Goal: Task Accomplishment & Management: Complete application form

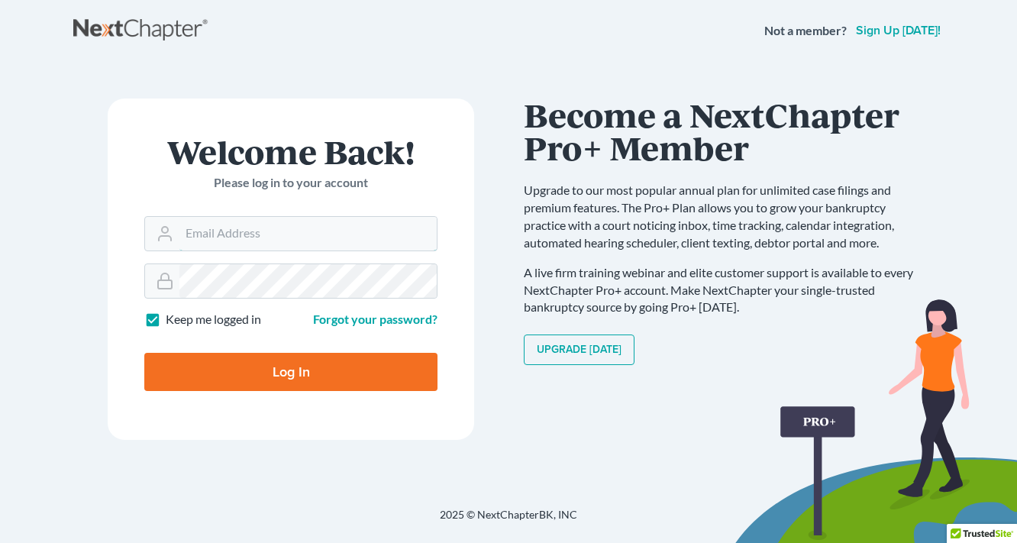
type input "[EMAIL_ADDRESS][DOMAIN_NAME]"
click at [261, 363] on input "Log In" at bounding box center [290, 372] width 293 height 38
type input "Thinking..."
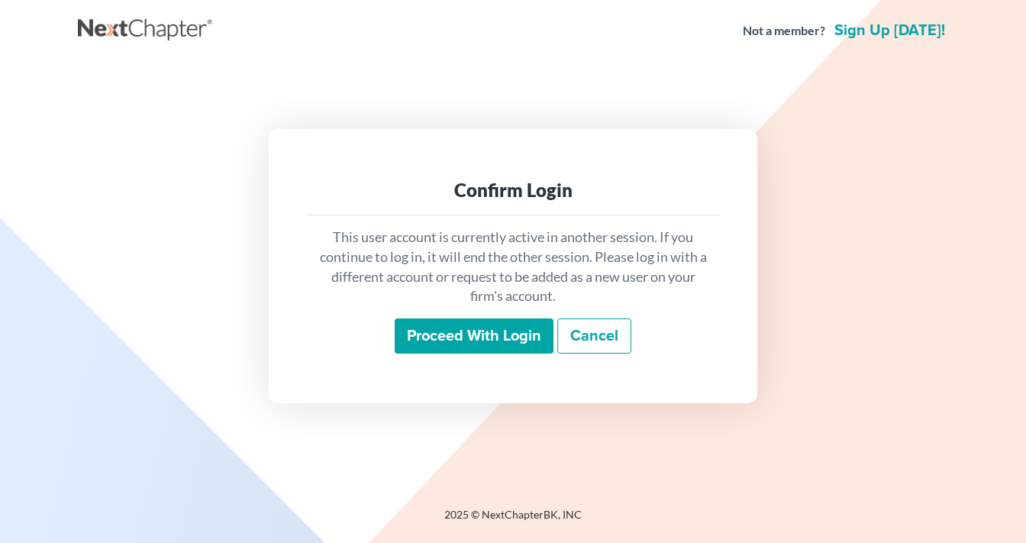
click at [495, 339] on input "Proceed with login" at bounding box center [474, 335] width 159 height 35
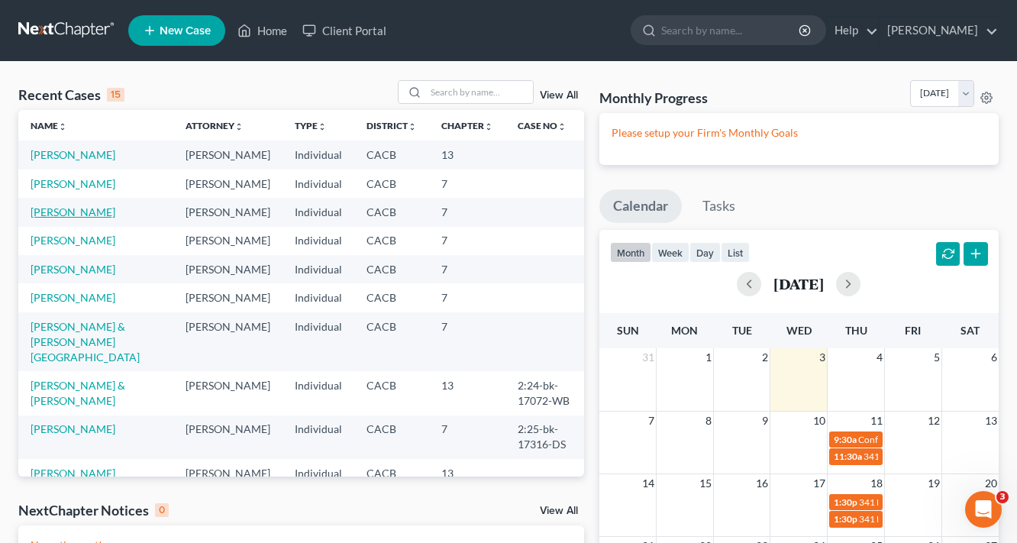
click at [73, 215] on link "[PERSON_NAME]" at bounding box center [73, 211] width 85 height 13
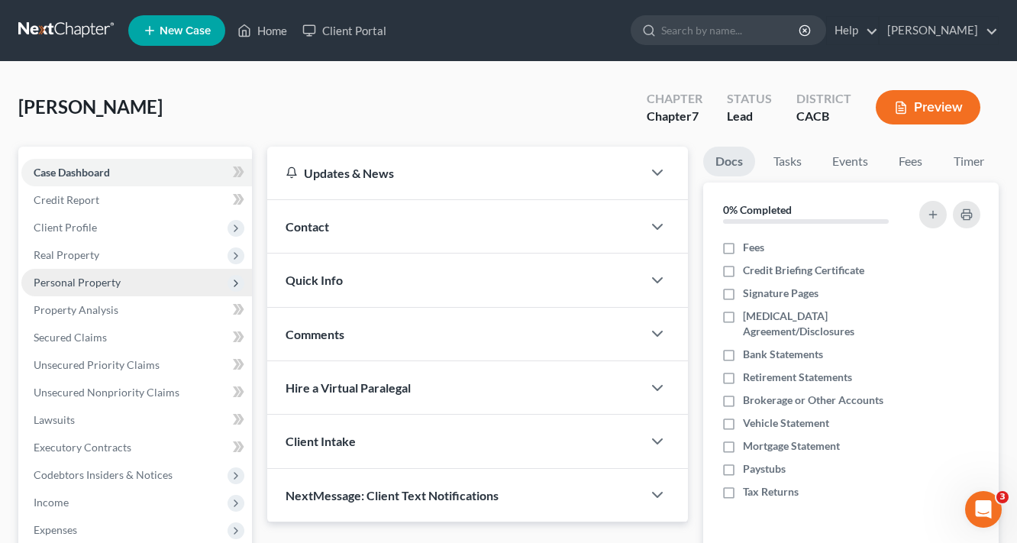
click at [69, 276] on span "Personal Property" at bounding box center [77, 282] width 87 height 13
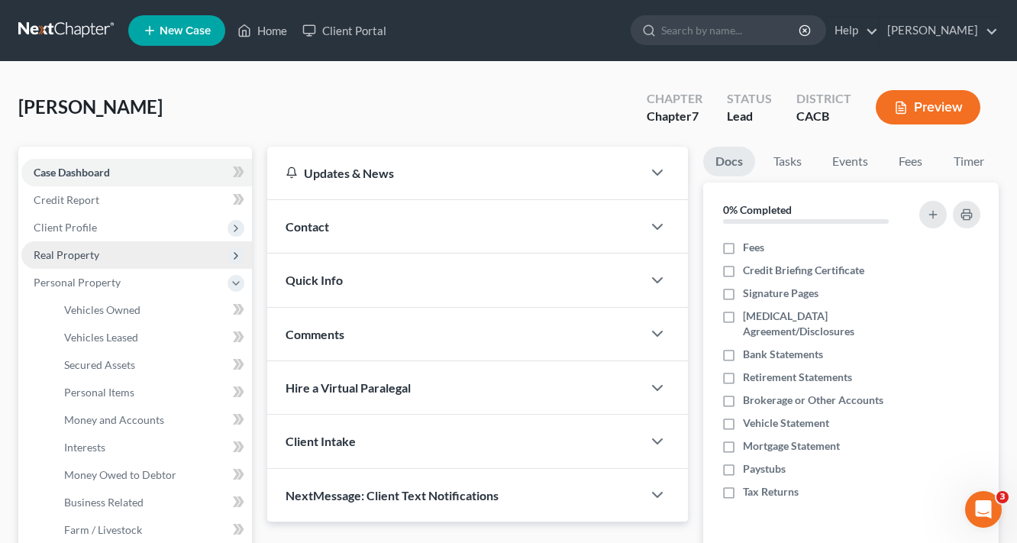
click at [78, 258] on span "Real Property" at bounding box center [67, 254] width 66 height 13
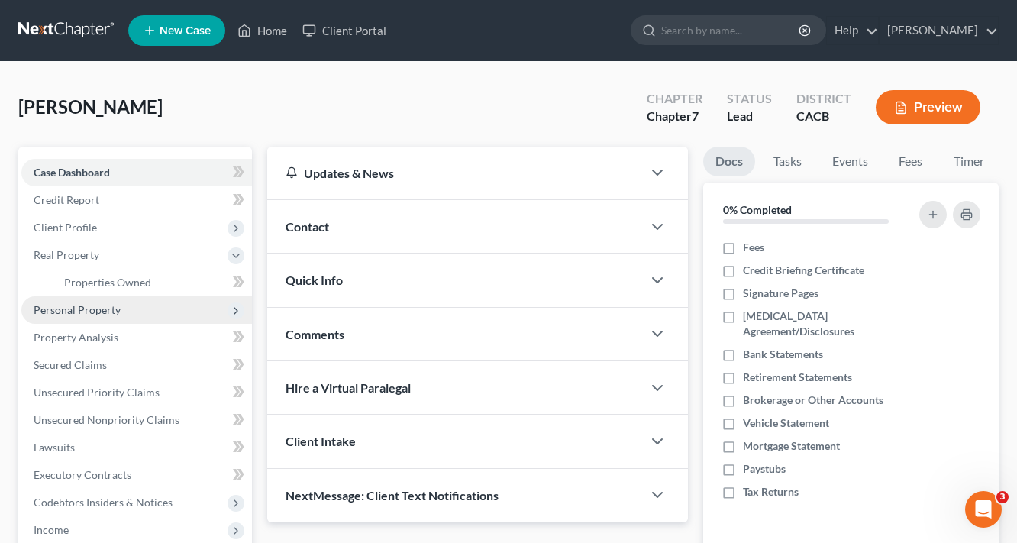
click at [77, 308] on span "Personal Property" at bounding box center [77, 309] width 87 height 13
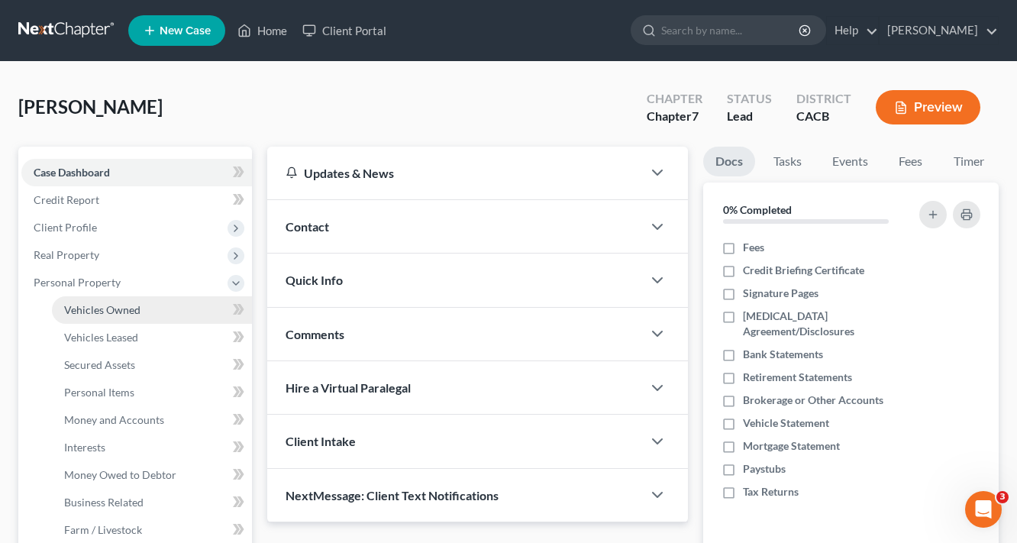
click at [105, 311] on span "Vehicles Owned" at bounding box center [102, 309] width 76 height 13
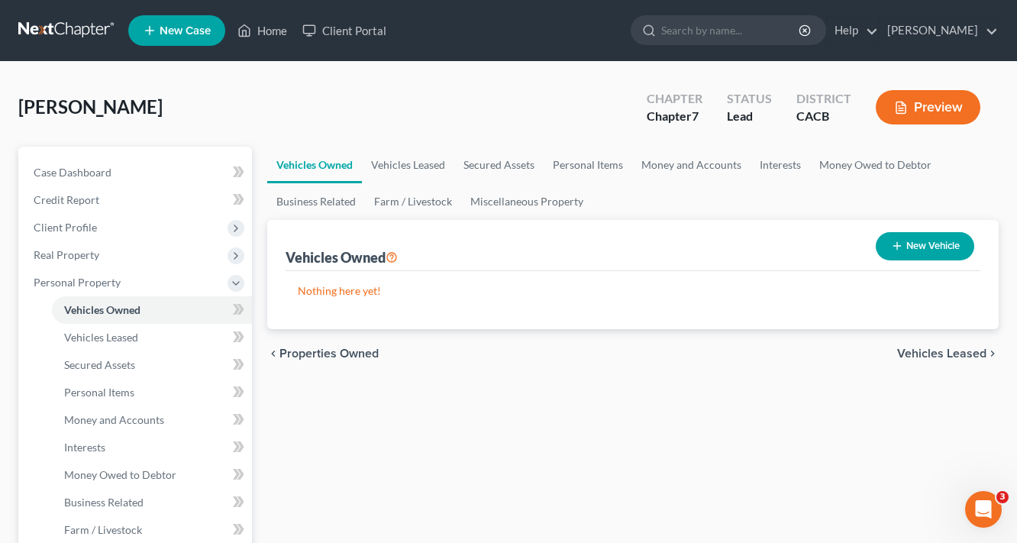
click at [952, 256] on button "New Vehicle" at bounding box center [925, 246] width 98 height 28
select select "0"
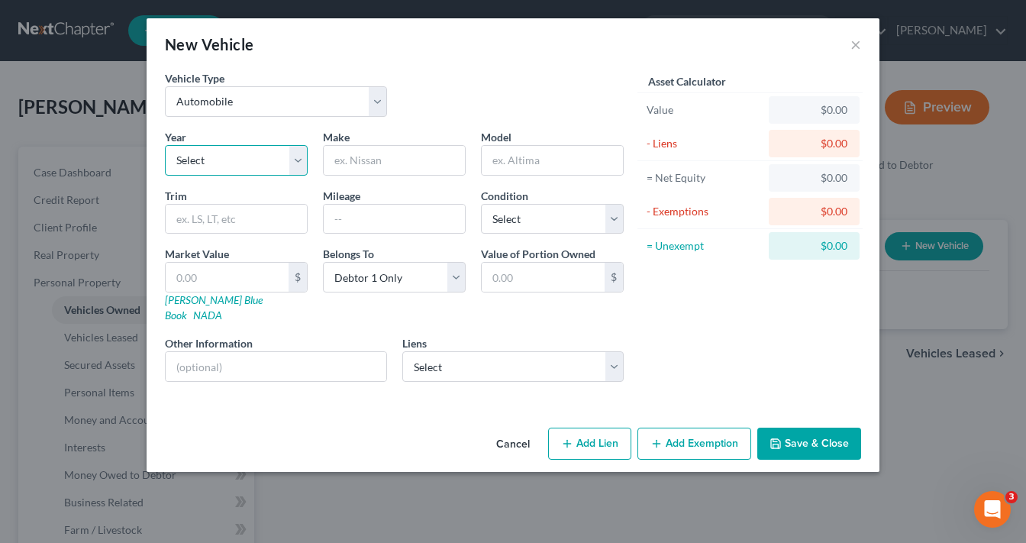
click at [207, 158] on select "Select 2026 2025 2024 2023 2022 2021 2020 2019 2018 2017 2016 2015 2014 2013 20…" at bounding box center [236, 160] width 143 height 31
select select "9"
click at [165, 145] on select "Select 2026 2025 2024 2023 2022 2021 2020 2019 2018 2017 2016 2015 2014 2013 20…" at bounding box center [236, 160] width 143 height 31
click at [382, 159] on input "text" at bounding box center [394, 160] width 141 height 29
type input "Toyota"
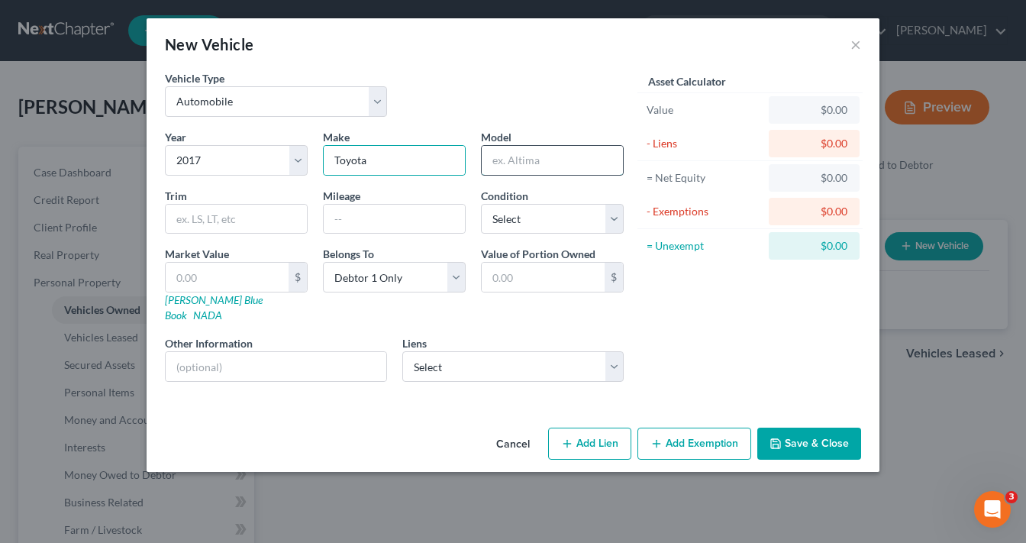
click at [510, 162] on input "text" at bounding box center [552, 160] width 141 height 29
type input "Corolla"
click at [227, 218] on input "text" at bounding box center [236, 219] width 141 height 29
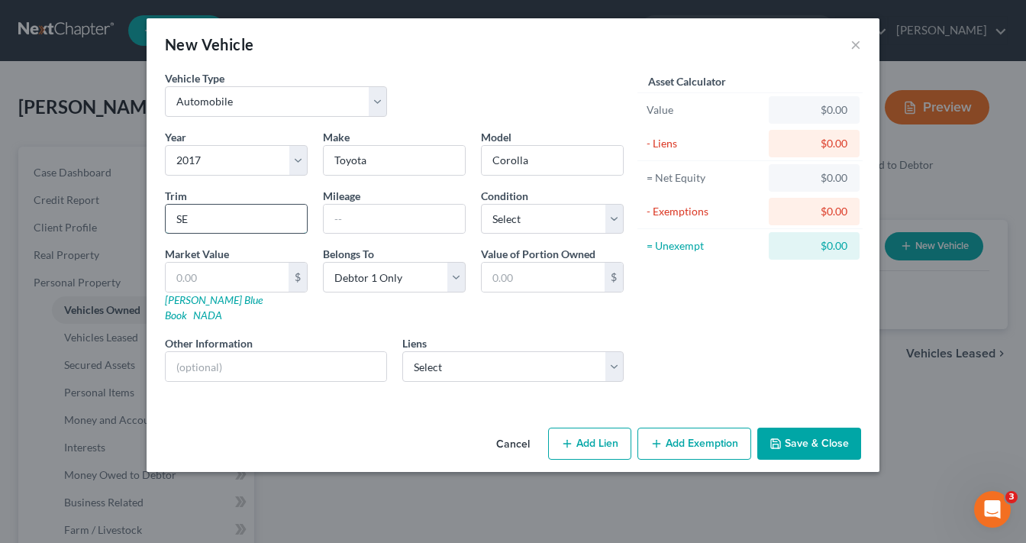
type input "SE"
type input "83,000"
click at [519, 214] on select "Select Excellent Very Good Good Fair Poor" at bounding box center [552, 219] width 143 height 31
select select "3"
click at [481, 204] on select "Select Excellent Very Good Good Fair Poor" at bounding box center [552, 219] width 143 height 31
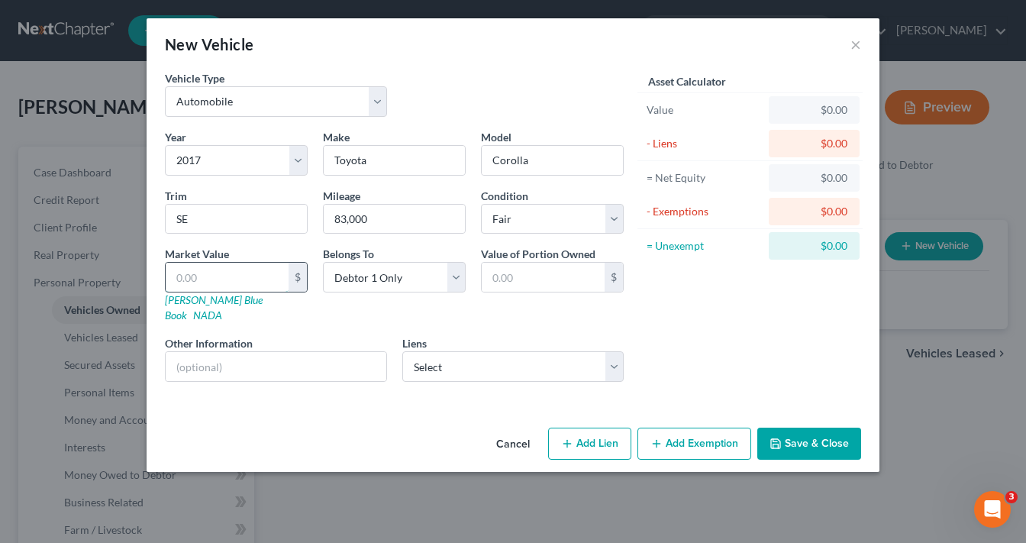
click at [224, 267] on input "text" at bounding box center [227, 277] width 123 height 29
type input "1"
type input "1.00"
type input "10"
type input "10.00"
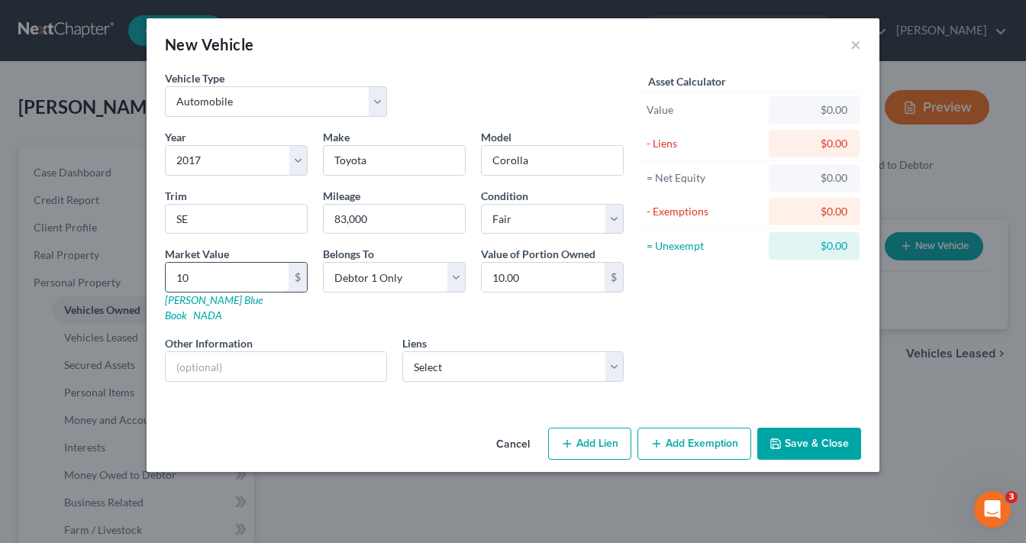
type input "102"
type input "102.00"
type input "1021"
type input "1,021.00"
type input "1,0214"
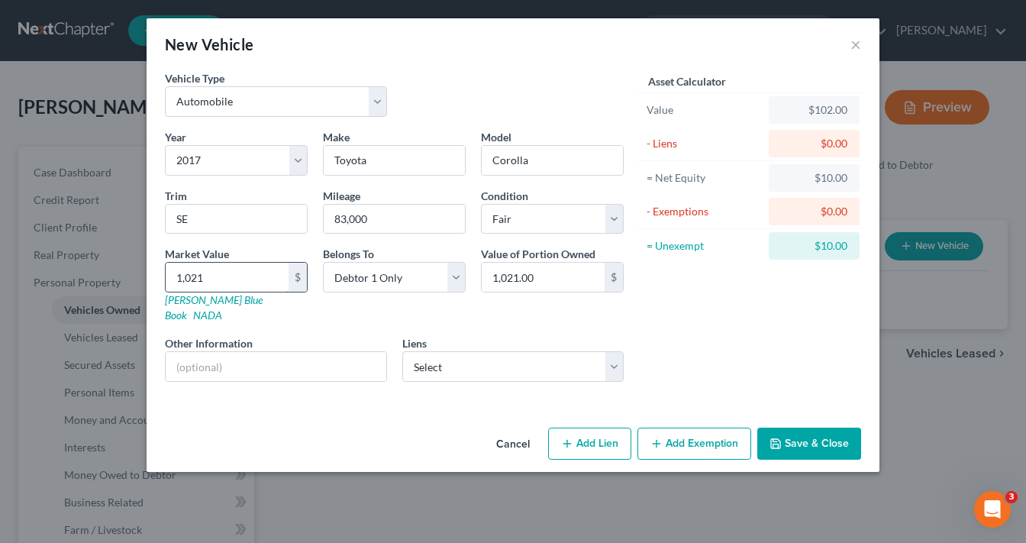
type input "10,214.00"
click at [468, 351] on select "Select Fin Part Cu - $9,713.00" at bounding box center [513, 366] width 222 height 31
select select "4"
select select "0"
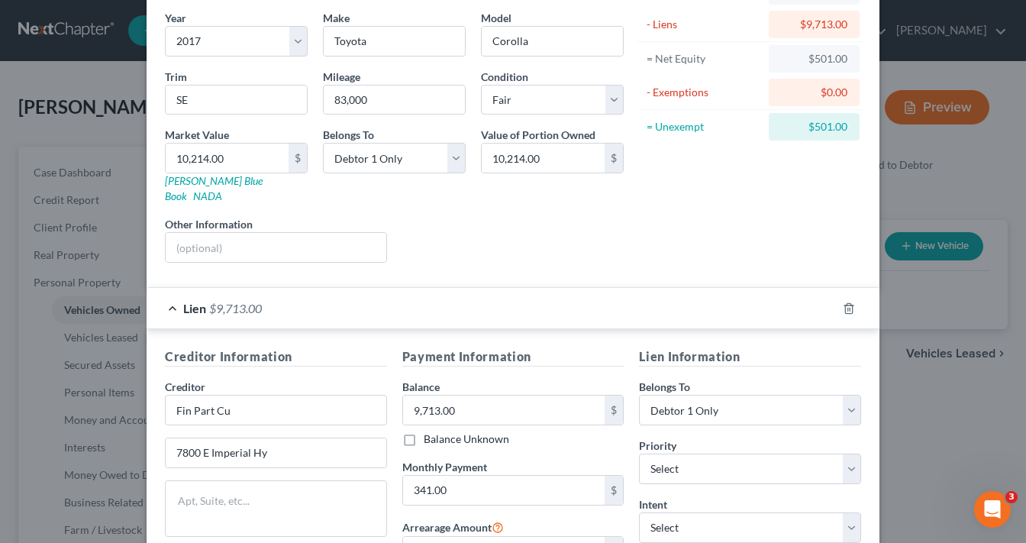
scroll to position [122, 0]
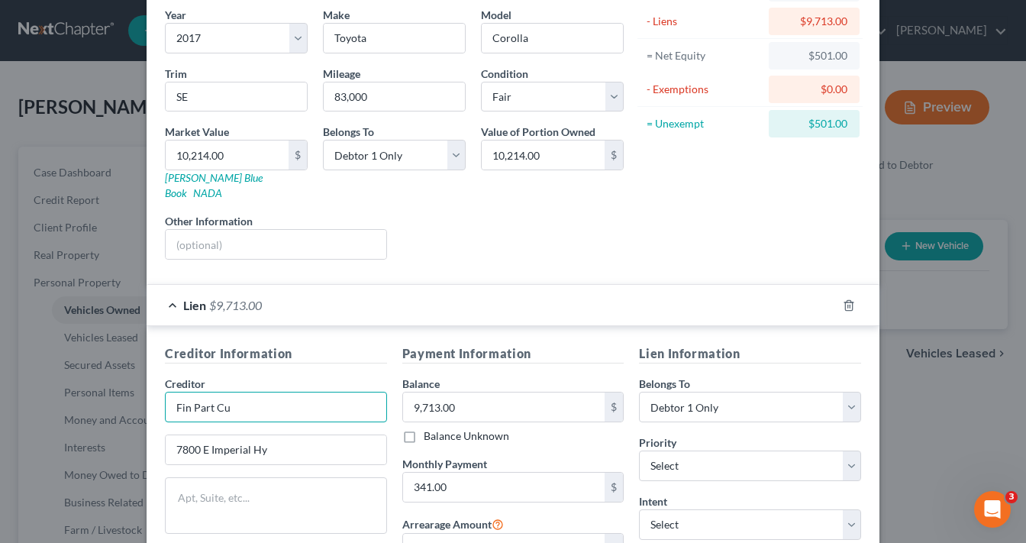
click at [253, 392] on input "Fin Part Cu" at bounding box center [276, 407] width 222 height 31
click at [532, 392] on input "9,713.00" at bounding box center [504, 406] width 202 height 29
type input "Financial Partners Credit Union"
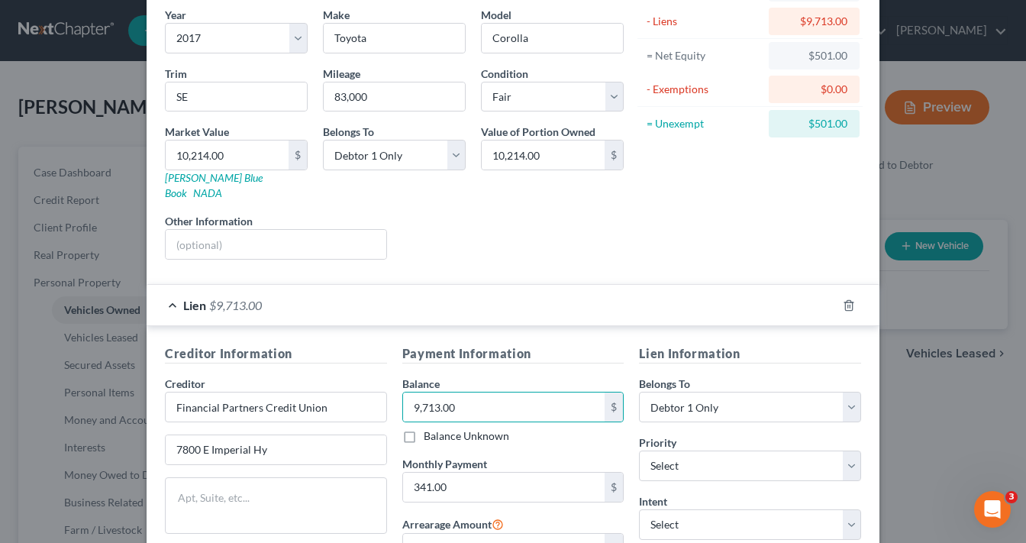
click at [752, 285] on div "Lien $9,713.00" at bounding box center [492, 305] width 690 height 40
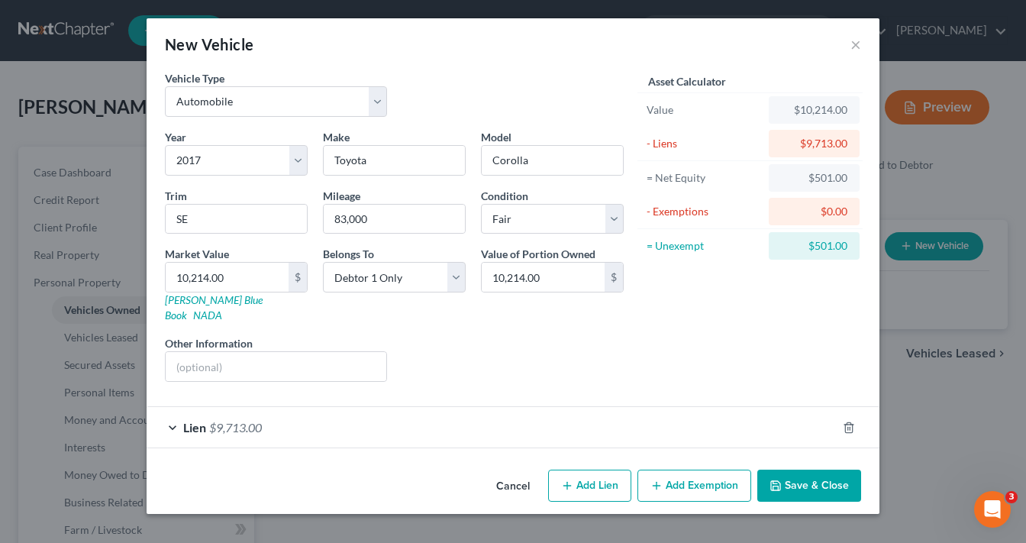
scroll to position [0, 0]
click at [229, 420] on span "$9,713.00" at bounding box center [235, 427] width 53 height 15
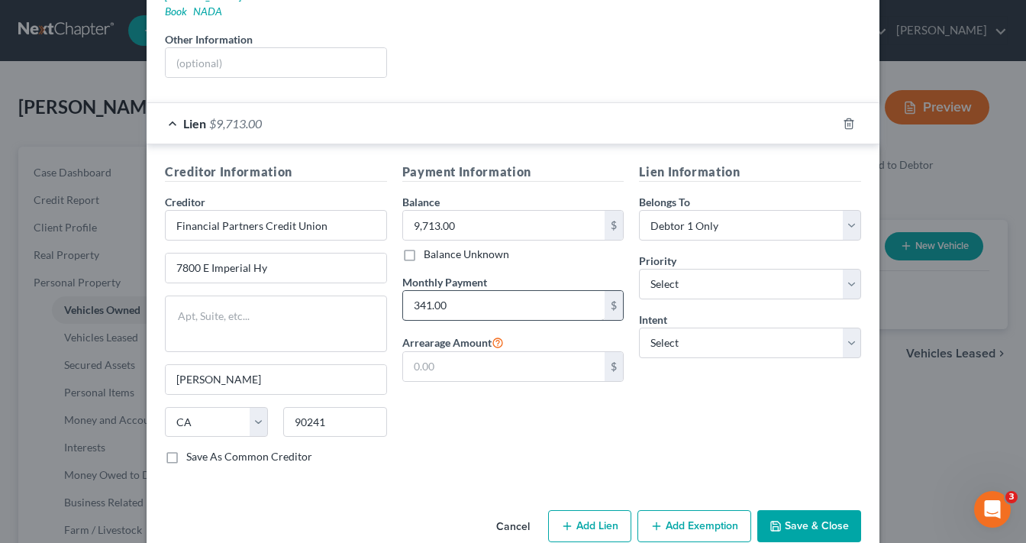
scroll to position [305, 0]
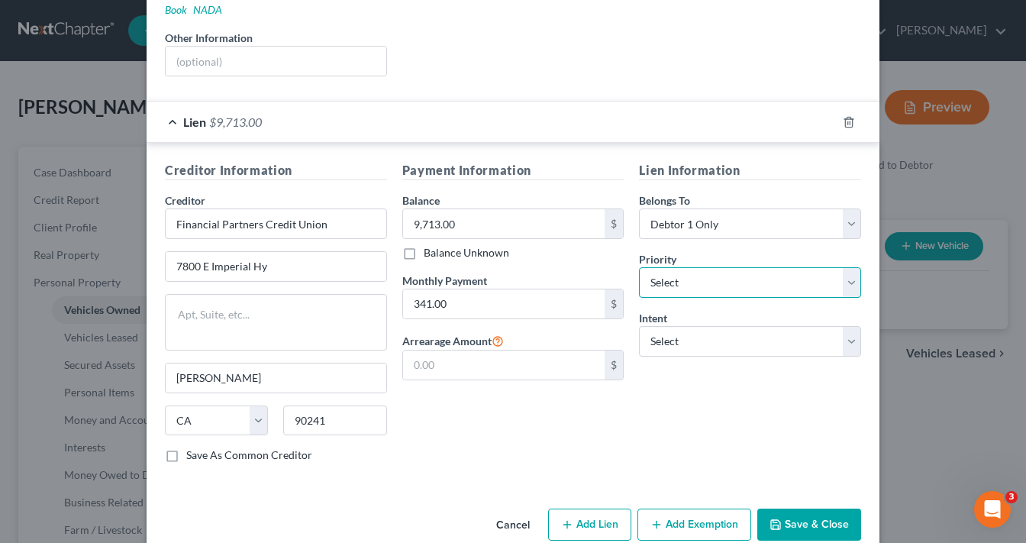
click at [683, 267] on select "Select 1st 2nd 3rd 4th 5th 6th 7th 8th 9th 10th 11th 12th 13th 14th 15th 16th 1…" at bounding box center [750, 282] width 222 height 31
select select "0"
click at [639, 267] on select "Select 1st 2nd 3rd 4th 5th 6th 7th 8th 9th 10th 11th 12th 13th 14th 15th 16th 1…" at bounding box center [750, 282] width 222 height 31
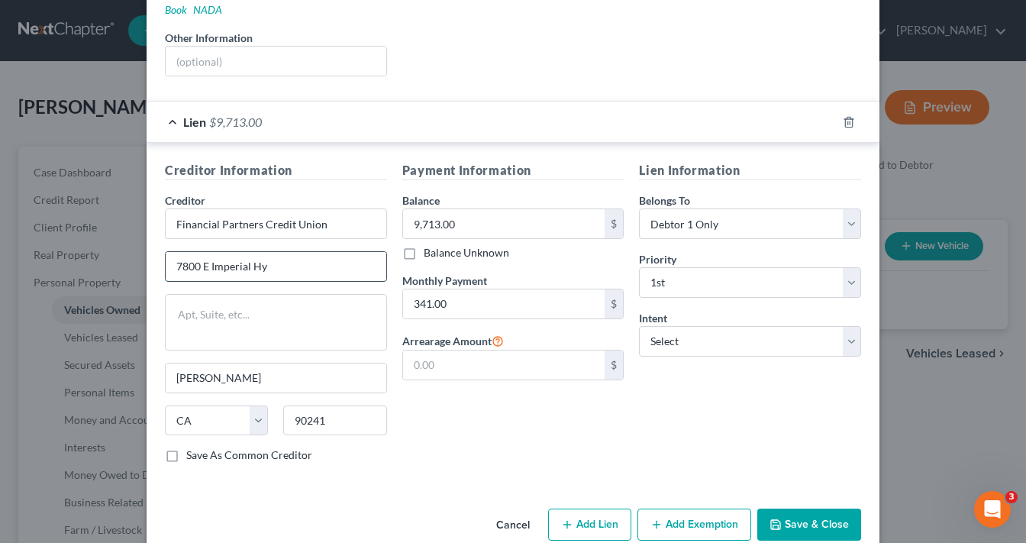
click at [266, 252] on input "7800 E Imperial Hy" at bounding box center [276, 266] width 221 height 29
click at [205, 252] on input "[STREET_ADDRESS]" at bounding box center [276, 266] width 221 height 29
type input "[STREET_ADDRESS]"
click at [540, 422] on div "Payment Information Balance 9,713.00 $ Balance Unknown Balance Undetermined 9,7…" at bounding box center [513, 318] width 237 height 314
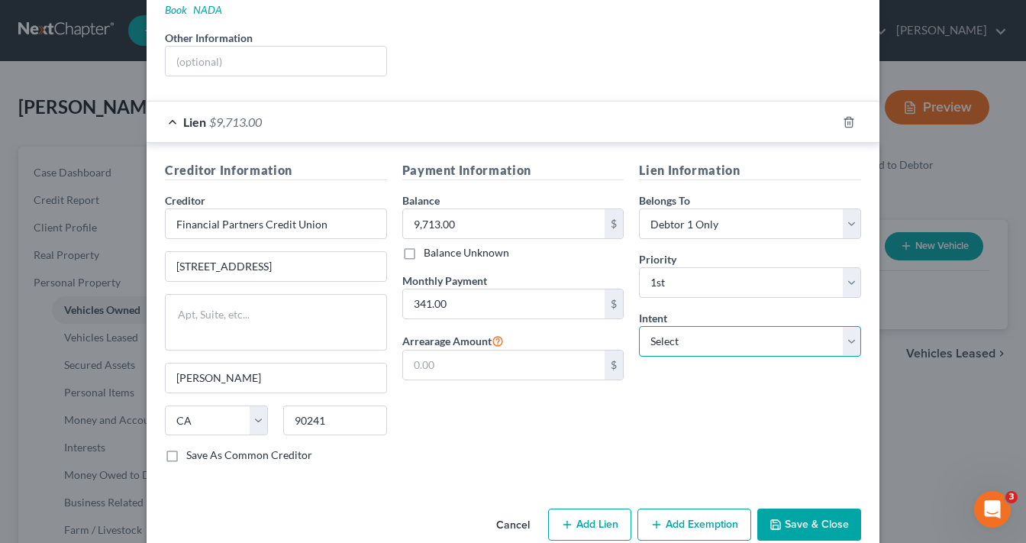
click at [692, 326] on select "Select Surrender Redeem Reaffirm Avoid Other" at bounding box center [750, 341] width 222 height 31
select select "4"
click at [639, 326] on select "Select Surrender Redeem Reaffirm Avoid Other" at bounding box center [750, 341] width 222 height 31
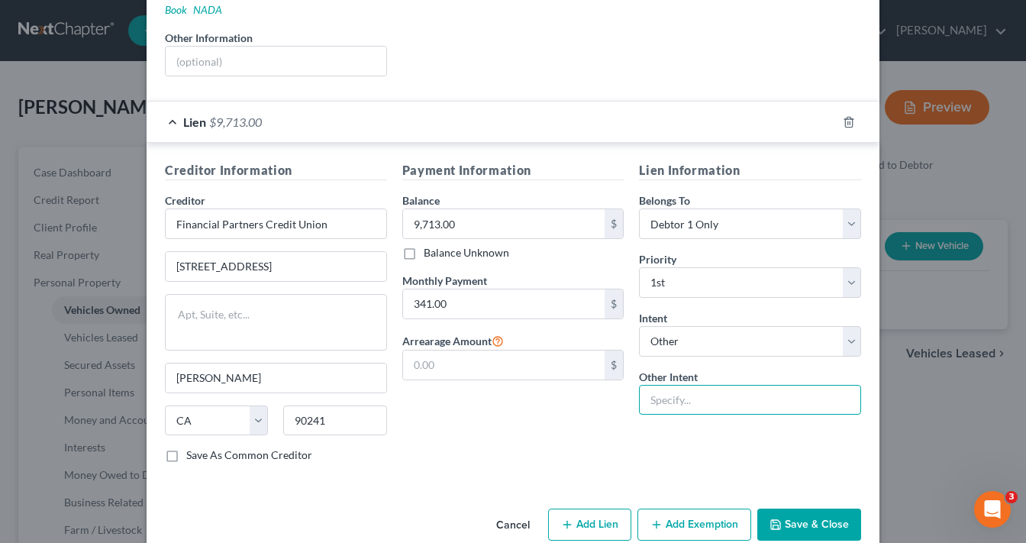
click at [679, 388] on input "text" at bounding box center [750, 400] width 222 height 31
type input "Retain and Ride Through Per CCP 2983.3"
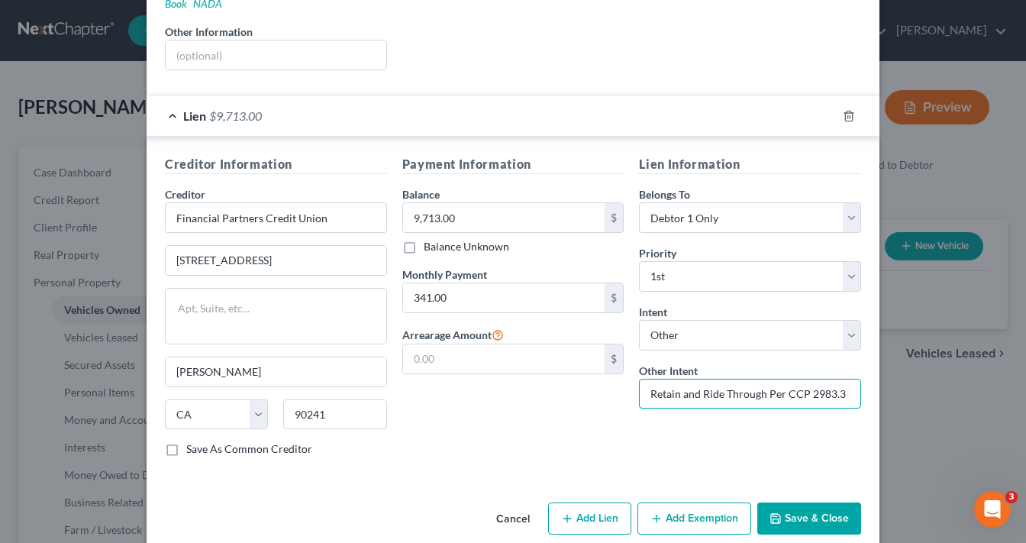
scroll to position [315, 0]
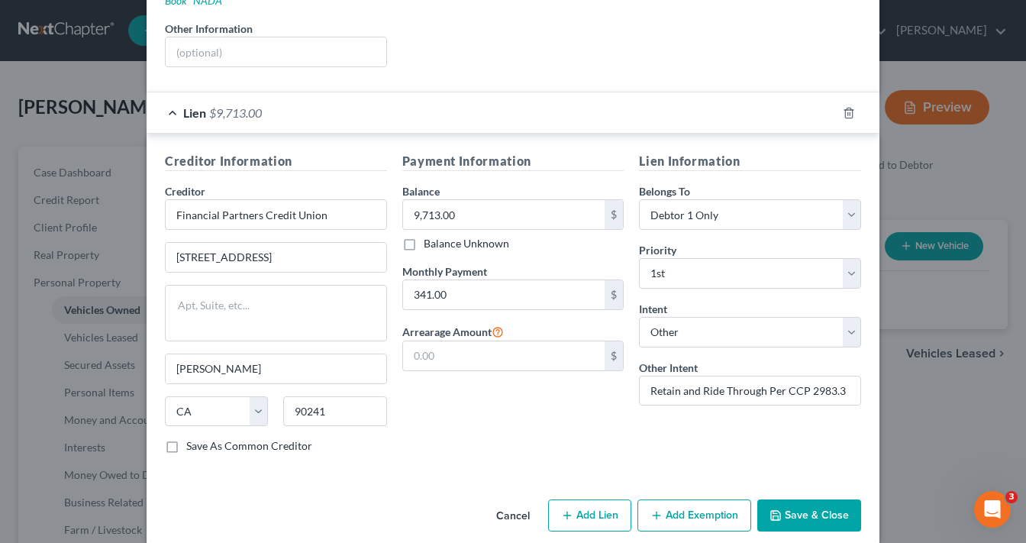
click at [715, 499] on button "Add Exemption" at bounding box center [694, 515] width 114 height 32
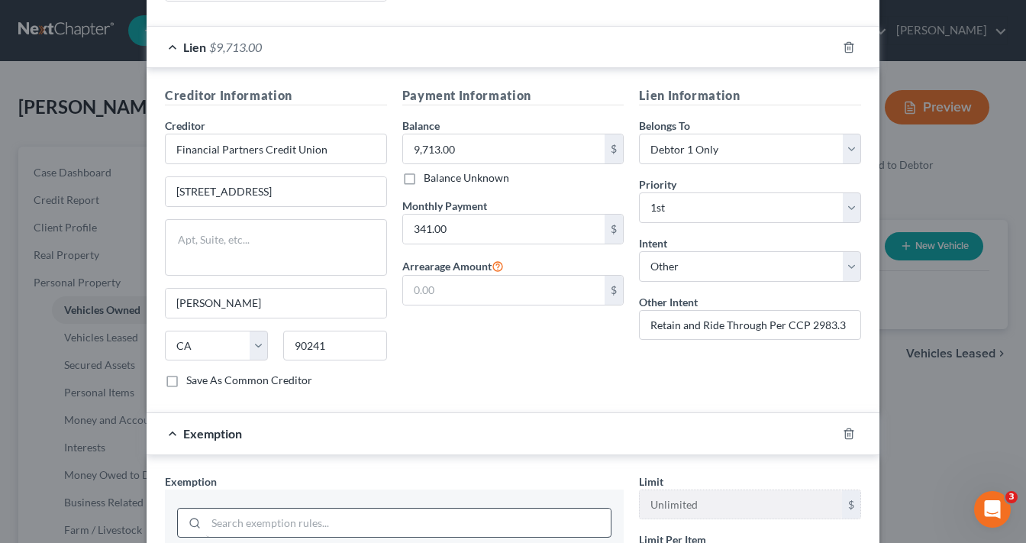
scroll to position [559, 0]
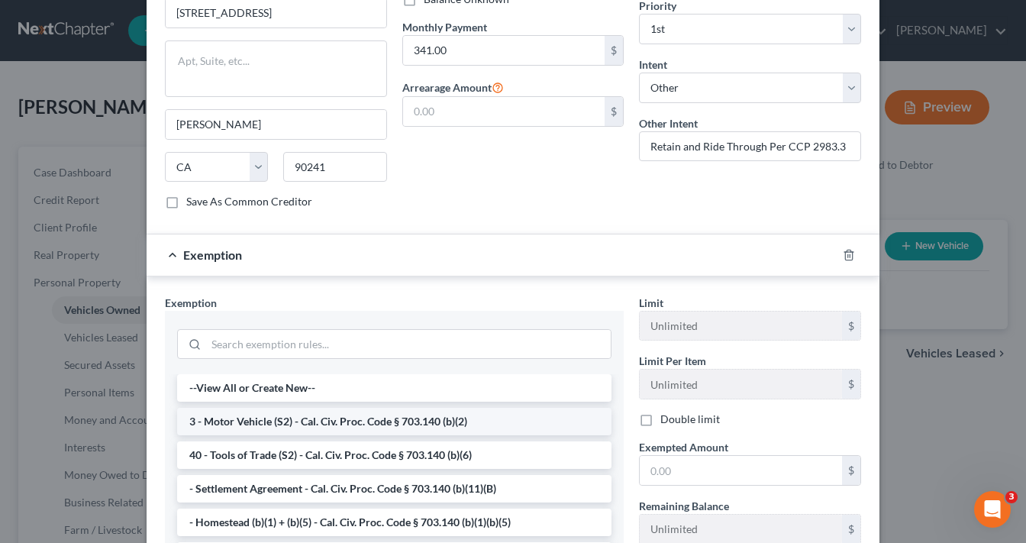
click at [252, 408] on li "3 - Motor Vehicle (S2) - Cal. Civ. Proc. Code § 703.140 (b)(2)" at bounding box center [394, 421] width 434 height 27
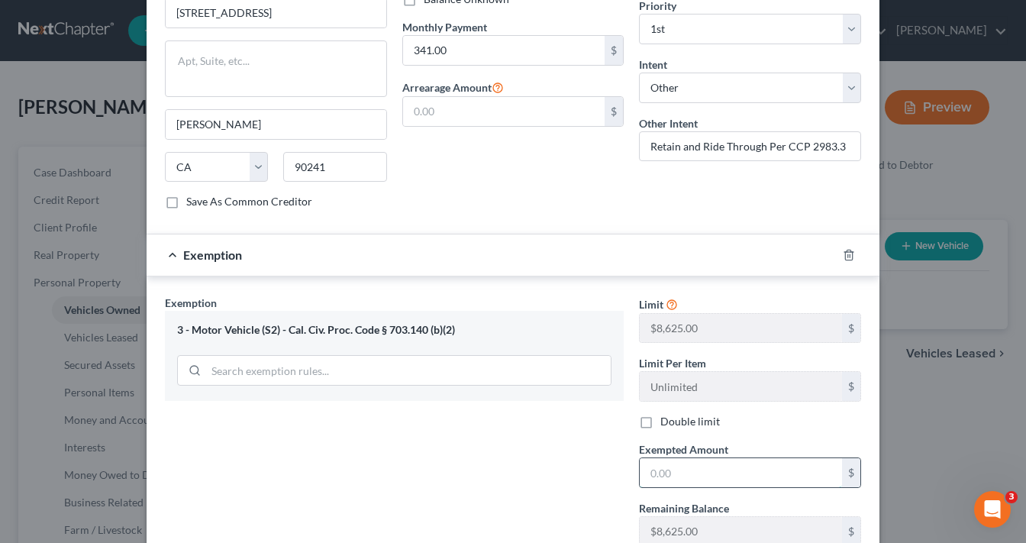
click at [684, 458] on input "text" at bounding box center [741, 472] width 202 height 29
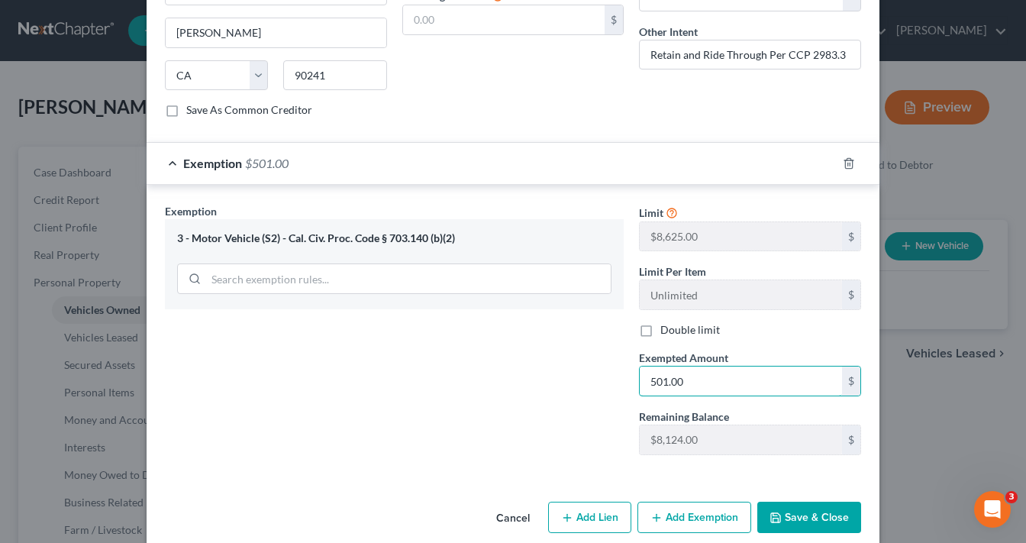
type input "501.00"
click at [807, 511] on button "Save & Close" at bounding box center [809, 518] width 104 height 32
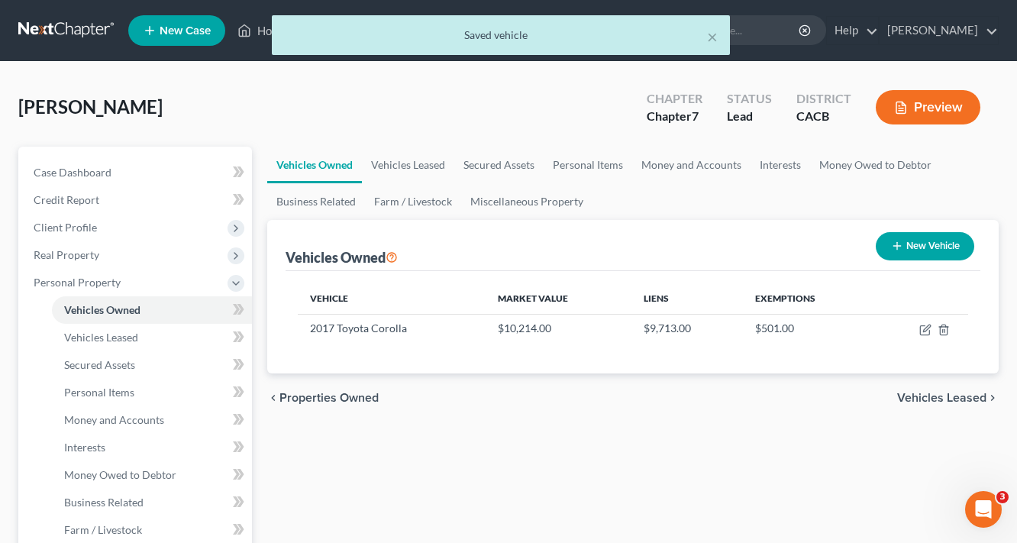
click at [941, 396] on span "Vehicles Leased" at bounding box center [941, 398] width 89 height 12
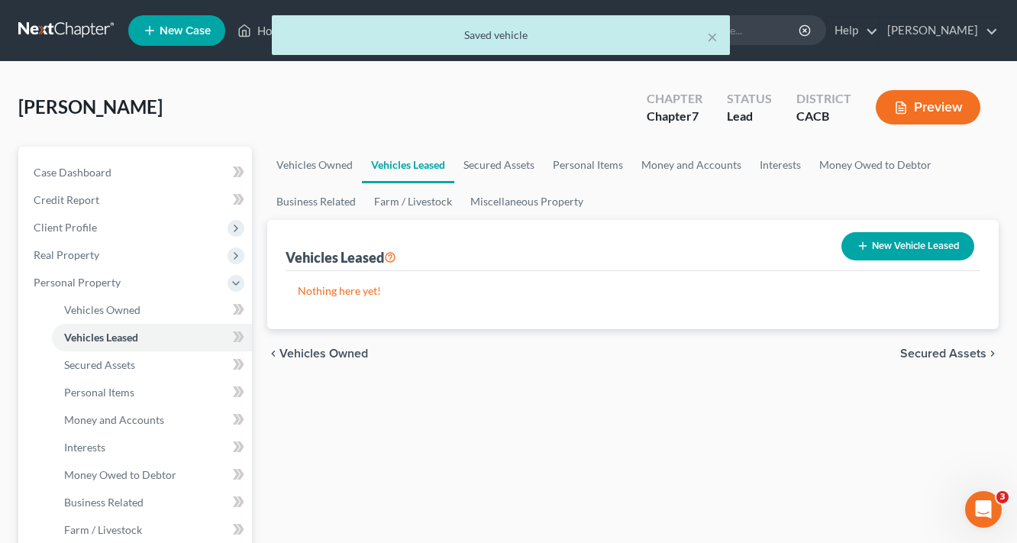
click at [913, 351] on span "Secured Assets" at bounding box center [943, 353] width 86 height 12
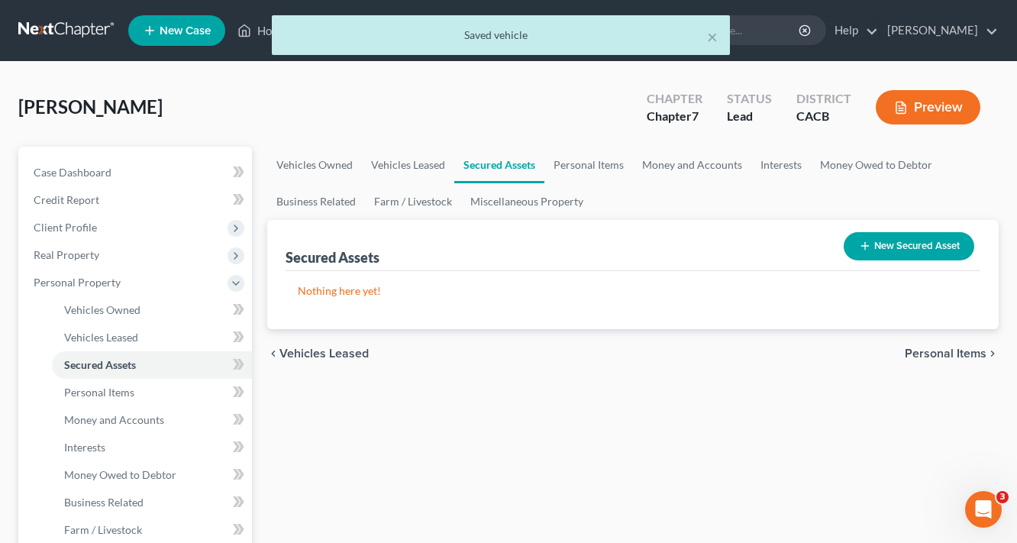
click at [933, 347] on span "Personal Items" at bounding box center [946, 353] width 82 height 12
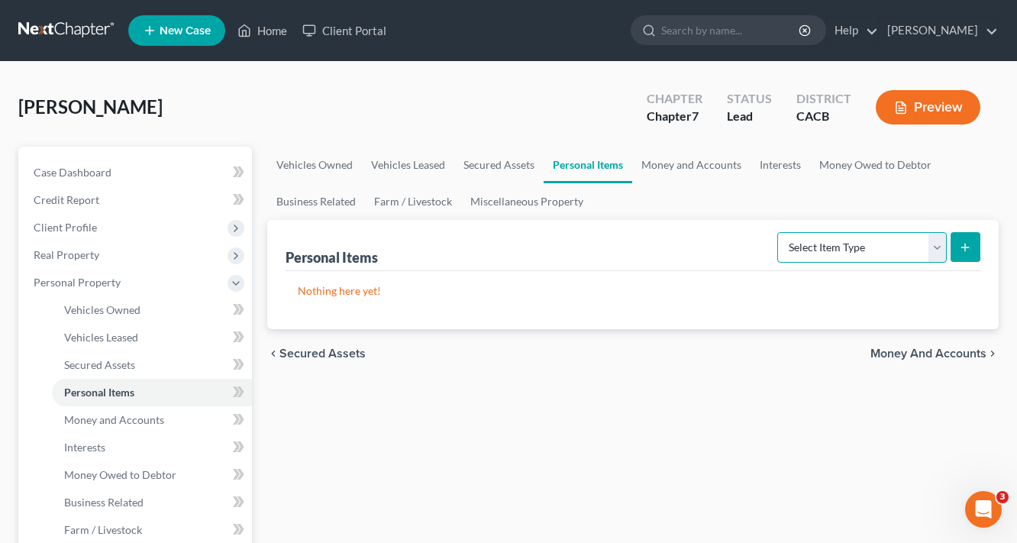
click at [901, 247] on select "Select Item Type Clothing Collectibles Of Value Electronics Firearms Household …" at bounding box center [861, 247] width 169 height 31
select select "household_goods"
click at [779, 232] on select "Select Item Type Clothing Collectibles Of Value Electronics Firearms Household …" at bounding box center [861, 247] width 169 height 31
click at [972, 246] on button "submit" at bounding box center [965, 247] width 30 height 30
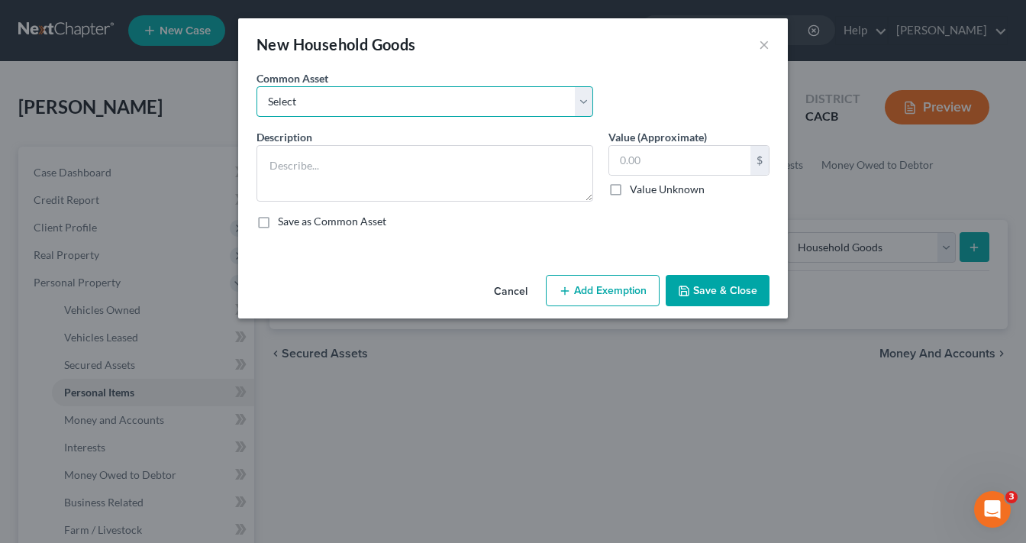
click at [330, 90] on select "Select Household Goods and Furniture Household Goods and Furniture" at bounding box center [425, 101] width 337 height 31
select select "0"
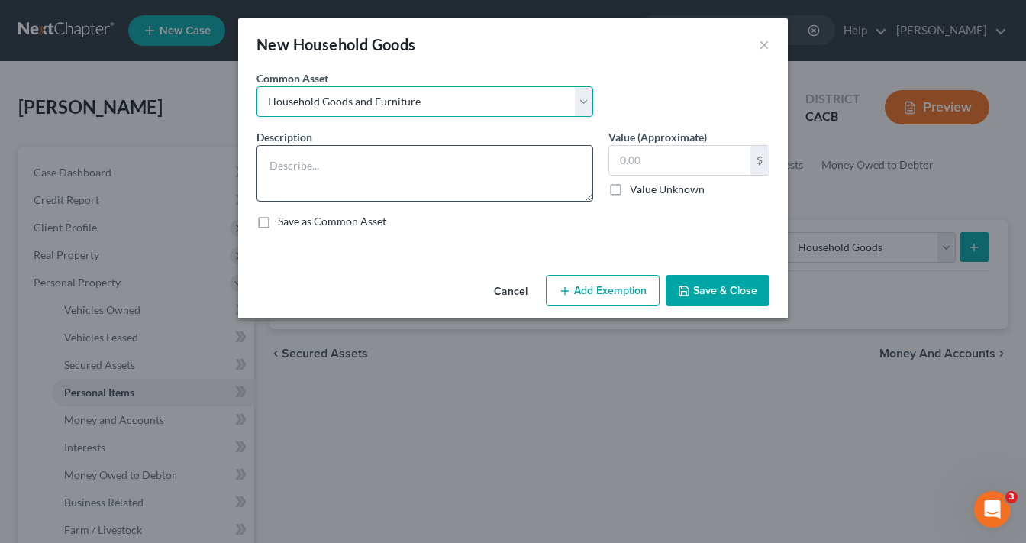
click at [257, 86] on select "Select Household Goods and Furniture Household Goods and Furniture" at bounding box center [425, 101] width 337 height 31
type textarea "Household Goods and Furniture"
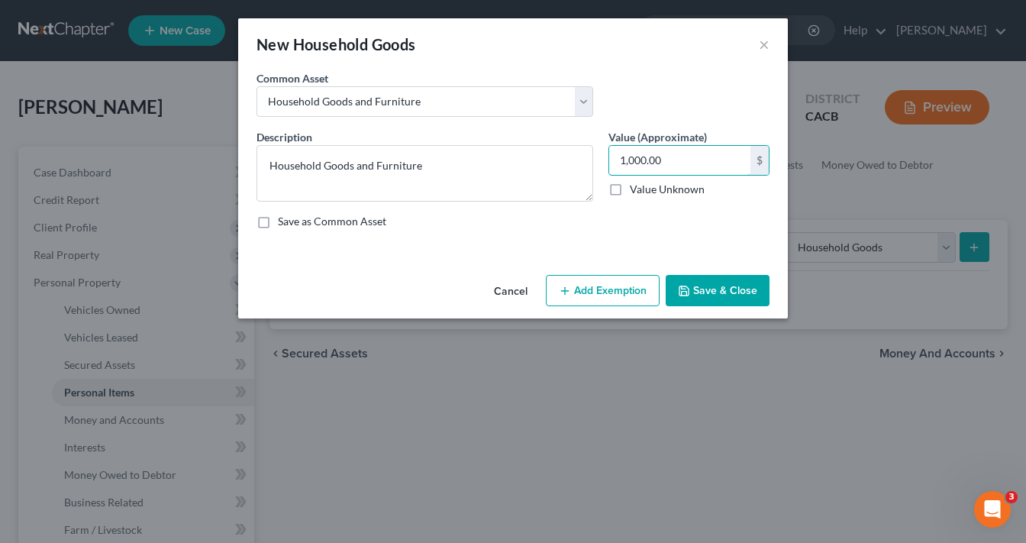
type input "1,000.00"
click at [613, 290] on button "Add Exemption" at bounding box center [603, 291] width 114 height 32
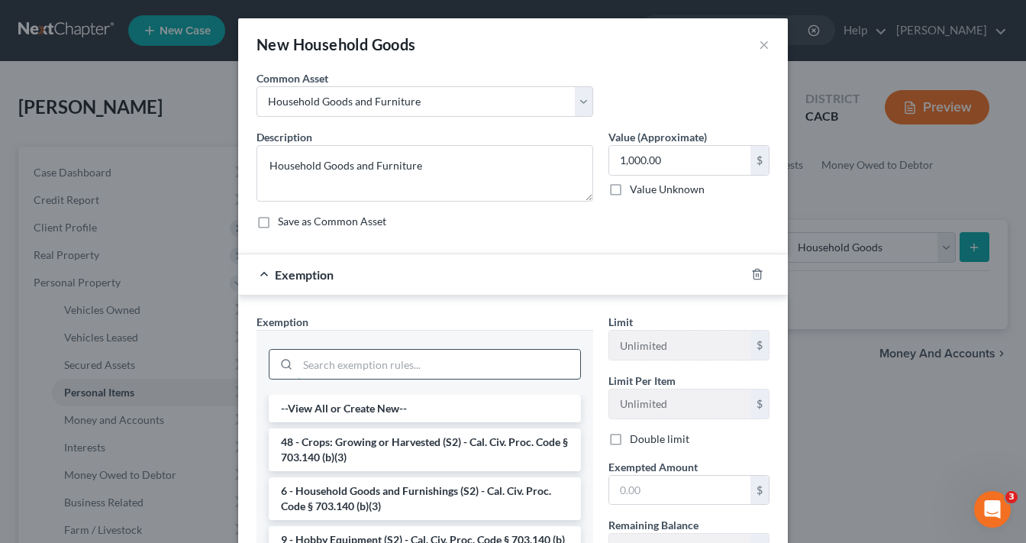
click at [347, 369] on input "search" at bounding box center [439, 364] width 282 height 29
click at [344, 507] on li "6 - Household Goods and Furnishings (S2) - Cal. Civ. Proc. Code § 703.140 (b)(3)" at bounding box center [425, 498] width 312 height 43
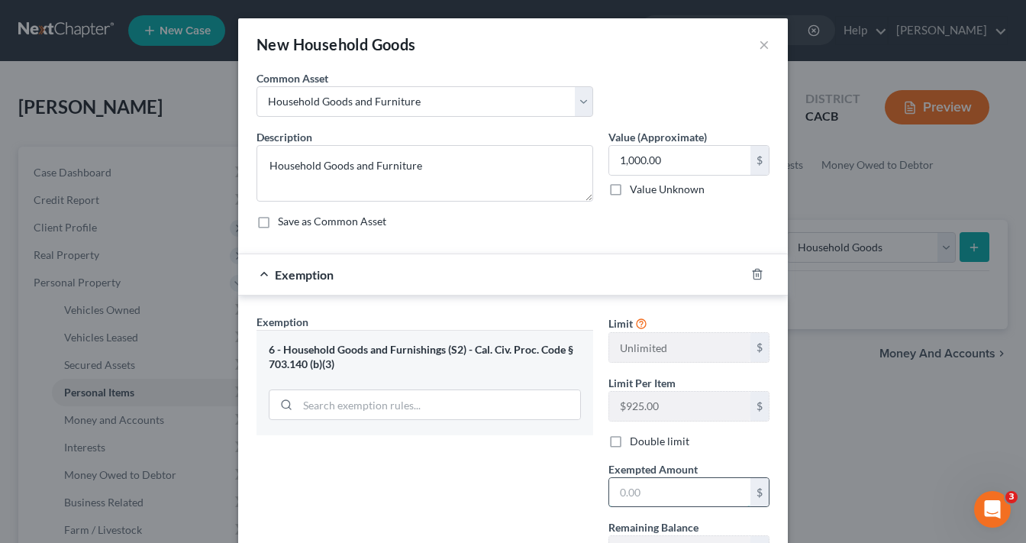
click at [660, 485] on input "text" at bounding box center [679, 492] width 141 height 29
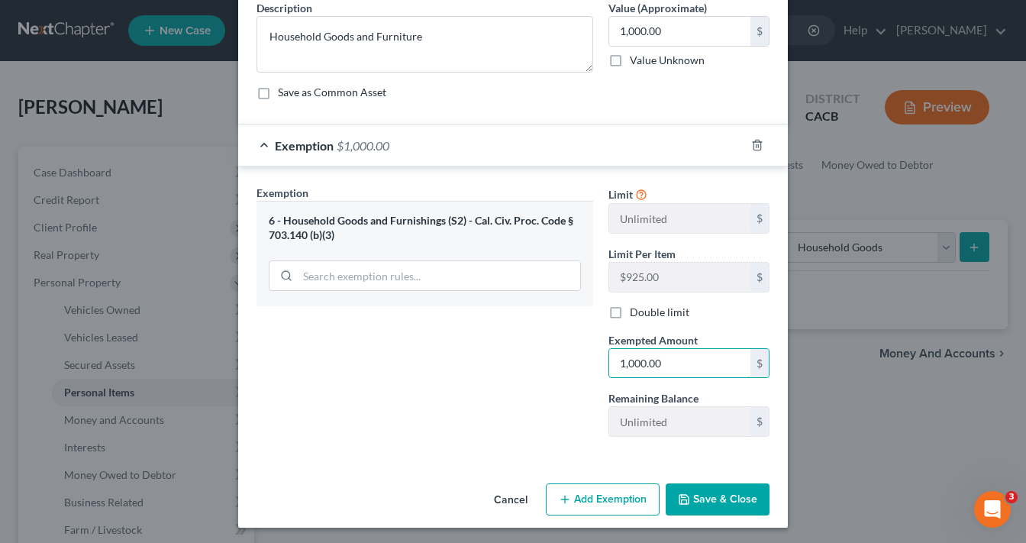
scroll to position [130, 0]
type input "1,000.00"
click at [721, 496] on button "Save & Close" at bounding box center [718, 498] width 104 height 32
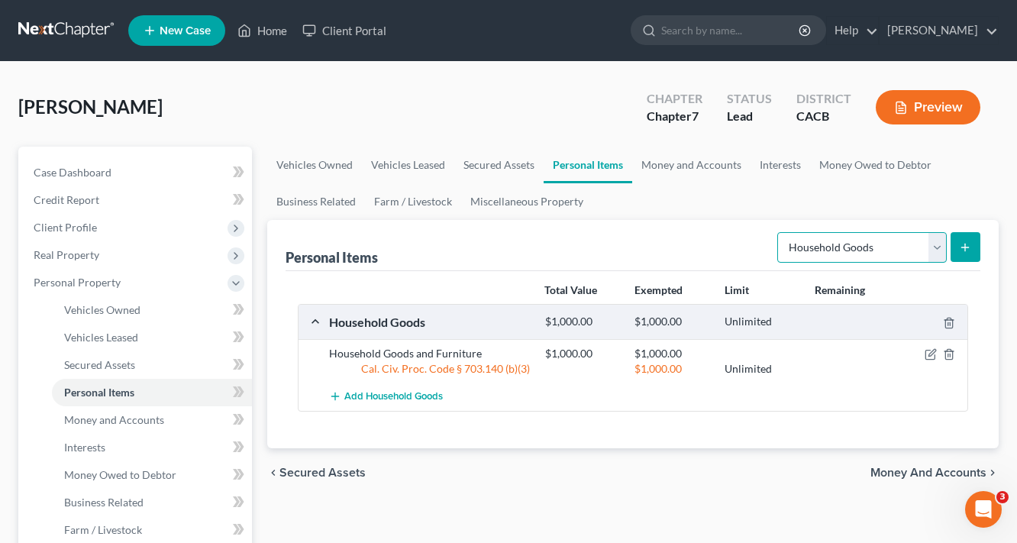
click at [893, 246] on select "Select Item Type Clothing Collectibles Of Value Electronics Firearms Household …" at bounding box center [861, 247] width 169 height 31
select select "electronics"
click at [779, 232] on select "Select Item Type Clothing Collectibles Of Value Electronics Firearms Household …" at bounding box center [861, 247] width 169 height 31
click at [965, 241] on icon "submit" at bounding box center [965, 247] width 12 height 12
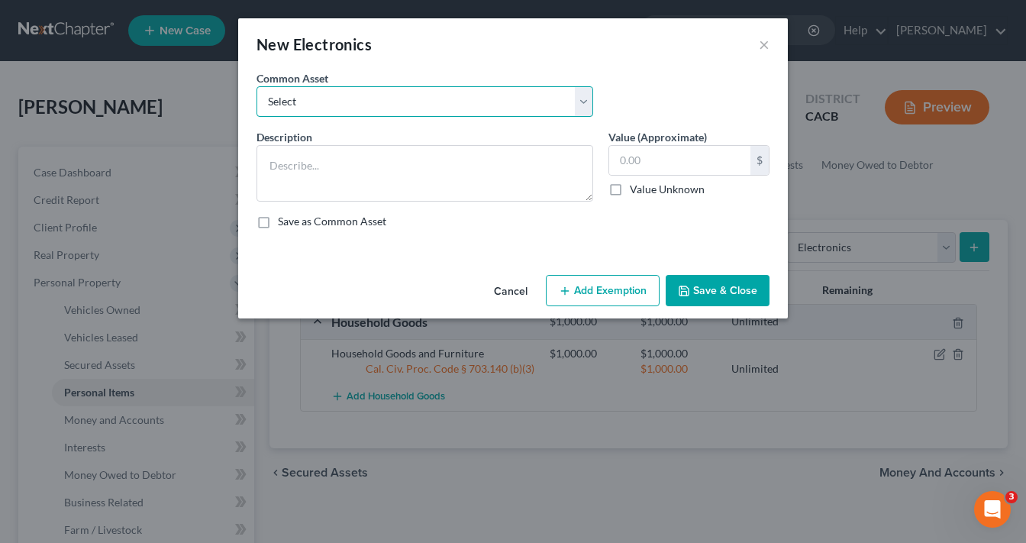
click at [384, 97] on select "Select Laptop" at bounding box center [425, 101] width 337 height 31
click at [321, 104] on select "Select Laptop" at bounding box center [425, 101] width 337 height 31
click at [336, 101] on select "Select Laptop" at bounding box center [425, 101] width 337 height 31
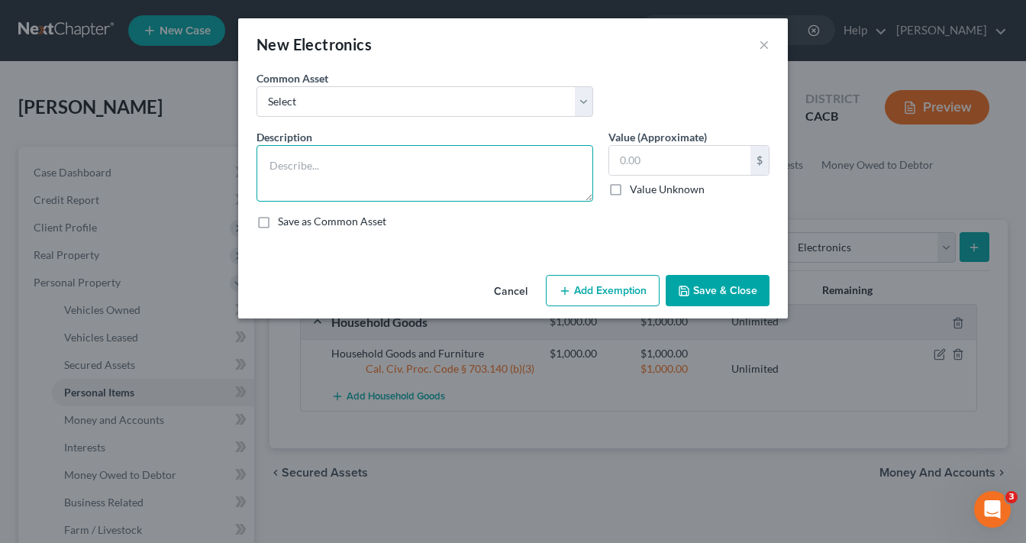
click at [389, 193] on textarea at bounding box center [425, 173] width 337 height 56
click at [367, 176] on textarea at bounding box center [425, 173] width 337 height 56
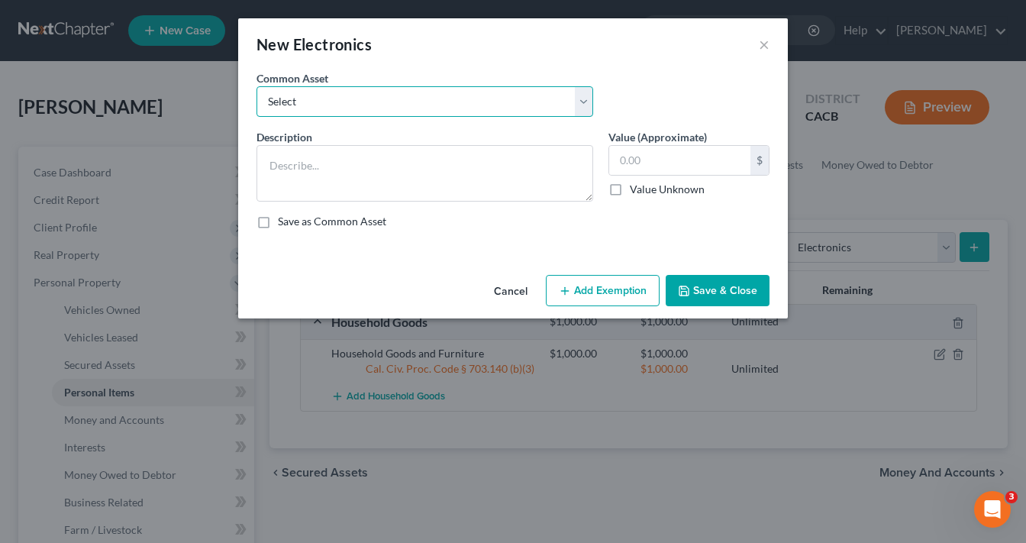
click at [348, 100] on select "Select Laptop" at bounding box center [425, 101] width 337 height 31
select select "0"
click at [257, 86] on select "Select Laptop" at bounding box center [425, 101] width 337 height 31
type textarea "Laptop"
type input "500.00"
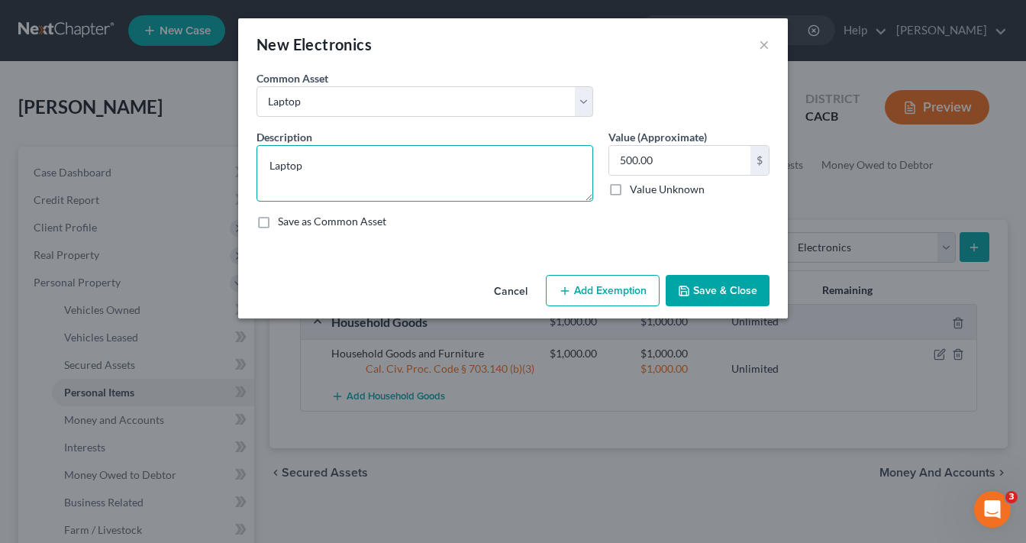
click at [268, 162] on textarea "Laptop" at bounding box center [425, 173] width 337 height 56
click at [321, 174] on textarea "2 Laptop" at bounding box center [425, 173] width 337 height 56
type textarea "2 Laptops"
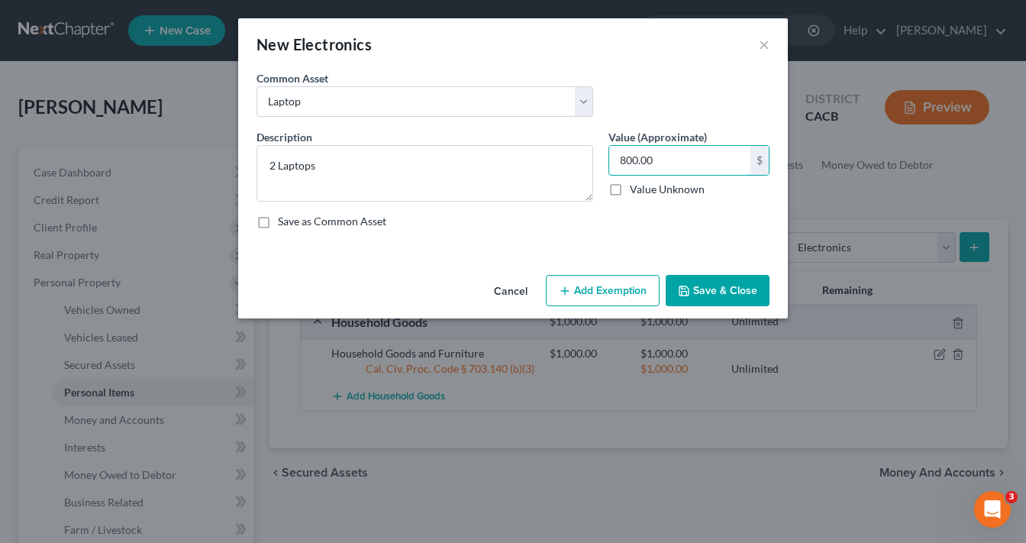
type input "800.00"
click at [365, 218] on label "Save as Common Asset" at bounding box center [332, 221] width 108 height 15
click at [294, 218] on input "Save as Common Asset" at bounding box center [289, 219] width 10 height 10
checkbox input "true"
click at [621, 289] on button "Add Exemption" at bounding box center [603, 291] width 114 height 32
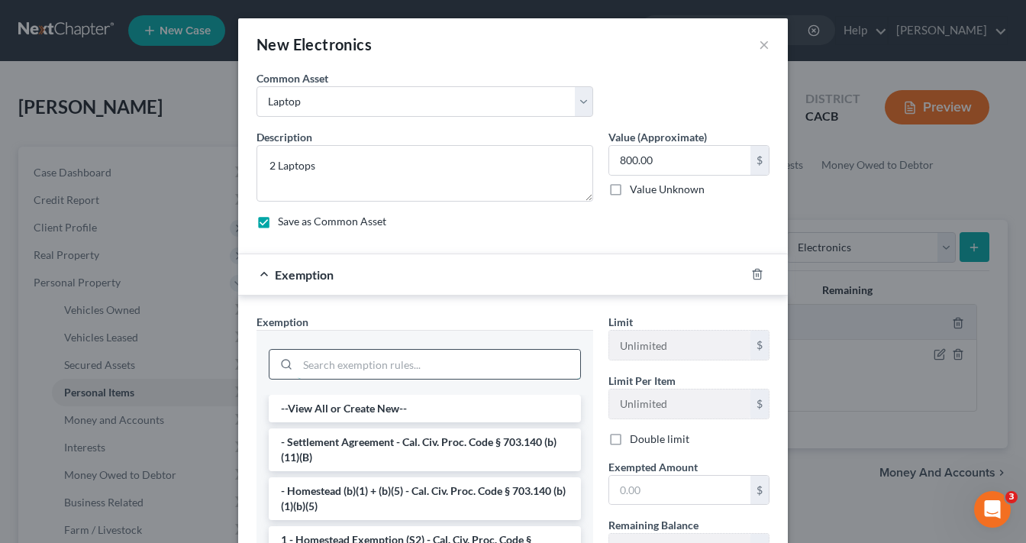
click at [329, 376] on input "search" at bounding box center [439, 364] width 282 height 29
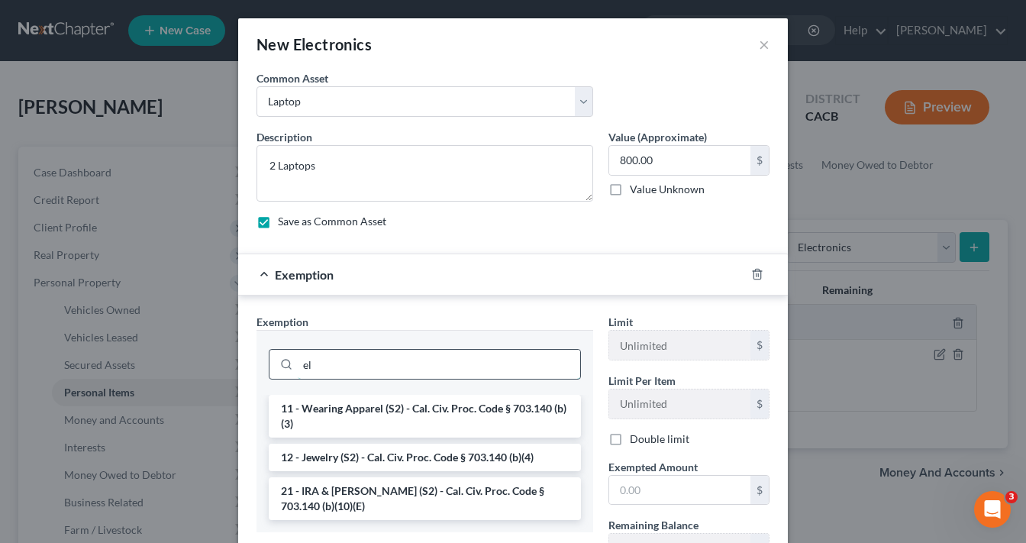
type input "e"
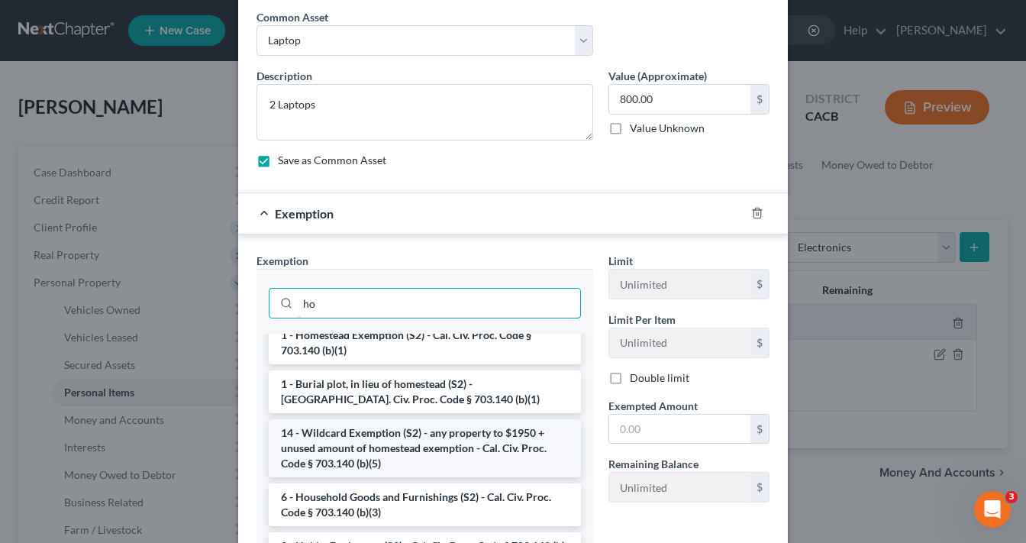
scroll to position [70, 0]
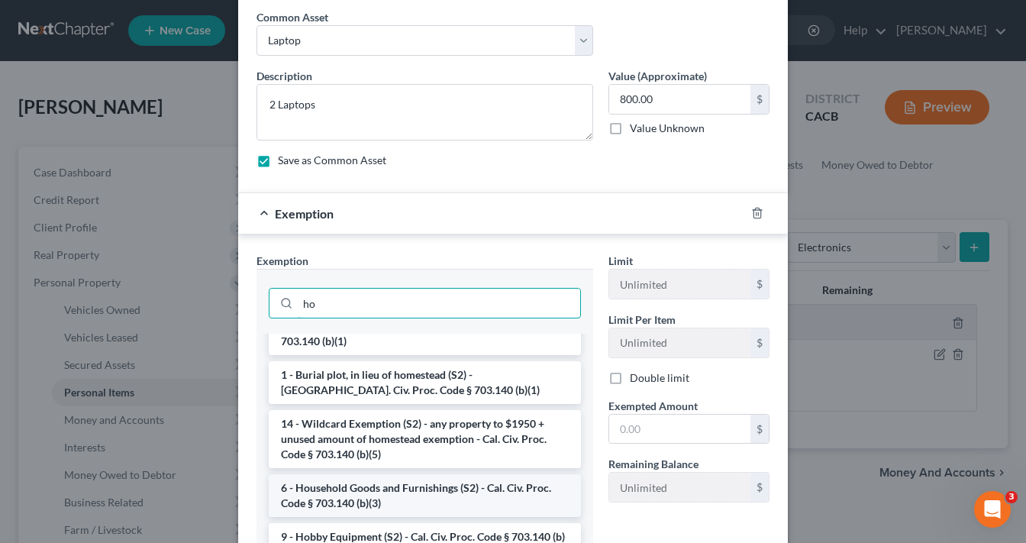
type input "ho"
click at [372, 486] on li "6 - Household Goods and Furnishings (S2) - Cal. Civ. Proc. Code § 703.140 (b)(3)" at bounding box center [425, 495] width 312 height 43
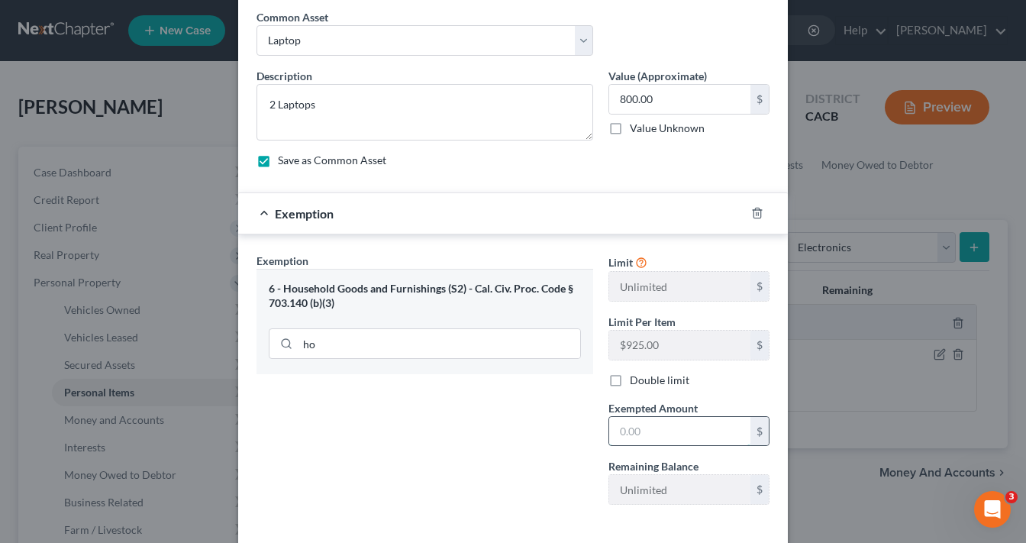
click at [634, 437] on input "text" at bounding box center [679, 431] width 141 height 29
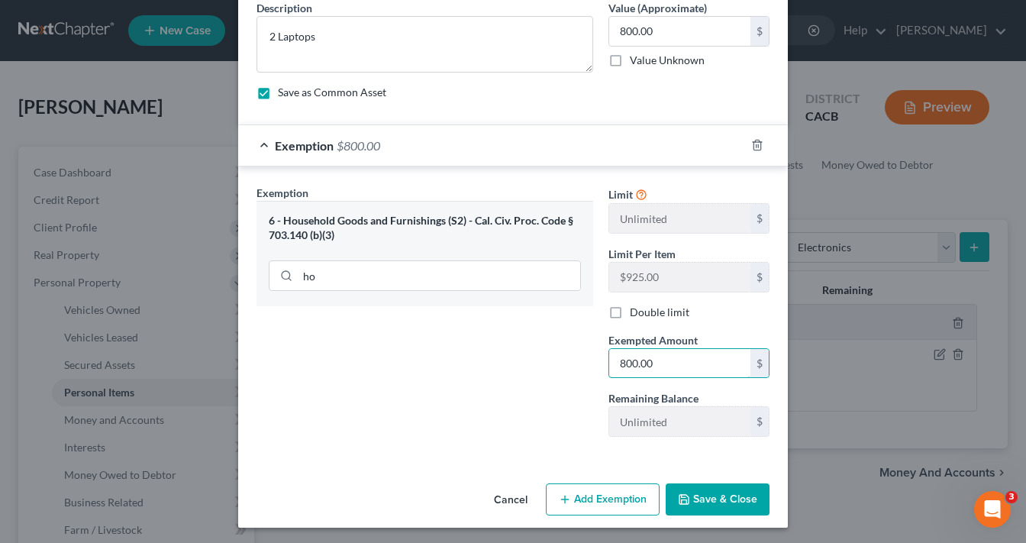
scroll to position [130, 0]
type input "800.00"
click at [732, 493] on button "Save & Close" at bounding box center [718, 498] width 104 height 32
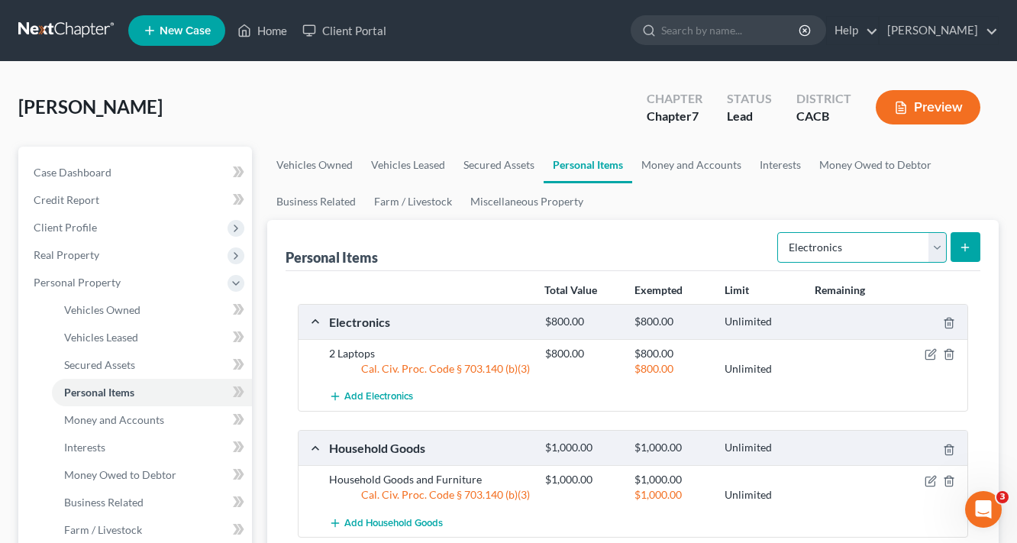
click at [853, 248] on select "Select Item Type Clothing Collectibles Of Value Electronics Firearms Household …" at bounding box center [861, 247] width 169 height 31
select select "clothing"
click at [779, 232] on select "Select Item Type Clothing Collectibles Of Value Electronics Firearms Household …" at bounding box center [861, 247] width 169 height 31
click at [963, 247] on icon "submit" at bounding box center [965, 247] width 12 height 12
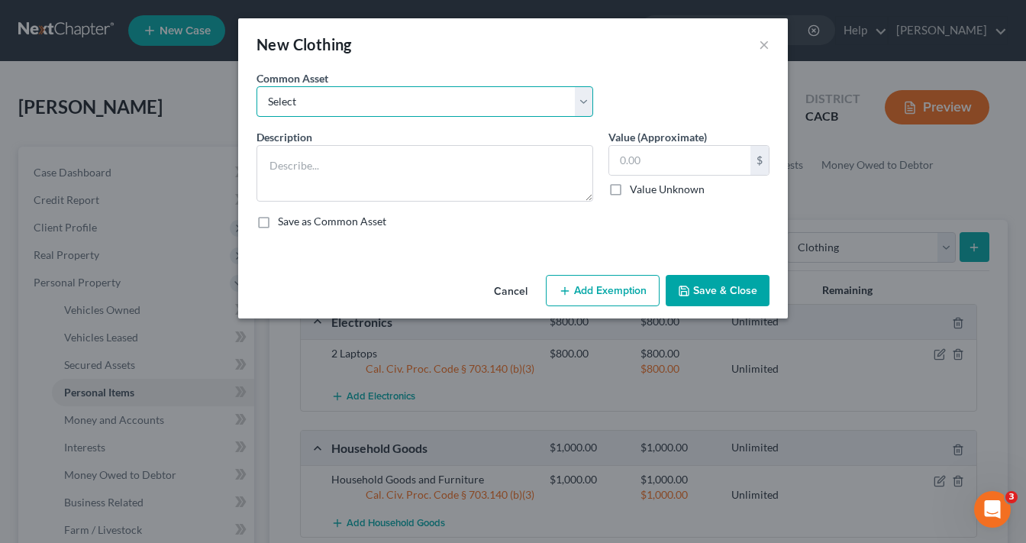
click at [358, 92] on select "Select Wearing Apparel" at bounding box center [425, 101] width 337 height 31
select select "0"
click at [257, 86] on select "Select Wearing Apparel" at bounding box center [425, 101] width 337 height 31
type textarea "Wearing Apparel"
type input "400.00"
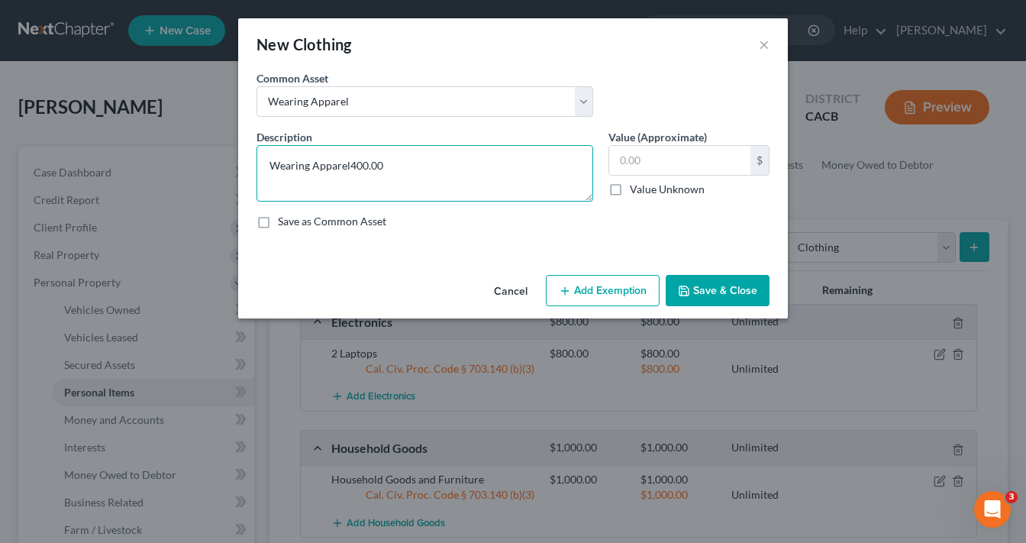
click at [585, 166] on textarea "Wearing Apparel400.00" at bounding box center [425, 173] width 337 height 56
click at [445, 166] on textarea "Wearing Apparel400.00" at bounding box center [425, 173] width 337 height 56
type textarea "Wearing Apparel"
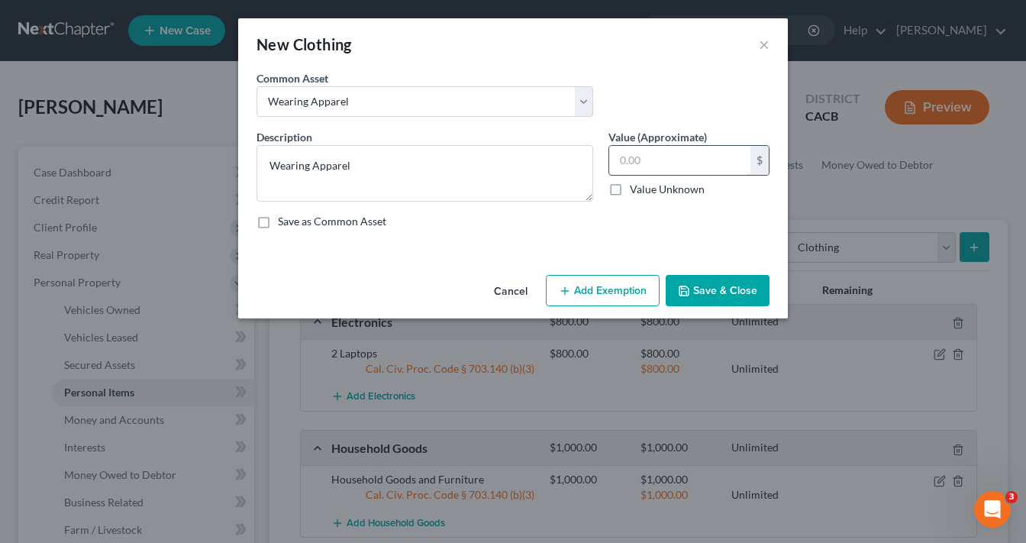
click at [685, 159] on input "text" at bounding box center [679, 160] width 141 height 29
type input "800.00"
click at [601, 292] on button "Add Exemption" at bounding box center [603, 291] width 114 height 32
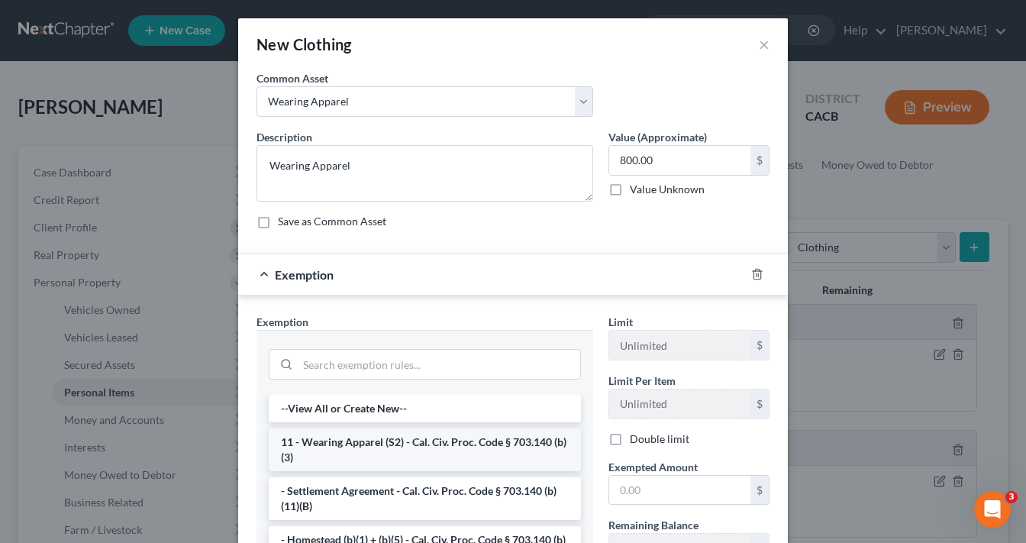
click at [376, 443] on li "11 - Wearing Apparel (S2) - Cal. Civ. Proc. Code § 703.140 (b)(3)" at bounding box center [425, 449] width 312 height 43
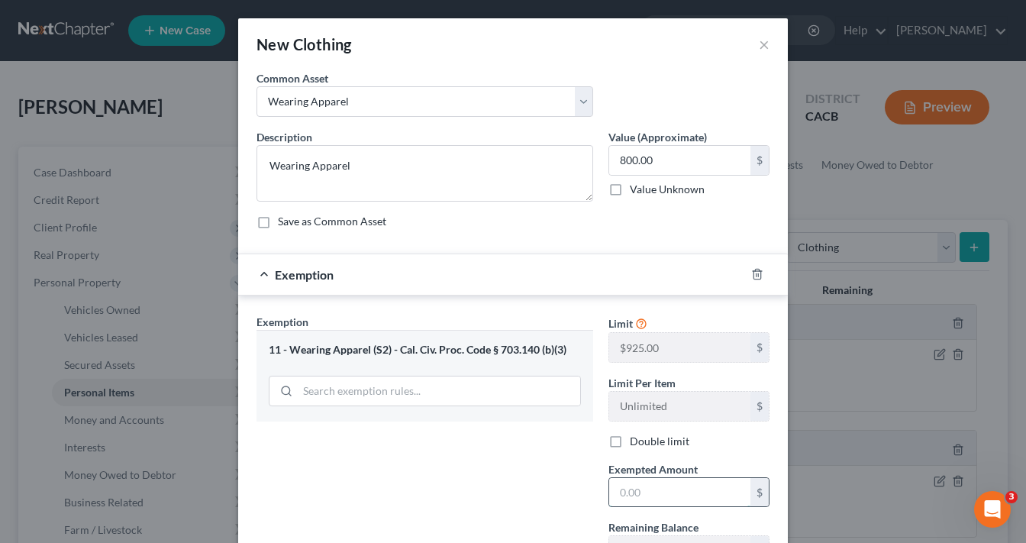
click at [660, 494] on input "text" at bounding box center [679, 492] width 141 height 29
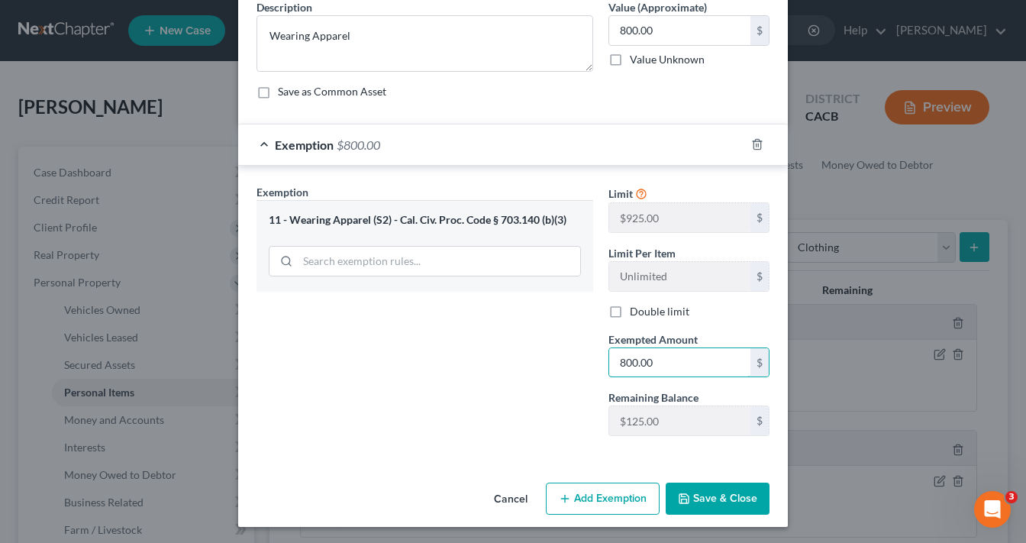
type input "800.00"
click at [715, 487] on button "Save & Close" at bounding box center [718, 498] width 104 height 32
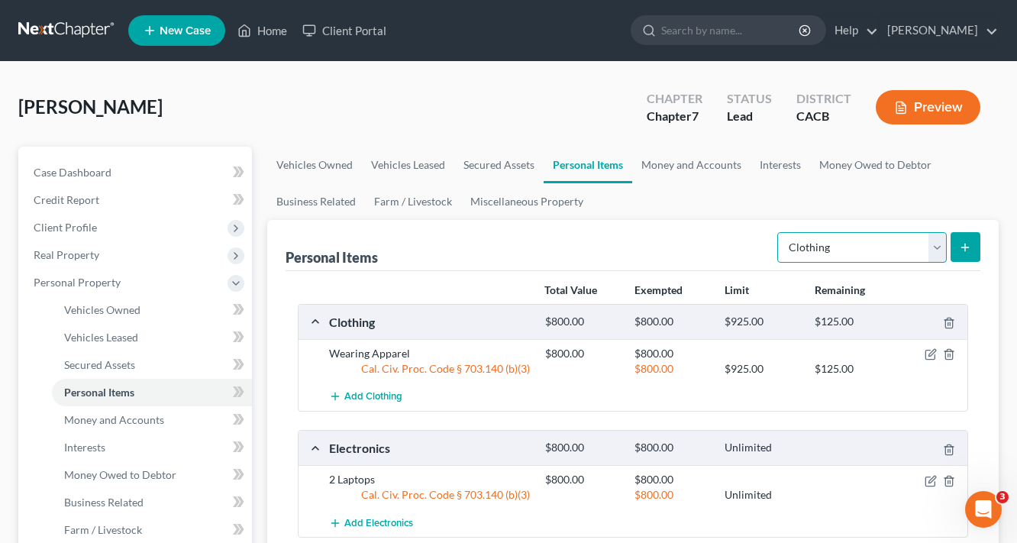
click at [846, 252] on select "Select Item Type Clothing Collectibles Of Value Electronics Firearms Household …" at bounding box center [861, 247] width 169 height 31
select select "jewelry"
click at [779, 232] on select "Select Item Type Clothing Collectibles Of Value Electronics Firearms Household …" at bounding box center [861, 247] width 169 height 31
click at [969, 249] on icon "submit" at bounding box center [965, 247] width 12 height 12
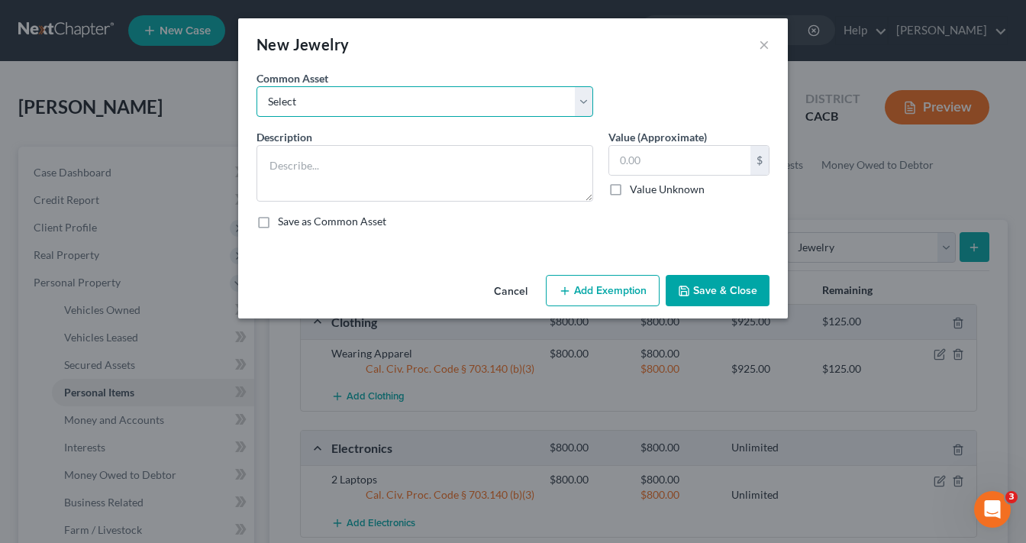
click at [385, 102] on select "Select Misc. Jewelry Miscellaneous Jewelry" at bounding box center [425, 101] width 337 height 31
select select "0"
click at [257, 86] on select "Select Misc. Jewelry Miscellaneous Jewelry" at bounding box center [425, 101] width 337 height 31
type textarea "Misc. Jewelry"
type input "100.00"
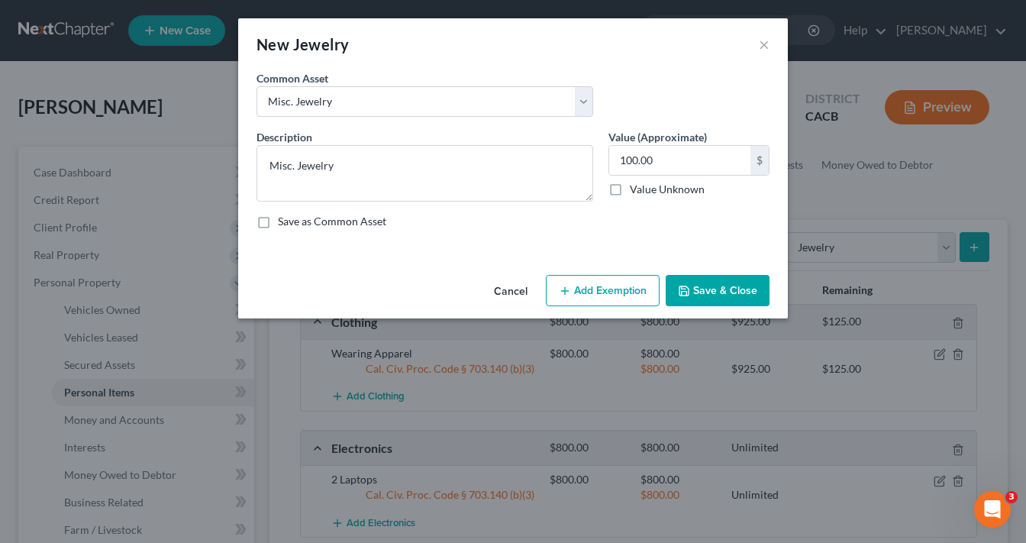
click at [610, 295] on button "Add Exemption" at bounding box center [603, 291] width 114 height 32
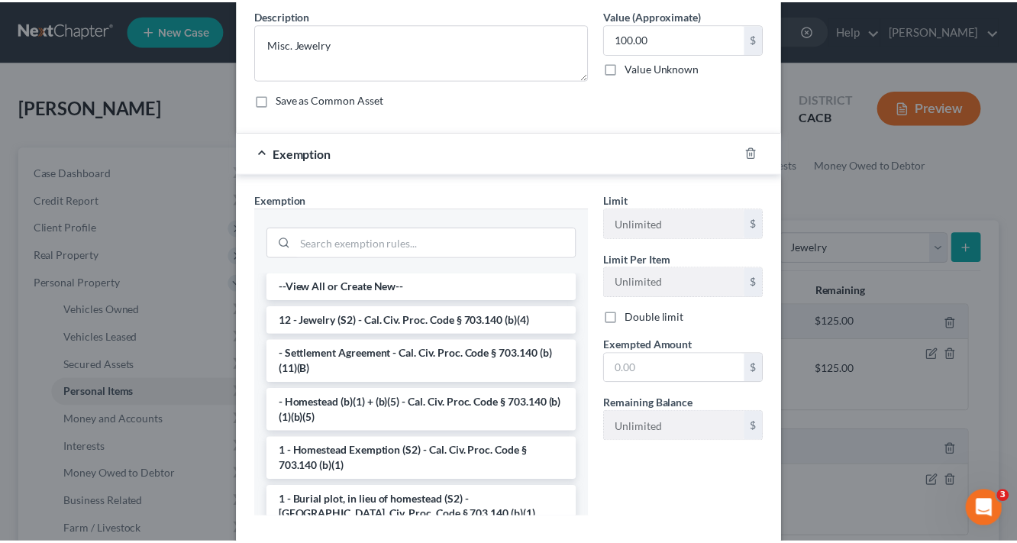
scroll to position [122, 0]
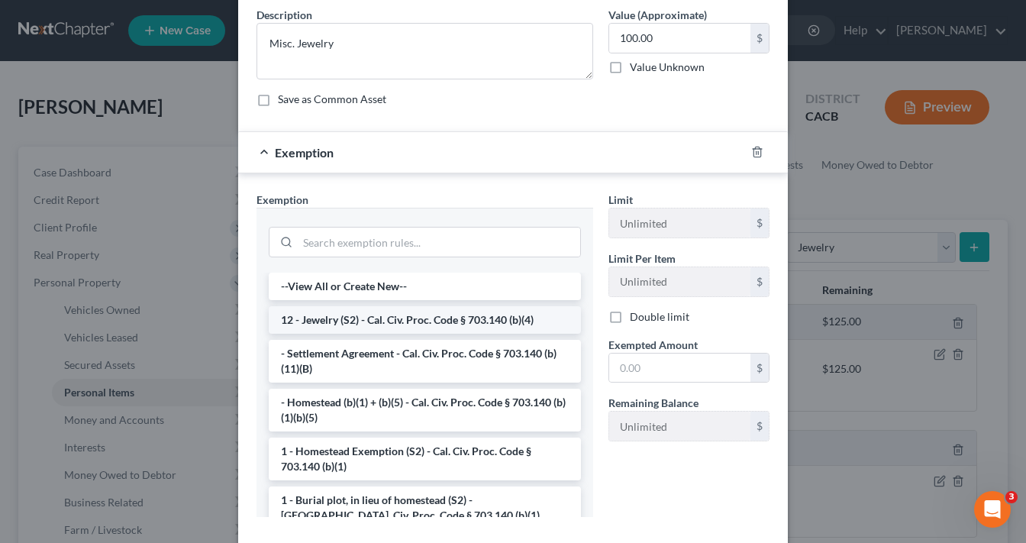
click at [402, 314] on li "12 - Jewelry (S2) - Cal. Civ. Proc. Code § 703.140 (b)(4)" at bounding box center [425, 319] width 312 height 27
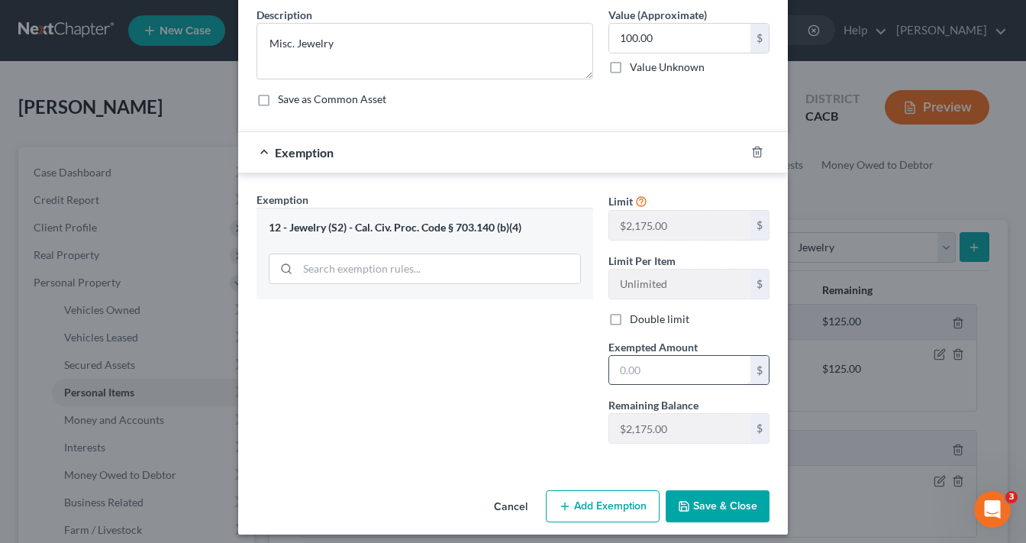
click at [669, 356] on input "text" at bounding box center [679, 370] width 141 height 29
type input "100.00"
click at [722, 510] on button "Save & Close" at bounding box center [718, 506] width 104 height 32
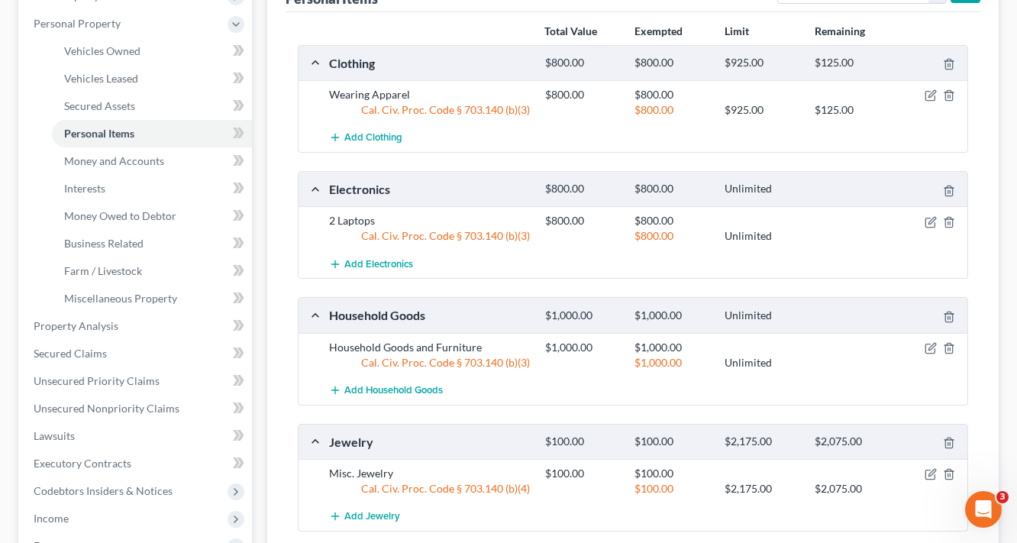
scroll to position [428, 0]
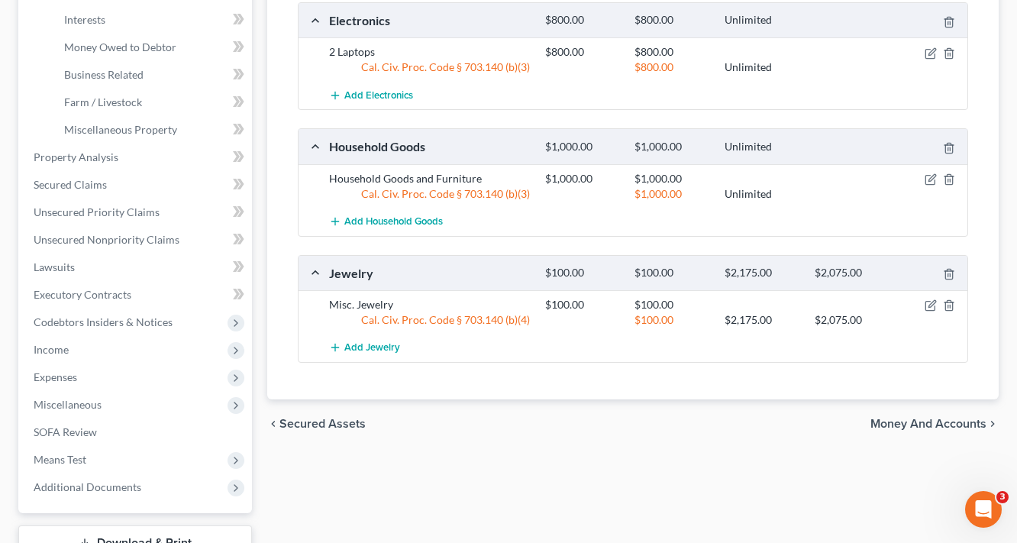
click at [955, 408] on div "chevron_left Secured Assets Money and Accounts chevron_right" at bounding box center [632, 423] width 731 height 49
click at [955, 418] on span "Money and Accounts" at bounding box center [928, 424] width 116 height 12
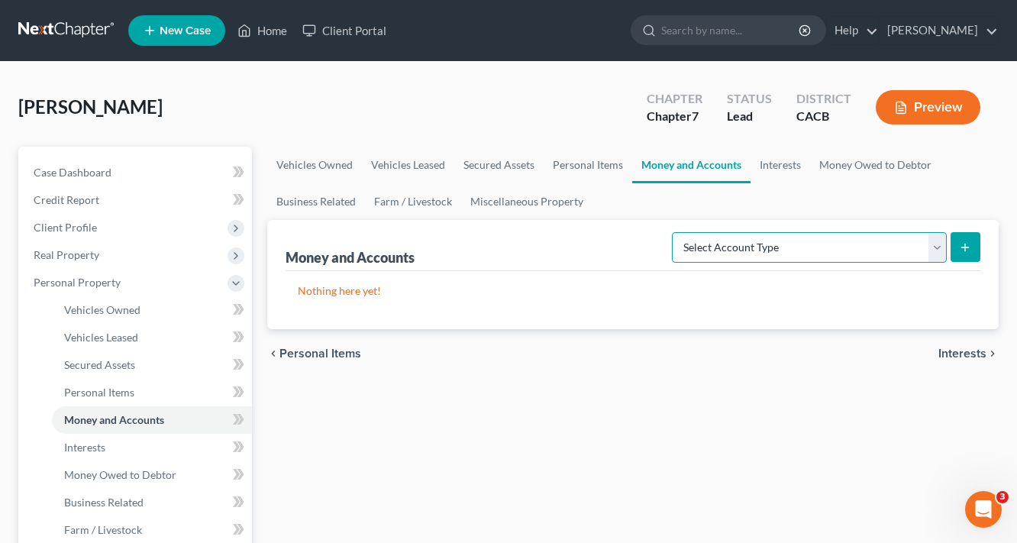
click at [724, 255] on select "Select Account Type Brokerage Cash on Hand Certificates of Deposit Checking Acc…" at bounding box center [809, 247] width 275 height 31
select select "checking"
click at [675, 232] on select "Select Account Type Brokerage Cash on Hand Certificates of Deposit Checking Acc…" at bounding box center [809, 247] width 275 height 31
click at [965, 245] on line "submit" at bounding box center [965, 247] width 0 height 7
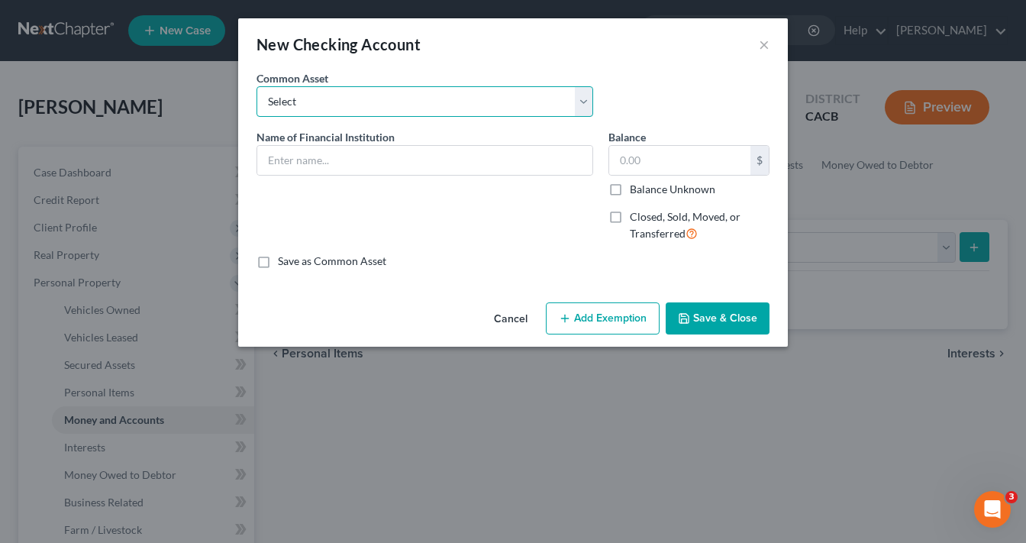
click at [348, 105] on select "Select True Grocer Credit Union (1868)" at bounding box center [425, 101] width 337 height 31
click at [342, 107] on select "Select True Grocer Credit Union (1868)" at bounding box center [425, 101] width 337 height 31
click at [334, 160] on input "text" at bounding box center [424, 160] width 335 height 29
type input "Chase"
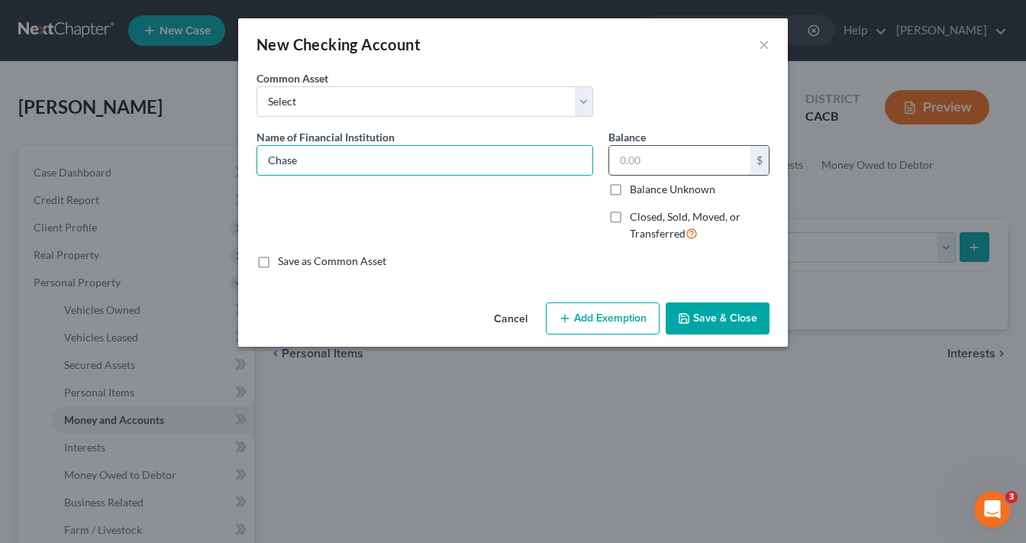
click at [686, 164] on input "text" at bounding box center [679, 160] width 141 height 29
type input "0.00"
click at [742, 326] on button "Save & Close" at bounding box center [718, 318] width 104 height 32
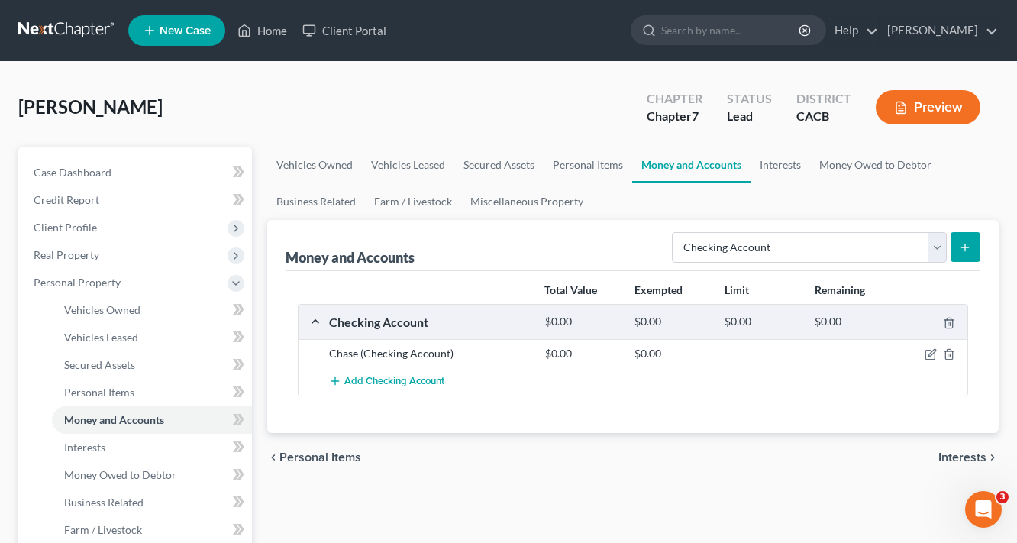
click at [968, 253] on button "submit" at bounding box center [965, 247] width 30 height 30
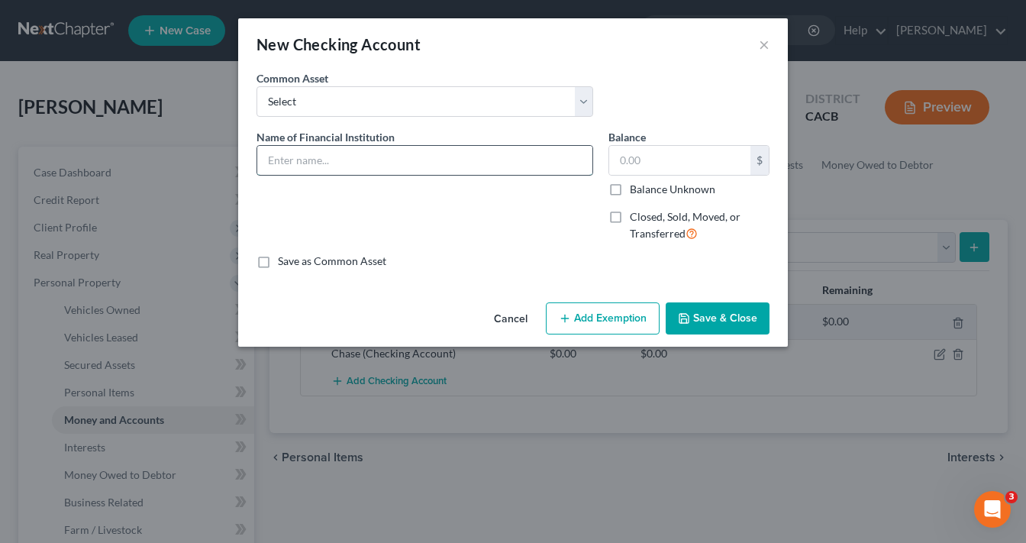
click at [396, 153] on input "text" at bounding box center [424, 160] width 335 height 29
type input "Capital One"
click at [664, 182] on label "Balance Unknown" at bounding box center [673, 189] width 86 height 15
click at [646, 182] on input "Balance Unknown" at bounding box center [641, 187] width 10 height 10
checkbox input "true"
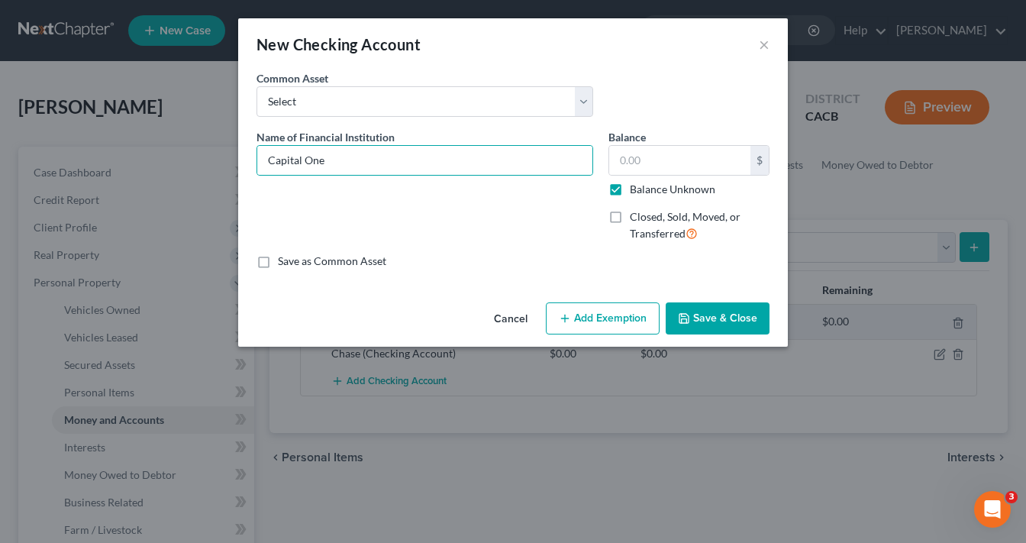
type input "0.00"
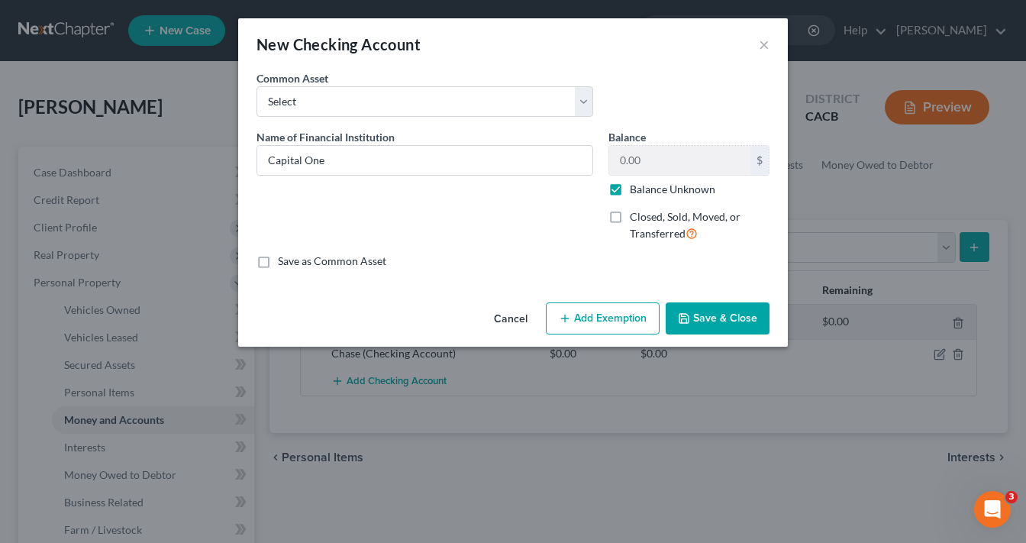
click at [651, 183] on label "Balance Unknown" at bounding box center [673, 189] width 86 height 15
click at [646, 183] on input "Balance Unknown" at bounding box center [641, 187] width 10 height 10
checkbox input "false"
click at [656, 155] on input "0.00" at bounding box center [679, 160] width 141 height 29
type input "0.00"
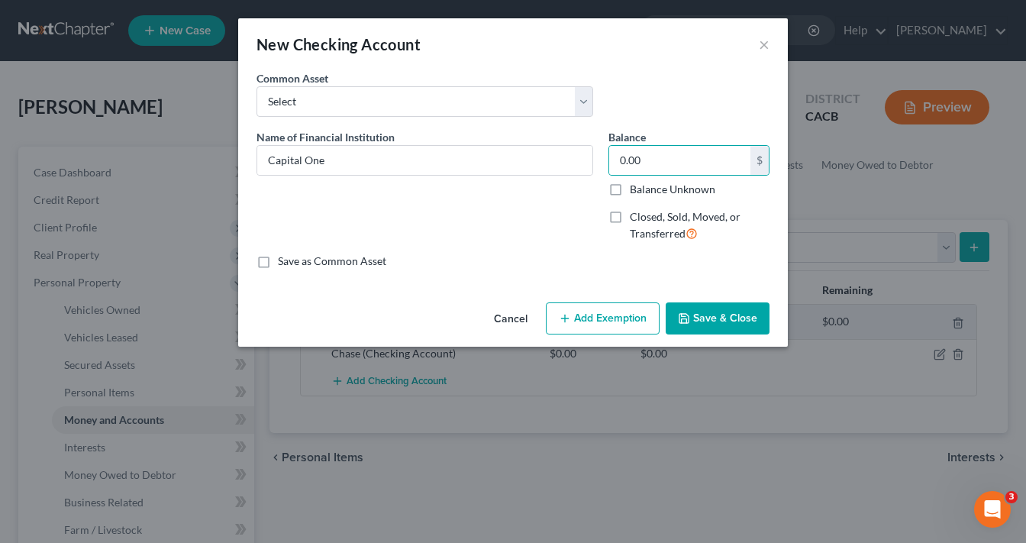
click at [722, 309] on button "Save & Close" at bounding box center [718, 318] width 104 height 32
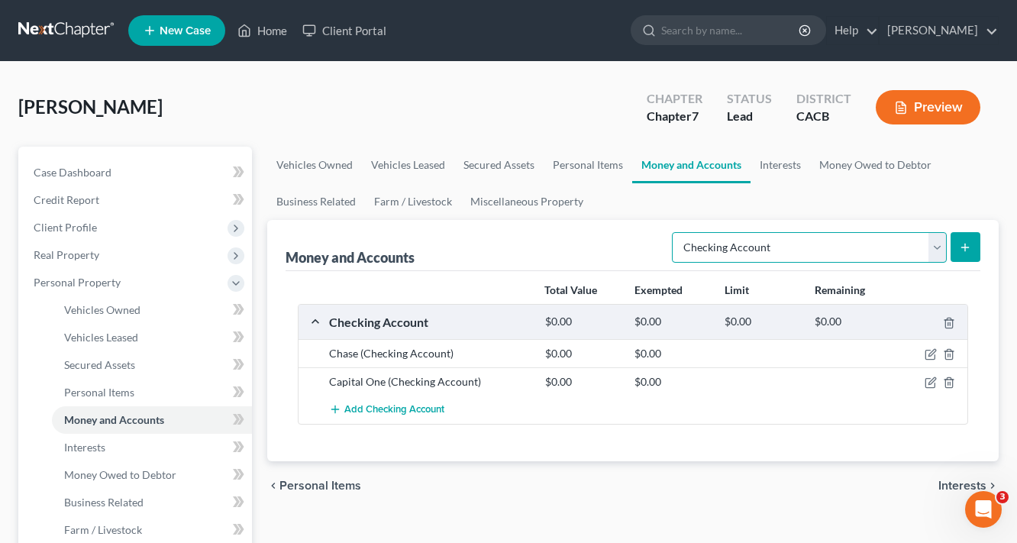
click at [778, 235] on select "Select Account Type Brokerage Cash on Hand Certificates of Deposit Checking Acc…" at bounding box center [809, 247] width 275 height 31
select select "savings"
click at [675, 232] on select "Select Account Type Brokerage Cash on Hand Certificates of Deposit Checking Acc…" at bounding box center [809, 247] width 275 height 31
click at [959, 245] on icon "submit" at bounding box center [965, 247] width 12 height 12
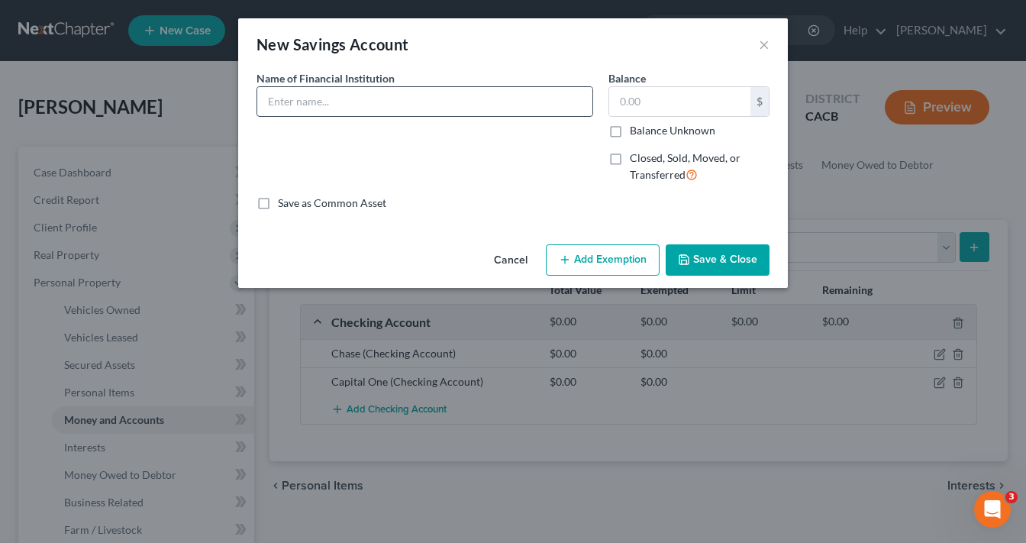
click at [411, 107] on input "text" at bounding box center [424, 101] width 335 height 29
click at [379, 102] on input "Ca" at bounding box center [424, 101] width 335 height 29
click at [382, 110] on input "Capital One (7779)" at bounding box center [424, 101] width 335 height 29
type input "Capital One"
type input "0.00"
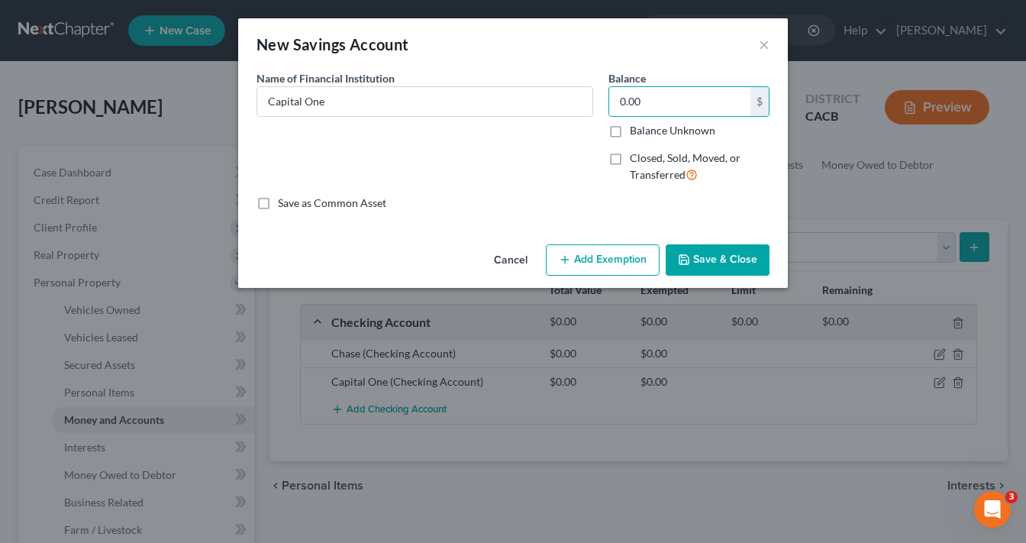
click at [727, 267] on button "Save & Close" at bounding box center [718, 260] width 104 height 32
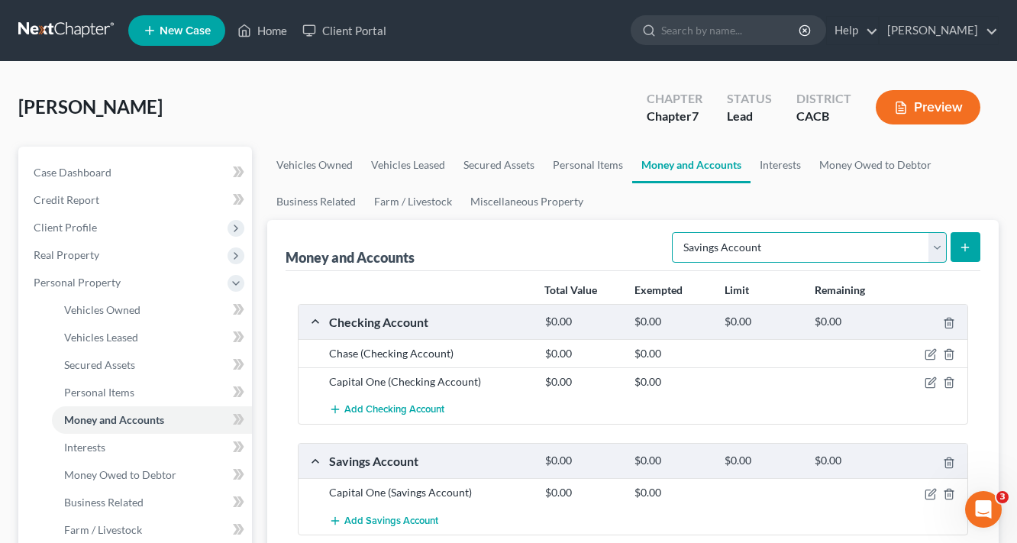
click at [797, 244] on select "Select Account Type Brokerage Cash on Hand Certificates of Deposit Checking Acc…" at bounding box center [809, 247] width 275 height 31
click at [905, 194] on ul "Vehicles Owned Vehicles Leased Secured Assets Personal Items Money and Accounts…" at bounding box center [632, 183] width 731 height 73
click at [756, 253] on select "Select Account Type Brokerage Cash on Hand Certificates of Deposit Checking Acc…" at bounding box center [809, 247] width 275 height 31
click at [675, 232] on select "Select Account Type Brokerage Cash on Hand Certificates of Deposit Checking Acc…" at bounding box center [809, 247] width 275 height 31
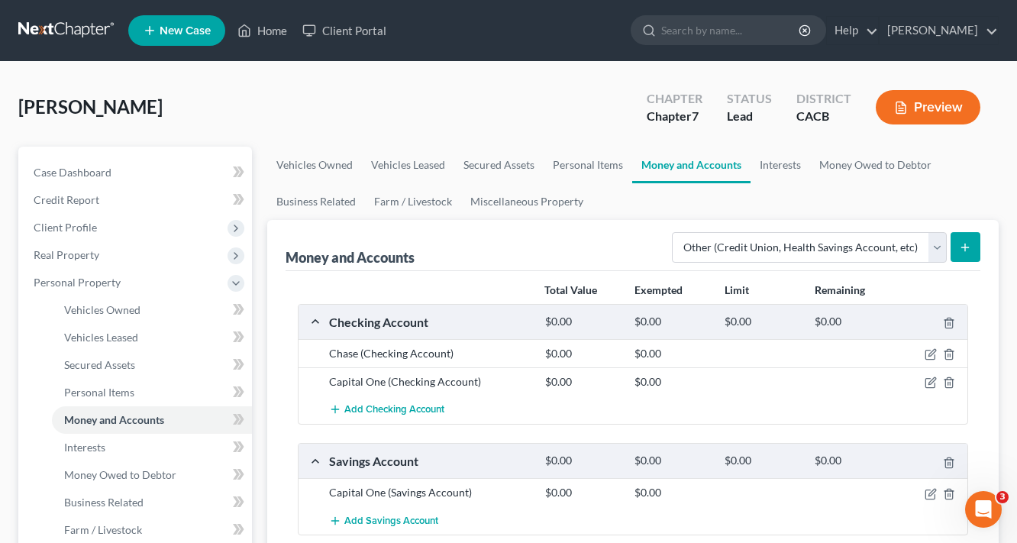
click at [968, 247] on line "submit" at bounding box center [965, 247] width 7 height 0
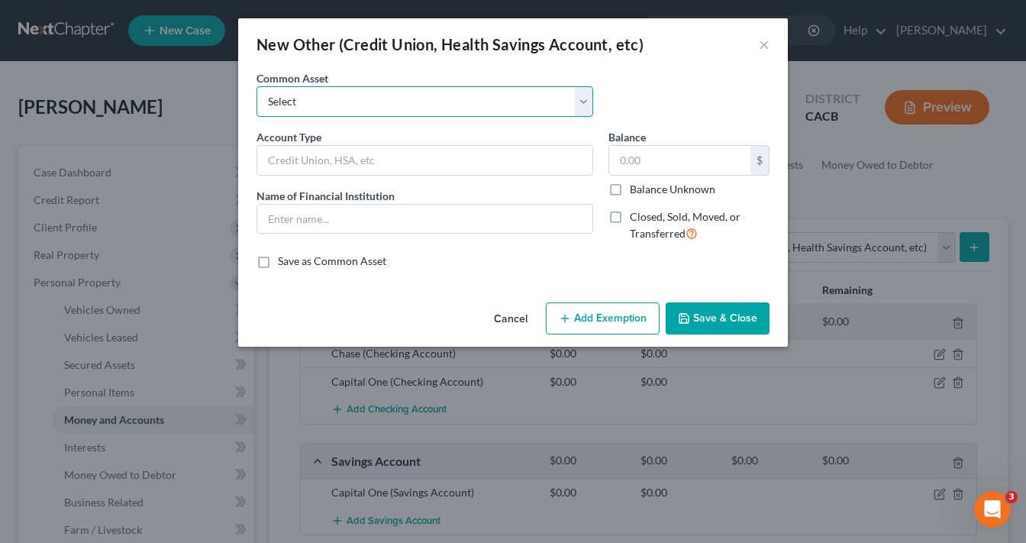
click at [362, 95] on select "Select Penfed Credit Union" at bounding box center [425, 101] width 337 height 31
click at [362, 98] on select "Select Penfed Credit Union" at bounding box center [425, 101] width 337 height 31
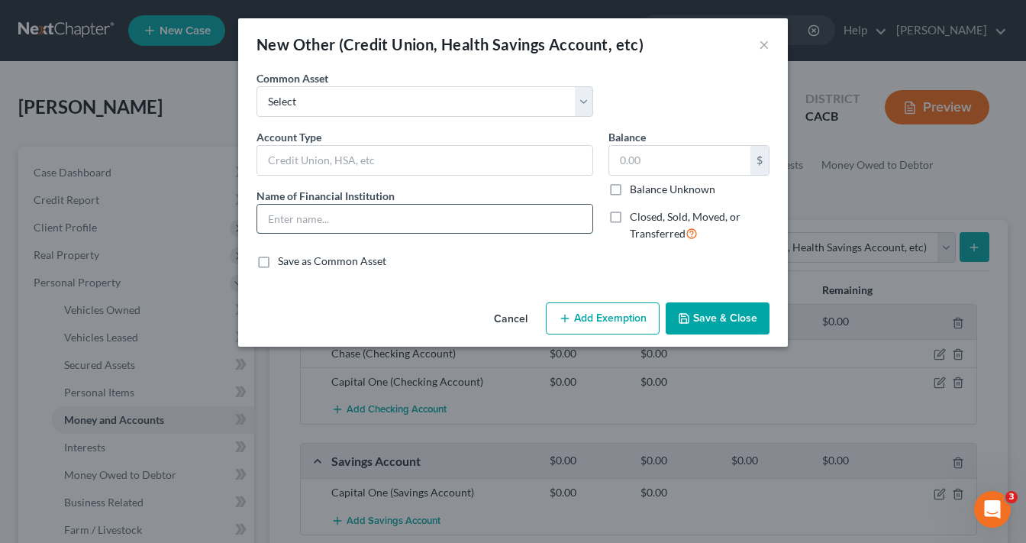
click at [358, 223] on input "text" at bounding box center [424, 219] width 335 height 29
click at [350, 156] on input "text" at bounding box center [424, 160] width 335 height 29
click at [290, 205] on input "text" at bounding box center [424, 219] width 335 height 29
click at [529, 101] on select "Select Penfed Credit Union" at bounding box center [425, 101] width 337 height 31
click at [759, 50] on button "×" at bounding box center [764, 44] width 11 height 18
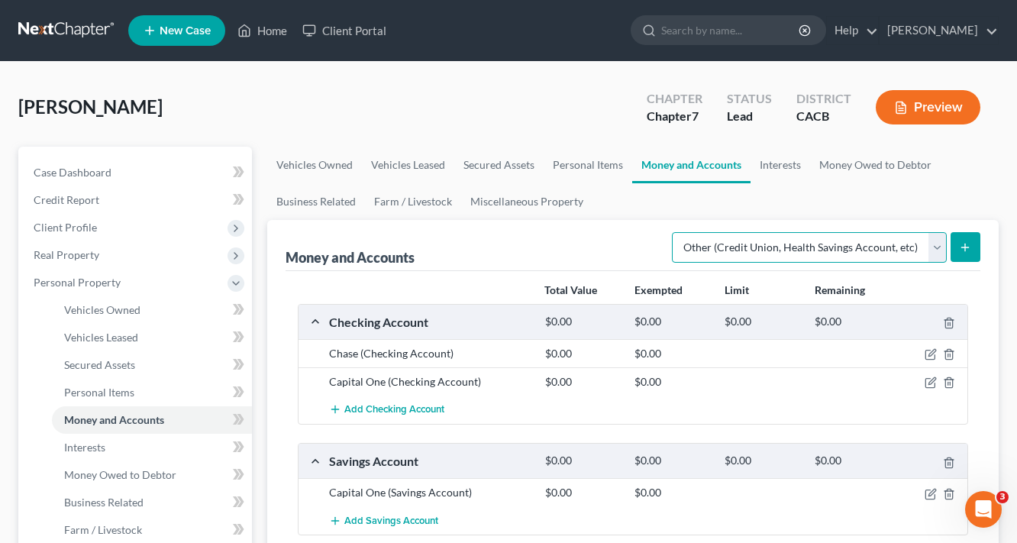
click at [846, 255] on select "Select Account Type Brokerage Cash on Hand Certificates of Deposit Checking Acc…" at bounding box center [809, 247] width 275 height 31
select select "checking"
click at [675, 232] on select "Select Account Type Brokerage Cash on Hand Certificates of Deposit Checking Acc…" at bounding box center [809, 247] width 275 height 31
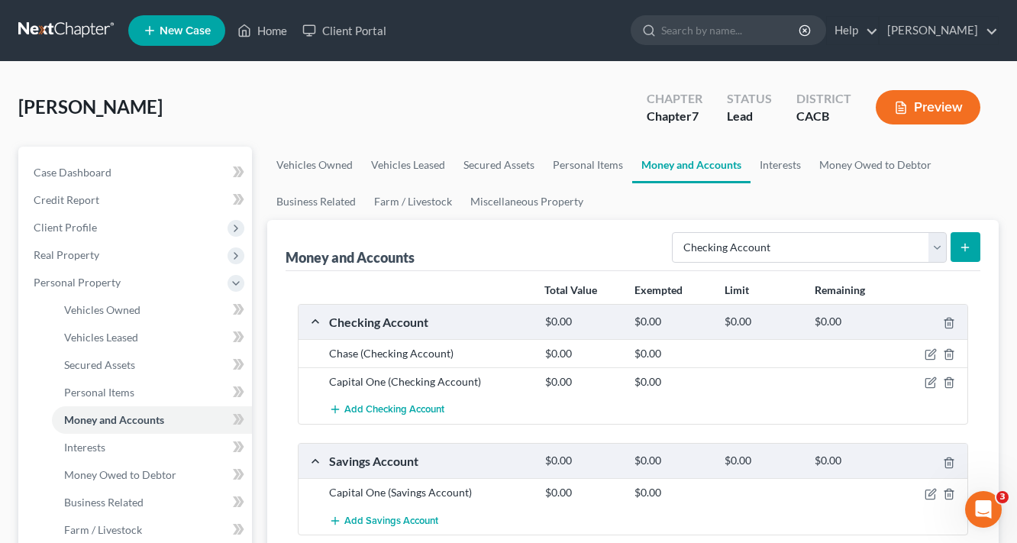
click at [955, 247] on button "submit" at bounding box center [965, 247] width 30 height 30
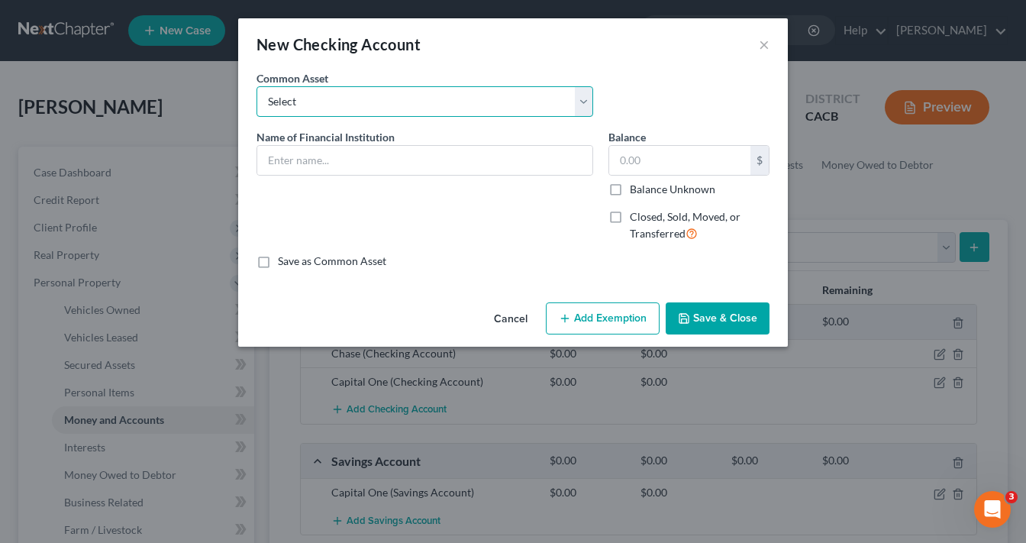
click at [358, 107] on select "Select True Grocer Credit Union (1868)" at bounding box center [425, 101] width 337 height 31
click at [406, 52] on div "New Checking Account" at bounding box center [339, 44] width 164 height 21
click at [367, 171] on input "text" at bounding box center [424, 160] width 335 height 29
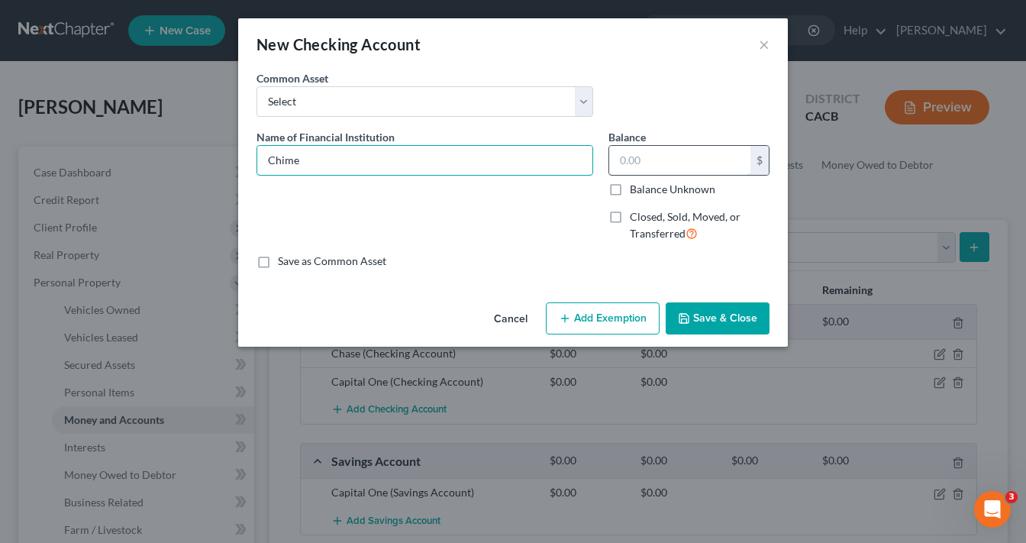
type input "Chime"
click at [696, 159] on input "text" at bounding box center [679, 160] width 141 height 29
type input "0.00"
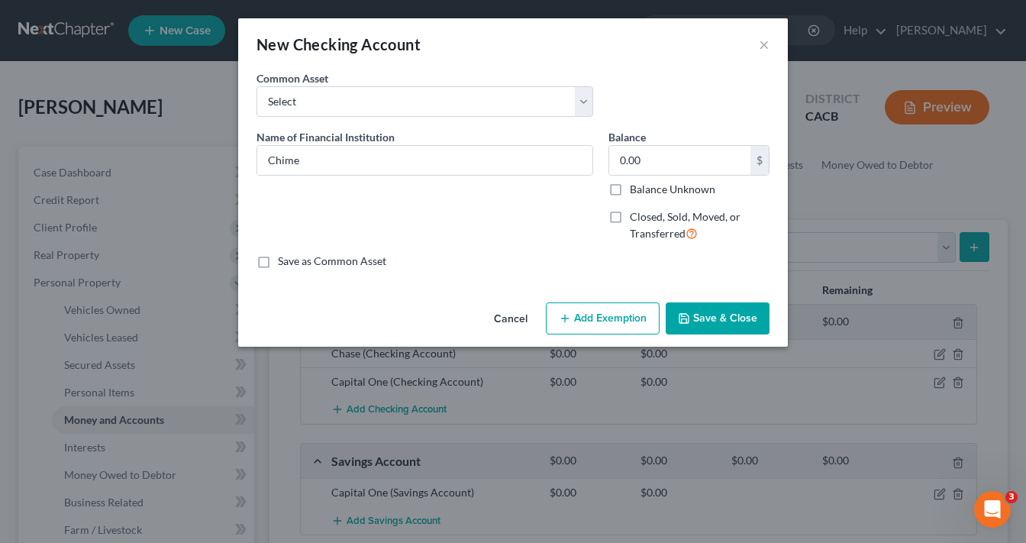
click at [721, 321] on button "Save & Close" at bounding box center [718, 318] width 104 height 32
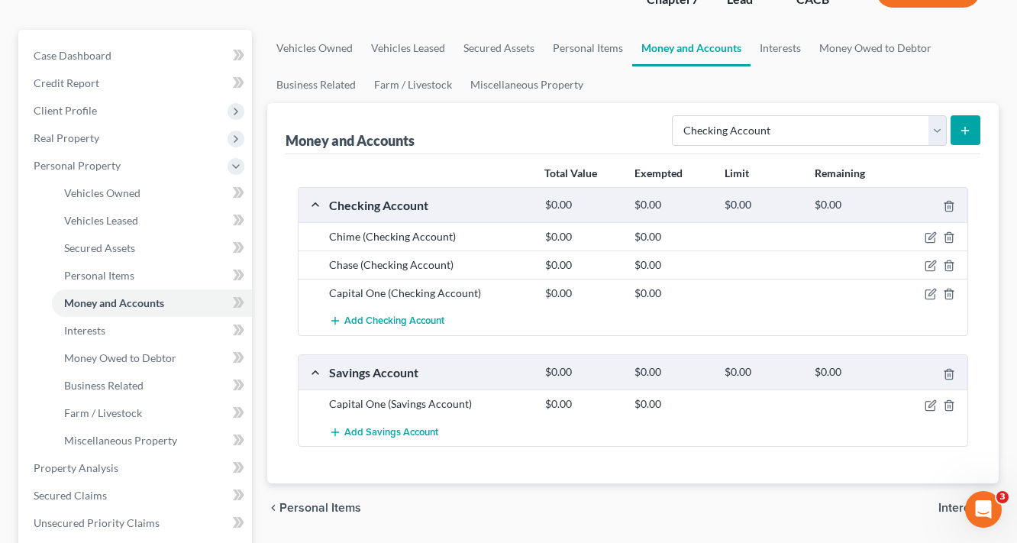
scroll to position [122, 0]
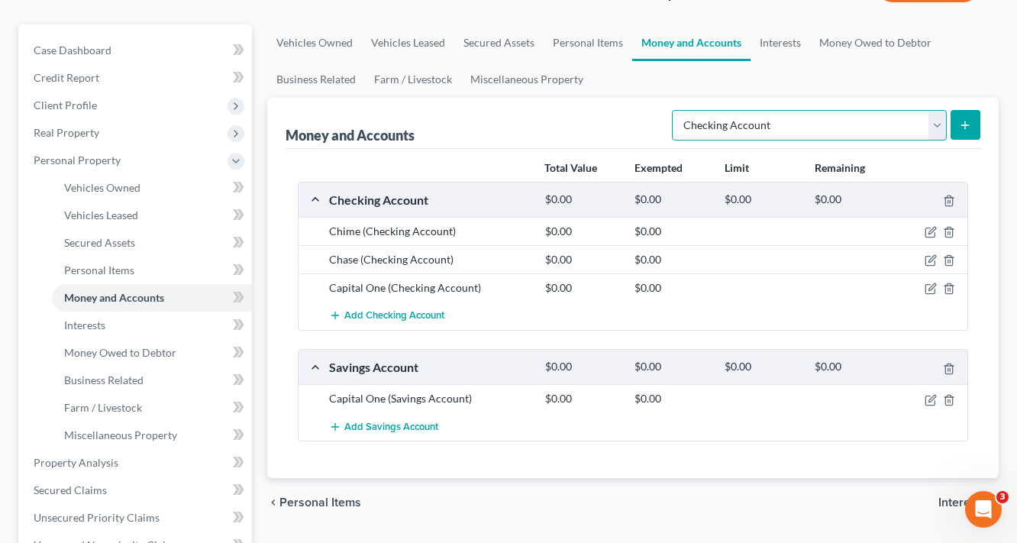
click at [840, 128] on select "Select Account Type Brokerage Cash on Hand Certificates of Deposit Checking Acc…" at bounding box center [809, 125] width 275 height 31
select select "savings"
click at [675, 110] on select "Select Account Type Brokerage Cash on Hand Certificates of Deposit Checking Acc…" at bounding box center [809, 125] width 275 height 31
click at [968, 121] on icon "submit" at bounding box center [965, 125] width 12 height 12
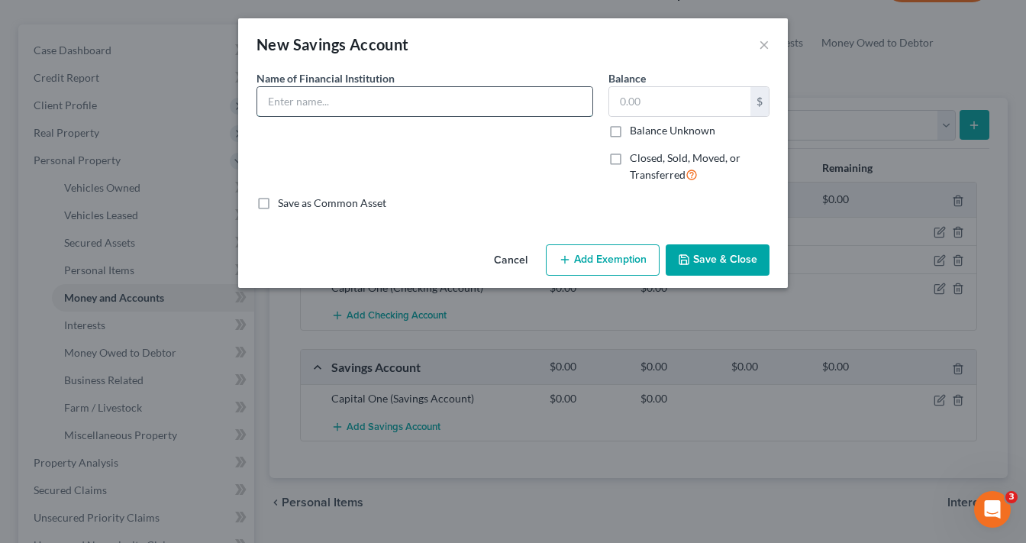
click at [374, 98] on input "text" at bounding box center [424, 101] width 335 height 29
type input "Chime"
type input "0.00"
click at [739, 260] on button "Save & Close" at bounding box center [718, 260] width 104 height 32
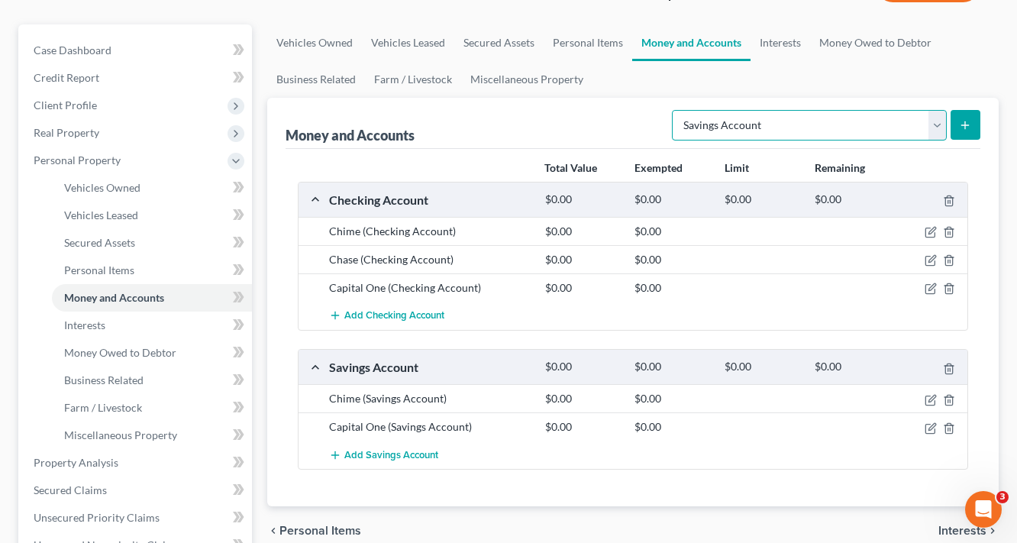
click at [791, 130] on select "Select Account Type Brokerage Cash on Hand Certificates of Deposit Checking Acc…" at bounding box center [809, 125] width 275 height 31
select select "other"
click at [675, 110] on select "Select Account Type Brokerage Cash on Hand Certificates of Deposit Checking Acc…" at bounding box center [809, 125] width 275 height 31
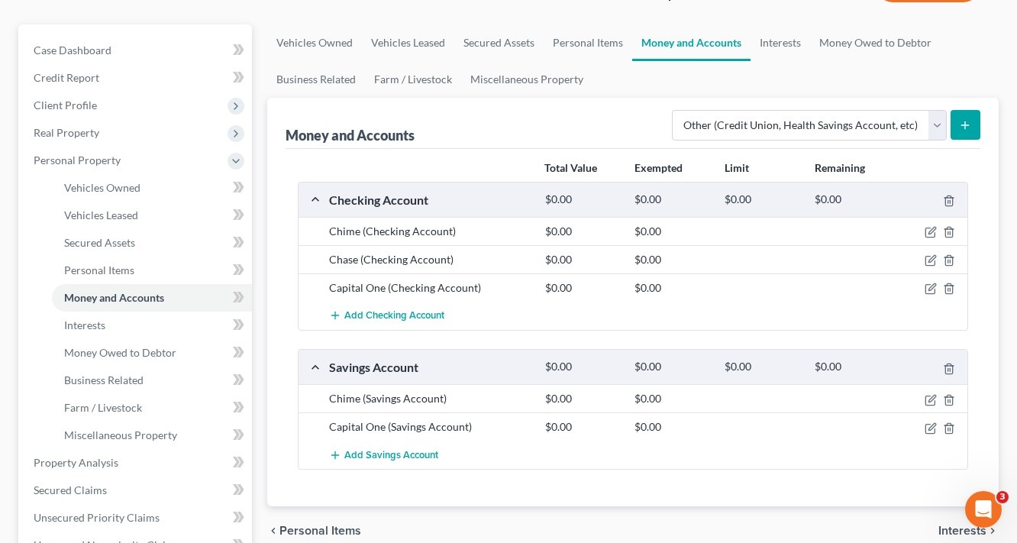
click at [978, 121] on button "submit" at bounding box center [965, 125] width 30 height 30
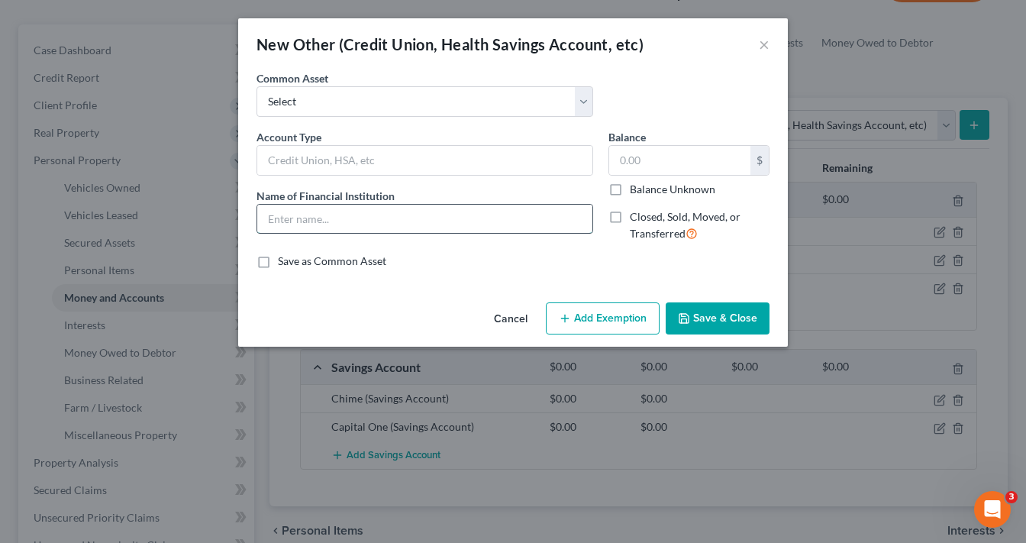
click at [331, 218] on input "text" at bounding box center [424, 219] width 335 height 29
type input "Bank of America"
click at [660, 158] on input "text" at bounding box center [679, 160] width 141 height 29
type input "0.00"
click at [745, 319] on button "Save & Close" at bounding box center [718, 318] width 104 height 32
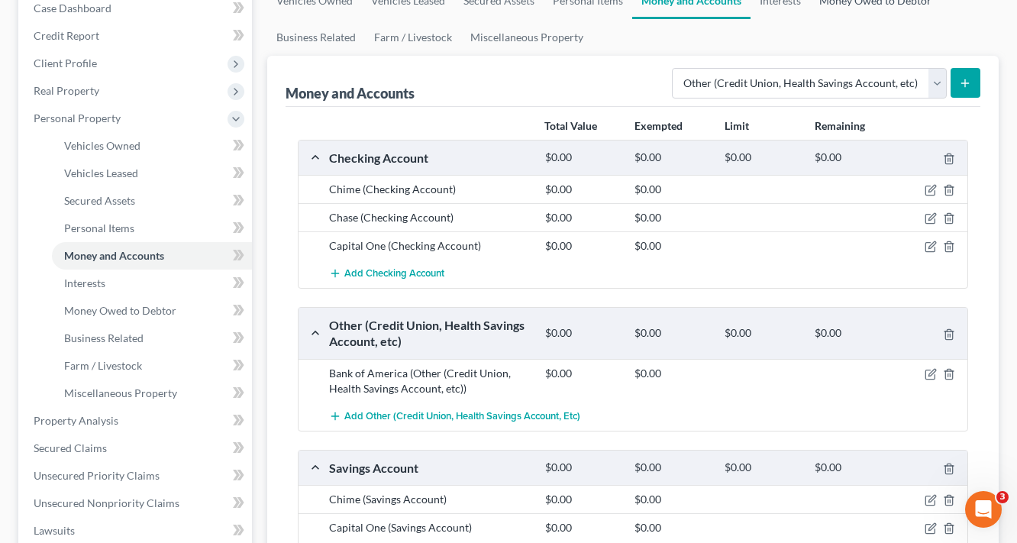
scroll to position [61, 0]
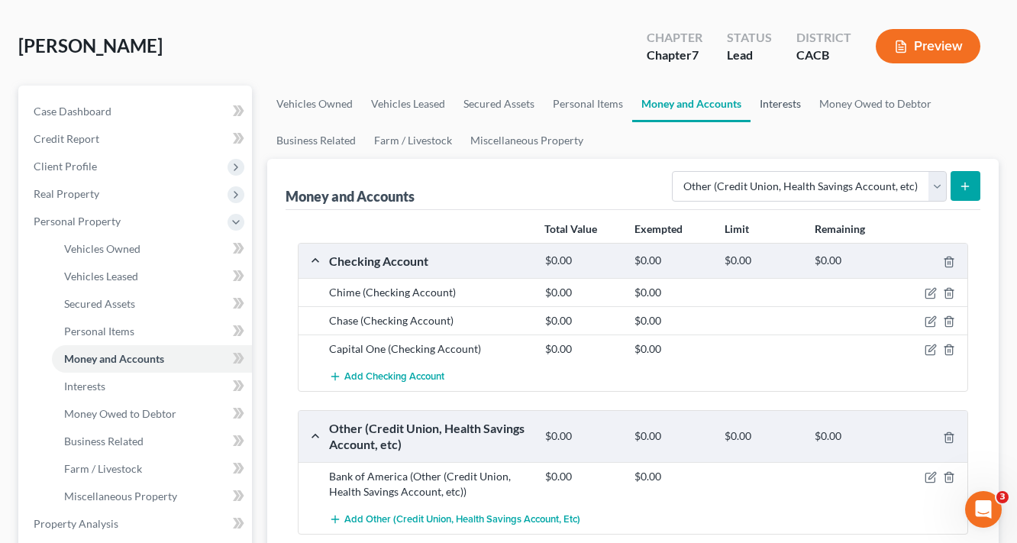
click at [779, 102] on link "Interests" at bounding box center [780, 104] width 60 height 37
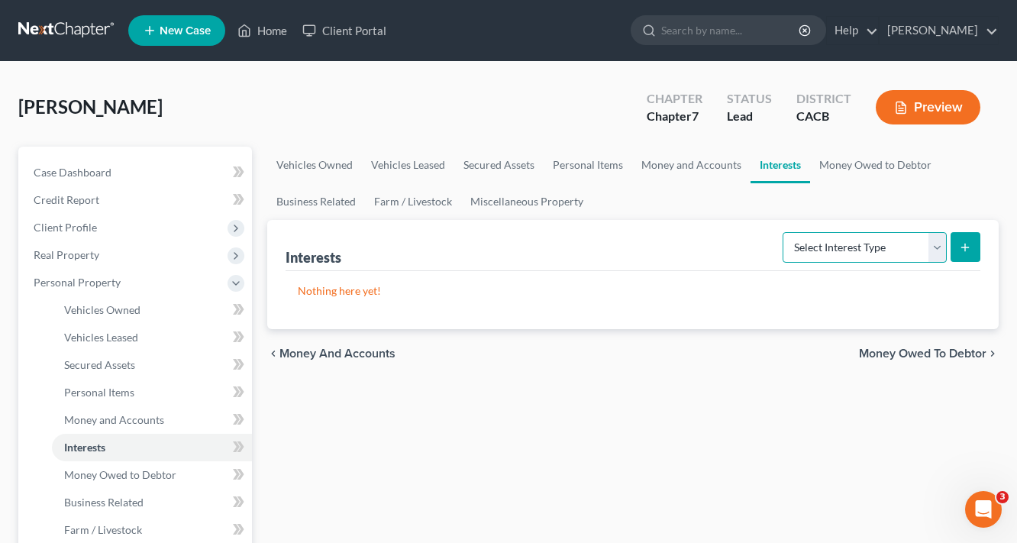
click at [848, 239] on select "Select Interest Type 401K Annuity Bond Education IRA Government Bond Government…" at bounding box center [864, 247] width 164 height 31
select select "401k"
click at [784, 232] on select "Select Interest Type 401K Annuity Bond Education IRA Government Bond Government…" at bounding box center [864, 247] width 164 height 31
click at [964, 243] on icon "submit" at bounding box center [965, 247] width 12 height 12
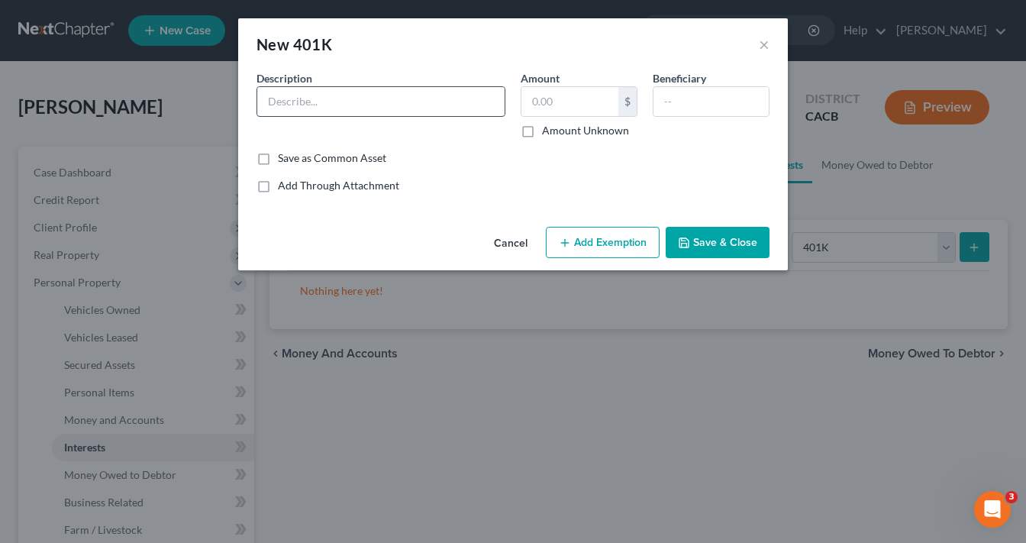
click at [360, 93] on input "text" at bounding box center [380, 101] width 247 height 29
type input "401K"
click at [583, 109] on input "text" at bounding box center [569, 101] width 97 height 29
type input "0.00"
click at [733, 240] on button "Save & Close" at bounding box center [718, 243] width 104 height 32
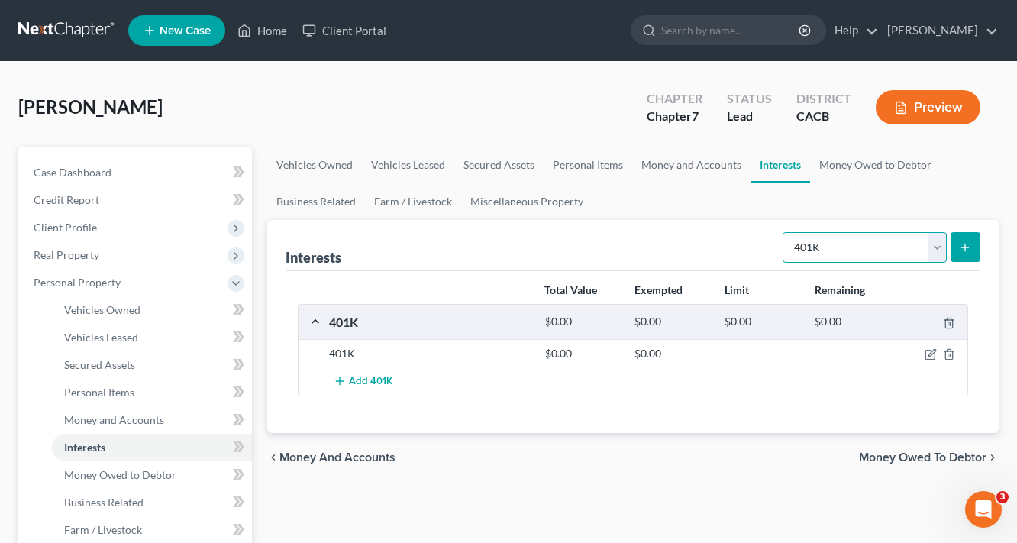
click at [893, 243] on select "Select Interest Type 401K Annuity Bond Education IRA Government Bond Government…" at bounding box center [864, 247] width 164 height 31
select select "term_life_insurance"
click at [784, 232] on select "Select Interest Type 401K Annuity Bond Education IRA Government Bond Government…" at bounding box center [864, 247] width 164 height 31
click at [959, 244] on icon "submit" at bounding box center [965, 247] width 12 height 12
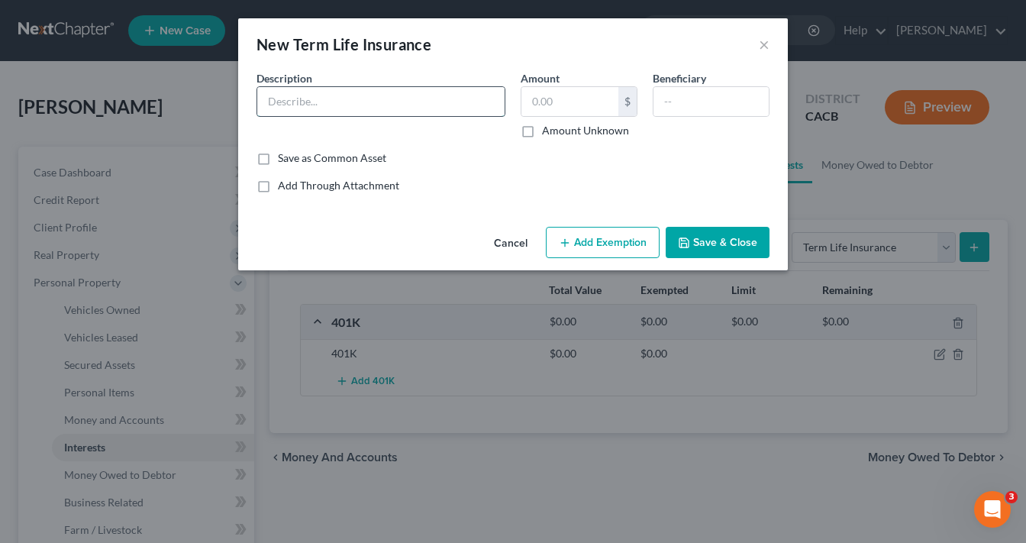
click at [379, 98] on input "text" at bounding box center [380, 101] width 247 height 29
type input "Term Life Insurance Policy"
click at [676, 98] on input "text" at bounding box center [710, 101] width 115 height 29
type input "Grandmother"
click at [581, 100] on input "text" at bounding box center [569, 101] width 97 height 29
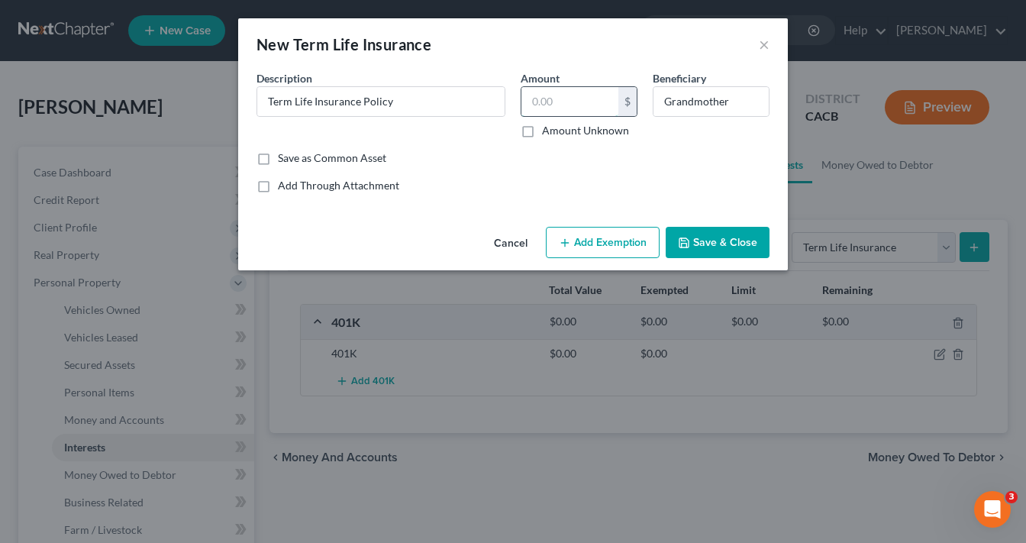
type input "0.00"
click at [724, 249] on button "Save & Close" at bounding box center [718, 243] width 104 height 32
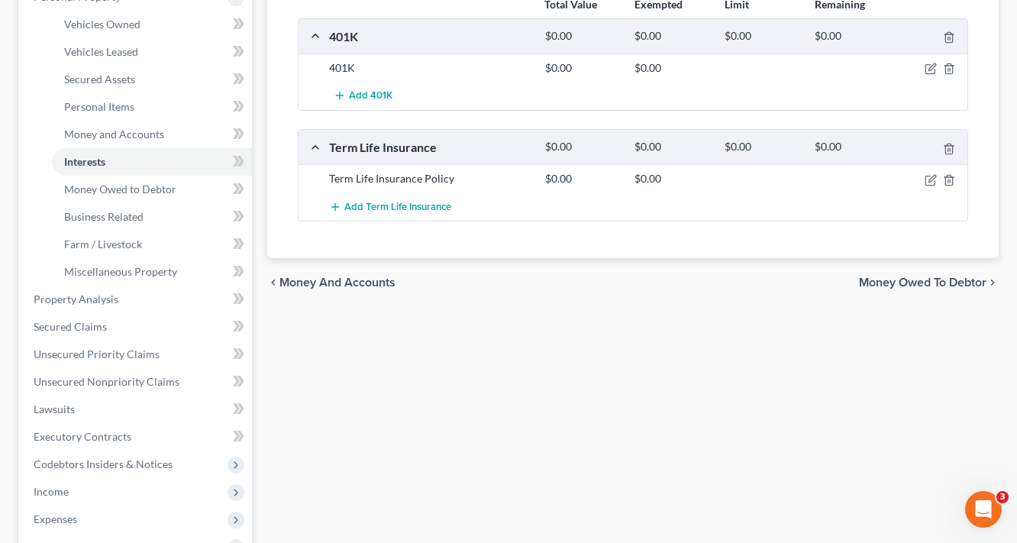
scroll to position [305, 0]
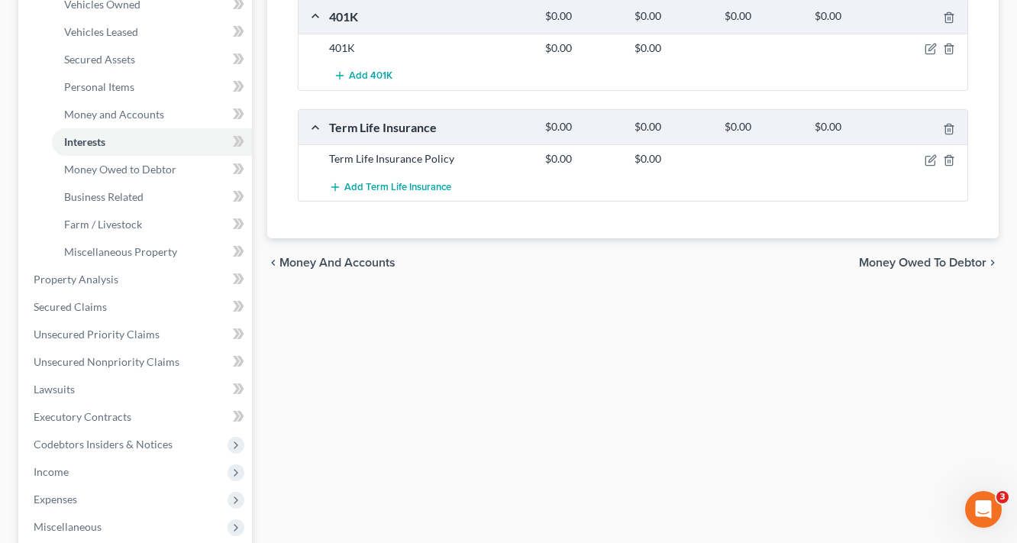
click at [964, 258] on span "Money Owed to Debtor" at bounding box center [922, 263] width 127 height 12
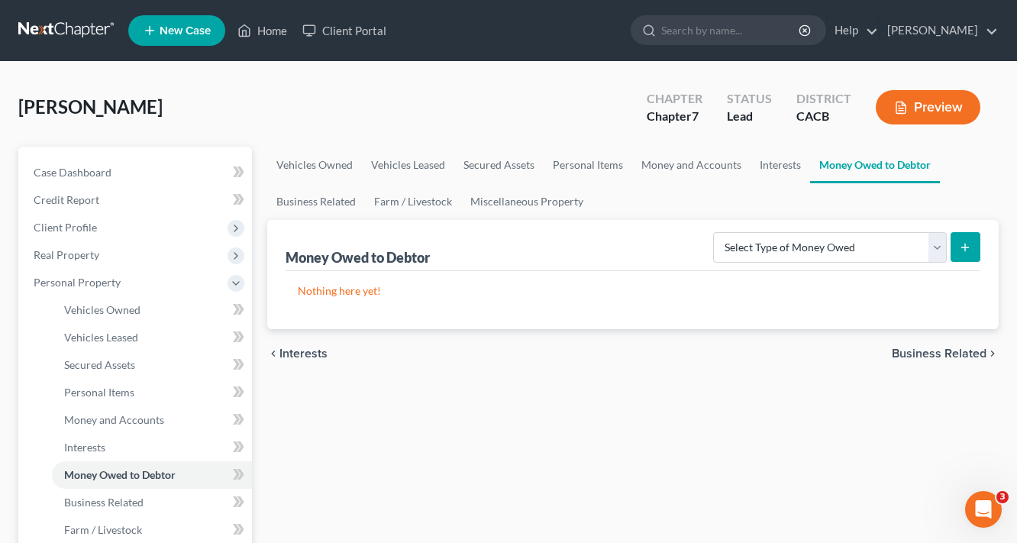
click at [963, 354] on span "Business Related" at bounding box center [939, 353] width 95 height 12
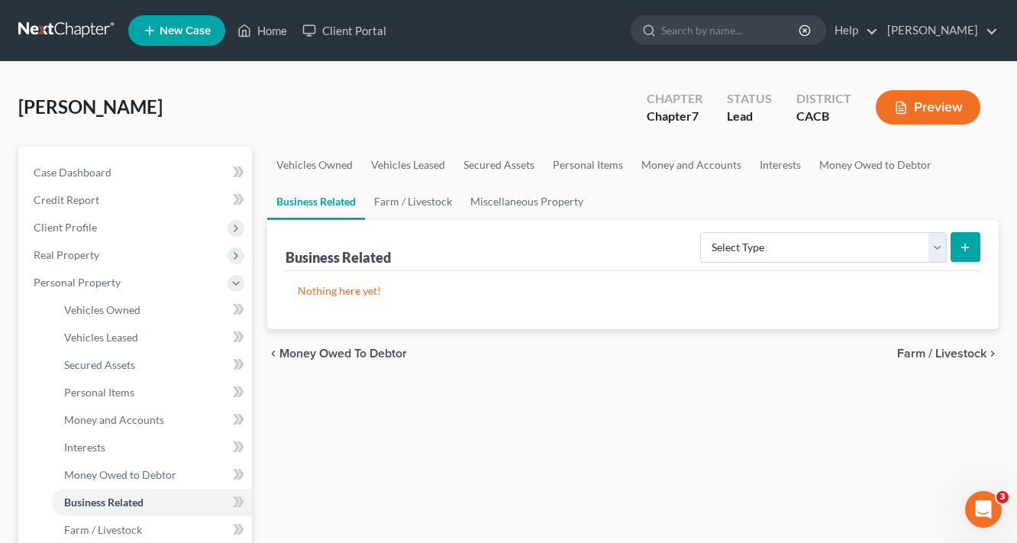
click at [960, 353] on span "Farm / Livestock" at bounding box center [941, 353] width 89 height 12
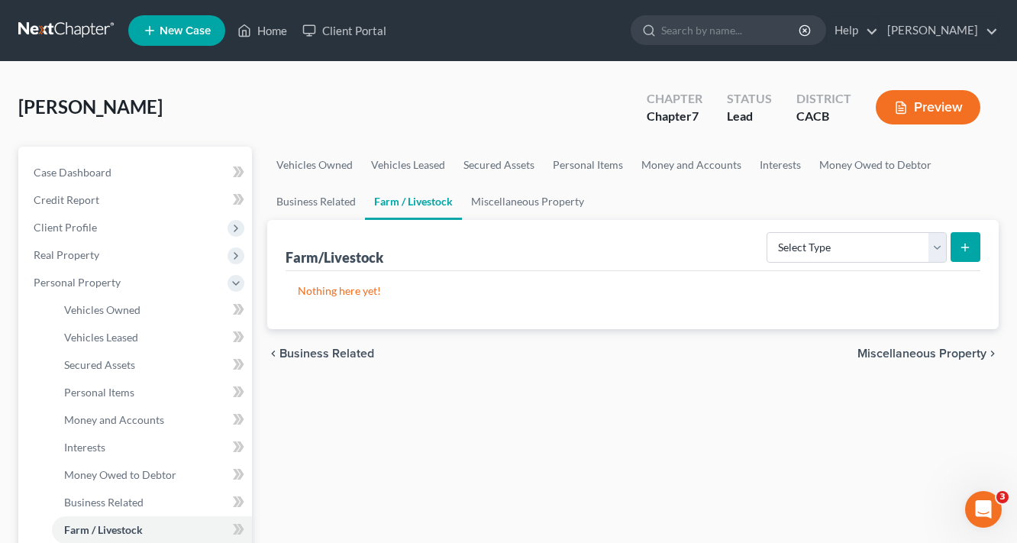
click at [937, 353] on span "Miscellaneous Property" at bounding box center [921, 353] width 129 height 12
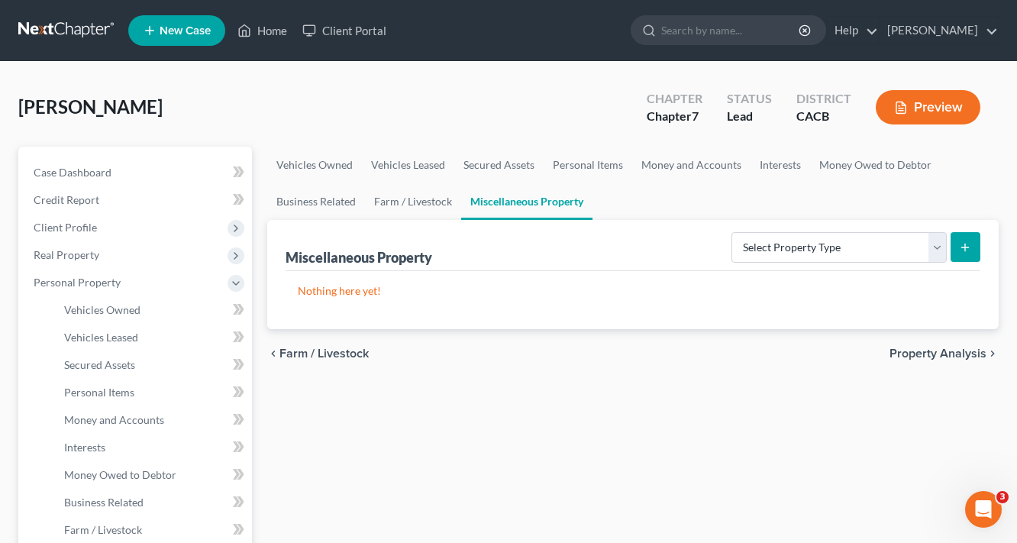
click at [961, 357] on span "Property Analysis" at bounding box center [937, 353] width 97 height 12
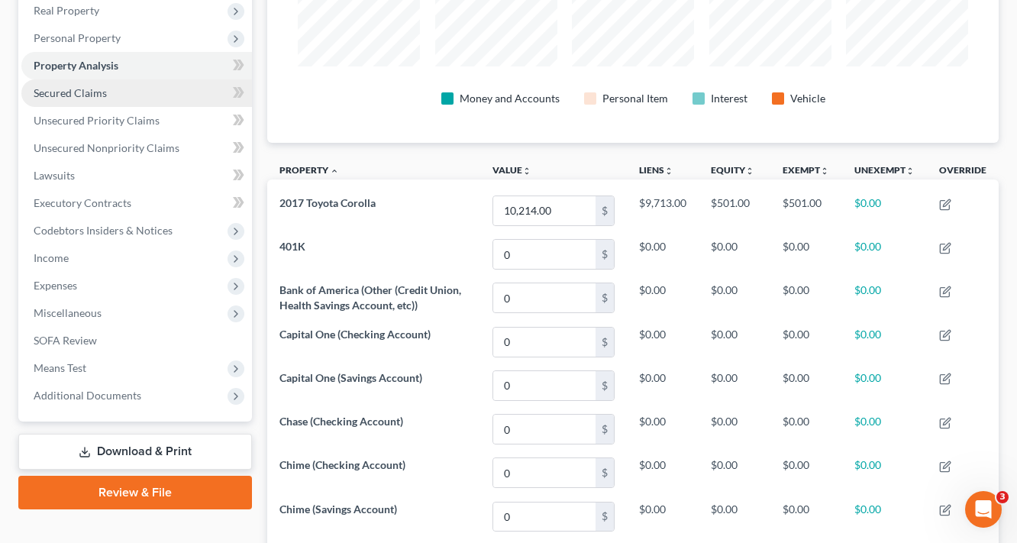
click at [97, 92] on span "Secured Claims" at bounding box center [70, 92] width 73 height 13
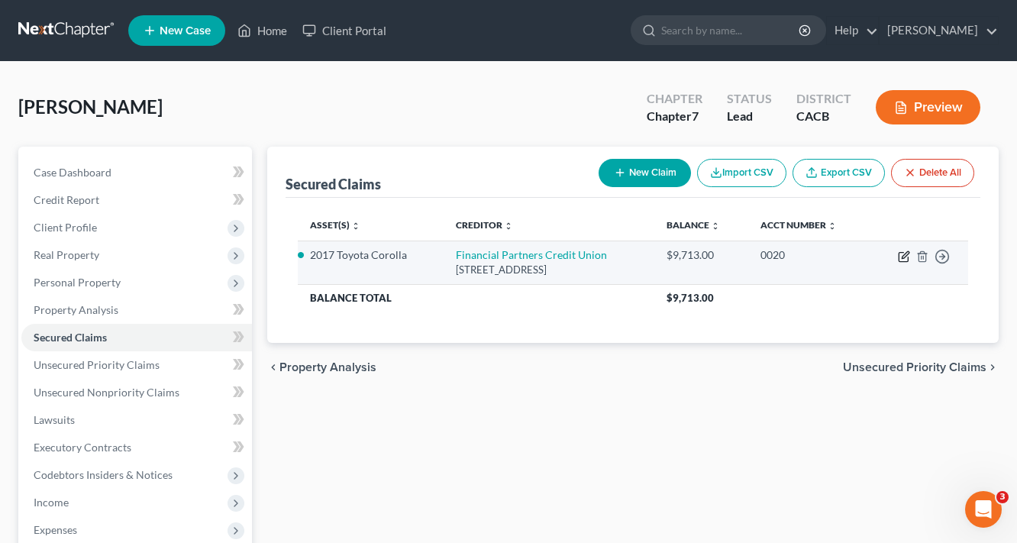
click at [905, 258] on icon "button" at bounding box center [904, 256] width 12 height 12
select select "4"
select select "0"
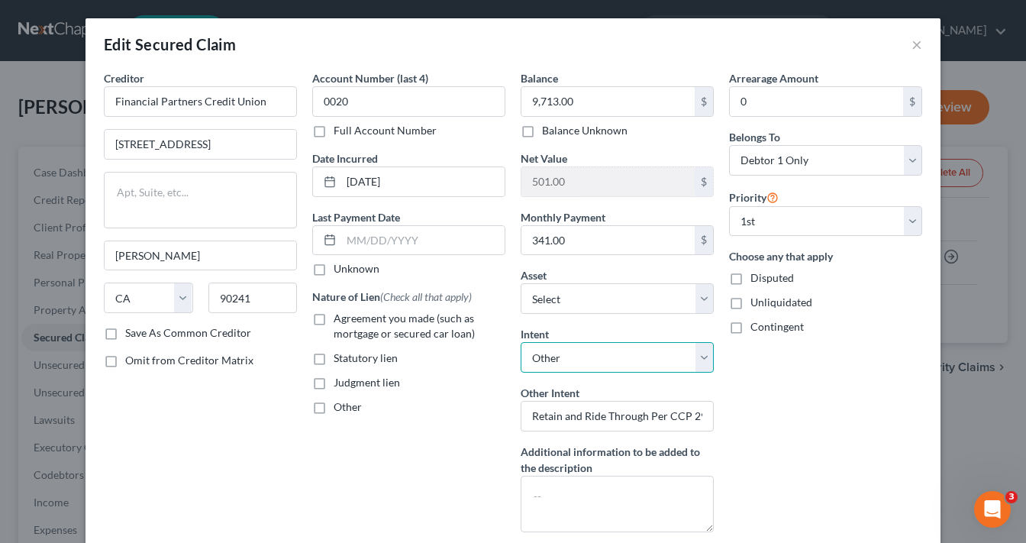
click at [589, 354] on select "Select Surrender Redeem Reaffirm Avoid Other" at bounding box center [617, 357] width 193 height 31
select select "0"
click at [521, 342] on select "Select Surrender Redeem Reaffirm Avoid Other" at bounding box center [617, 357] width 193 height 31
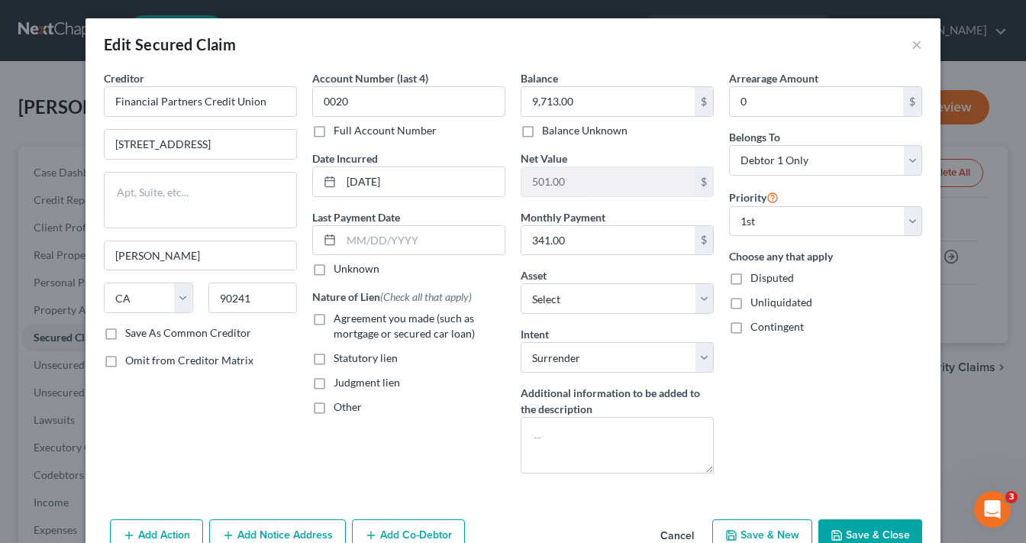
click at [861, 402] on div "Arrearage Amount 0 $ Belongs To * Select Debtor 1 Only Debtor 2 Only Debtor 1 A…" at bounding box center [825, 277] width 208 height 415
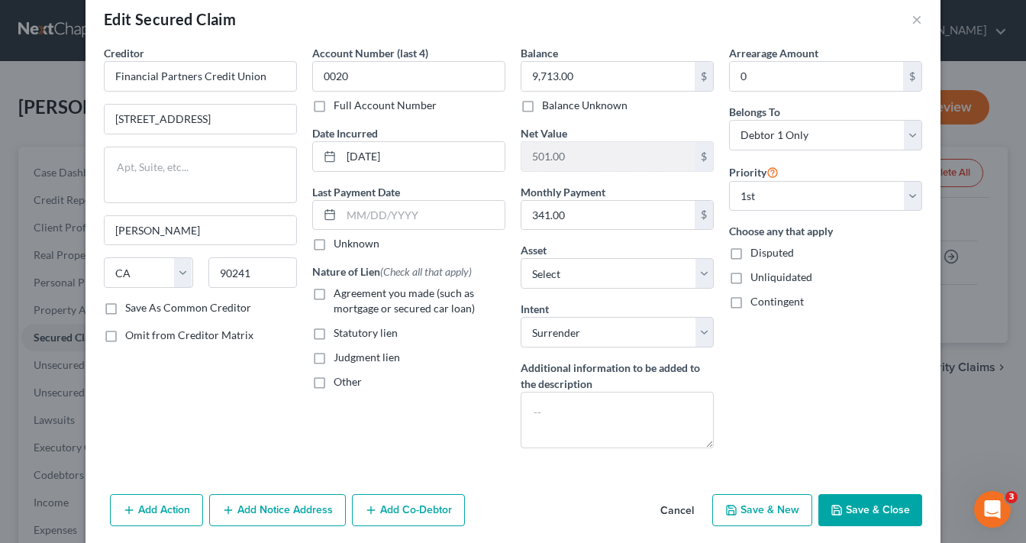
scroll to position [49, 0]
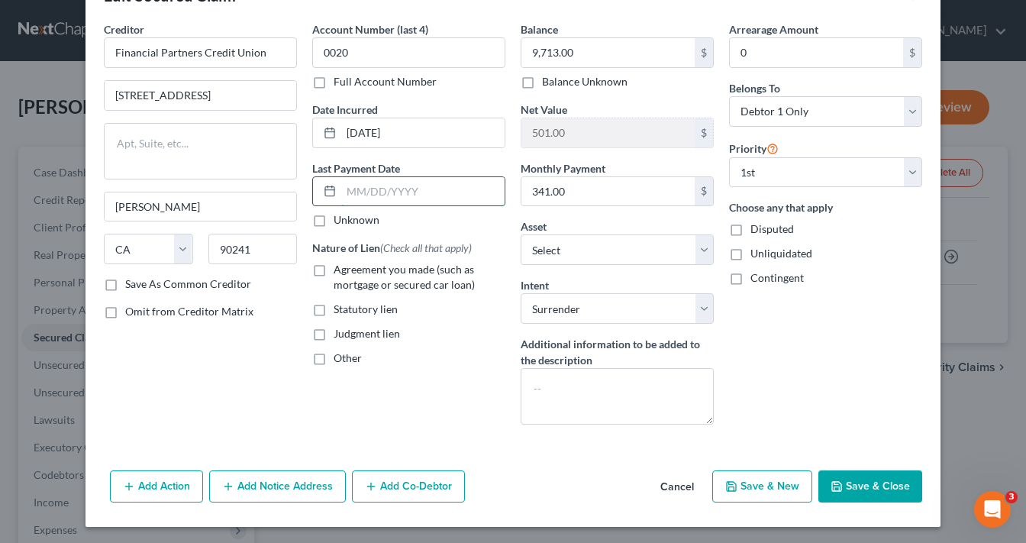
click at [394, 186] on input "text" at bounding box center [422, 191] width 163 height 29
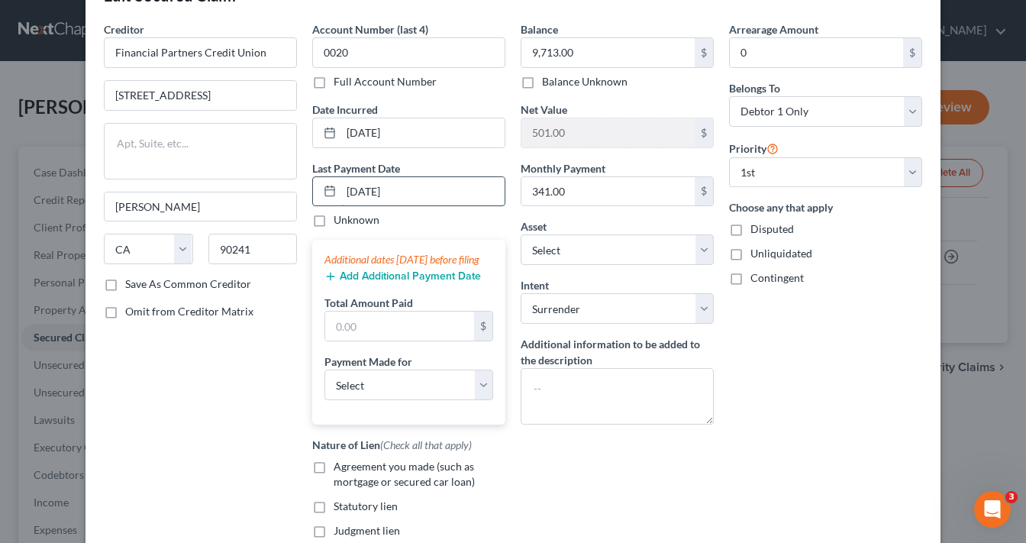
type input "[DATE]"
click at [379, 282] on button "Add Additional Payment Date" at bounding box center [402, 276] width 156 height 12
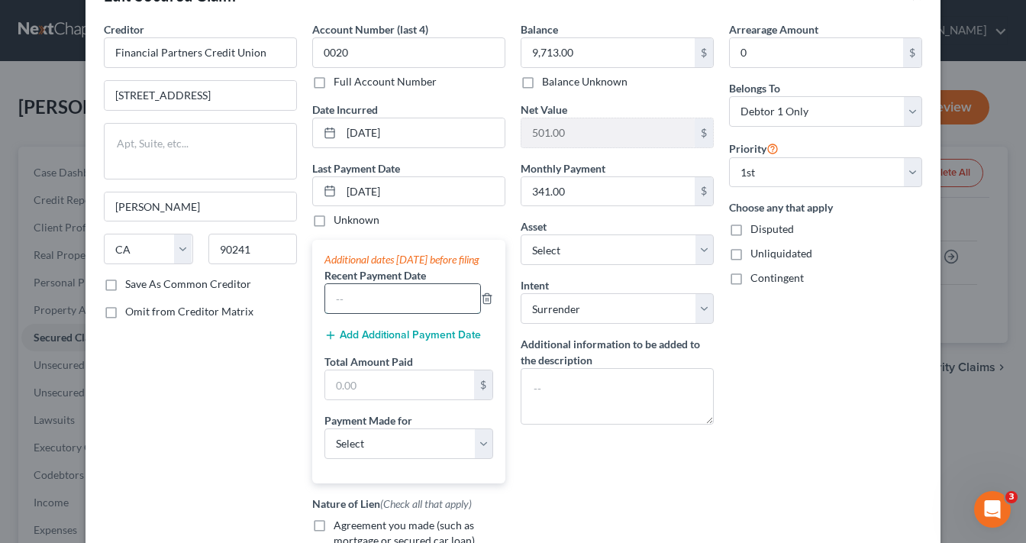
click at [376, 310] on input "text" at bounding box center [402, 298] width 155 height 29
type input "[DATE]"
click at [394, 341] on button "Add Additional Payment Date" at bounding box center [402, 335] width 156 height 12
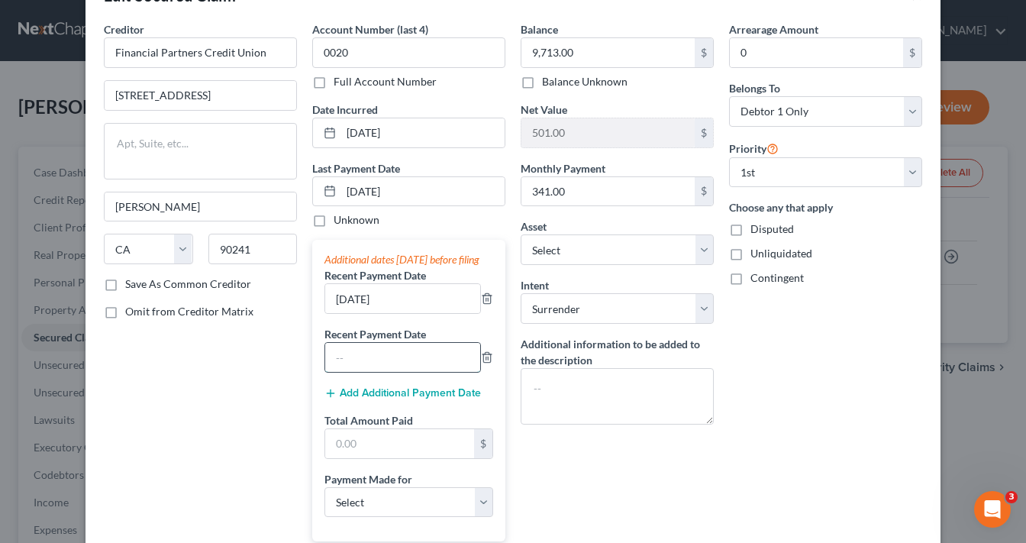
click at [388, 372] on input "text" at bounding box center [402, 357] width 155 height 29
type input "[DATE]"
click at [386, 399] on button "Add Additional Payment Date" at bounding box center [402, 393] width 156 height 12
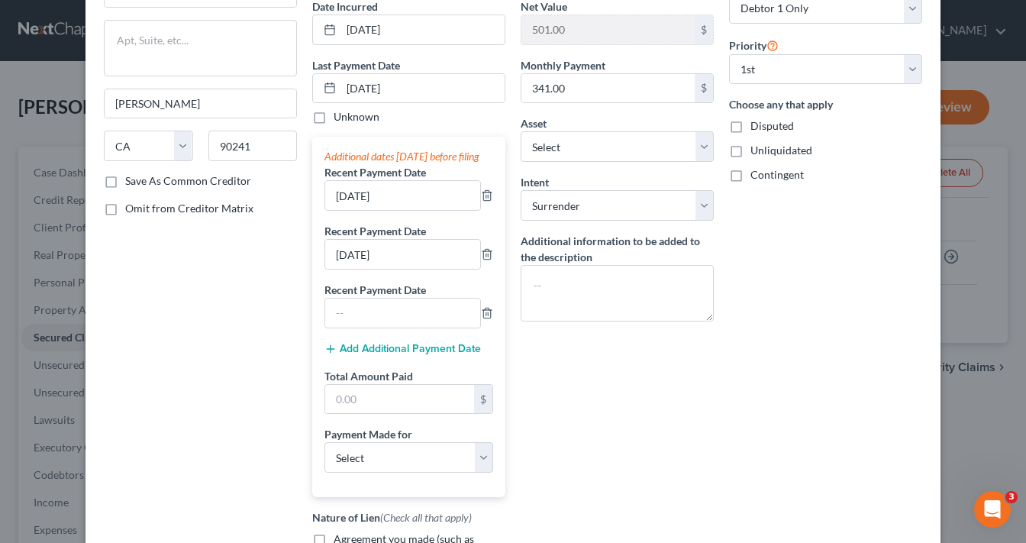
scroll to position [171, 0]
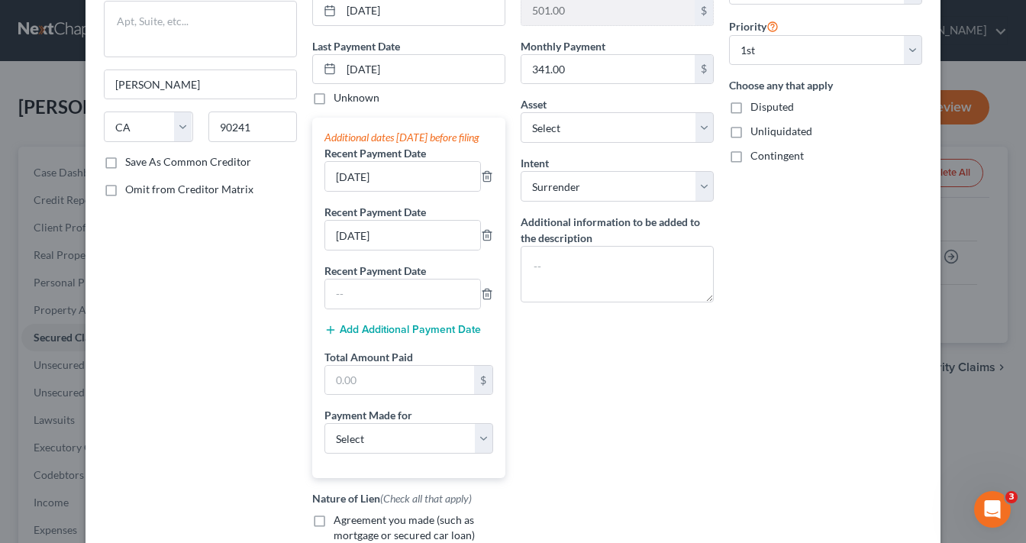
click at [389, 336] on button "Add Additional Payment Date" at bounding box center [402, 330] width 156 height 12
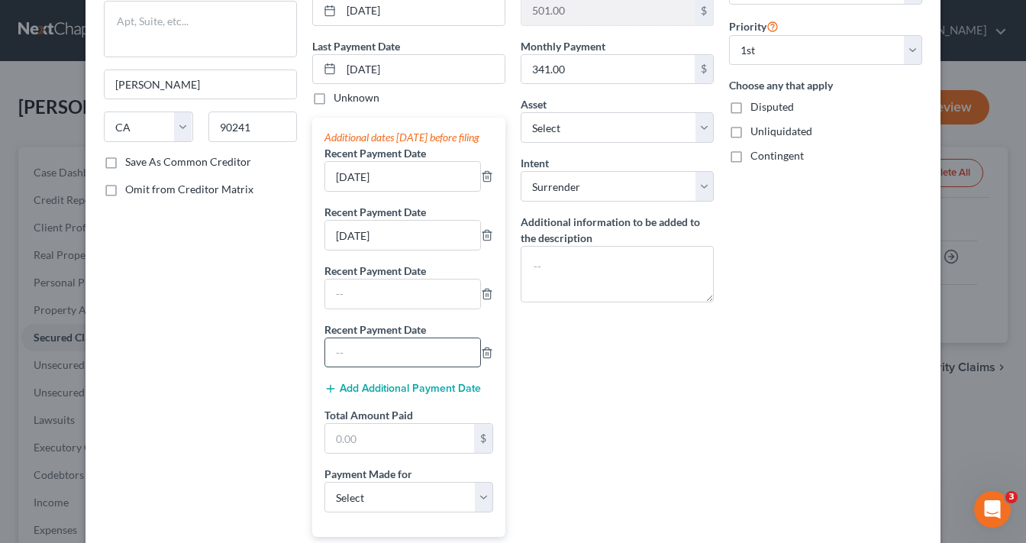
click at [405, 367] on input "text" at bounding box center [402, 352] width 155 height 29
click at [398, 308] on input "text" at bounding box center [402, 293] width 155 height 29
click at [484, 359] on icon "button" at bounding box center [487, 353] width 12 height 12
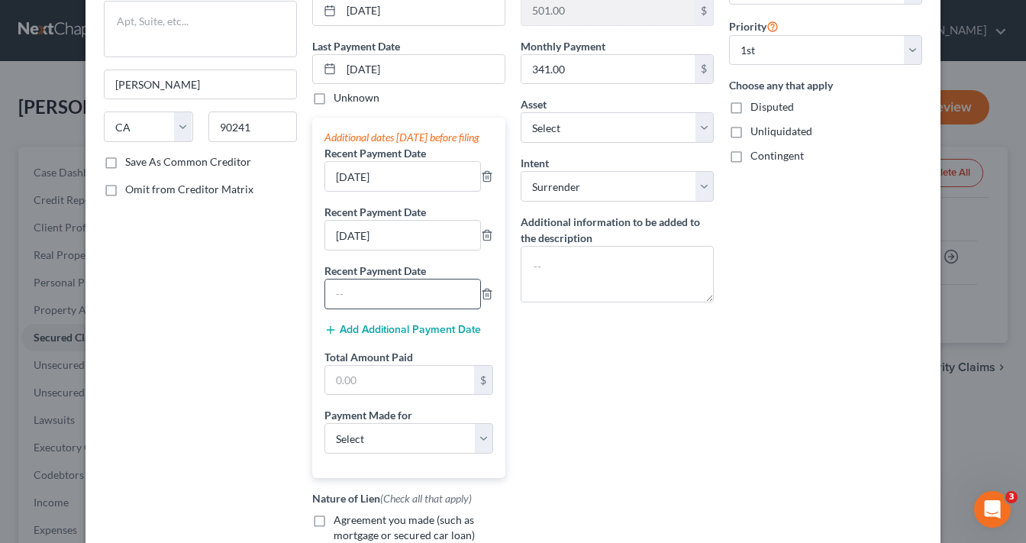
click at [398, 308] on input "text" at bounding box center [402, 293] width 155 height 29
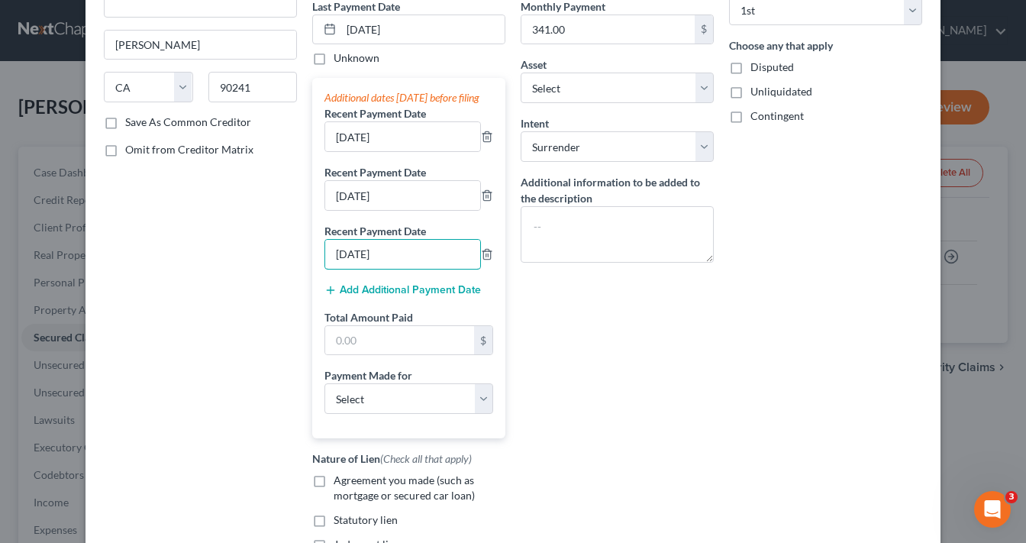
scroll to position [232, 0]
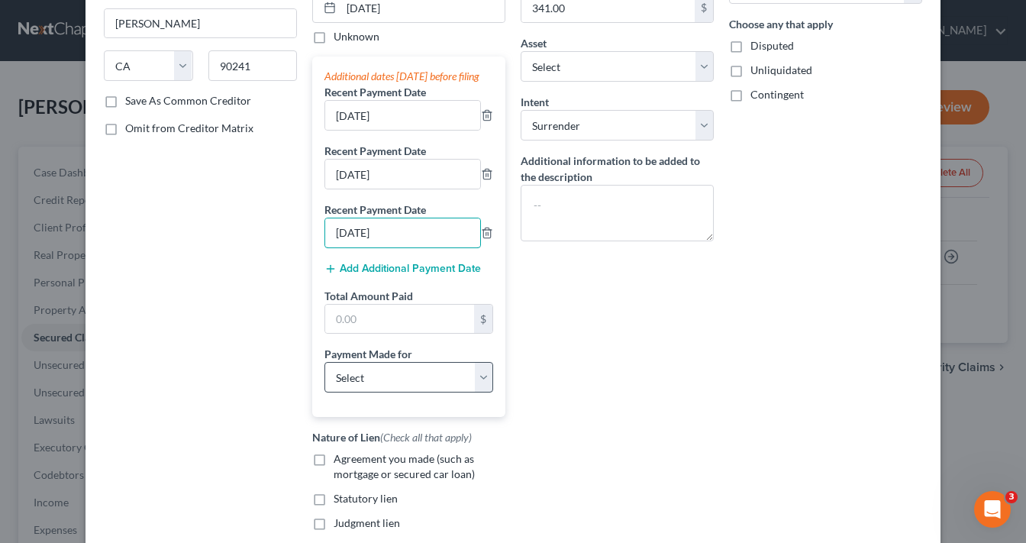
type input "[DATE]"
click at [376, 376] on select "Select Car Credit Card Loan Repayment Mortgage Other Suppliers Or Vendors" at bounding box center [408, 377] width 169 height 31
select select "0"
click at [324, 375] on select "Select Car Credit Card Loan Repayment Mortgage Other Suppliers Or Vendors" at bounding box center [408, 377] width 169 height 31
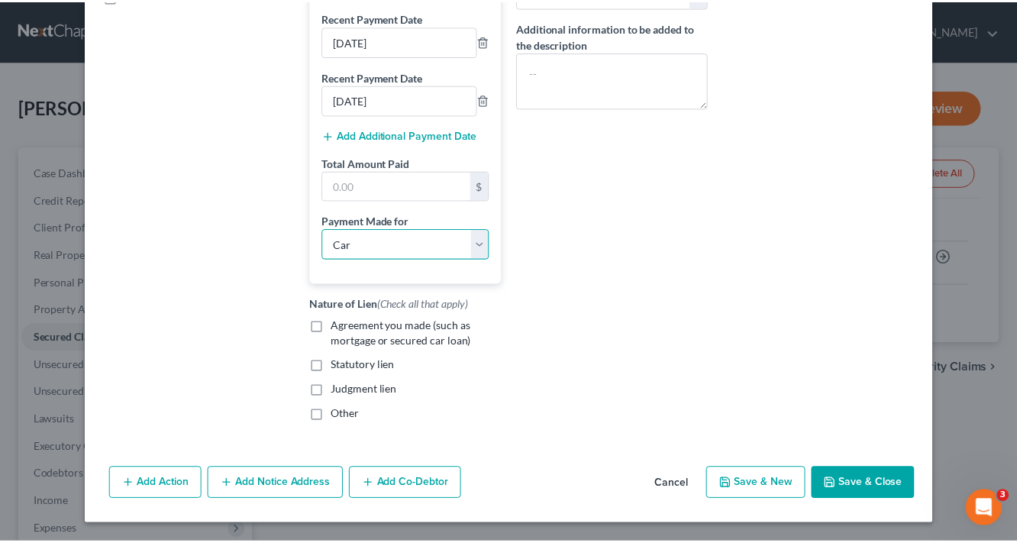
scroll to position [377, 0]
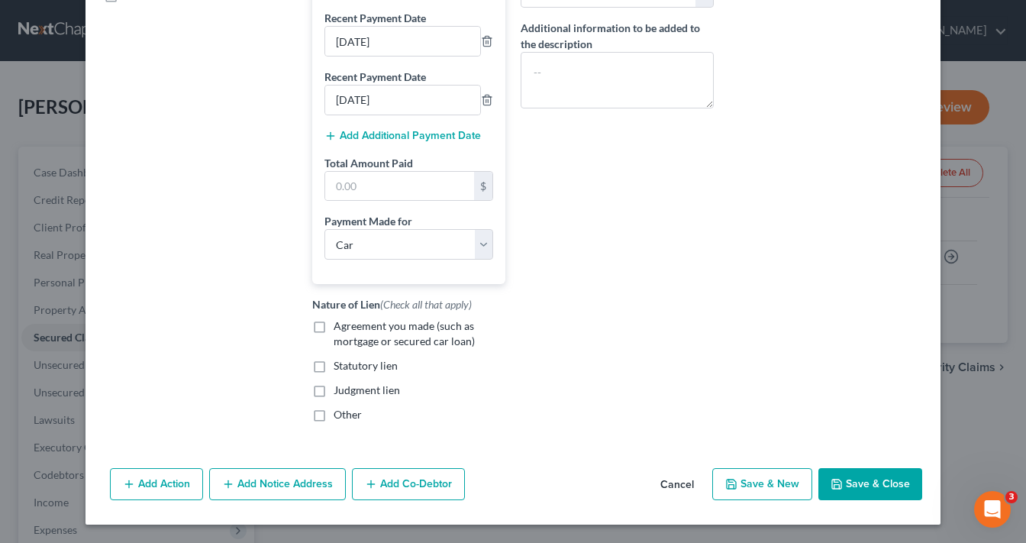
click at [886, 476] on button "Save & Close" at bounding box center [870, 484] width 104 height 32
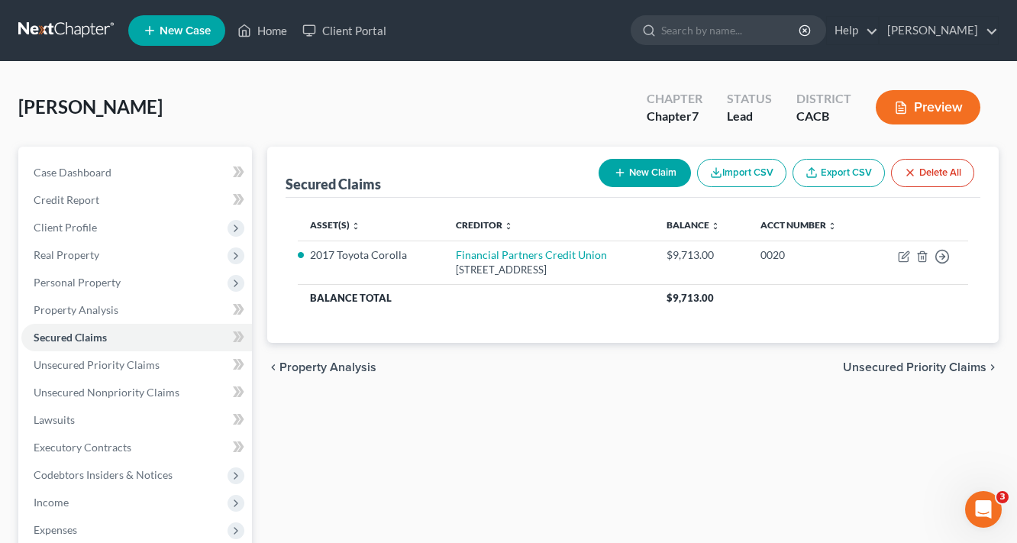
click at [966, 364] on span "Unsecured Priority Claims" at bounding box center [915, 367] width 144 height 12
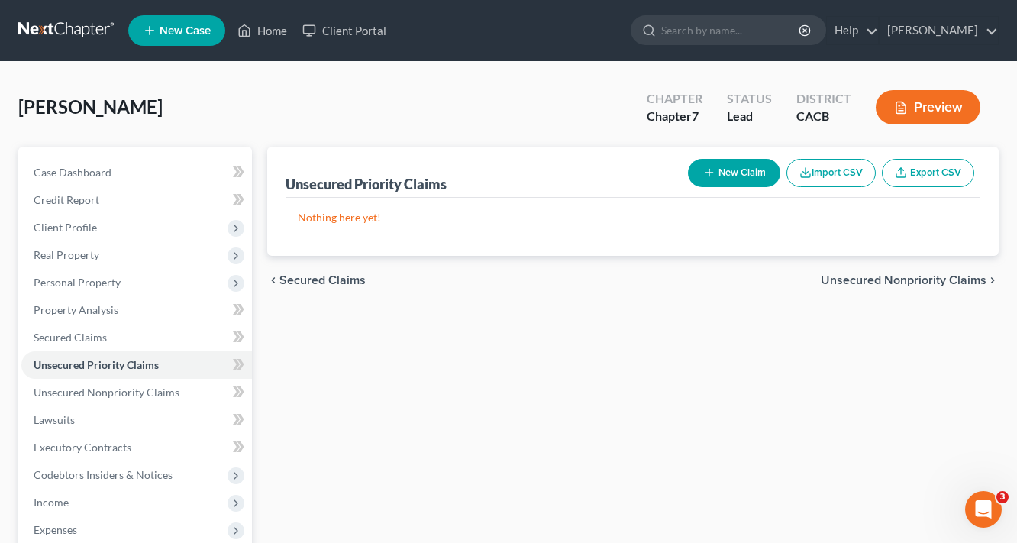
click at [930, 281] on span "Unsecured Nonpriority Claims" at bounding box center [904, 280] width 166 height 12
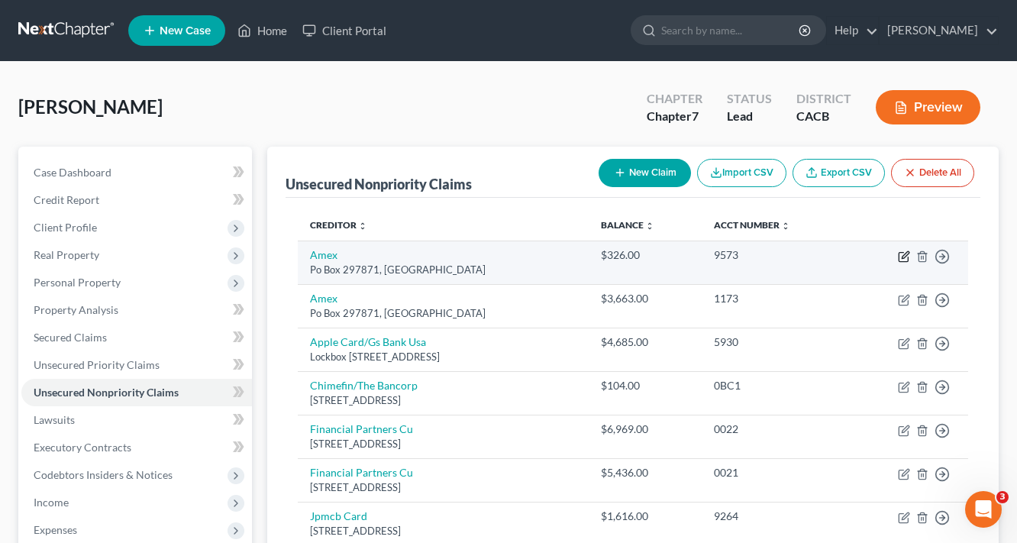
click at [901, 256] on icon "button" at bounding box center [904, 256] width 12 height 12
select select "9"
select select "2"
select select "0"
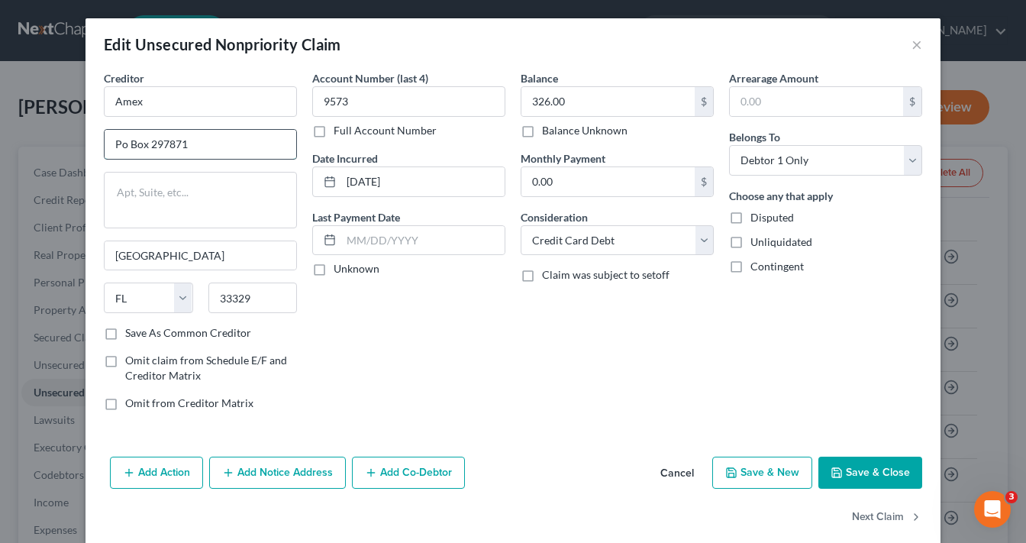
click at [122, 144] on input "Po Box 297871" at bounding box center [201, 144] width 192 height 29
type input "PO Box 297871"
click at [185, 98] on input "Amex" at bounding box center [200, 101] width 193 height 31
click at [815, 376] on div "Arrearage Amount $ Belongs To * Select Debtor 1 Only Debtor 2 Only Debtor 1 And…" at bounding box center [825, 246] width 208 height 353
type input "American Express"
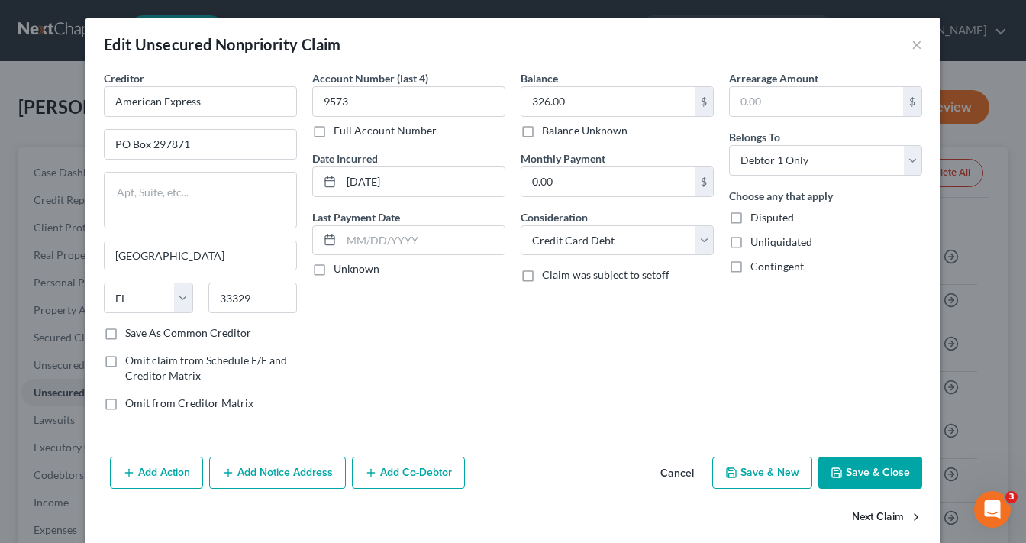
click at [873, 515] on button "Next Claim" at bounding box center [887, 517] width 70 height 32
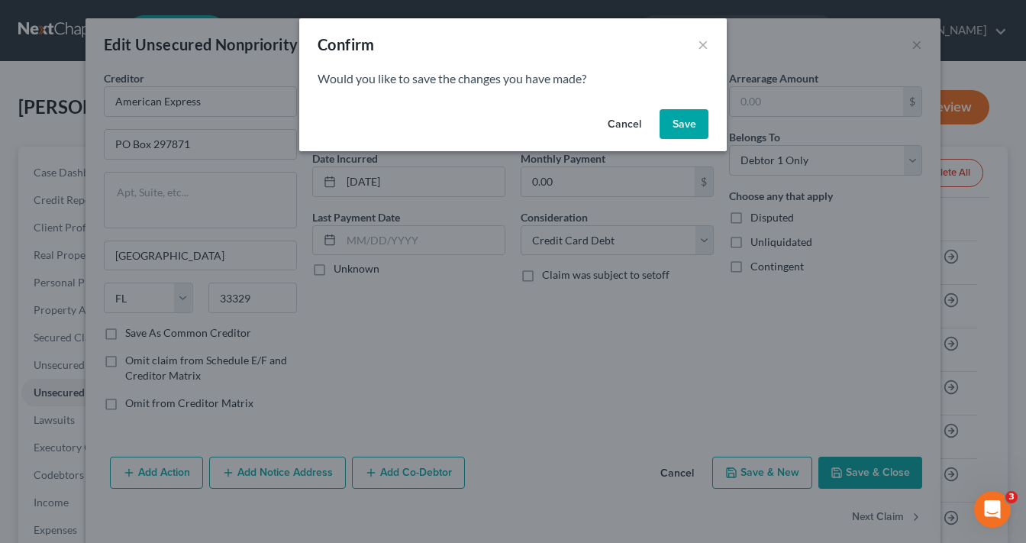
click at [694, 131] on button "Save" at bounding box center [684, 124] width 49 height 31
select select "9"
select select "2"
select select "0"
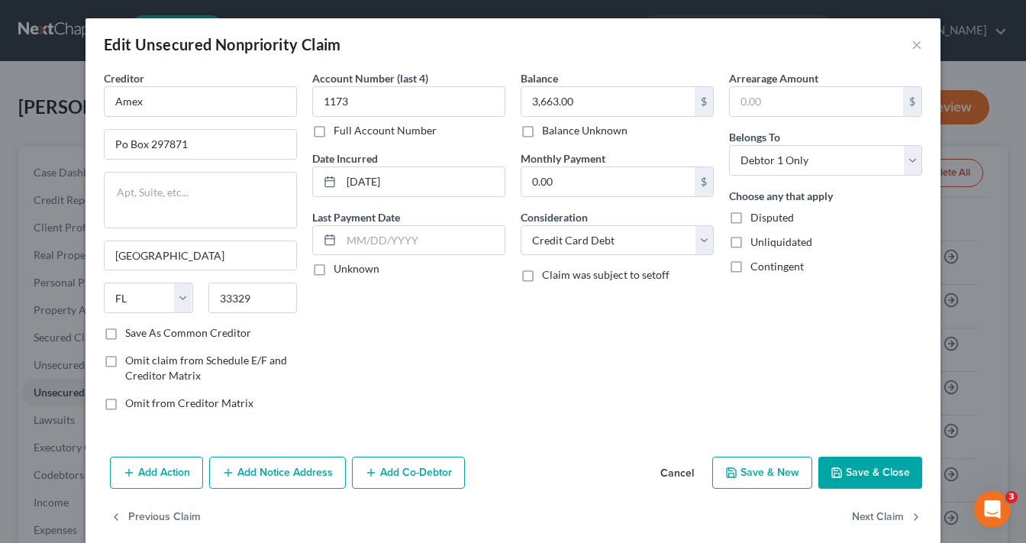
type input "0"
click at [120, 145] on input "Po Box 297871" at bounding box center [201, 144] width 192 height 29
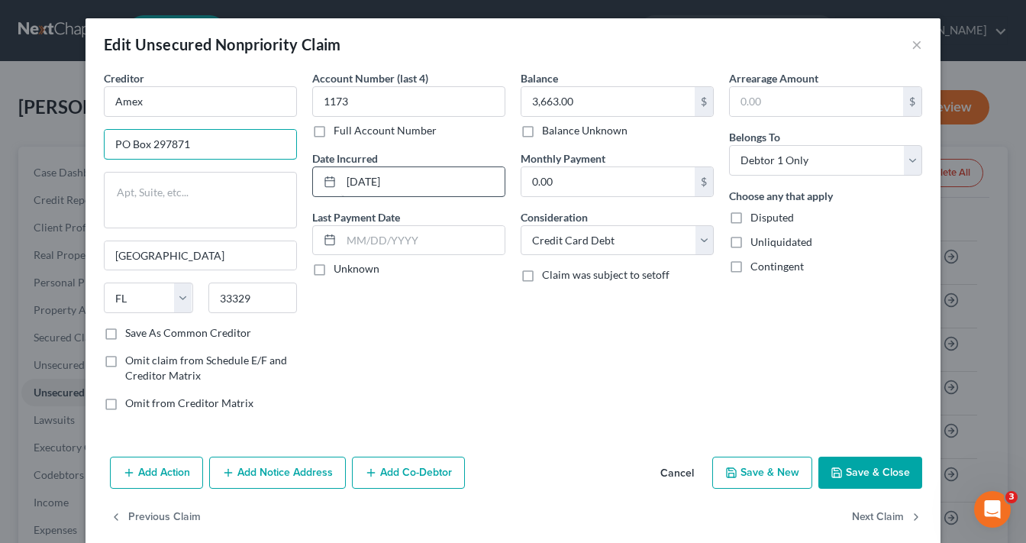
type input "PO Box 297871"
click at [369, 183] on input "[DATE]" at bounding box center [422, 181] width 163 height 29
type input "12-2022"
click at [180, 101] on input "Amex" at bounding box center [200, 101] width 193 height 31
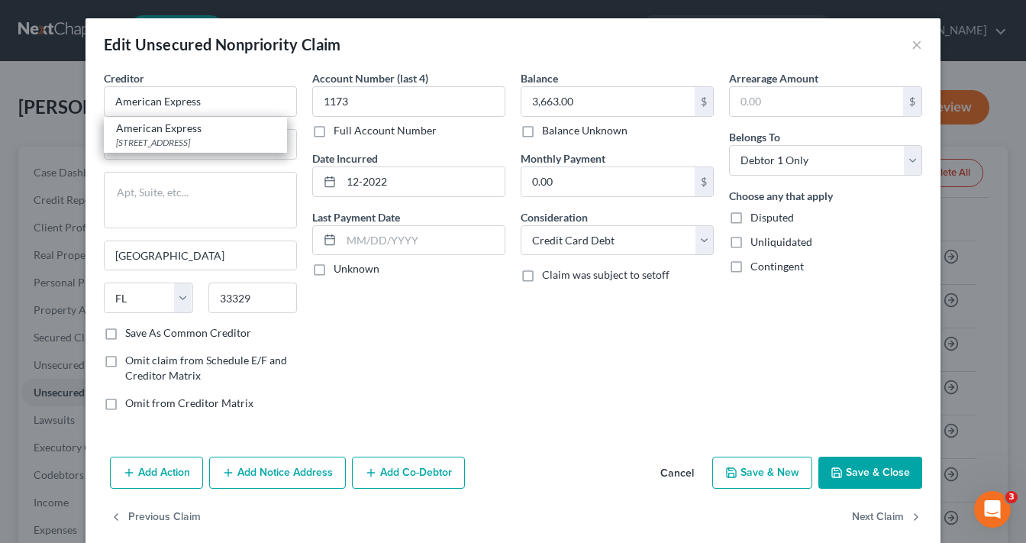
click at [851, 473] on button "Save & Close" at bounding box center [870, 473] width 104 height 32
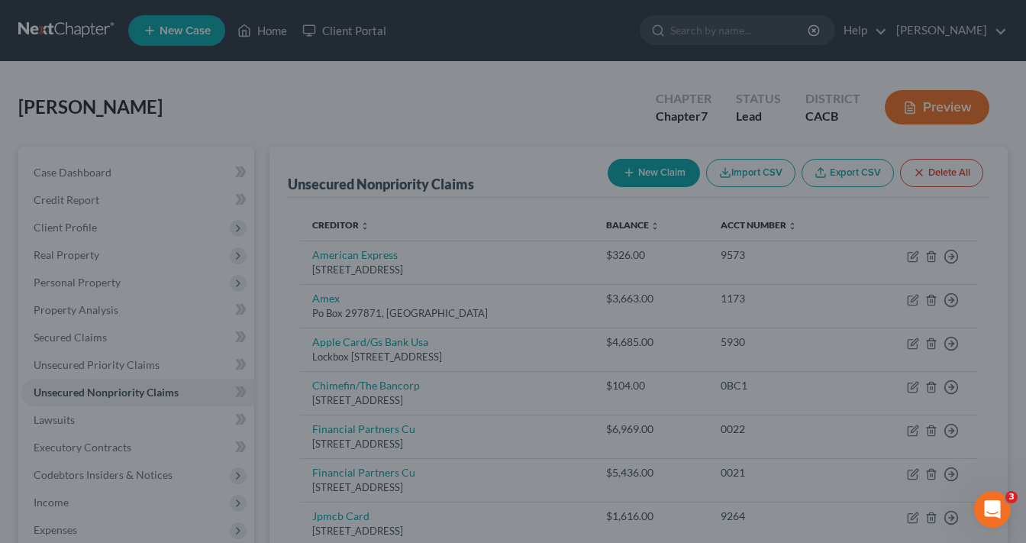
type input "American Express"
type input "0"
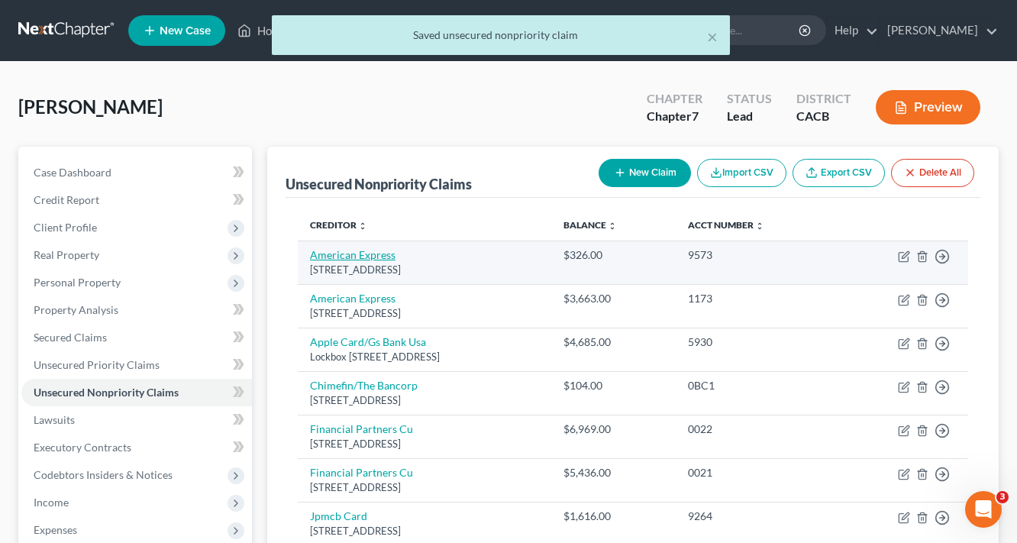
click at [369, 253] on link "American Express" at bounding box center [353, 254] width 86 height 13
select select "9"
select select "2"
select select "0"
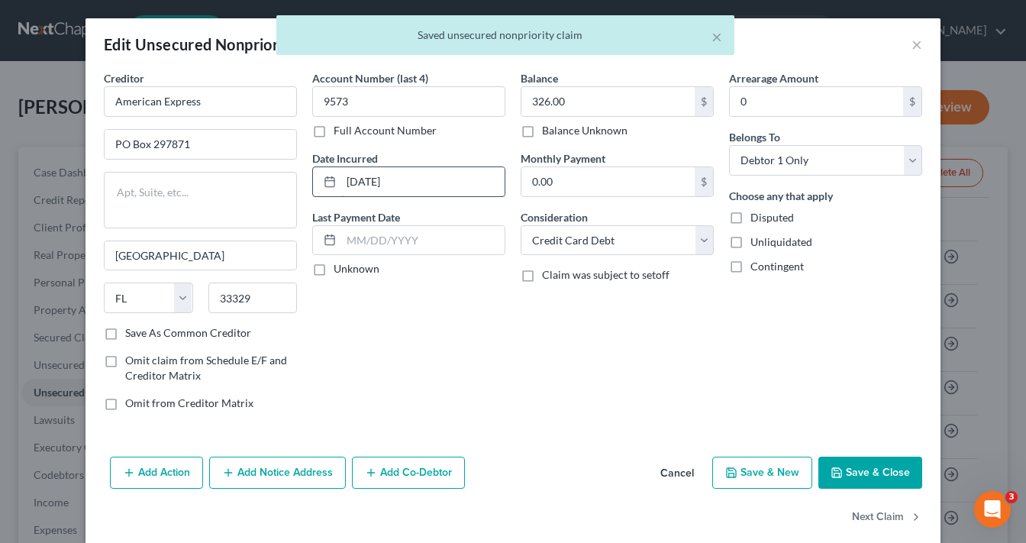
click at [373, 180] on input "[DATE]" at bounding box center [422, 181] width 163 height 29
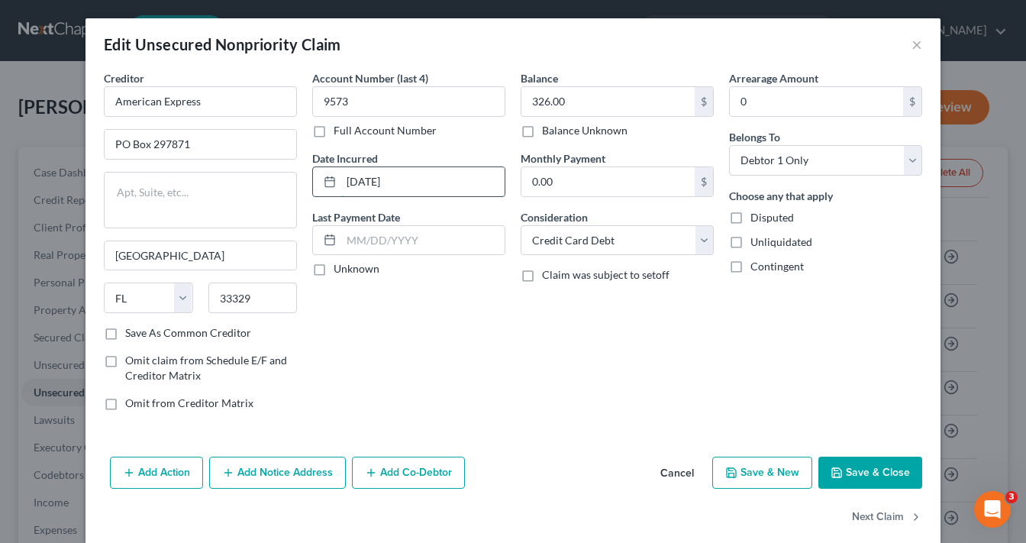
click at [369, 179] on input "[DATE]" at bounding box center [422, 181] width 163 height 29
type input "10-2022"
click at [853, 466] on button "Save & Close" at bounding box center [870, 473] width 104 height 32
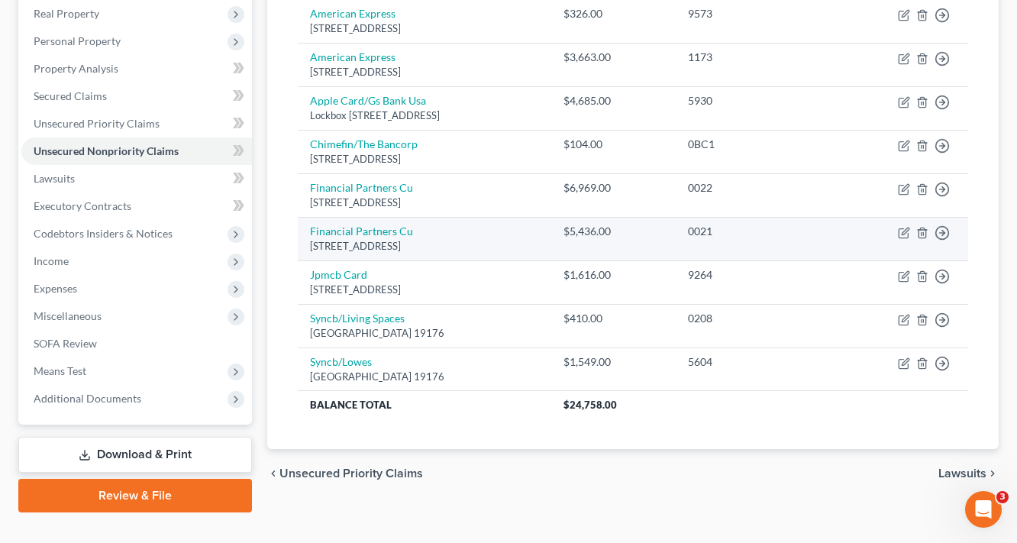
scroll to position [244, 0]
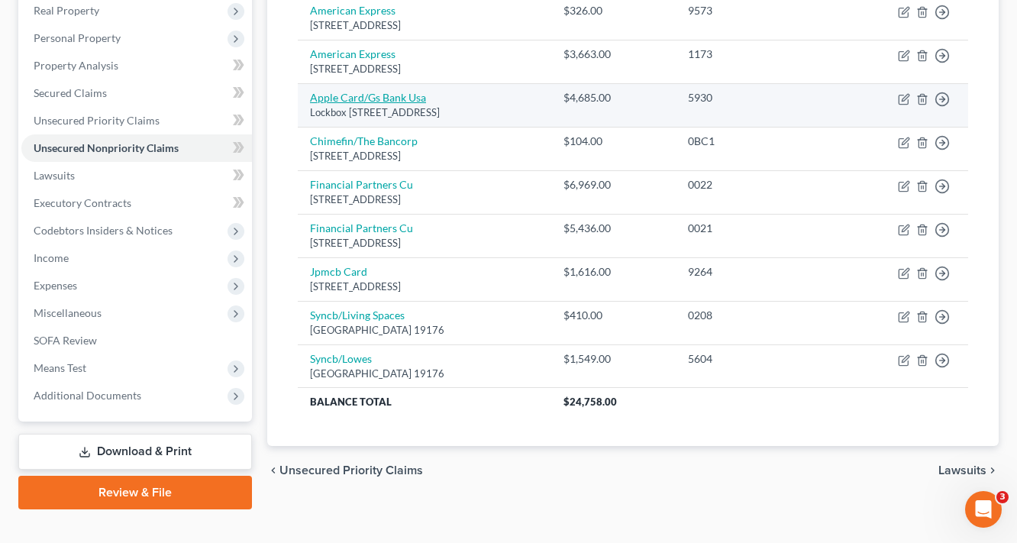
click at [396, 98] on link "Apple Card/Gs Bank Usa" at bounding box center [368, 97] width 116 height 13
select select "39"
select select "2"
select select "0"
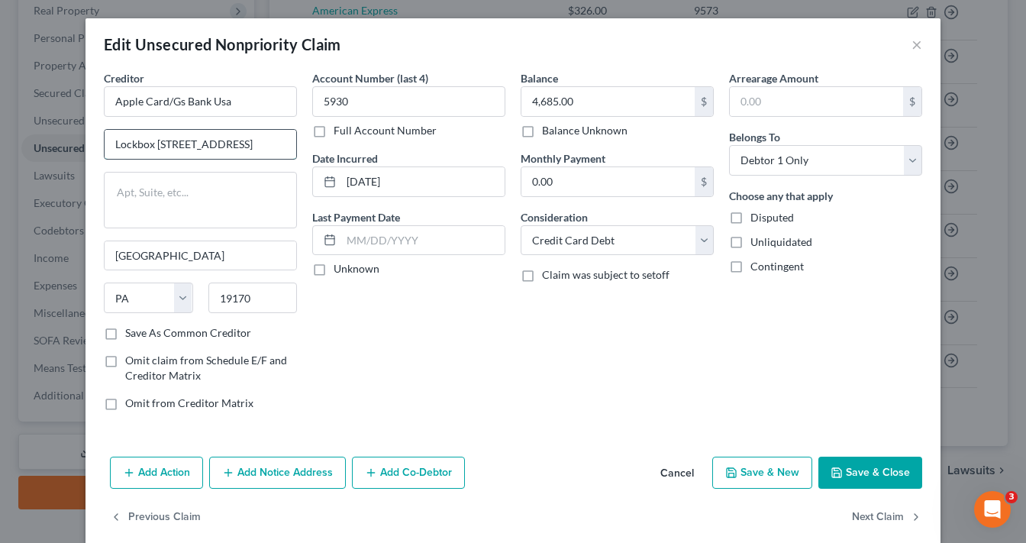
drag, startPoint x: 243, startPoint y: 141, endPoint x: 181, endPoint y: 138, distance: 61.9
click at [181, 138] on input "Lockbox [STREET_ADDRESS]" at bounding box center [201, 144] width 192 height 29
type input "Lockbox 6112"
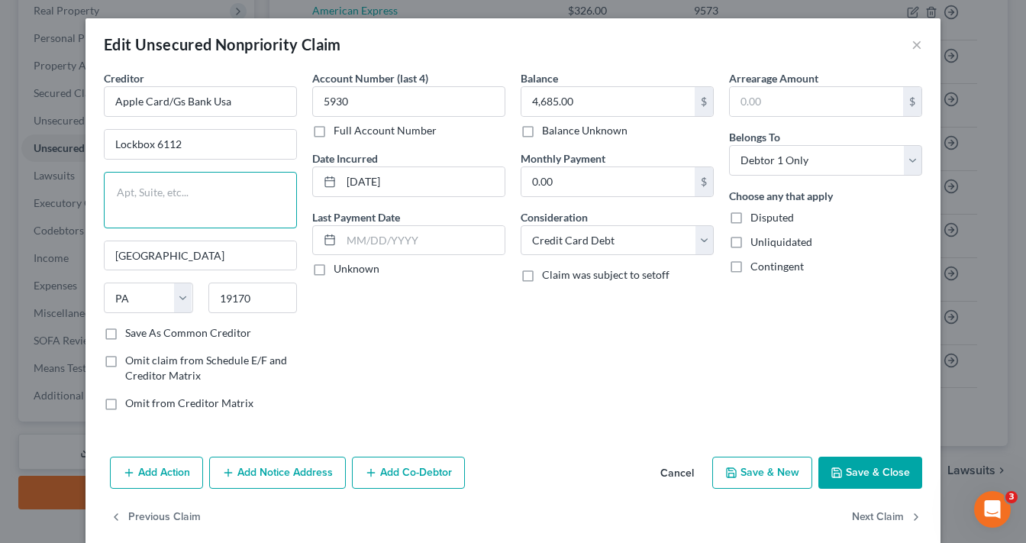
click at [201, 186] on textarea at bounding box center [200, 200] width 193 height 56
paste textarea "Po Box 7247"
click at [119, 189] on textarea "Po Box 7247" at bounding box center [200, 200] width 193 height 56
type textarea "PO Box 7247"
click at [403, 363] on div "Account Number (last 4) 5930 Full Account Number Date Incurred [DATE] Last Paym…" at bounding box center [409, 246] width 208 height 353
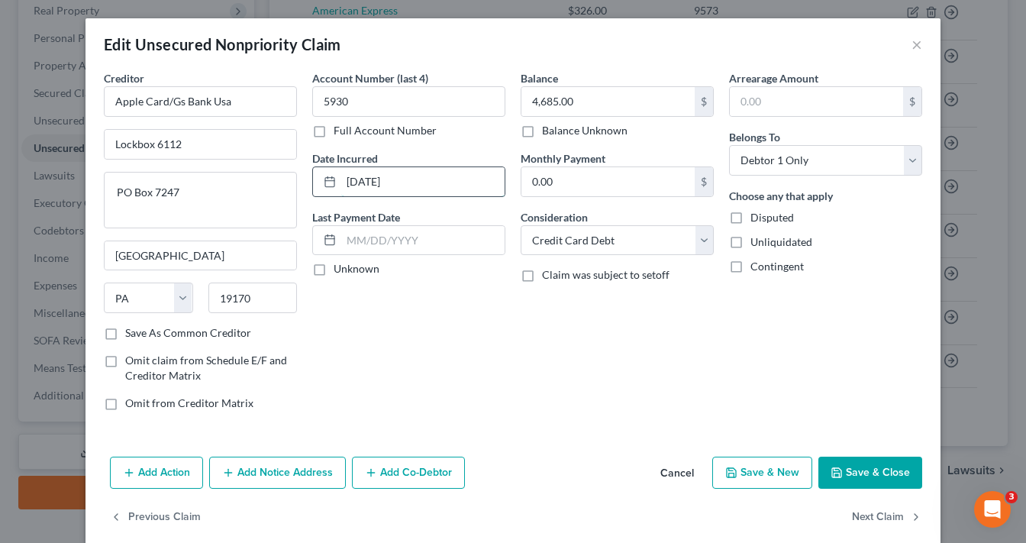
click at [373, 183] on input "[DATE]" at bounding box center [422, 181] width 163 height 29
type input "09-2021"
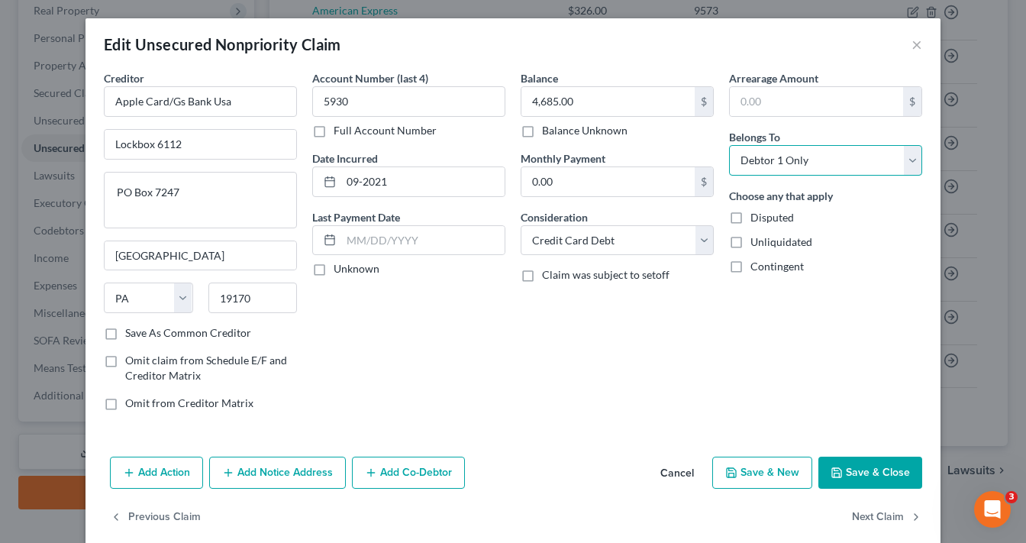
click at [797, 162] on select "Select Debtor 1 Only Debtor 2 Only Debtor 1 And Debtor 2 Only At Least One Of T…" at bounding box center [825, 160] width 193 height 31
click at [860, 514] on button "Next Claim" at bounding box center [887, 517] width 70 height 32
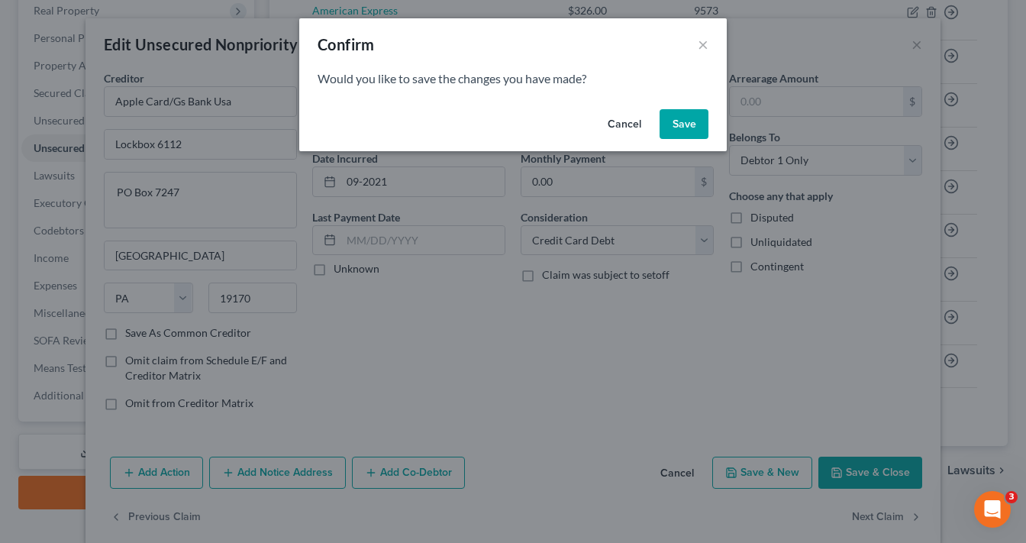
click at [682, 134] on button "Save" at bounding box center [684, 124] width 49 height 31
select select "7"
select select "0"
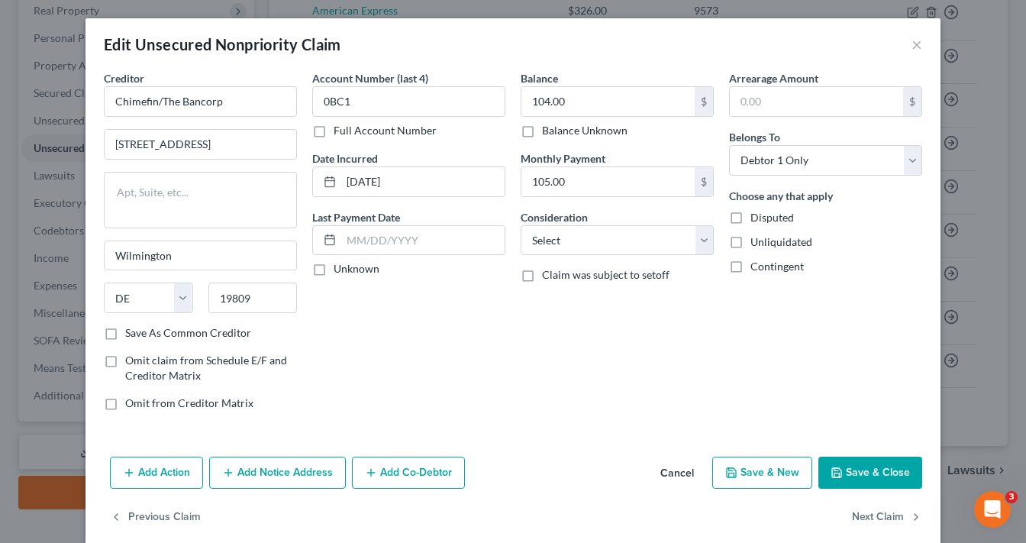
type input "0"
click at [138, 101] on input "Chimefin/The Bancorp" at bounding box center [200, 101] width 193 height 31
drag, startPoint x: 218, startPoint y: 105, endPoint x: 0, endPoint y: 154, distance: 223.0
click at [0, 153] on div "Edit Unsecured Nonpriority Claim × Creditor * Chimefin/The Bancorp [STREET_ADDR…" at bounding box center [513, 271] width 1026 height 543
click at [153, 99] on input "Chimefin/The Bancorp" at bounding box center [200, 101] width 193 height 31
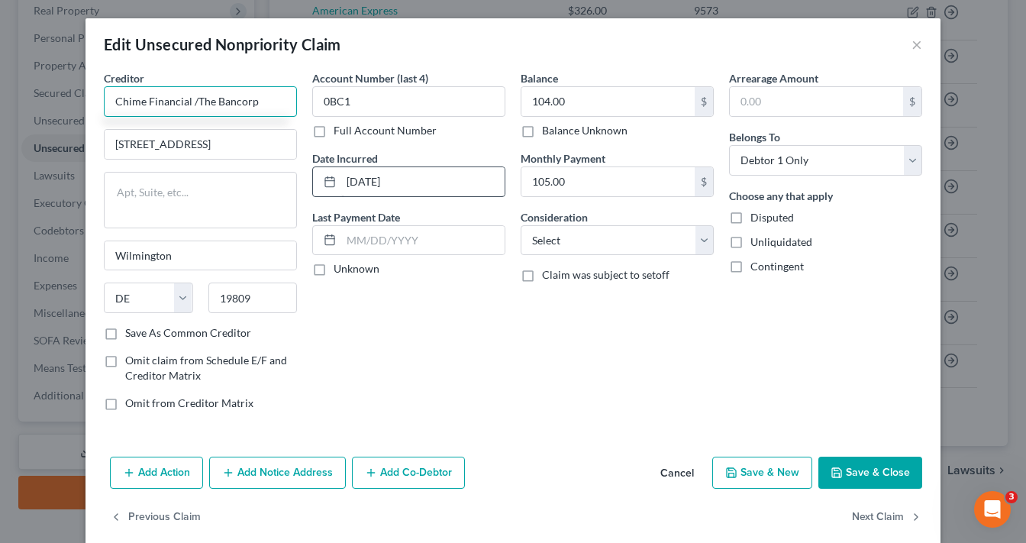
type input "Chime Financial /The Bancorp"
click at [368, 180] on input "[DATE]" at bounding box center [422, 181] width 163 height 29
type input "06-2025"
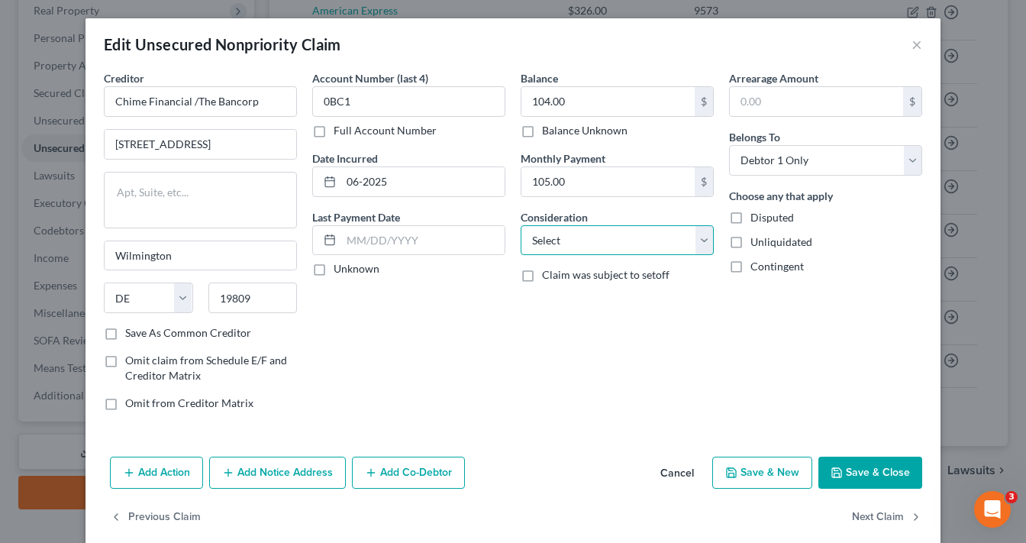
click at [599, 238] on select "Select Cable / Satellite Services Collection Agency Credit Card Debt Debt Couns…" at bounding box center [617, 240] width 193 height 31
select select "2"
click at [521, 225] on select "Select Cable / Satellite Services Collection Agency Credit Card Debt Debt Couns…" at bounding box center [617, 240] width 193 height 31
click at [189, 144] on input "[STREET_ADDRESS]" at bounding box center [201, 144] width 192 height 29
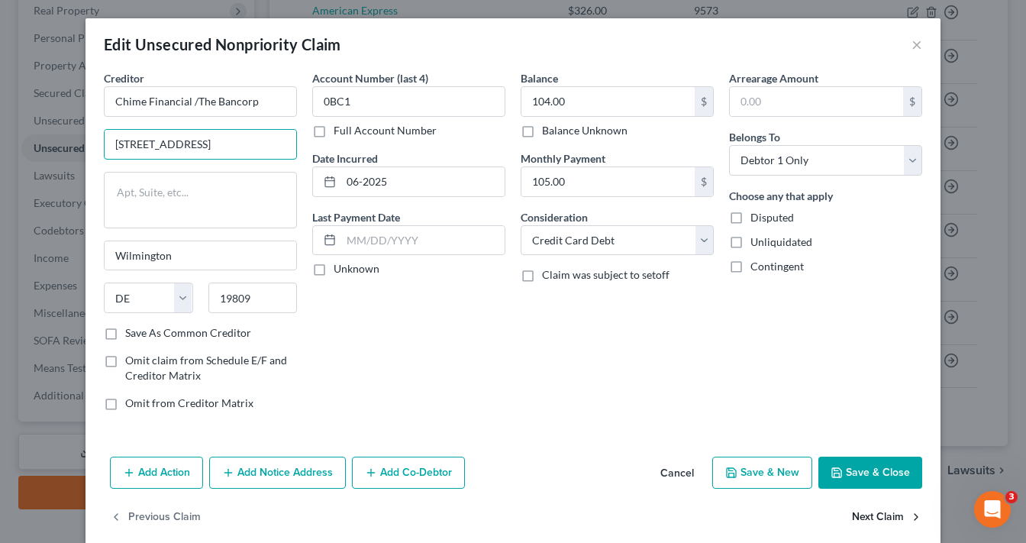
type input "[STREET_ADDRESS]"
click at [873, 518] on button "Next Claim" at bounding box center [887, 517] width 70 height 32
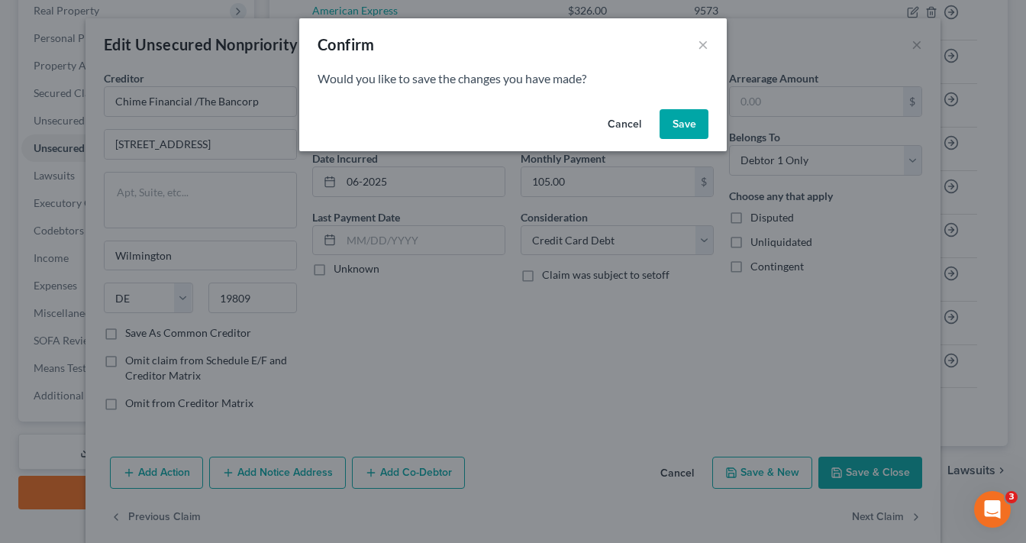
click at [685, 121] on button "Save" at bounding box center [684, 124] width 49 height 31
select select "4"
select select "0"
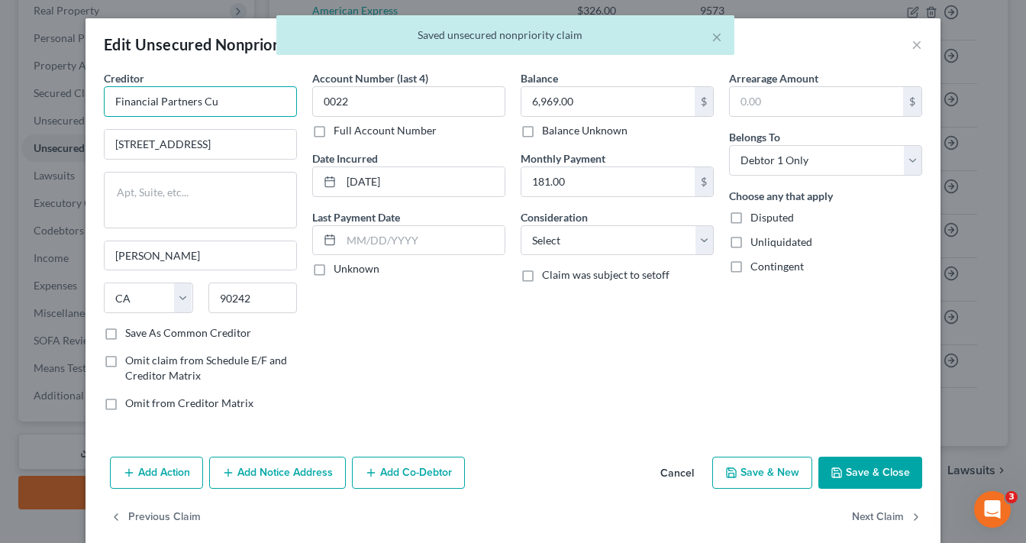
click at [221, 102] on input "Financial Partners Cu" at bounding box center [200, 101] width 193 height 31
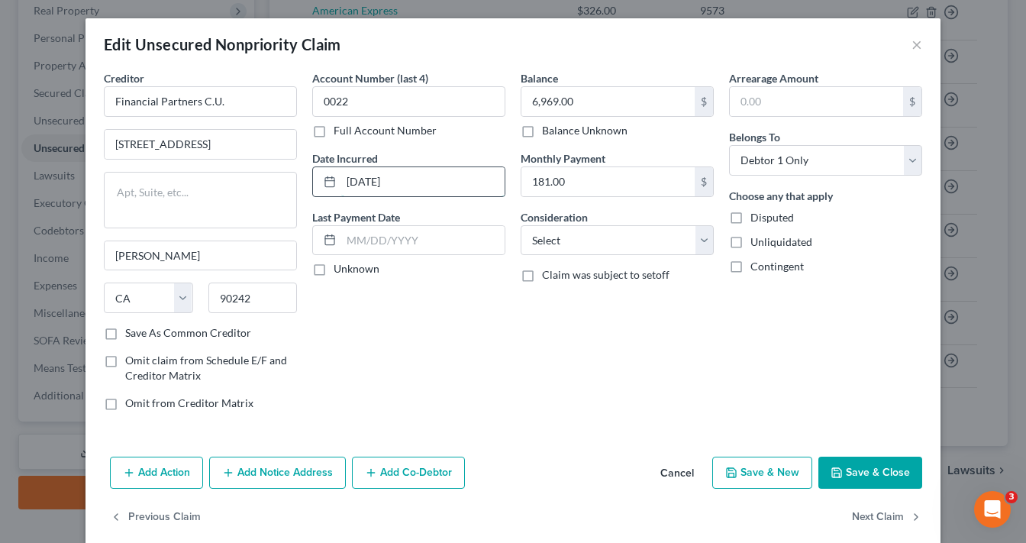
click at [368, 178] on input "[DATE]" at bounding box center [422, 181] width 163 height 29
type input "Financial Partners C.U."
type input "05-2024"
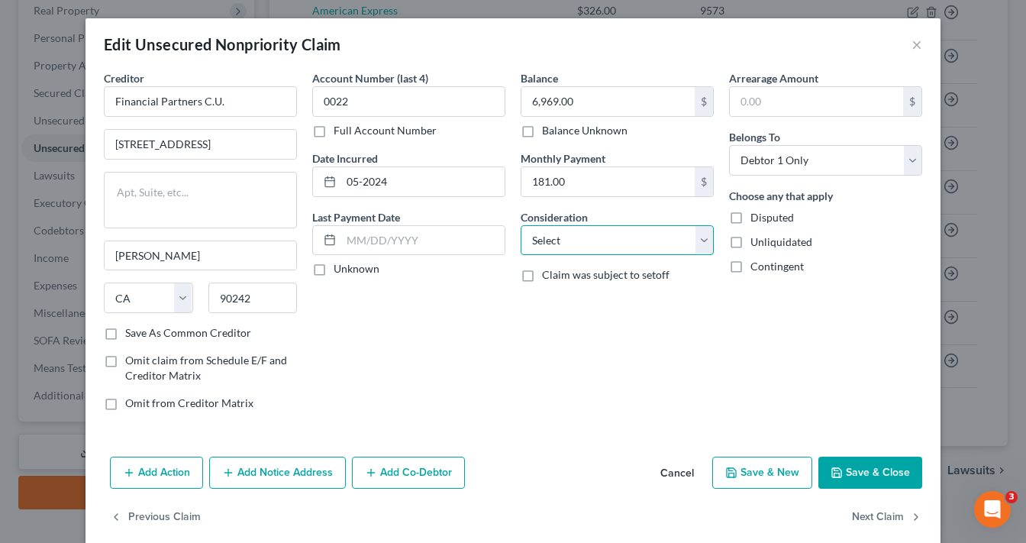
click at [603, 240] on select "Select Cable / Satellite Services Collection Agency Credit Card Debt Debt Couns…" at bounding box center [617, 240] width 193 height 31
click at [580, 241] on select "Select Cable / Satellite Services Collection Agency Credit Card Debt Debt Couns…" at bounding box center [617, 240] width 193 height 31
select select "14"
click at [521, 225] on select "Select Cable / Satellite Services Collection Agency Credit Card Debt Debt Couns…" at bounding box center [617, 240] width 193 height 31
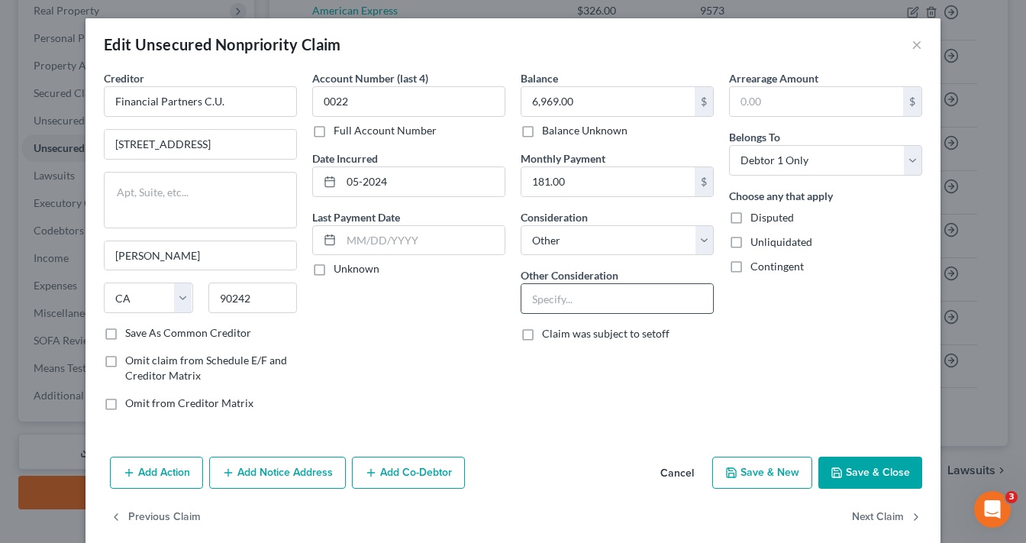
click at [571, 300] on input "text" at bounding box center [617, 298] width 192 height 29
type input "Personal Loan"
click at [870, 467] on button "Save & Close" at bounding box center [870, 473] width 104 height 32
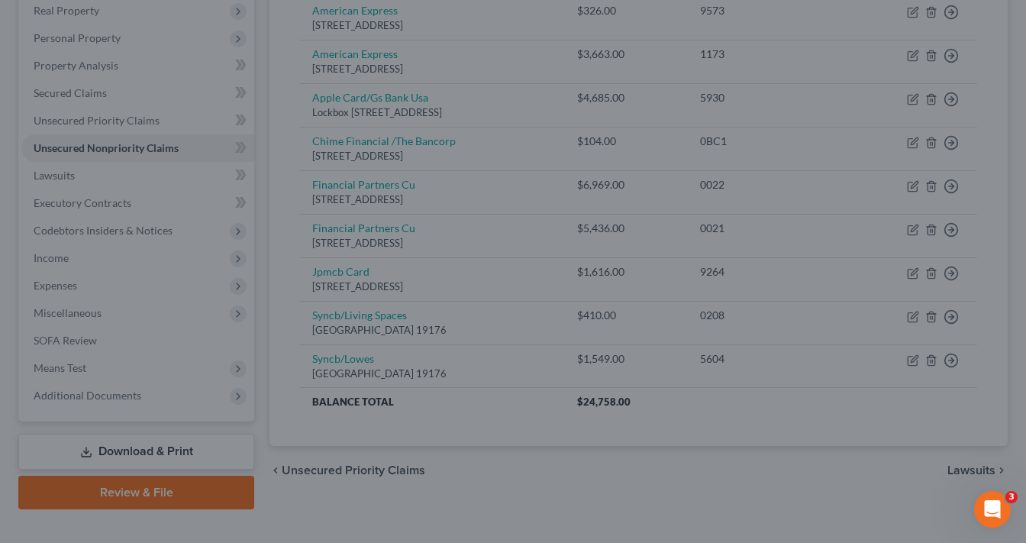
type input "0"
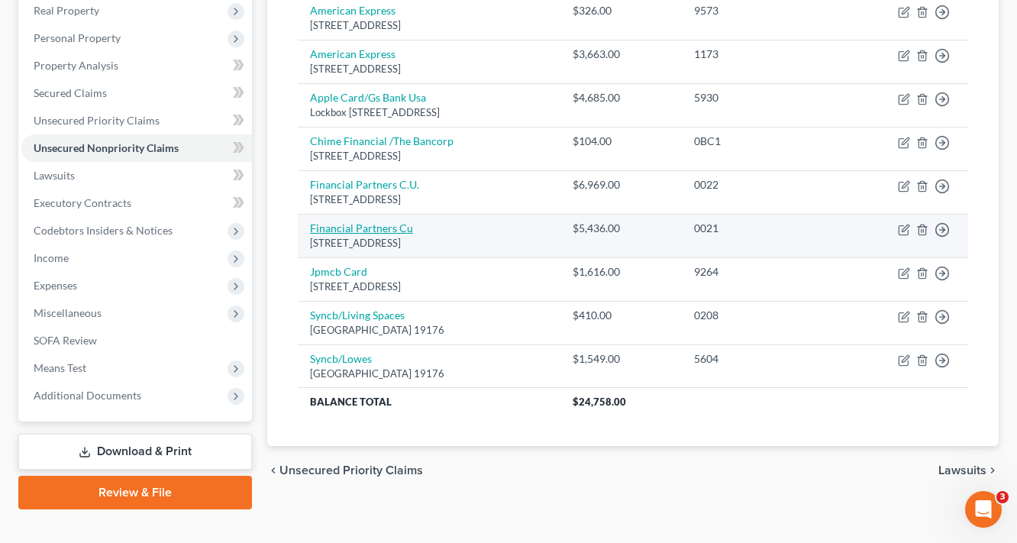
click at [359, 226] on link "Financial Partners Cu" at bounding box center [361, 227] width 103 height 13
select select "4"
select select "0"
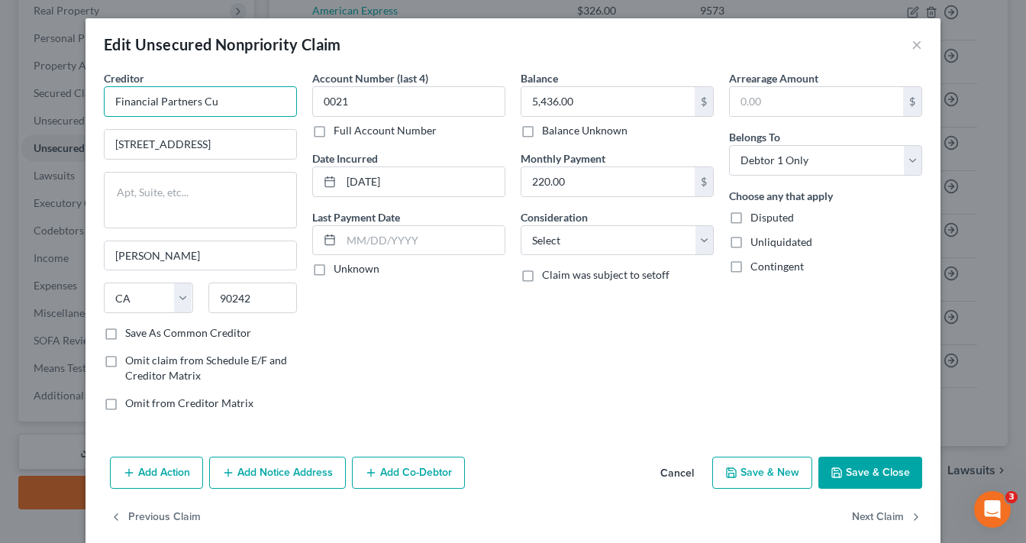
click at [237, 99] on input "Financial Partners Cu" at bounding box center [200, 101] width 193 height 31
click at [371, 180] on input "[DATE]" at bounding box center [422, 181] width 163 height 29
type input "Financial Partners C.U."
type input "12-2023"
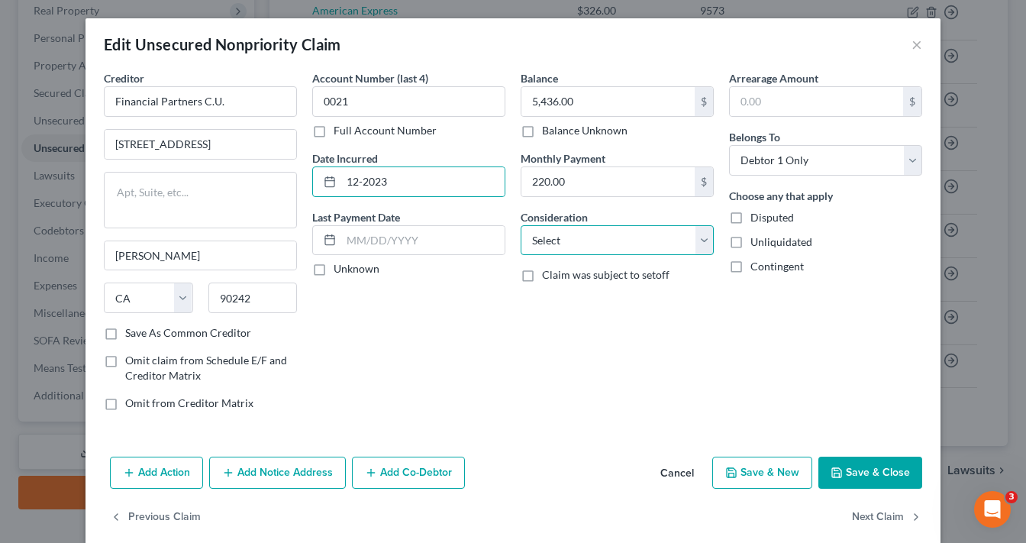
click at [564, 243] on select "Select Cable / Satellite Services Collection Agency Credit Card Debt Debt Couns…" at bounding box center [617, 240] width 193 height 31
select select "14"
click at [521, 225] on select "Select Cable / Satellite Services Collection Agency Credit Card Debt Debt Couns…" at bounding box center [617, 240] width 193 height 31
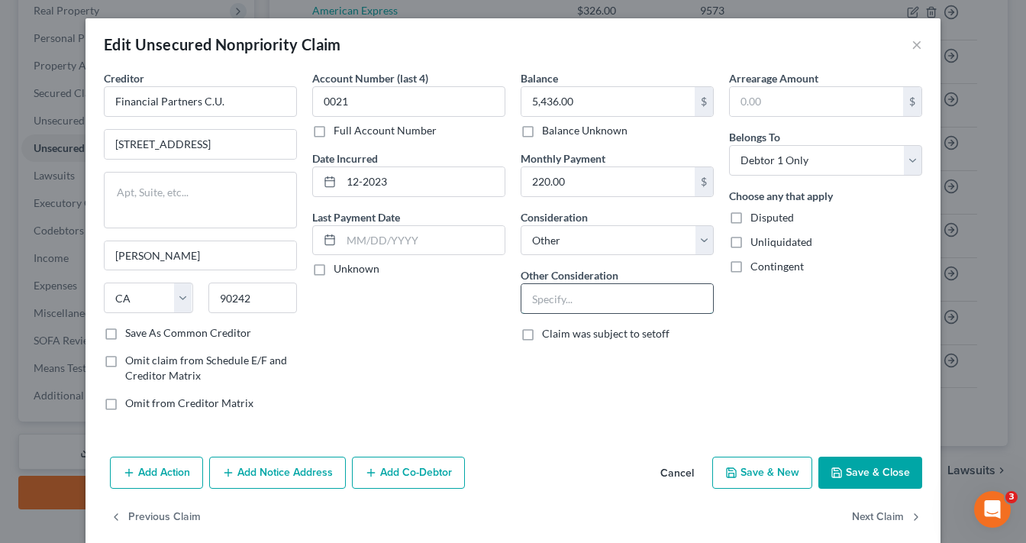
click at [556, 296] on input "text" at bounding box center [617, 298] width 192 height 29
type input "Personal Loan"
click at [850, 331] on div "Arrearage Amount $ Belongs To * Select Debtor 1 Only Debtor 2 Only Debtor 1 And…" at bounding box center [825, 246] width 208 height 353
click at [891, 517] on button "Next Claim" at bounding box center [887, 517] width 70 height 32
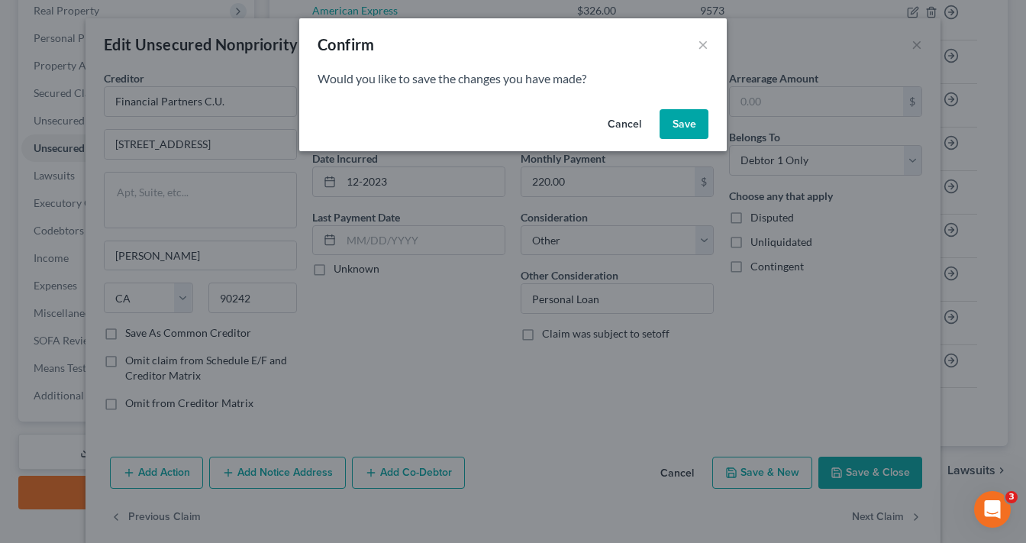
click at [682, 116] on button "Save" at bounding box center [684, 124] width 49 height 31
select select "7"
select select "0"
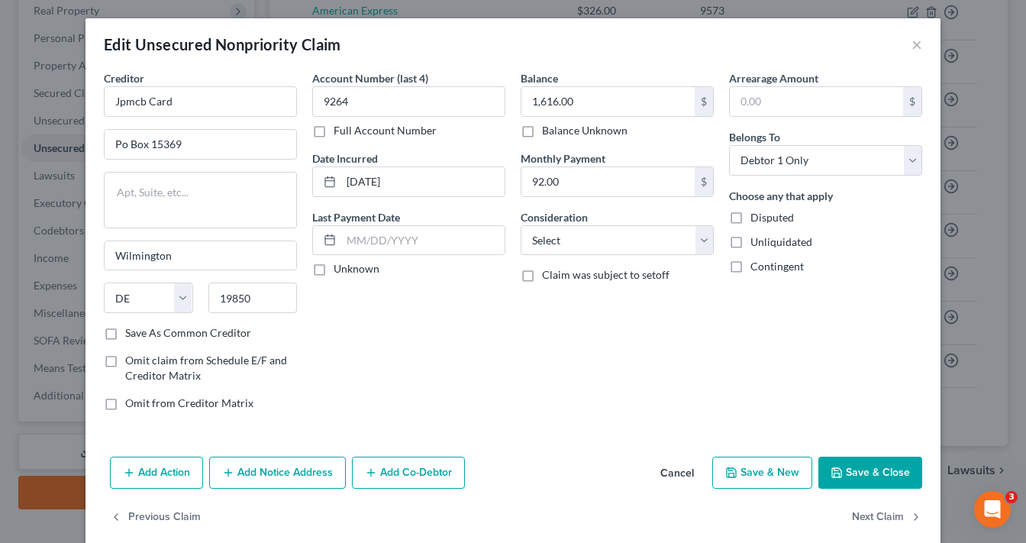
type input "0"
click at [140, 103] on input "Jpmcb Card" at bounding box center [200, 101] width 193 height 31
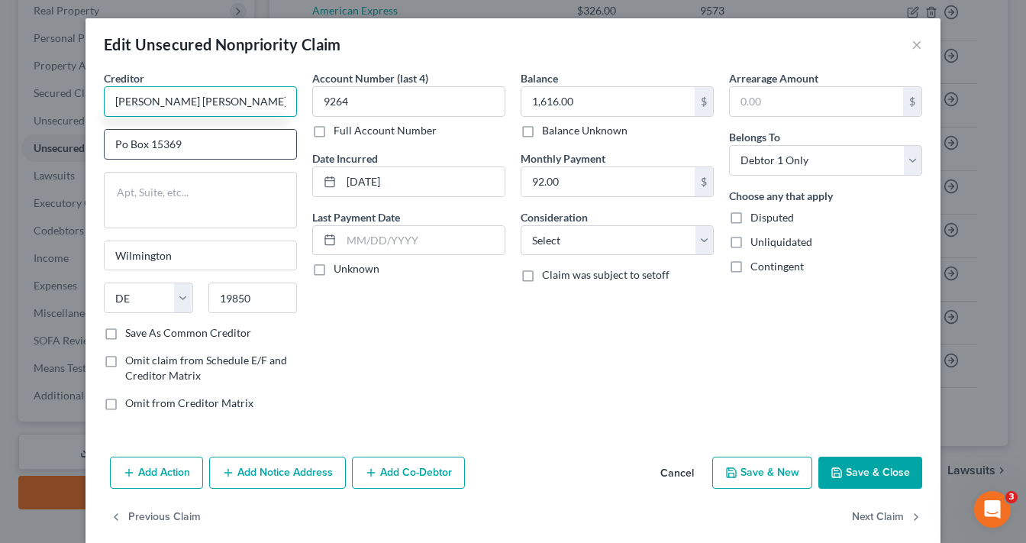
type input "[PERSON_NAME] [PERSON_NAME] Card"
click at [124, 141] on input "Po Box 15369" at bounding box center [201, 144] width 192 height 29
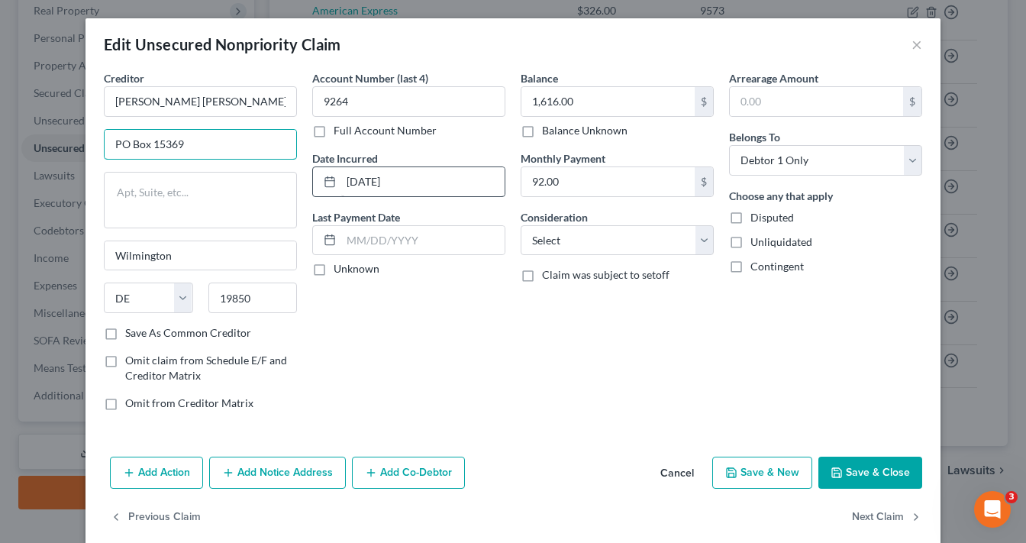
type input "PO Box 15369"
click at [369, 178] on input "[DATE]" at bounding box center [422, 181] width 163 height 29
type input "05-2023"
click at [553, 392] on div "Balance 1,616.00 $ Balance Unknown Balance Undetermined 1,616.00 $ Balance Unkn…" at bounding box center [617, 246] width 208 height 353
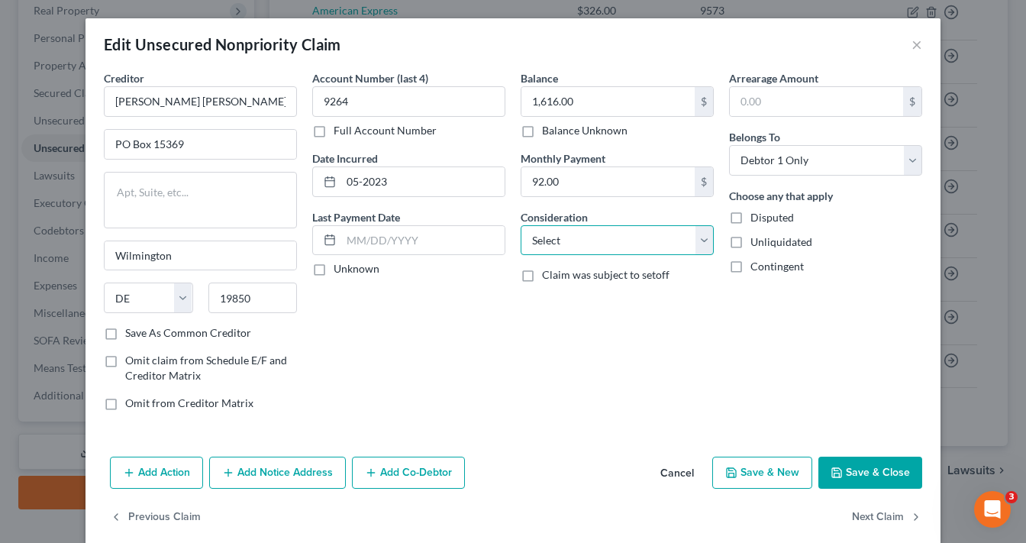
click at [595, 240] on select "Select Cable / Satellite Services Collection Agency Credit Card Debt Debt Couns…" at bounding box center [617, 240] width 193 height 31
select select "2"
click at [521, 225] on select "Select Cable / Satellite Services Collection Agency Credit Card Debt Debt Couns…" at bounding box center [617, 240] width 193 height 31
click at [876, 513] on button "Next Claim" at bounding box center [887, 517] width 70 height 32
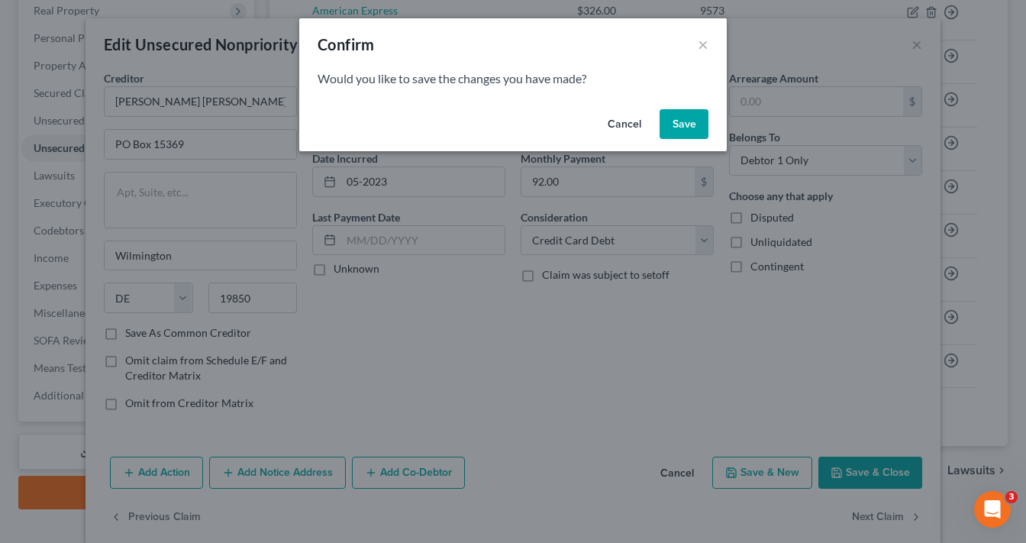
click at [686, 121] on button "Save" at bounding box center [684, 124] width 49 height 31
select select "39"
select select "2"
select select "0"
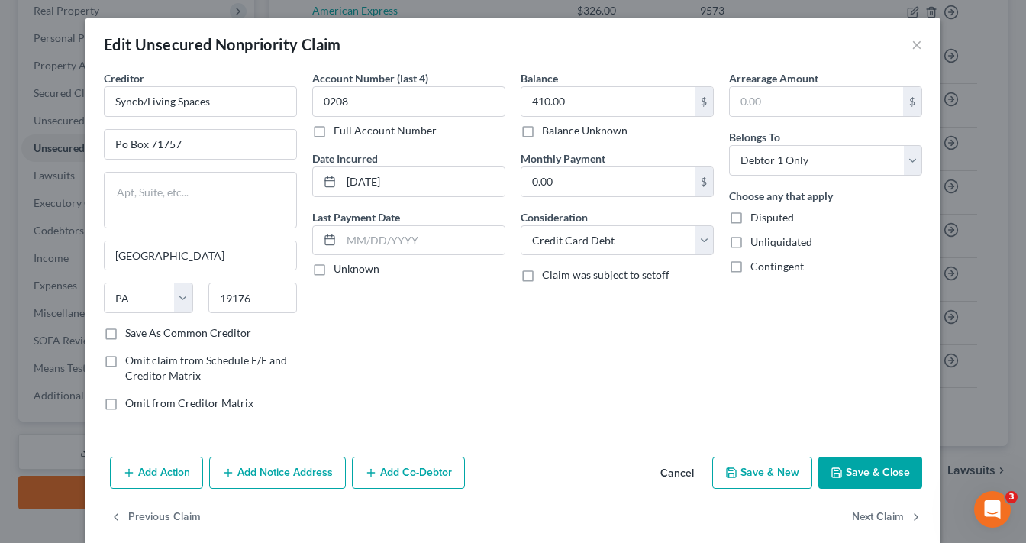
type input "0"
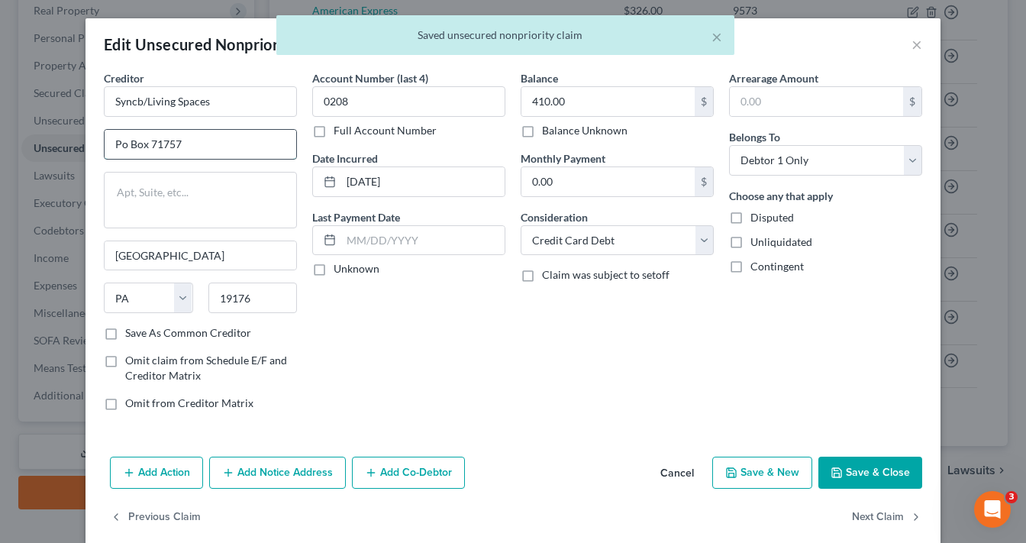
click at [122, 143] on input "Po Box 71757" at bounding box center [201, 144] width 192 height 29
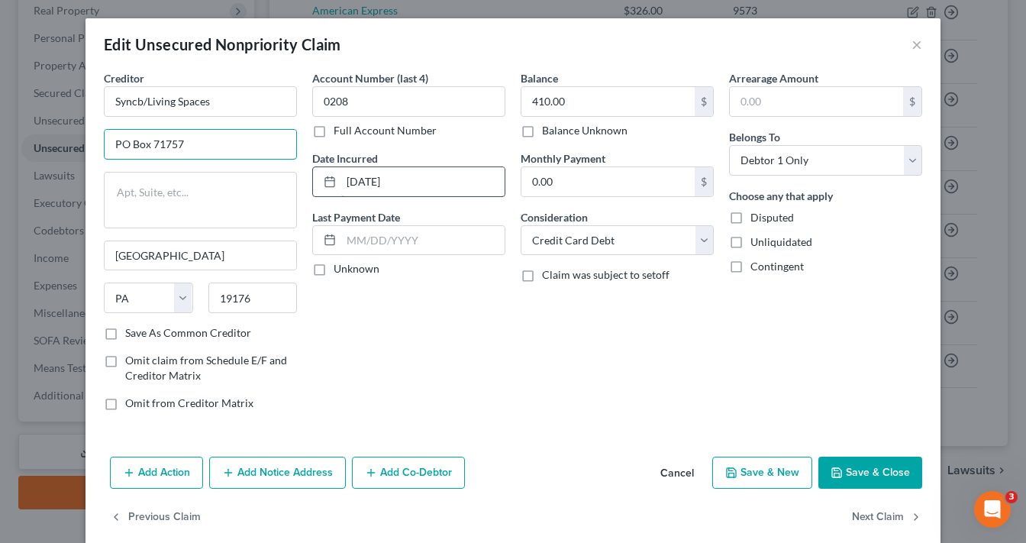
type input "PO Box 71757"
click at [369, 182] on input "[DATE]" at bounding box center [422, 181] width 163 height 29
type input "01-2022"
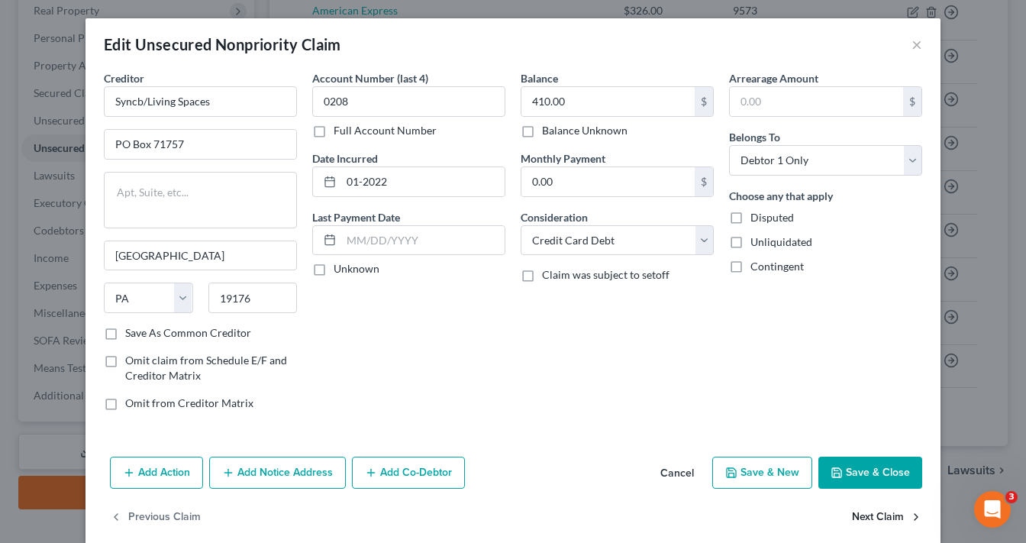
click at [878, 517] on button "Next Claim" at bounding box center [887, 517] width 70 height 32
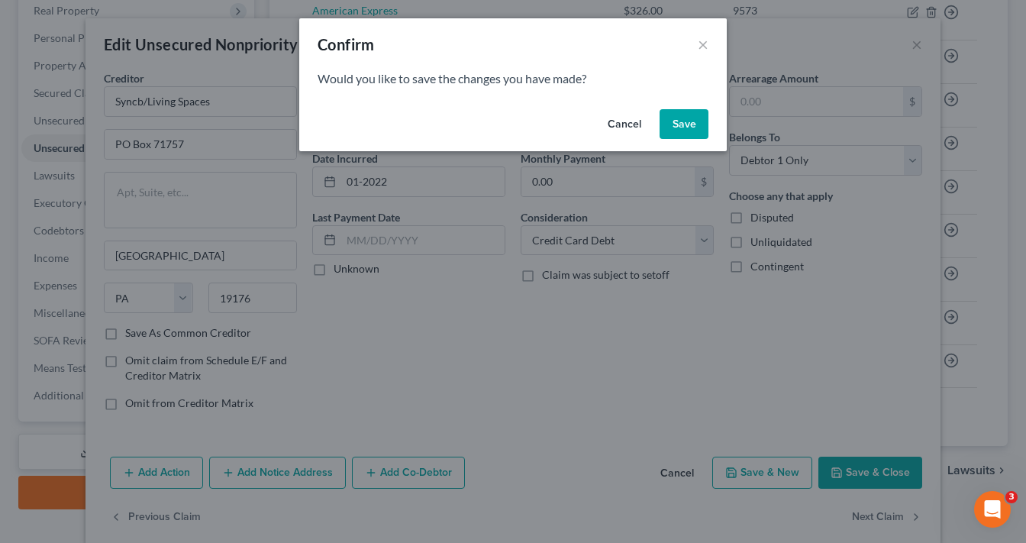
click at [698, 134] on button "Save" at bounding box center [684, 124] width 49 height 31
select select "39"
select select "2"
select select "0"
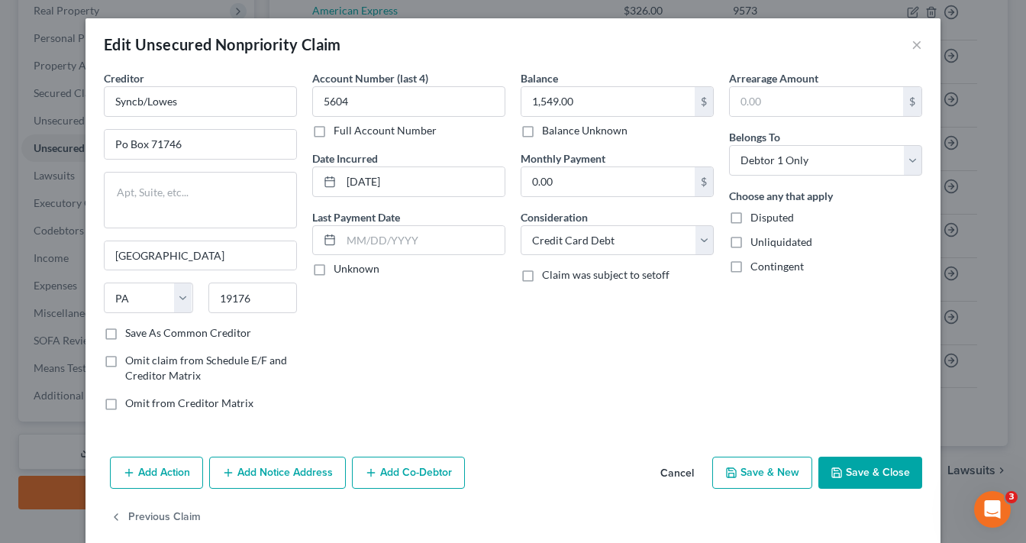
type input "0"
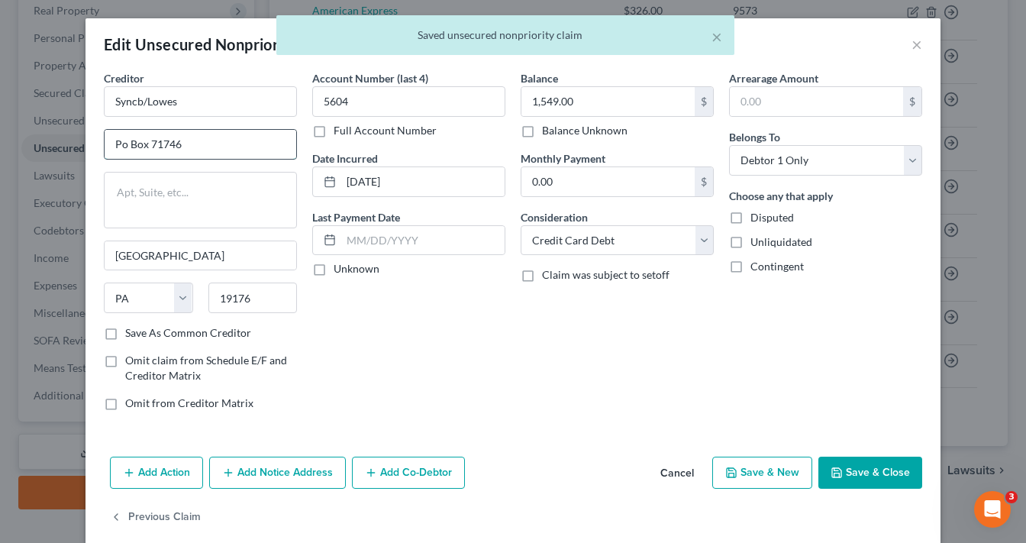
click at [122, 140] on input "Po Box 71746" at bounding box center [201, 144] width 192 height 29
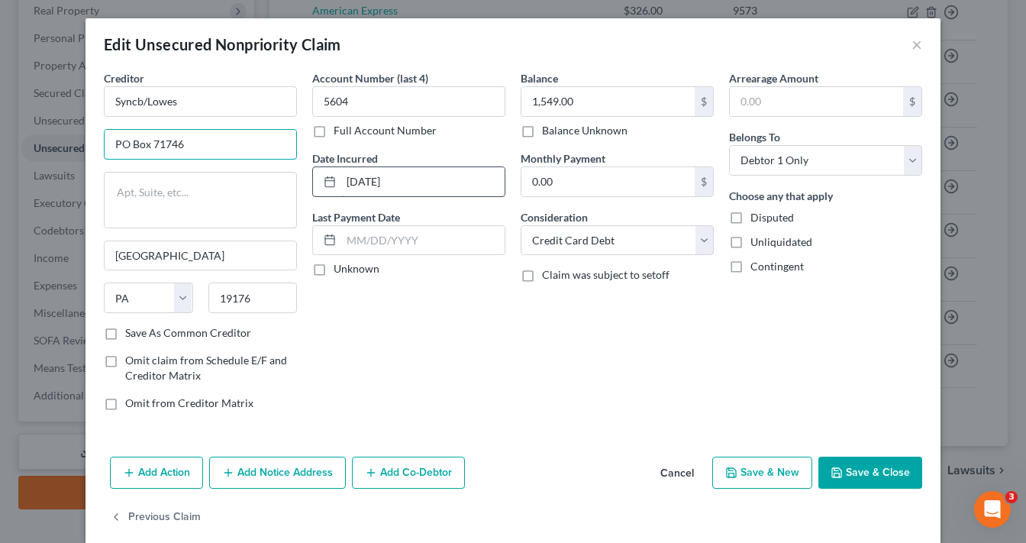
type input "PO Box 71746"
click at [369, 177] on input "[DATE]" at bounding box center [422, 181] width 163 height 29
type input "03-2023"
click at [846, 472] on button "Save & Close" at bounding box center [870, 473] width 104 height 32
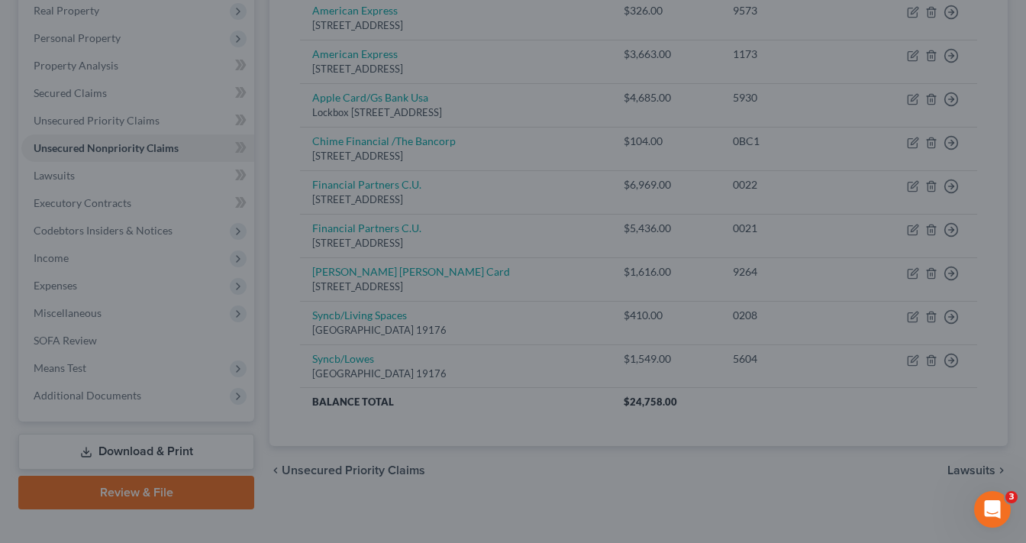
type input "0"
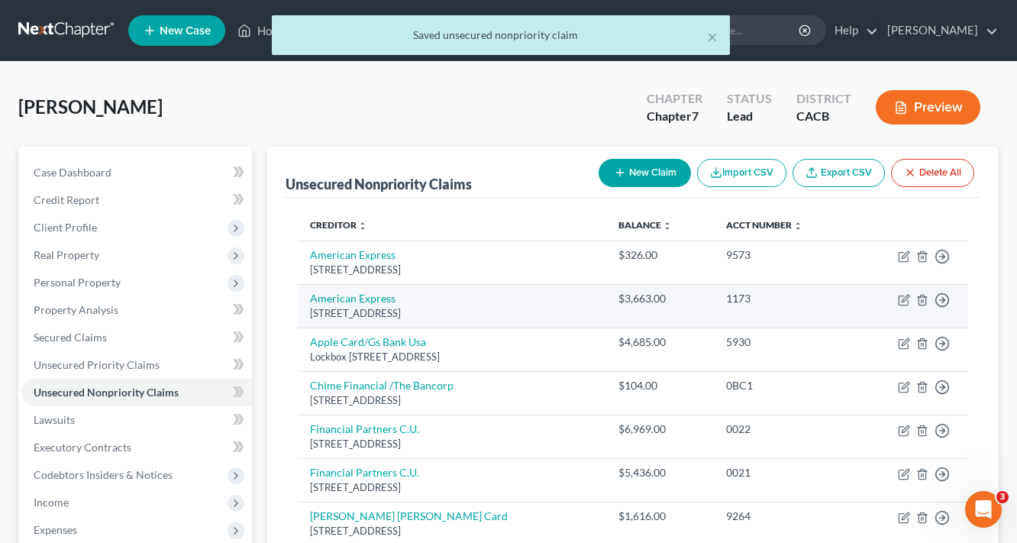
scroll to position [267, 0]
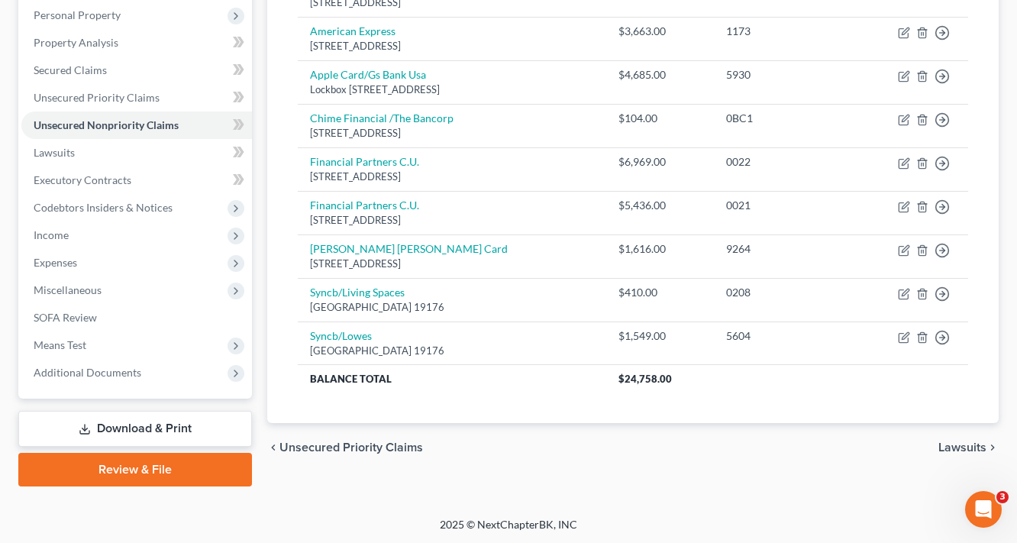
click at [968, 443] on span "Lawsuits" at bounding box center [962, 447] width 48 height 12
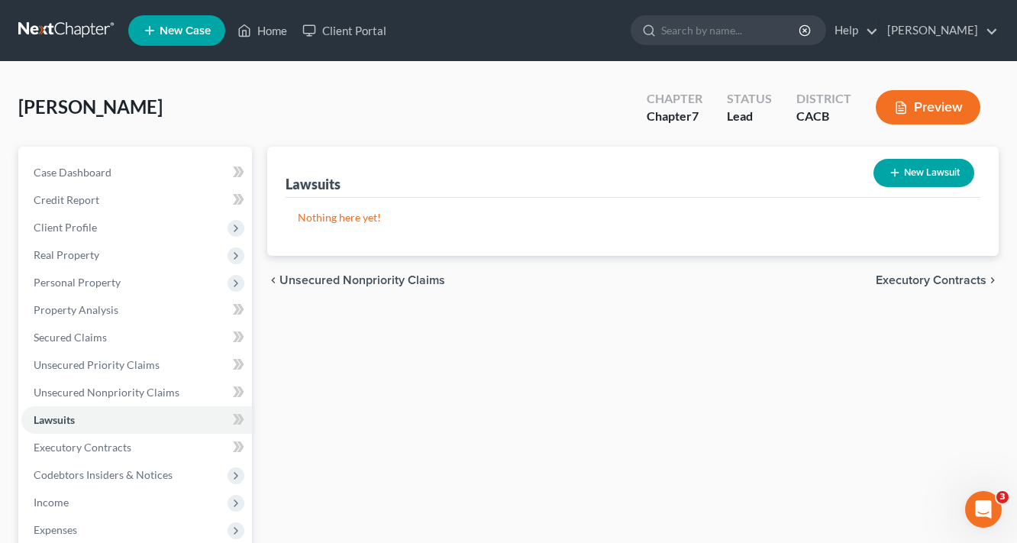
click at [934, 281] on span "Executory Contracts" at bounding box center [931, 280] width 111 height 12
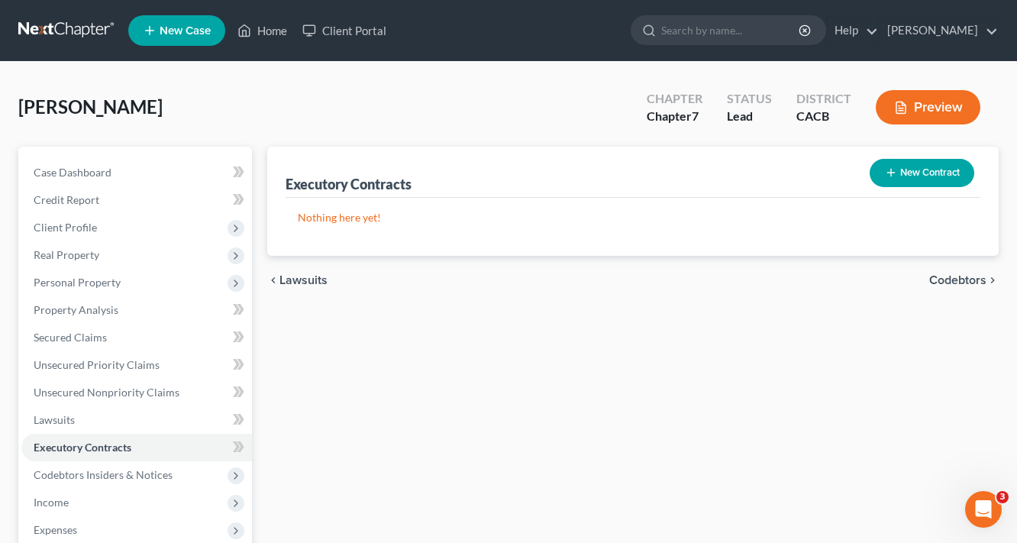
click at [980, 279] on span "Codebtors" at bounding box center [957, 280] width 57 height 12
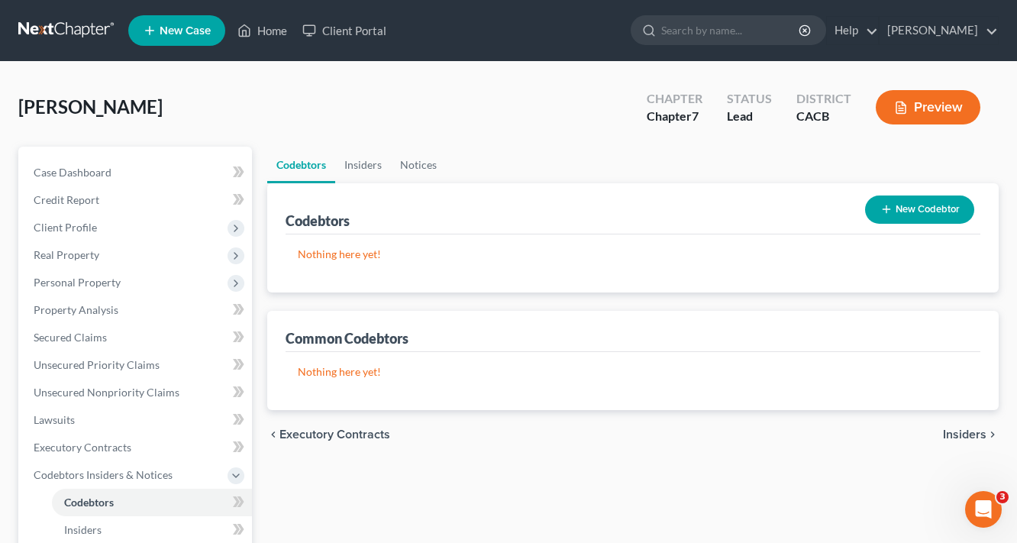
click at [922, 206] on button "New Codebtor" at bounding box center [919, 209] width 109 height 28
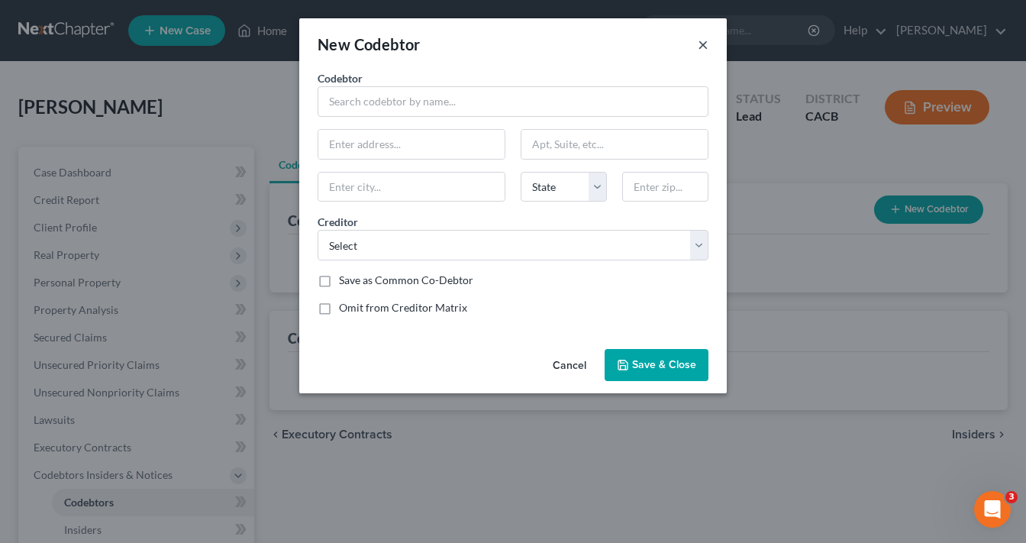
click at [704, 44] on button "×" at bounding box center [703, 44] width 11 height 18
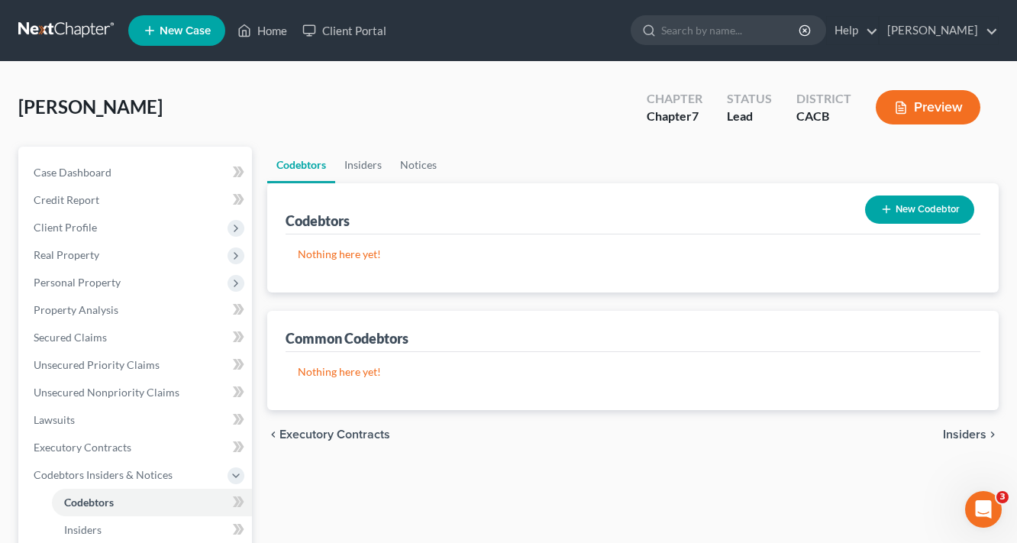
click at [969, 434] on span "Insiders" at bounding box center [965, 434] width 44 height 12
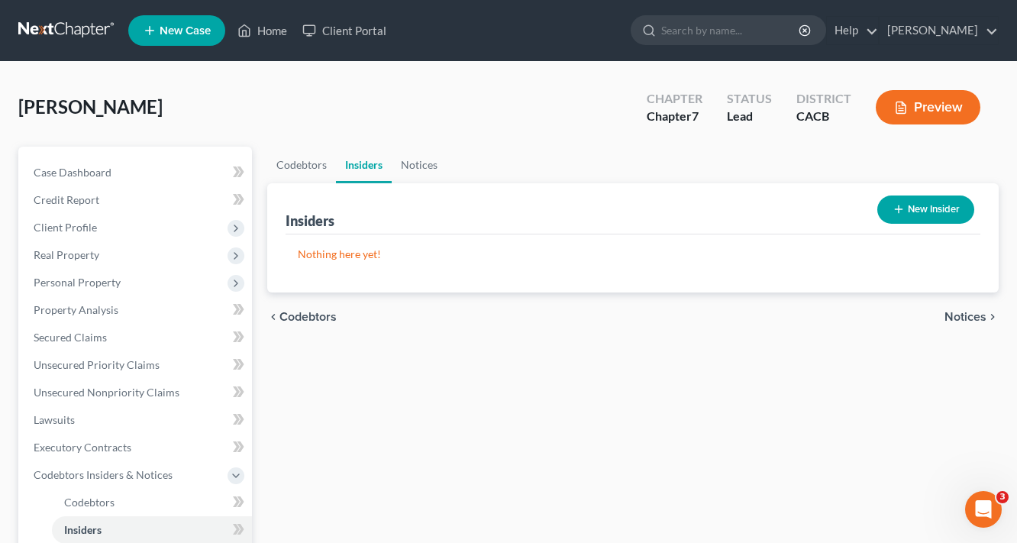
click at [965, 320] on span "Notices" at bounding box center [965, 317] width 42 height 12
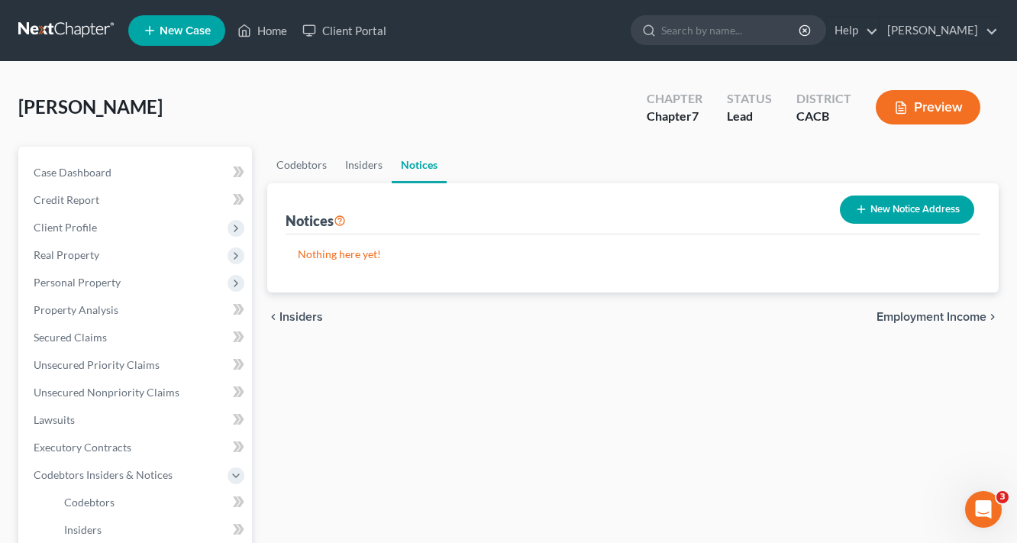
click at [900, 318] on span "Employment Income" at bounding box center [931, 317] width 110 height 12
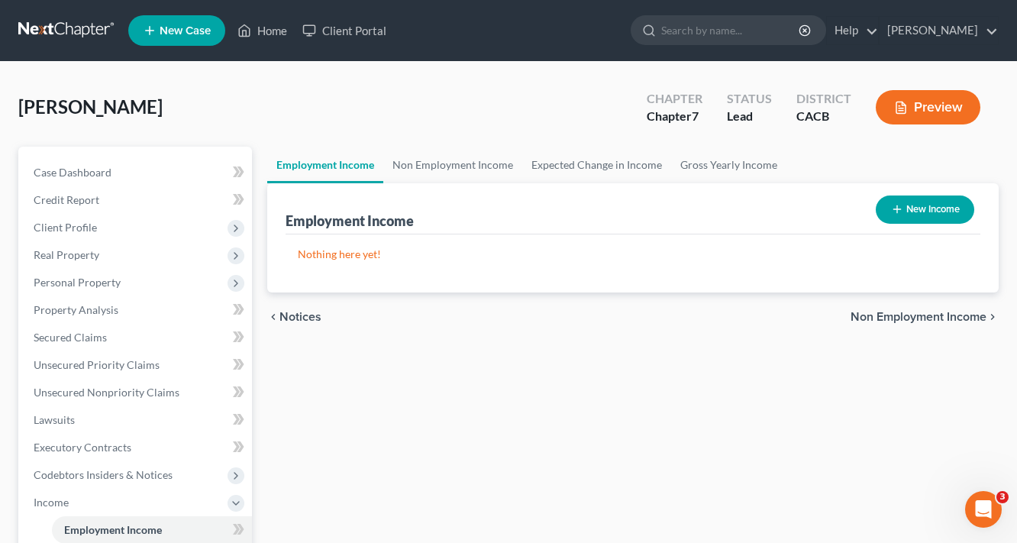
click at [935, 205] on button "New Income" at bounding box center [925, 209] width 98 height 28
select select "0"
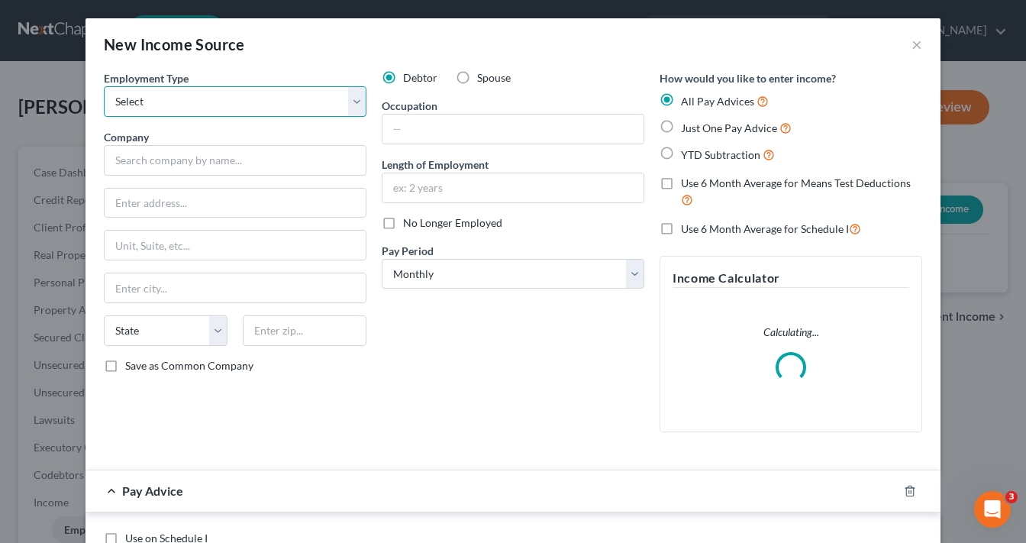
click at [208, 99] on select "Select Full or [DEMOGRAPHIC_DATA] Employment Self Employment" at bounding box center [235, 101] width 263 height 31
select select "0"
click at [104, 86] on select "Select Full or [DEMOGRAPHIC_DATA] Employment Self Employment" at bounding box center [235, 101] width 263 height 31
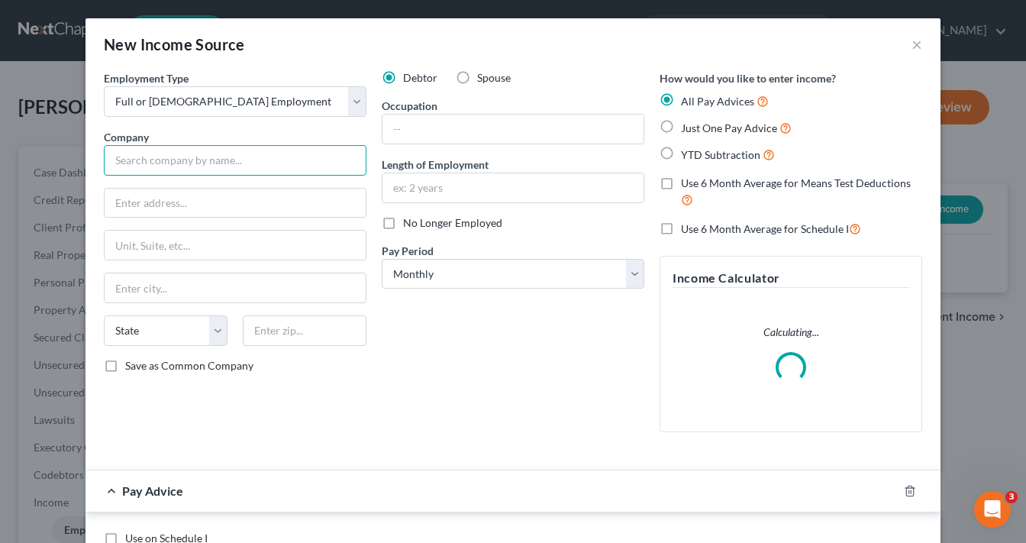
click at [153, 149] on input "text" at bounding box center [235, 160] width 263 height 31
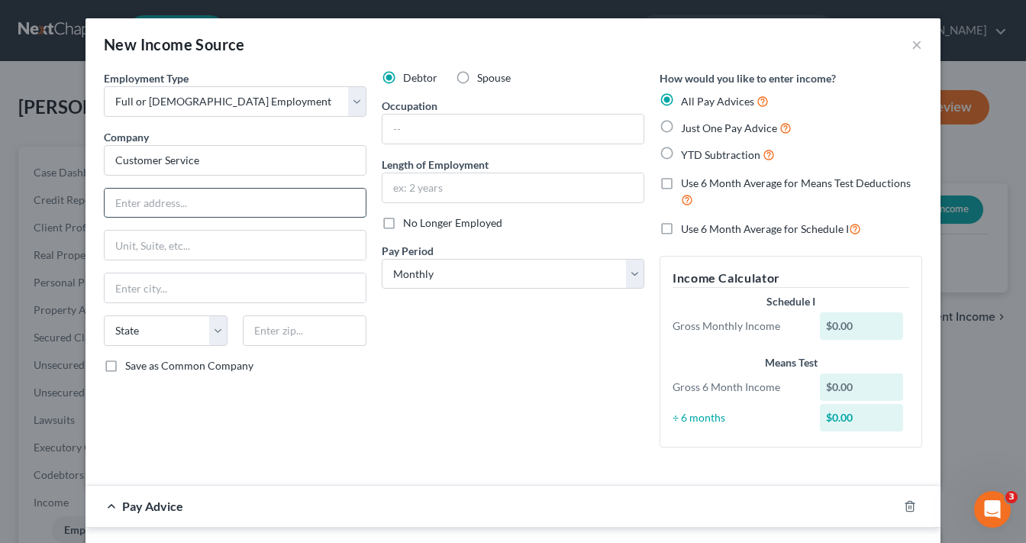
type input "Customer Service"
type input "The Home Depot"
click at [208, 239] on input "text" at bounding box center [235, 245] width 261 height 29
click at [191, 231] on input "text" at bounding box center [235, 245] width 261 height 29
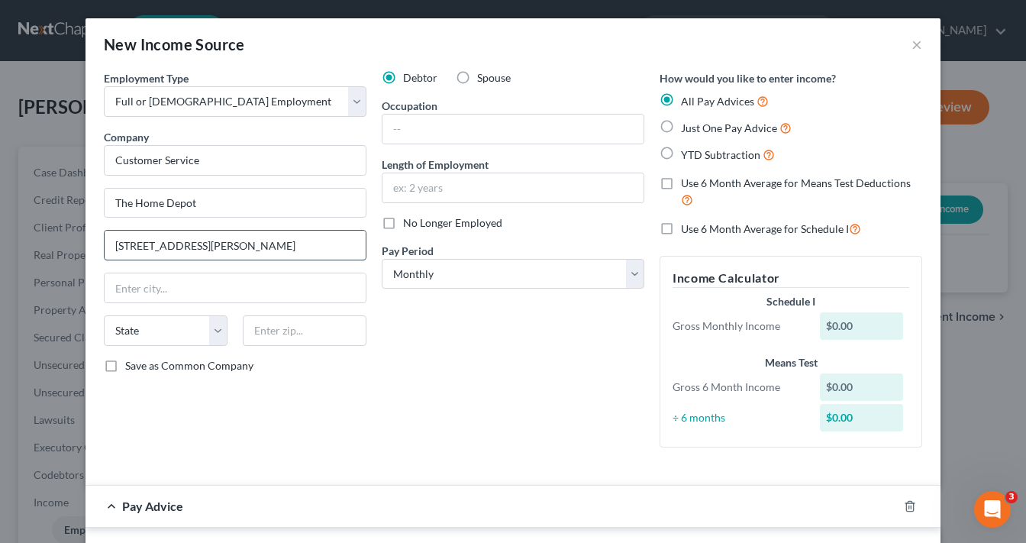
type input "[STREET_ADDRESS][PERSON_NAME]"
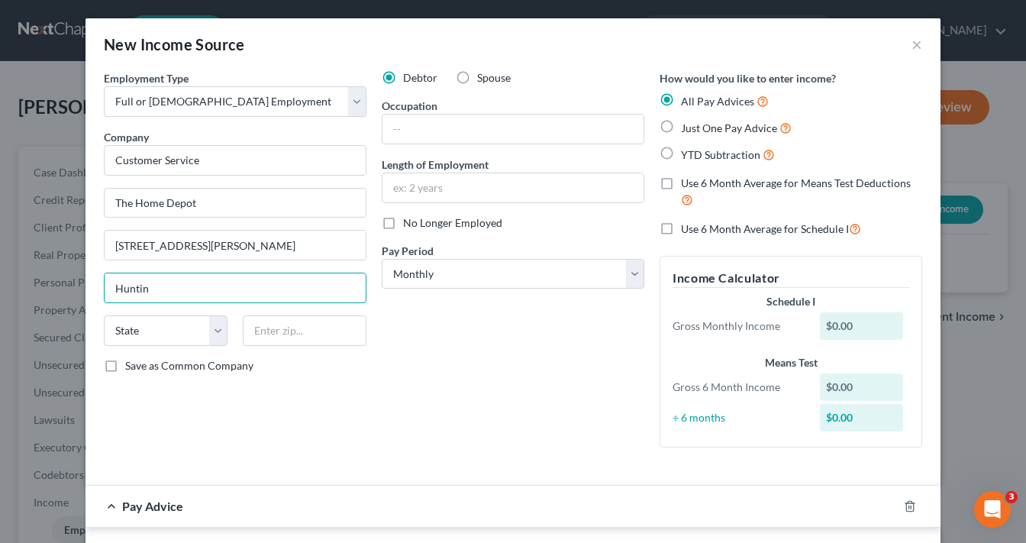
type input "[GEOGRAPHIC_DATA]"
select select "4"
type input "90255"
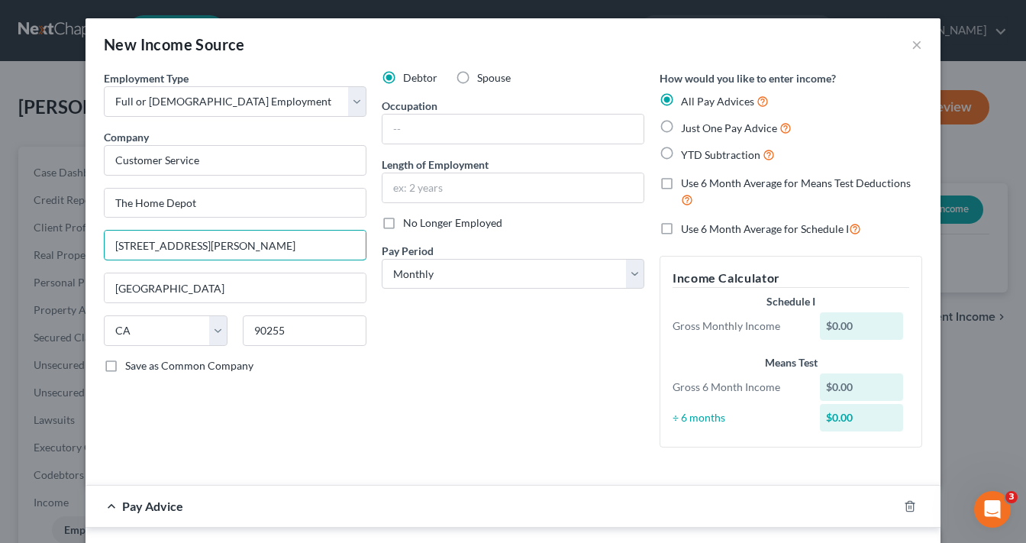
drag, startPoint x: 239, startPoint y: 237, endPoint x: 0, endPoint y: 290, distance: 244.8
click at [0, 286] on div "New Income Source × Employment Type * Select Full or [DEMOGRAPHIC_DATA] Employm…" at bounding box center [513, 271] width 1026 height 543
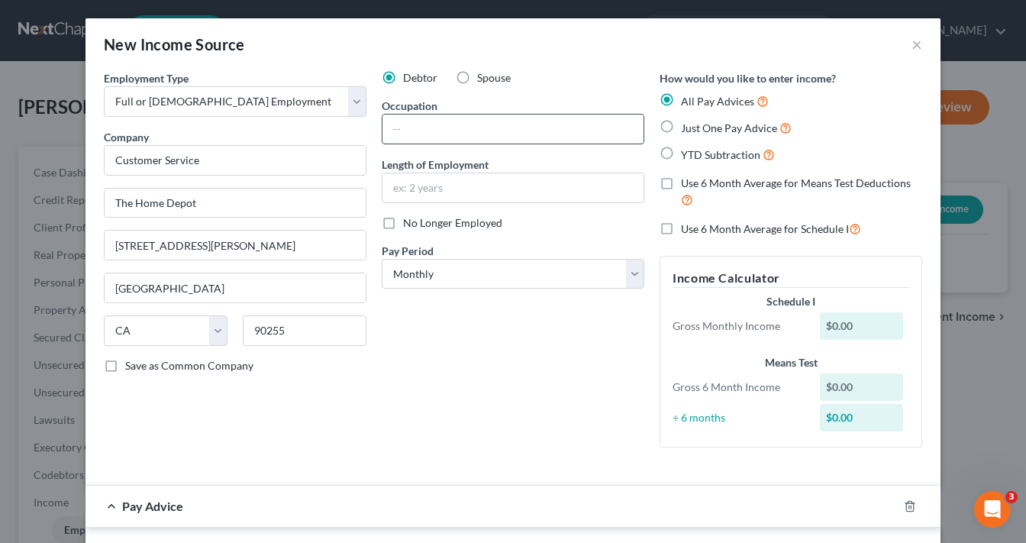
click at [460, 124] on input "text" at bounding box center [512, 129] width 261 height 29
type input "Customer Service"
click at [459, 269] on select "Select Monthly Twice Monthly Every Other Week Weekly" at bounding box center [513, 274] width 263 height 31
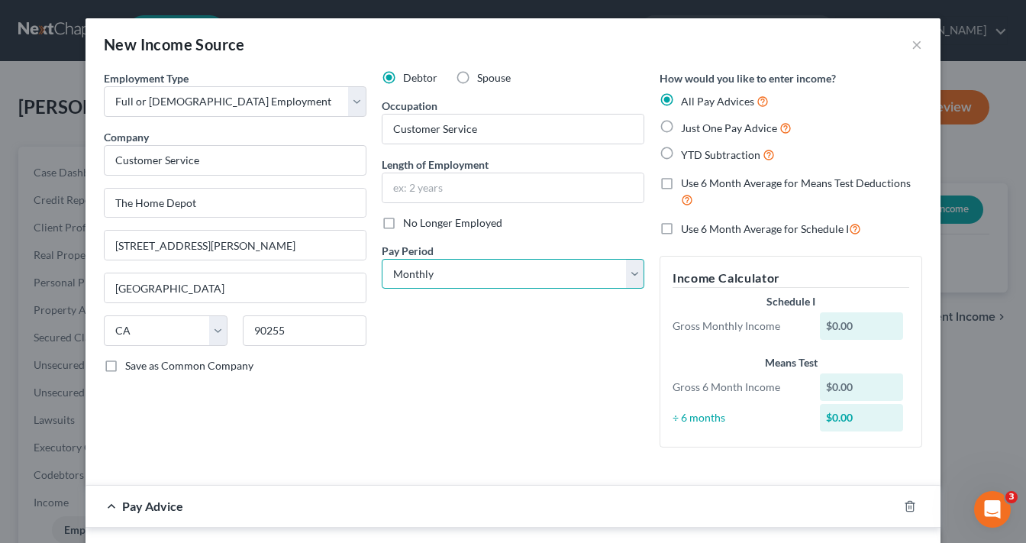
click at [459, 269] on select "Select Monthly Twice Monthly Every Other Week Weekly" at bounding box center [513, 274] width 263 height 31
click at [479, 183] on input "text" at bounding box center [512, 187] width 261 height 29
type input "4 years"
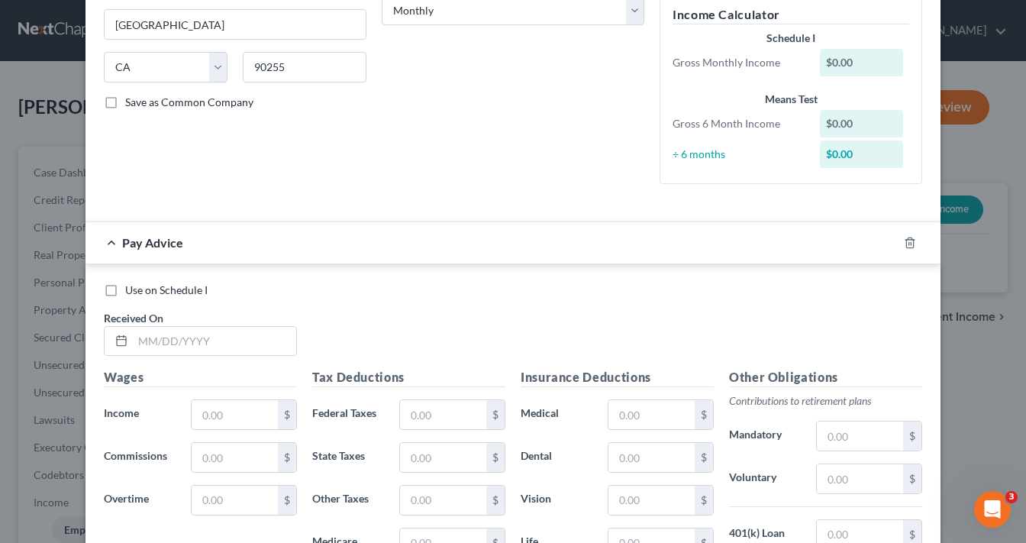
scroll to position [366, 0]
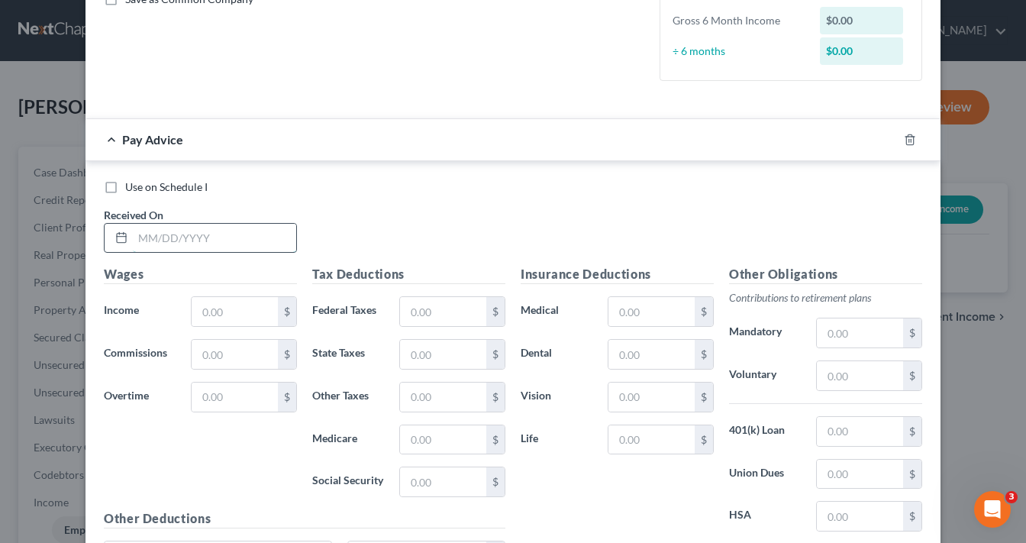
click at [229, 237] on input "text" at bounding box center [214, 238] width 163 height 29
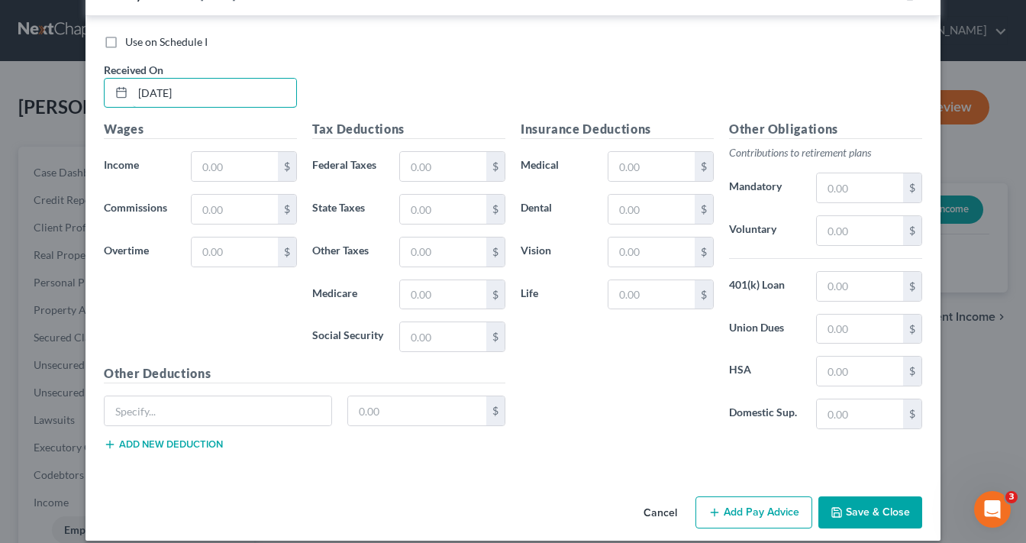
scroll to position [524, 0]
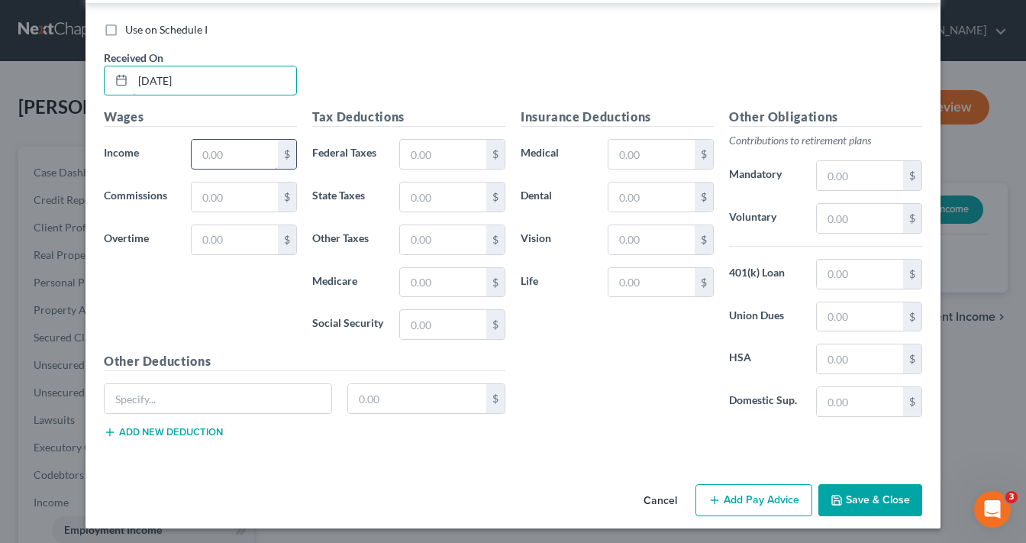
type input "[DATE]"
click at [254, 158] on input "text" at bounding box center [235, 154] width 86 height 29
type input "0.00"
click at [886, 501] on button "Save & Close" at bounding box center [870, 500] width 104 height 32
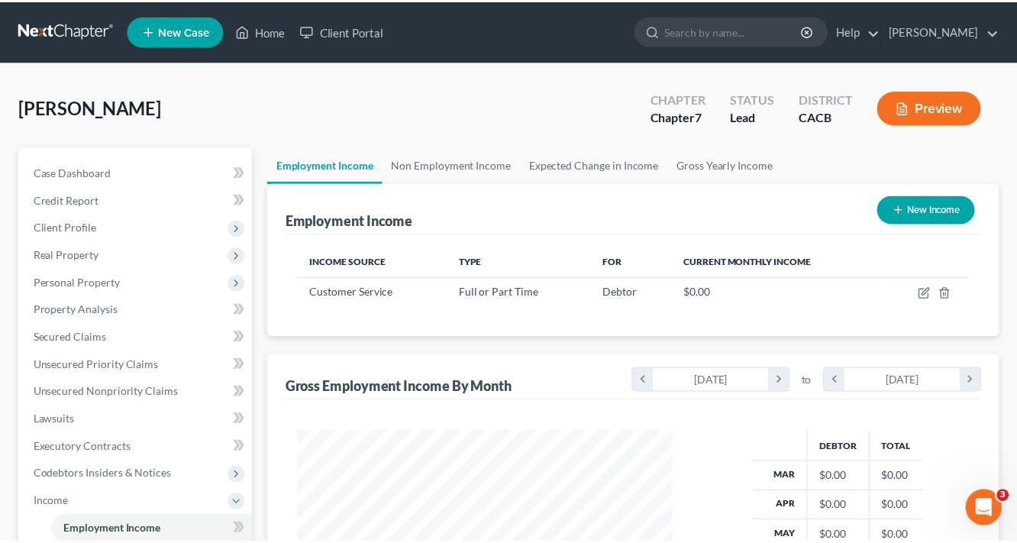
scroll to position [763124, 762987]
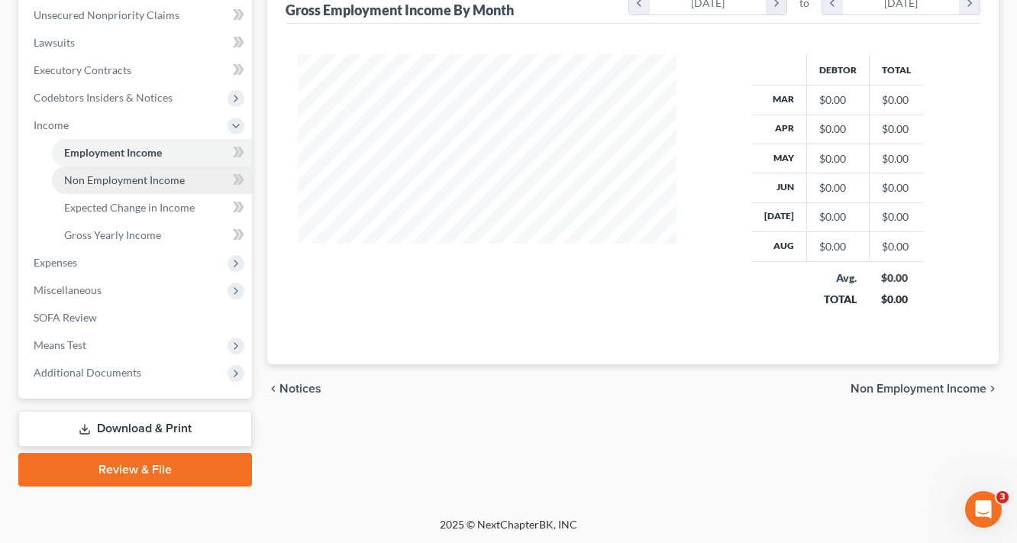
click at [141, 179] on span "Non Employment Income" at bounding box center [124, 179] width 121 height 13
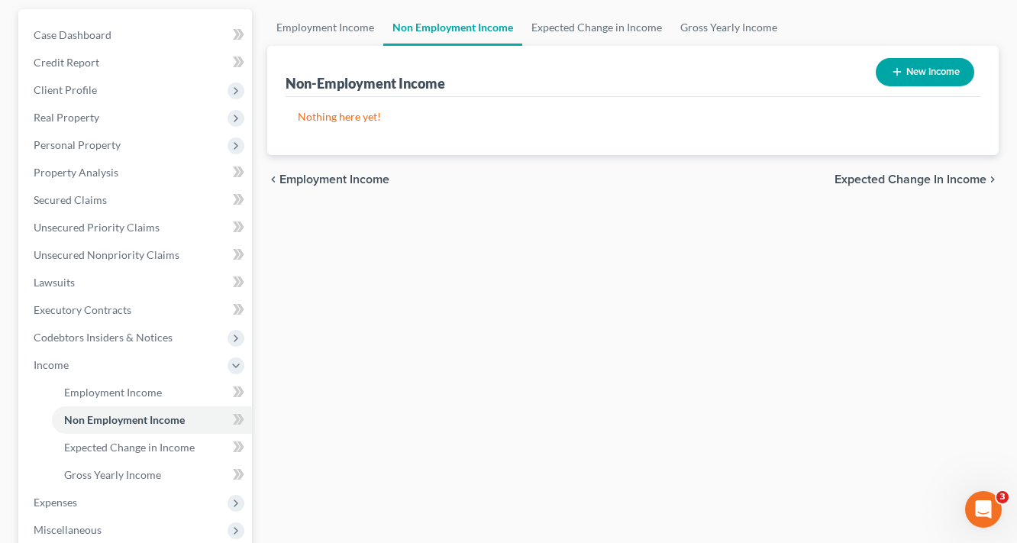
scroll to position [133, 0]
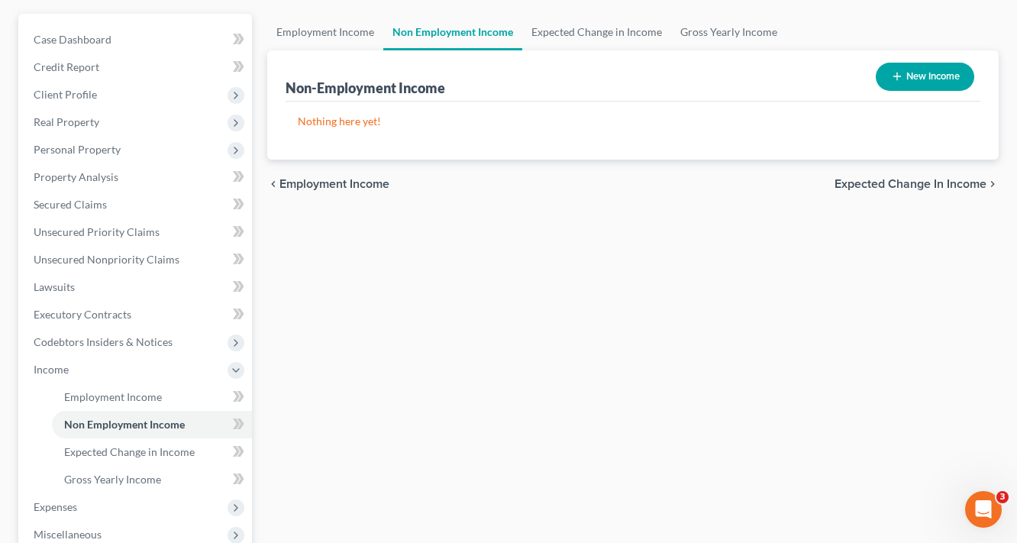
click at [964, 188] on span "Expected Change in Income" at bounding box center [910, 184] width 152 height 12
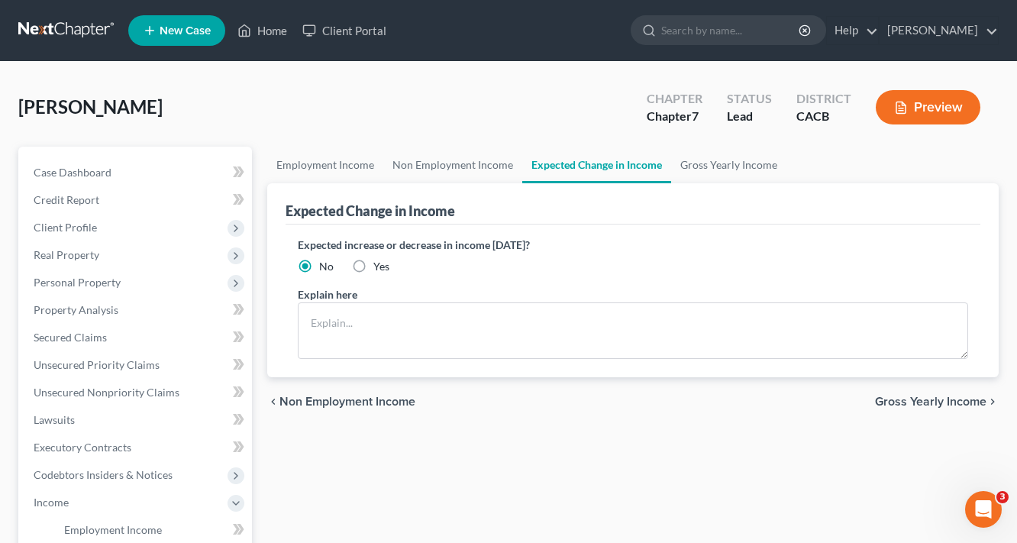
click at [957, 396] on span "Gross Yearly Income" at bounding box center [930, 401] width 111 height 12
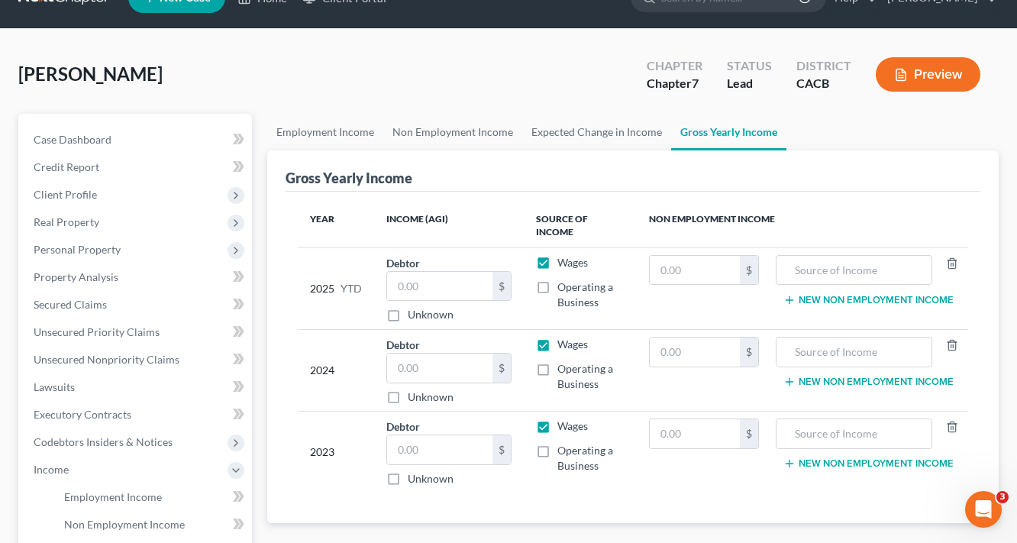
scroll to position [61, 0]
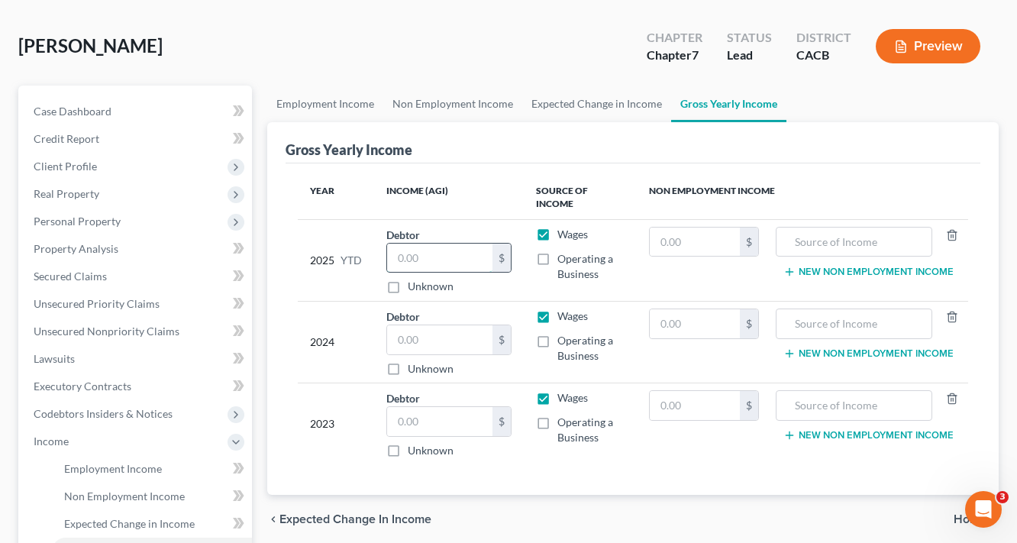
click at [453, 253] on input "text" at bounding box center [439, 258] width 105 height 29
click at [908, 178] on th "Non Employment Income" at bounding box center [802, 198] width 331 height 44
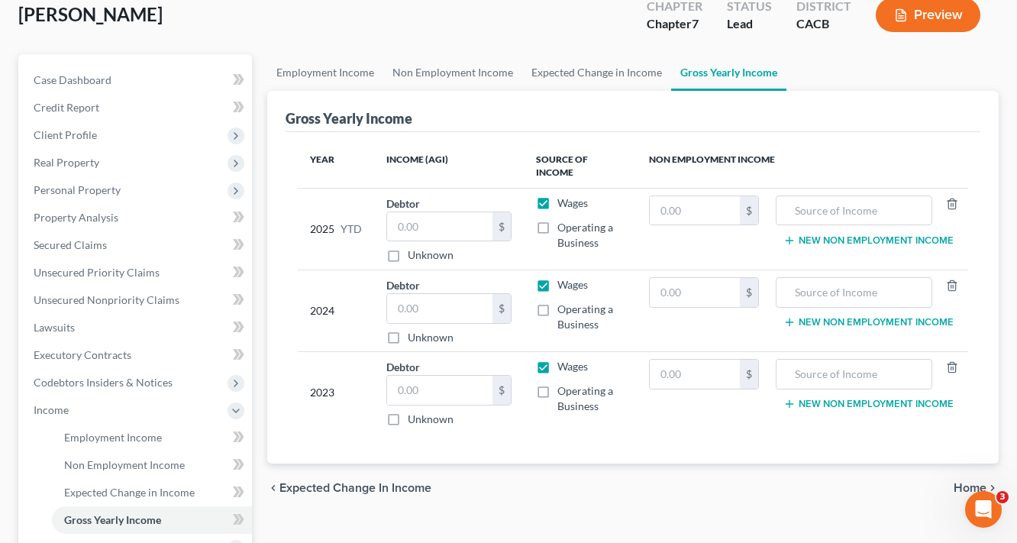
scroll to position [122, 0]
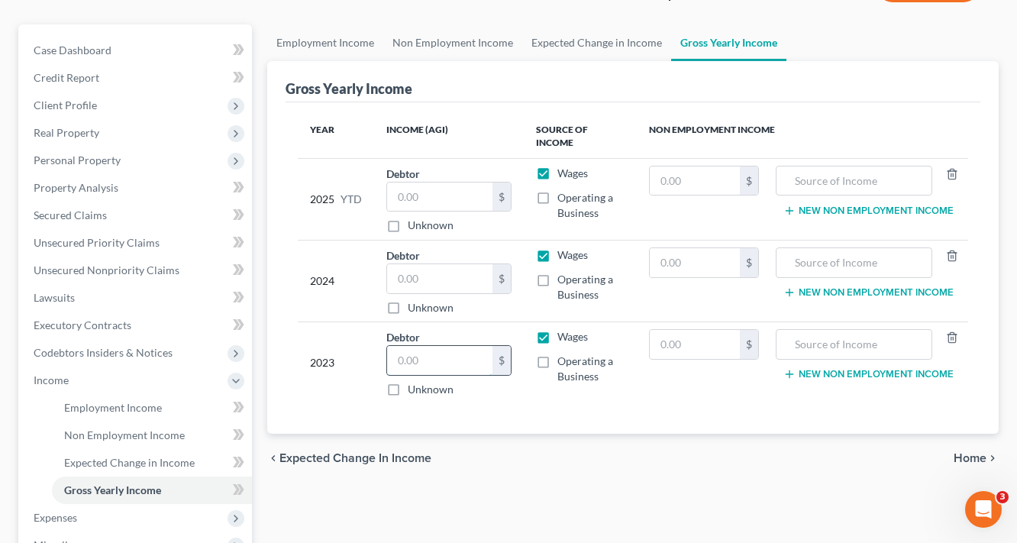
click at [466, 354] on input "text" at bounding box center [439, 360] width 105 height 29
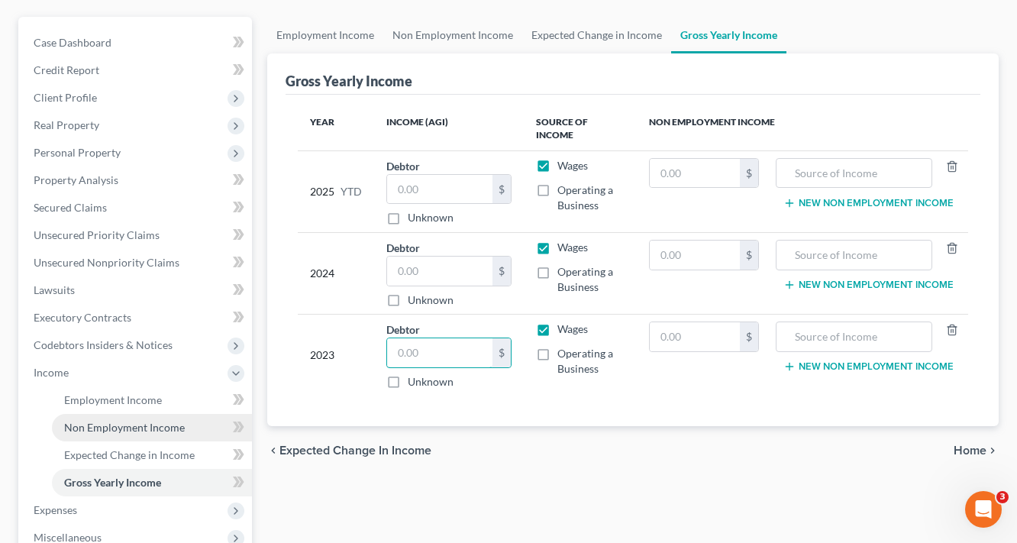
scroll to position [183, 0]
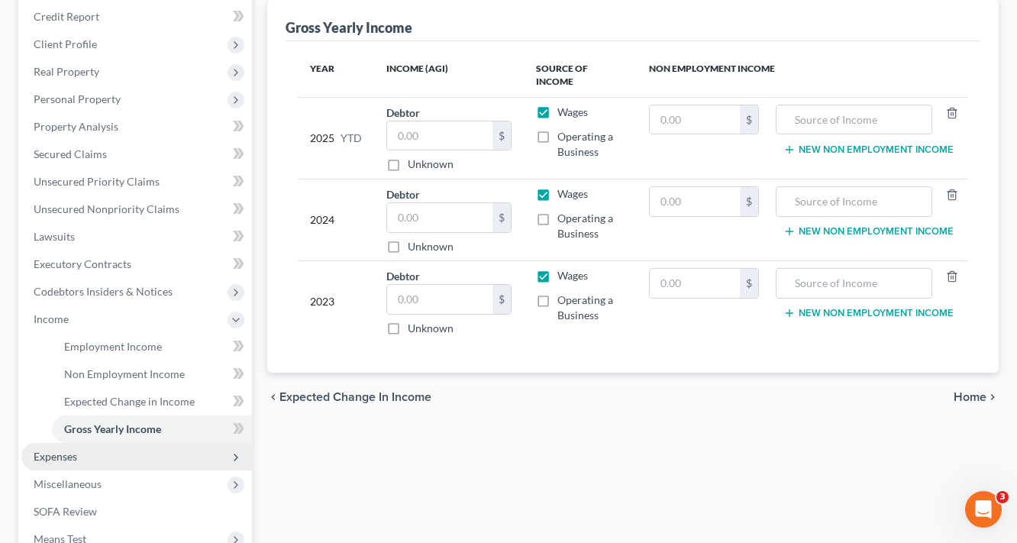
click at [66, 458] on span "Expenses" at bounding box center [56, 456] width 44 height 13
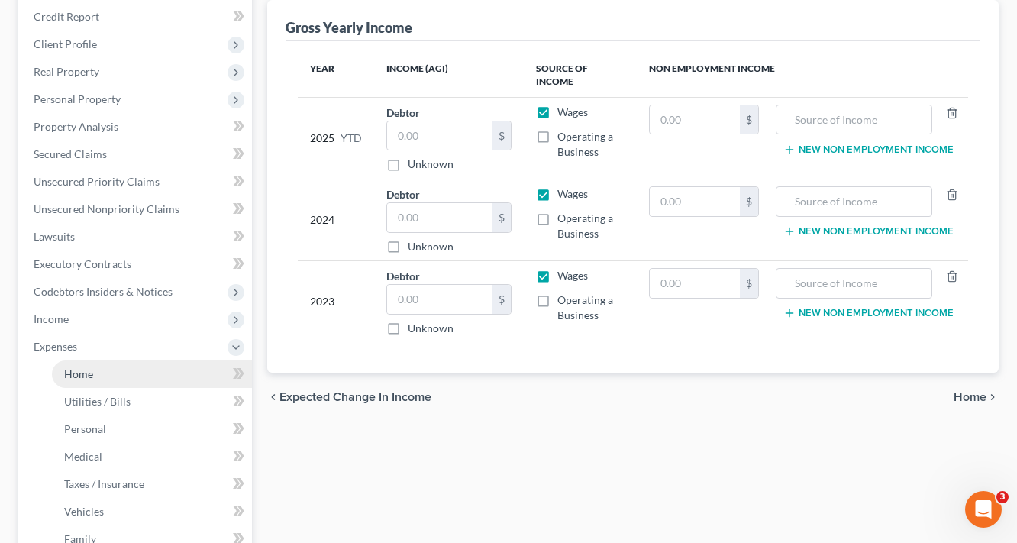
click at [78, 373] on span "Home" at bounding box center [78, 373] width 29 height 13
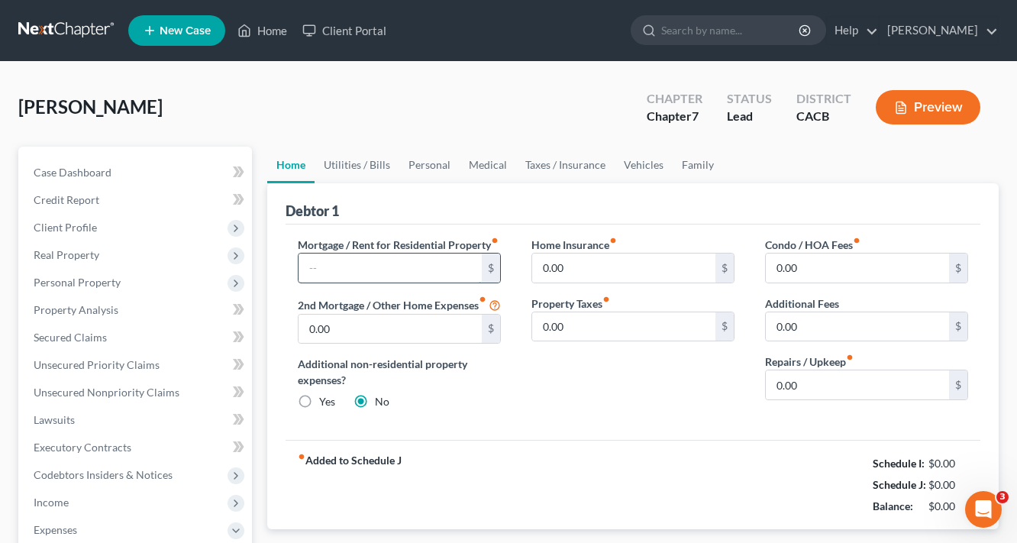
click at [351, 282] on input "text" at bounding box center [389, 267] width 183 height 29
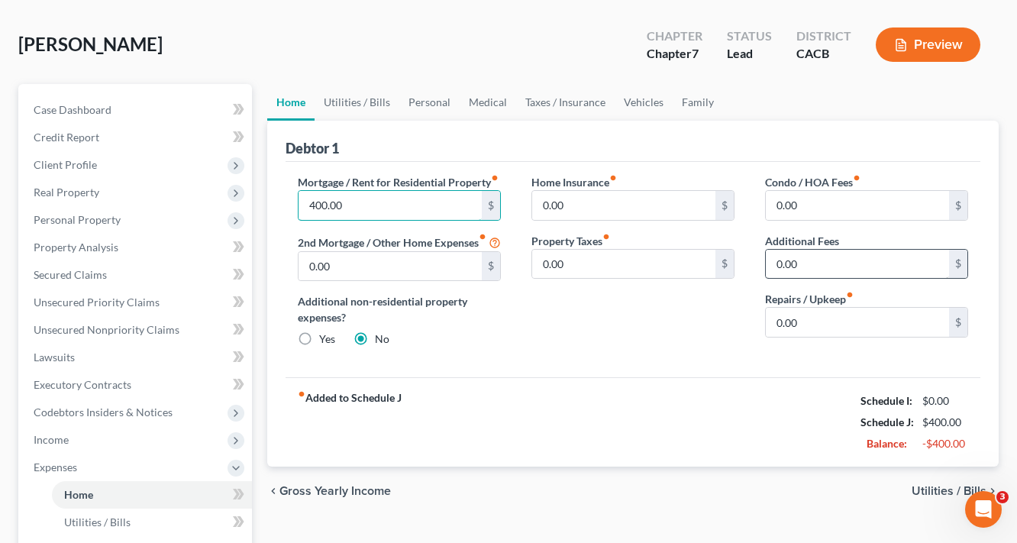
scroll to position [244, 0]
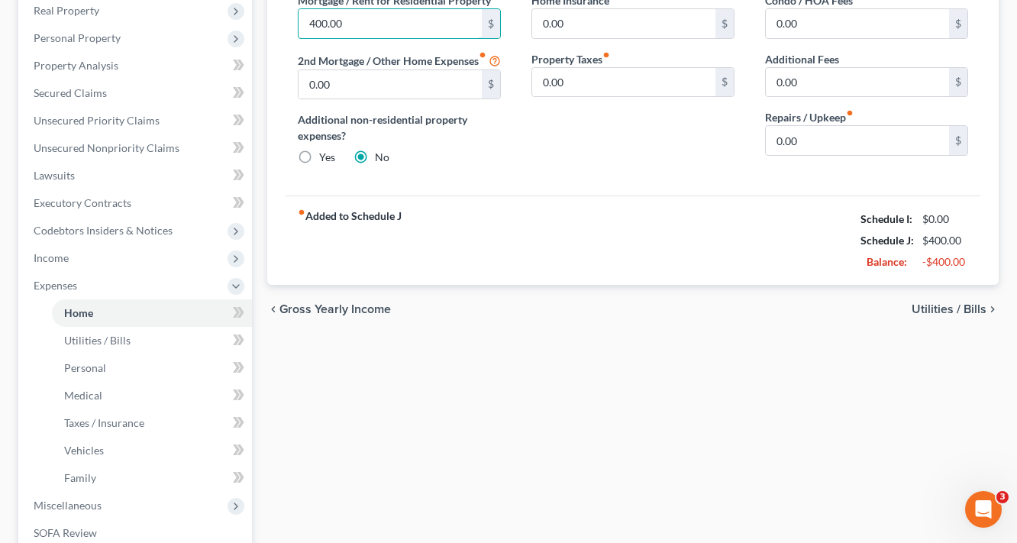
type input "400.00"
click at [970, 315] on span "Utilities / Bills" at bounding box center [948, 309] width 75 height 12
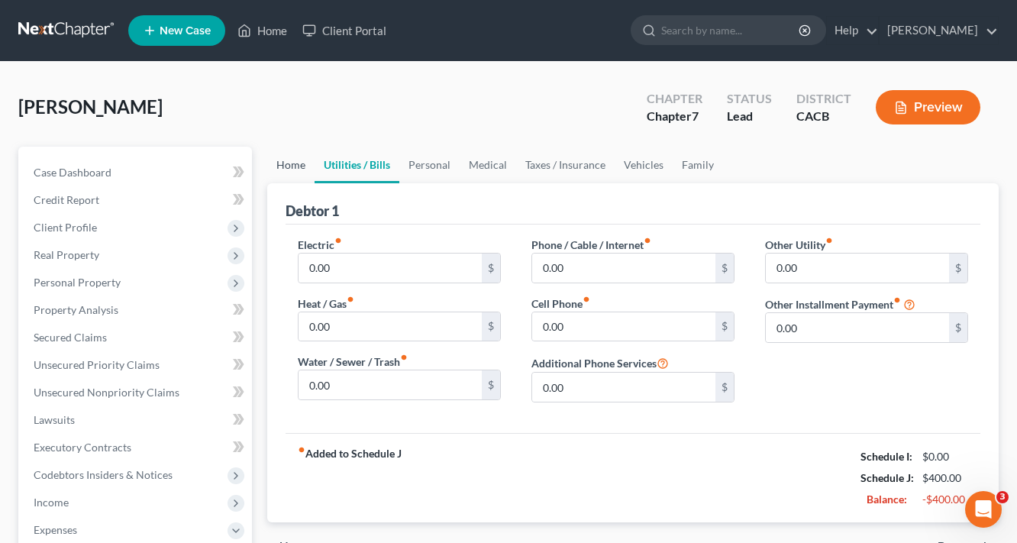
click at [271, 166] on link "Home" at bounding box center [290, 165] width 47 height 37
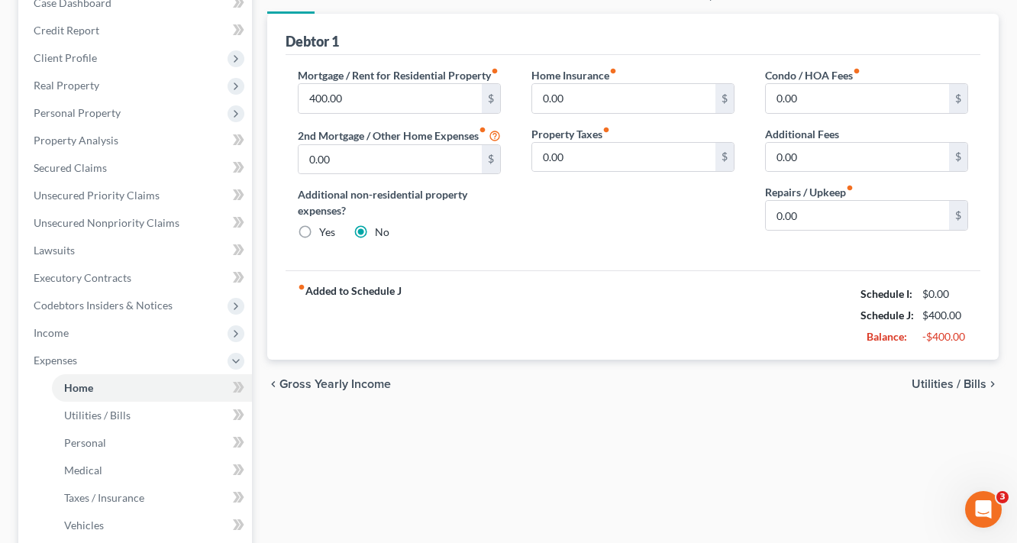
scroll to position [183, 0]
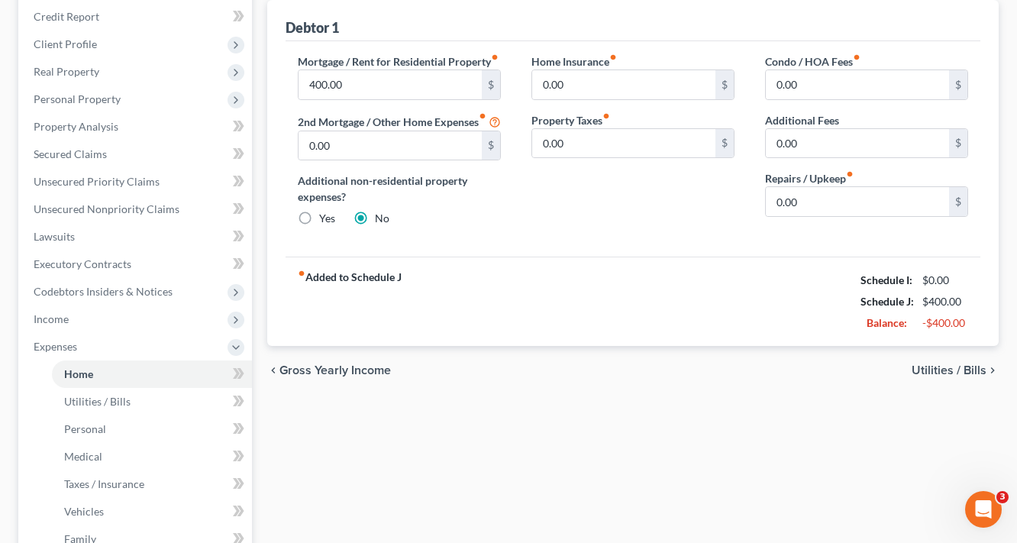
click at [970, 376] on span "Utilities / Bills" at bounding box center [948, 370] width 75 height 12
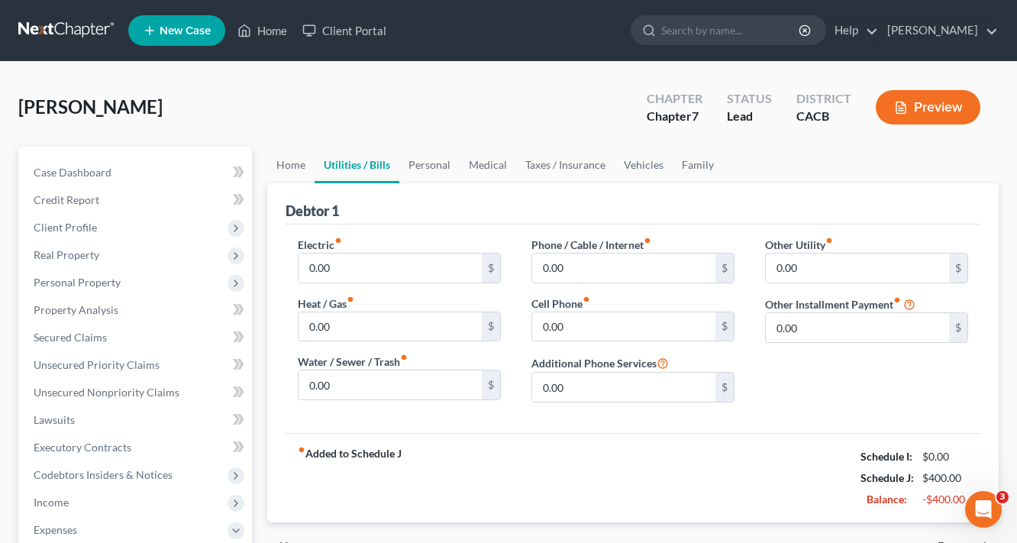
scroll to position [122, 0]
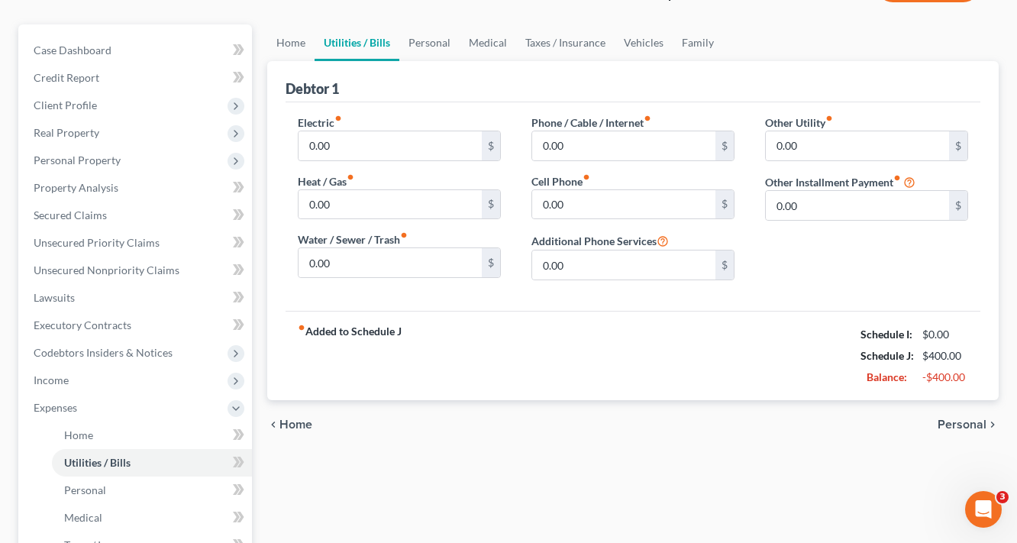
click at [964, 425] on span "Personal" at bounding box center [961, 424] width 49 height 12
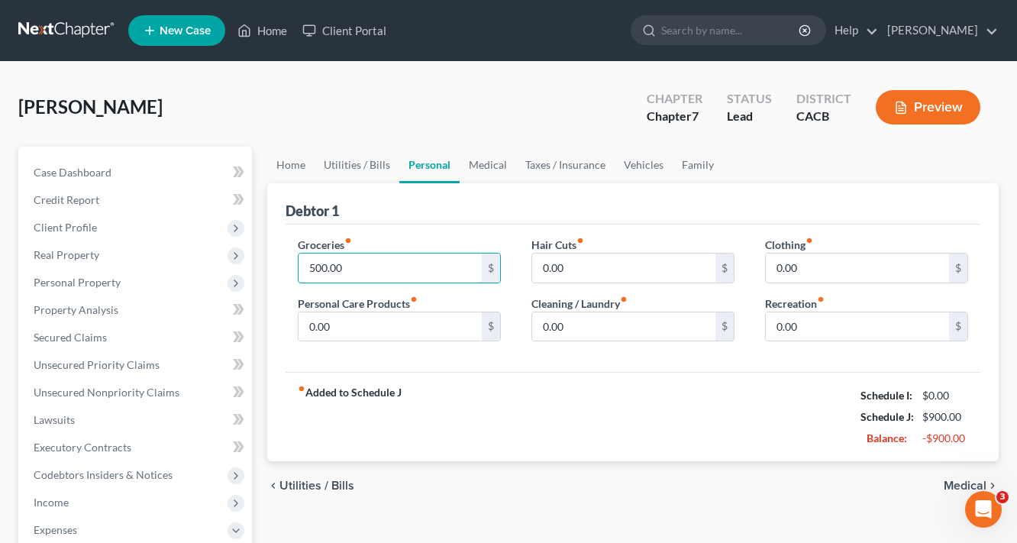
type input "500.00"
click at [576, 489] on div "chevron_left Utilities / Bills Medical chevron_right" at bounding box center [632, 485] width 731 height 49
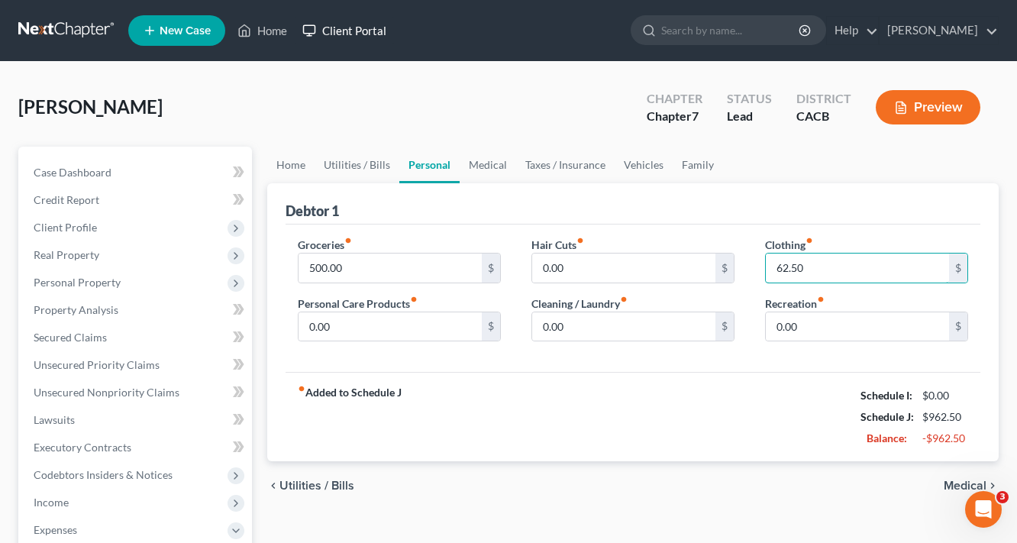
type input "62.50"
click at [723, 198] on div "Debtor 1" at bounding box center [633, 203] width 695 height 41
click at [605, 417] on div "fiber_manual_record Added to Schedule J Schedule I: $0.00 Schedule J: $962.50 B…" at bounding box center [633, 416] width 695 height 89
click at [577, 329] on input "text" at bounding box center [623, 326] width 183 height 29
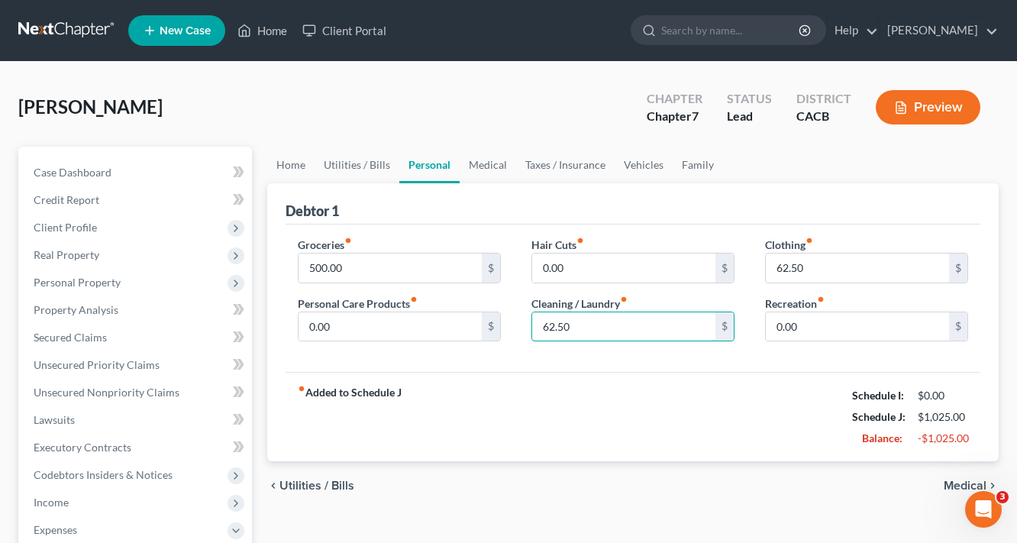
type input "62.50"
click at [670, 475] on div "chevron_left Utilities / Bills Medical chevron_right" at bounding box center [632, 485] width 731 height 49
click at [957, 482] on span "Medical" at bounding box center [965, 485] width 43 height 12
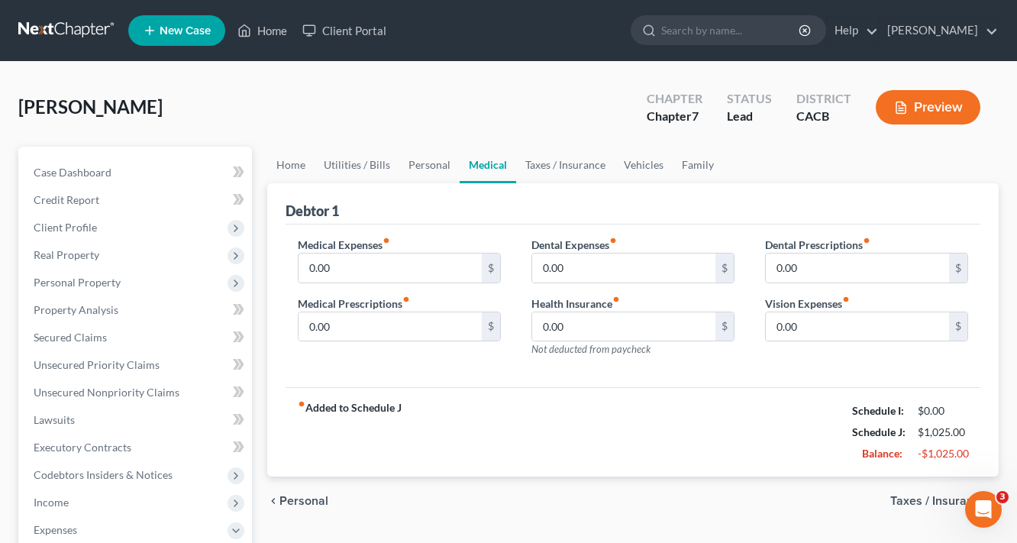
click at [929, 495] on span "Taxes / Insurance" at bounding box center [938, 501] width 96 height 12
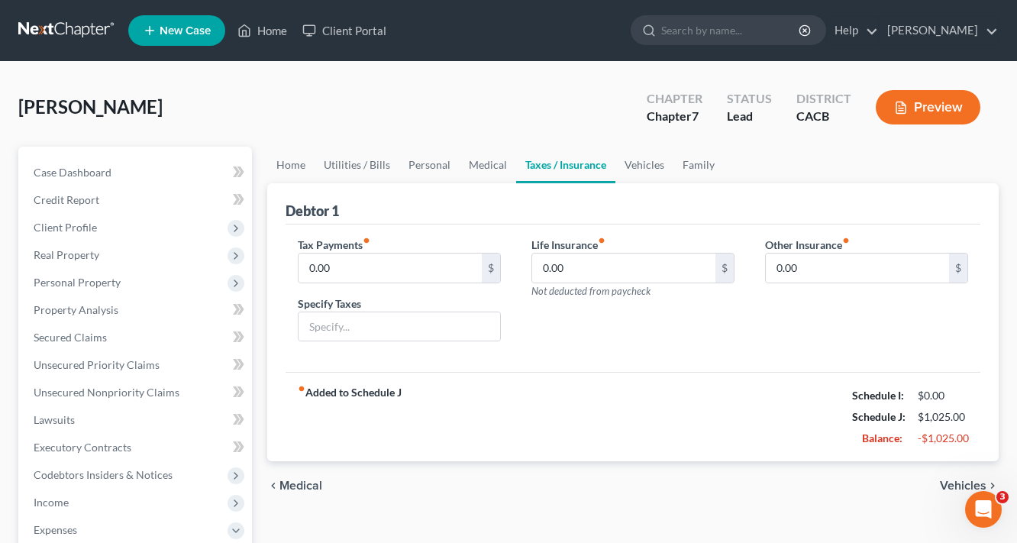
click at [960, 479] on span "Vehicles" at bounding box center [963, 485] width 47 height 12
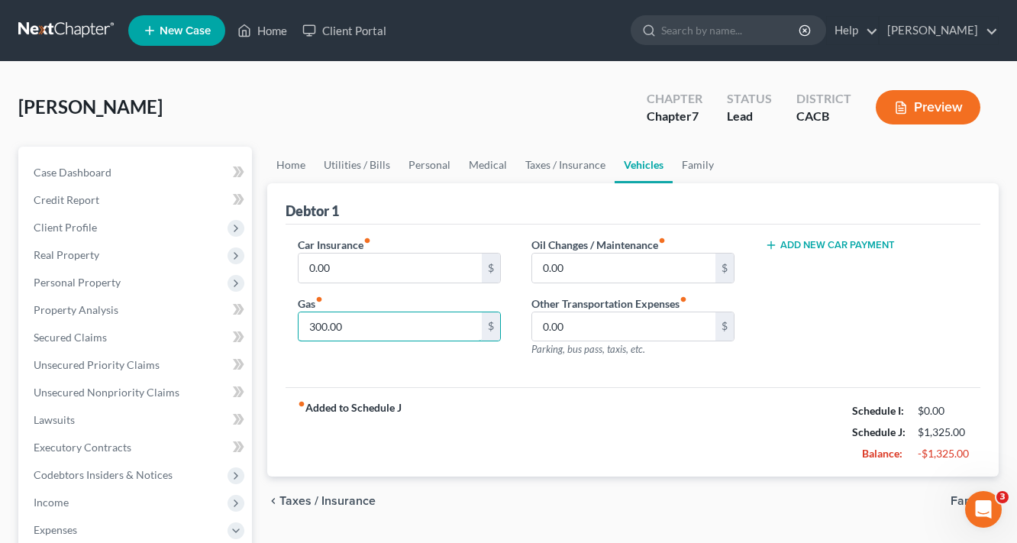
type input "300.00"
click at [613, 446] on div "fiber_manual_record Added to Schedule J Schedule I: $0.00 Schedule J: $1,325.00…" at bounding box center [633, 431] width 695 height 89
click at [957, 499] on span "Family" at bounding box center [968, 501] width 36 height 12
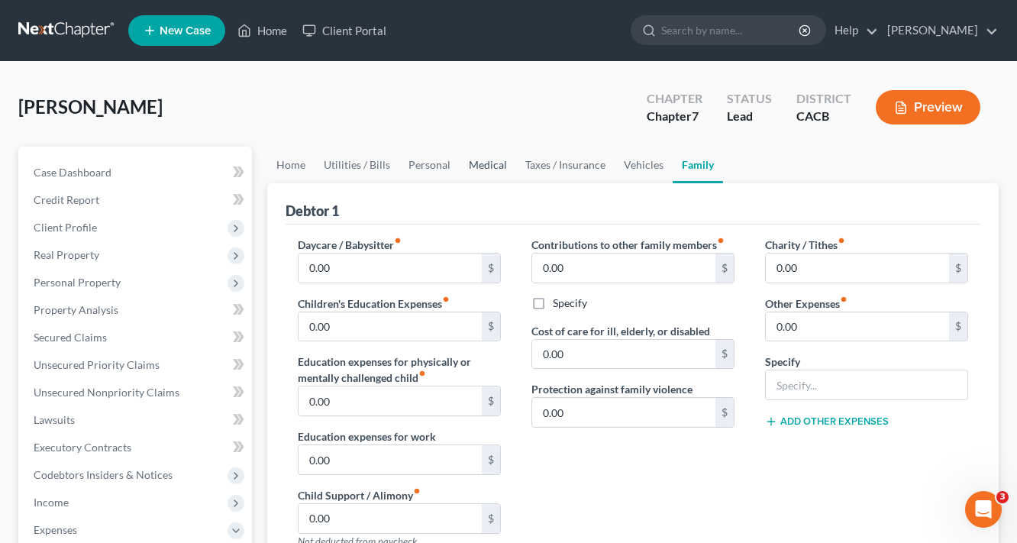
click at [487, 165] on link "Medical" at bounding box center [488, 165] width 56 height 37
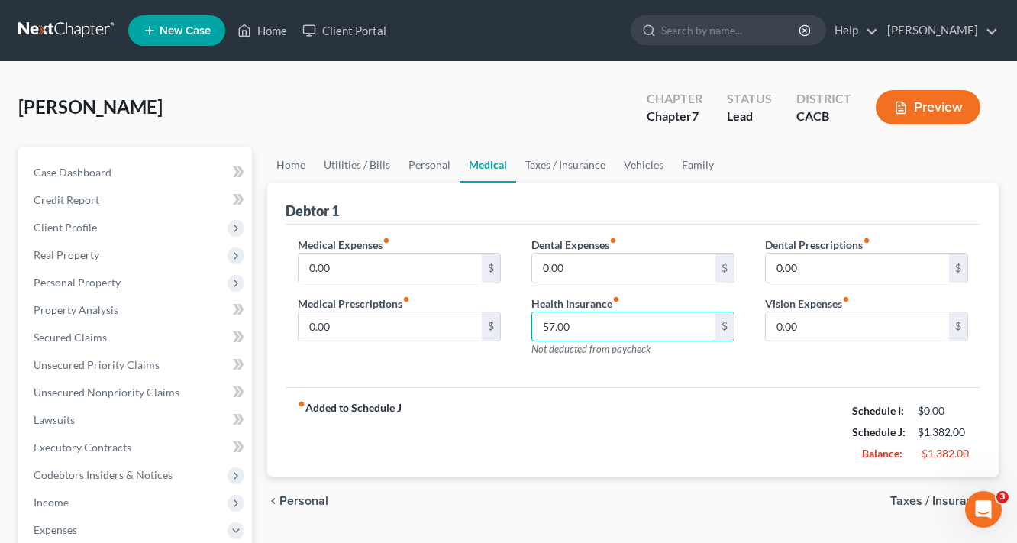
type input "57.00"
click at [605, 470] on div "fiber_manual_record Added to Schedule J Schedule I: $0.00 Schedule J: $1,382.00…" at bounding box center [633, 431] width 695 height 89
click at [635, 437] on div "fiber_manual_record Added to Schedule J Schedule I: $0.00 Schedule J: $1,382.00…" at bounding box center [633, 431] width 695 height 89
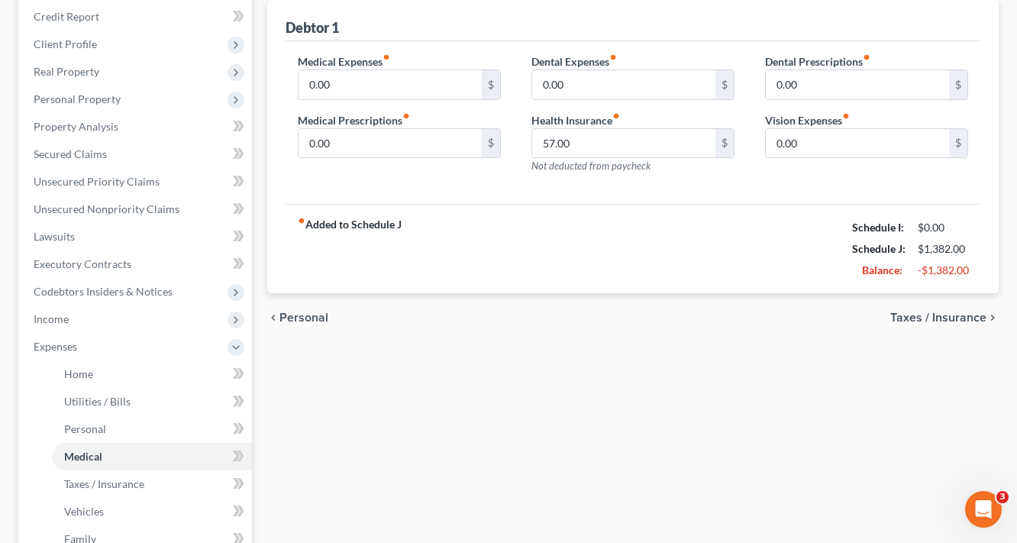
click at [976, 316] on span "Taxes / Insurance" at bounding box center [938, 317] width 96 height 12
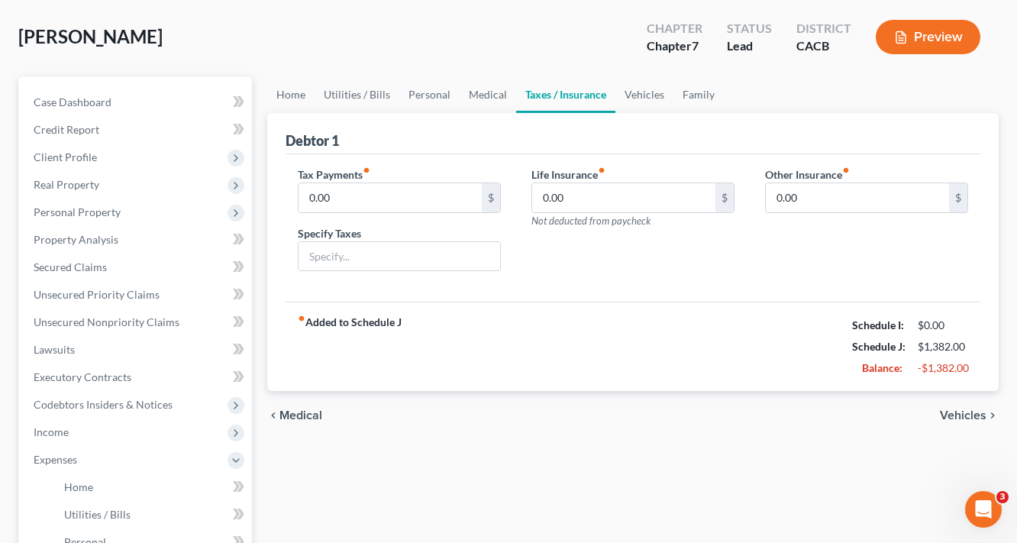
scroll to position [183, 0]
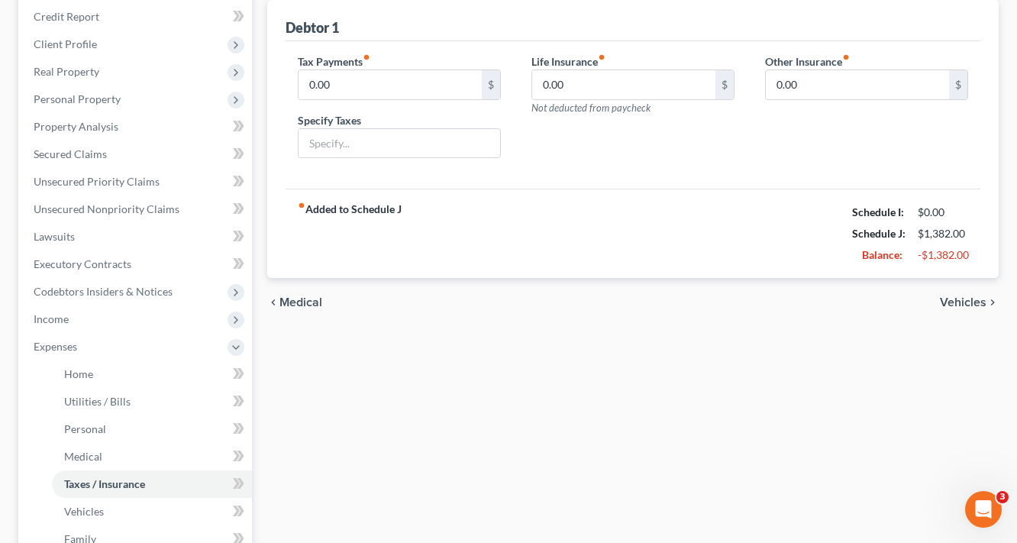
click at [948, 302] on span "Vehicles" at bounding box center [963, 302] width 47 height 12
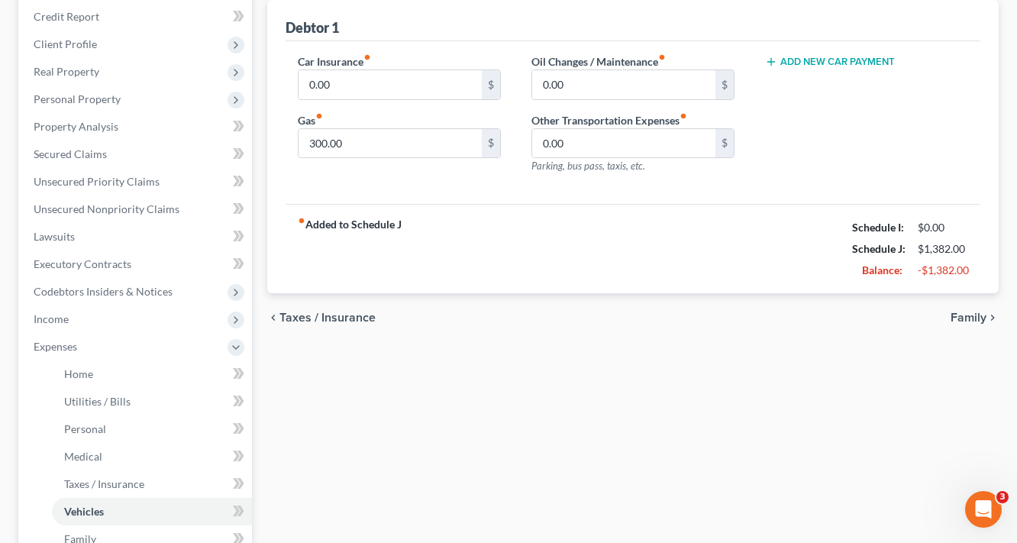
click at [979, 321] on span "Family" at bounding box center [968, 317] width 36 height 12
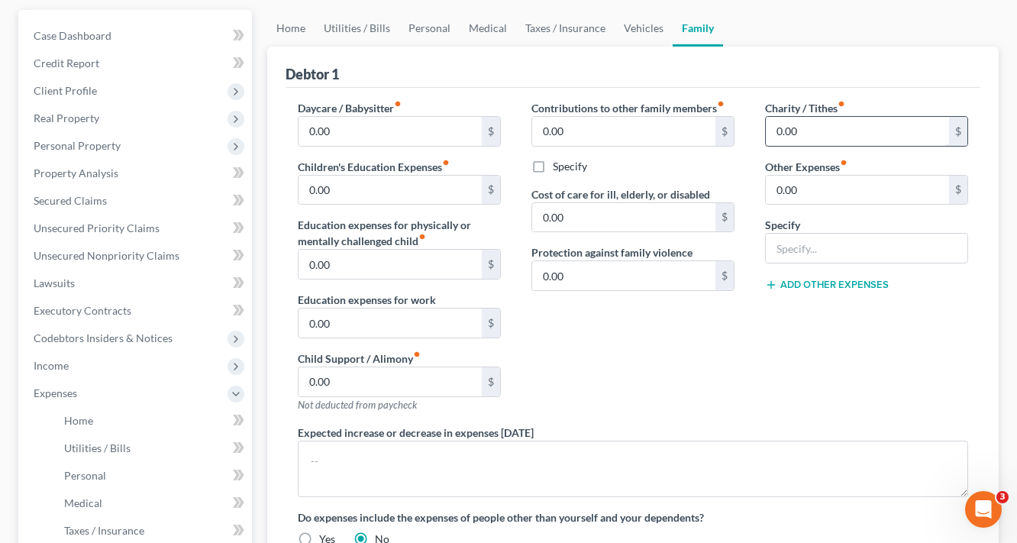
scroll to position [122, 0]
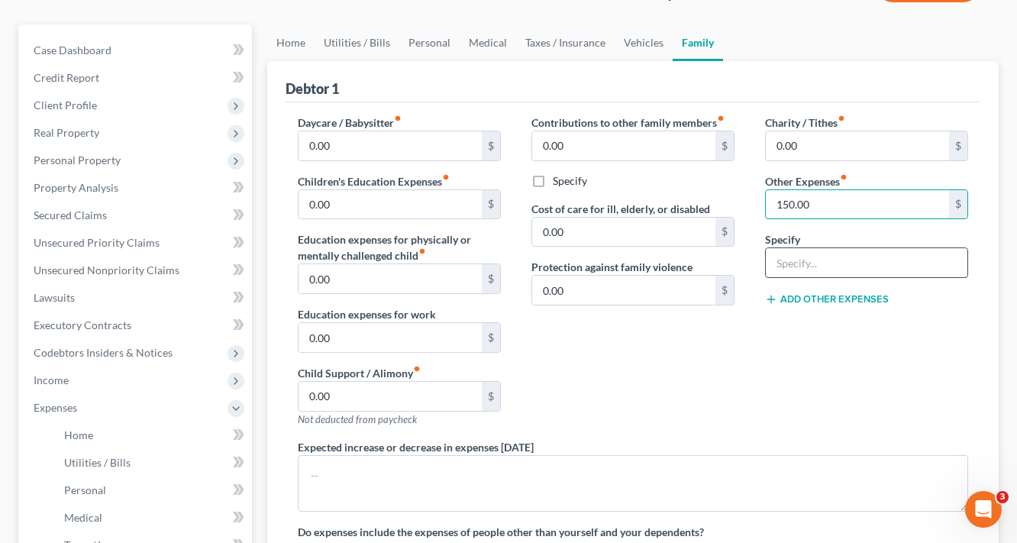
type input "150.00"
click at [864, 260] on input "text" at bounding box center [867, 262] width 202 height 29
type input "Pet Expenses"
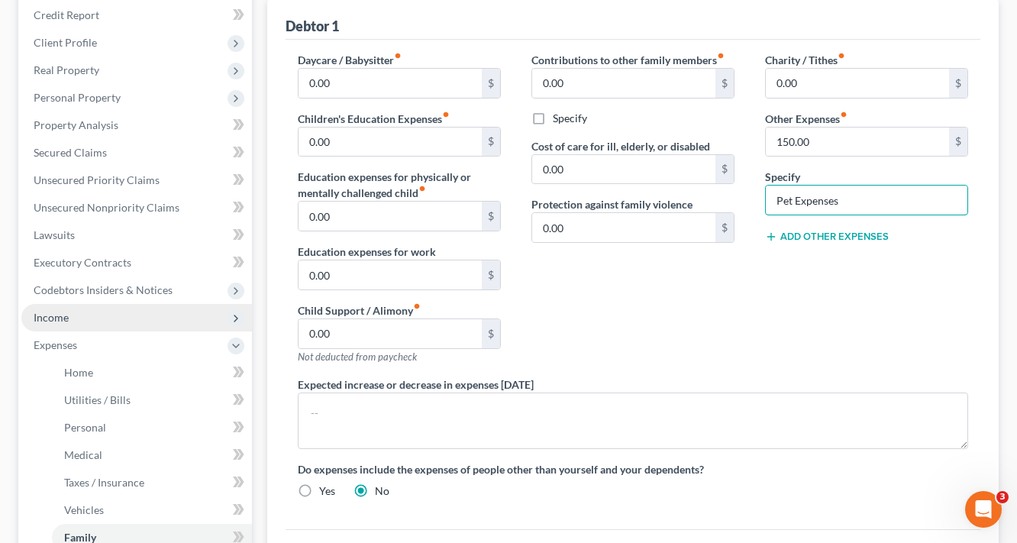
scroll to position [244, 0]
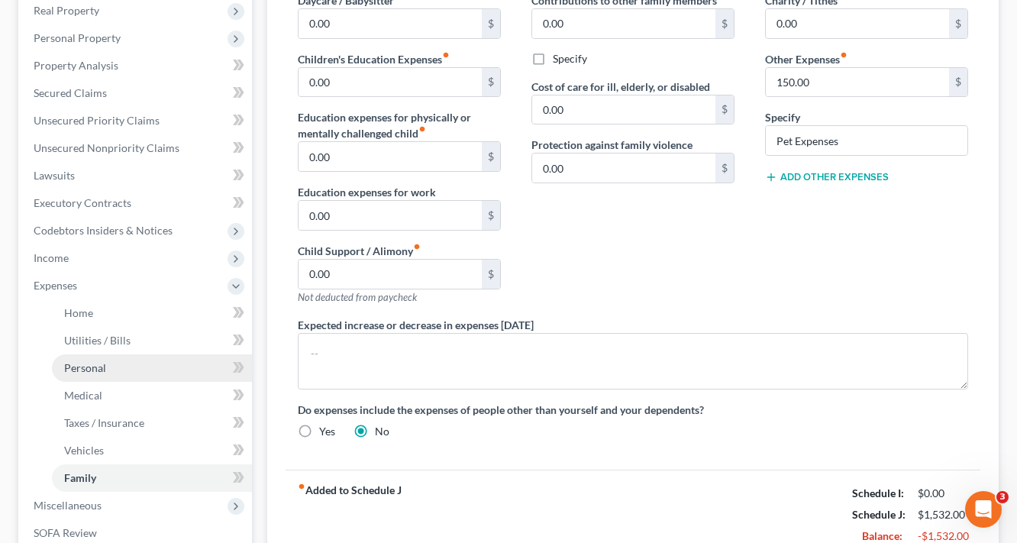
click at [82, 370] on span "Personal" at bounding box center [85, 367] width 42 height 13
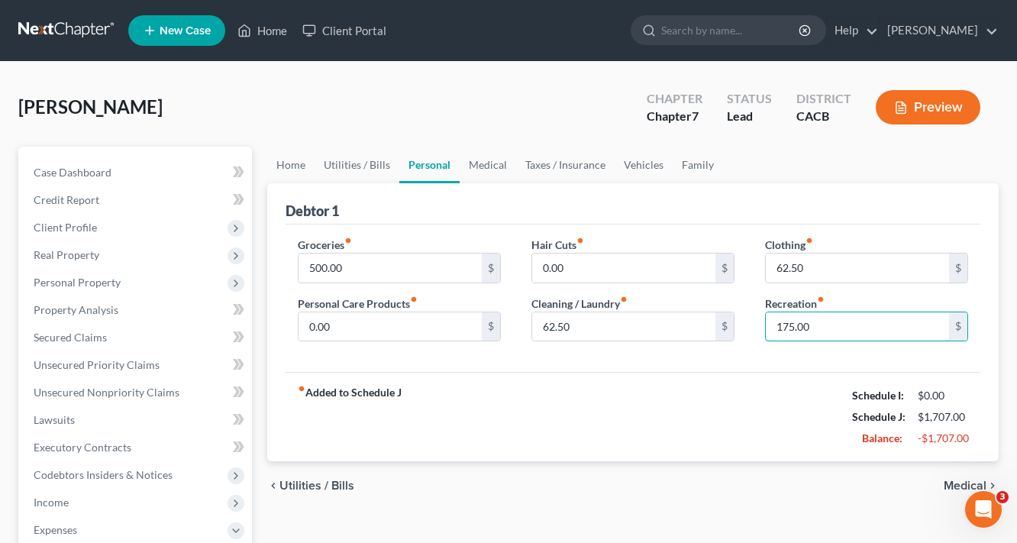
scroll to position [183, 0]
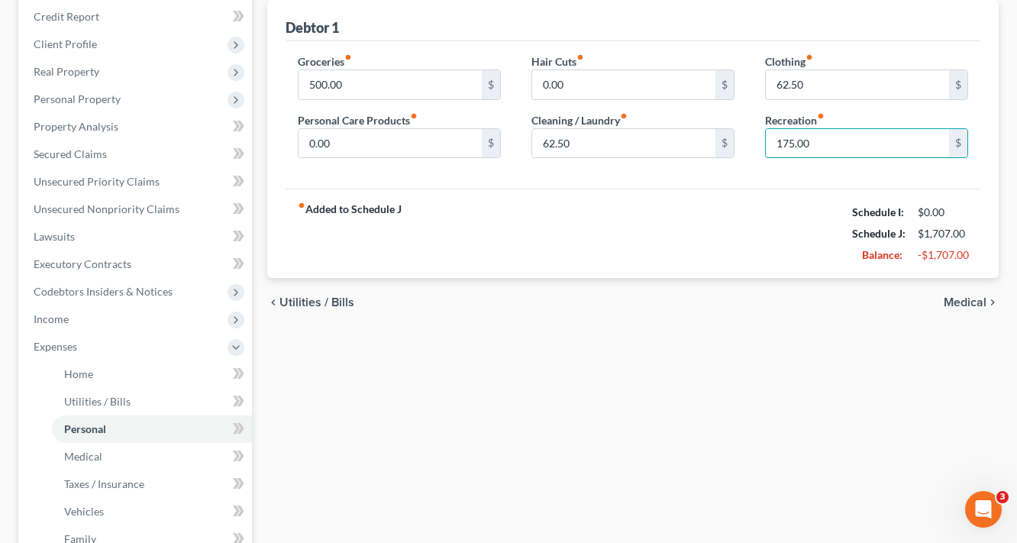
type input "175.00"
click at [971, 309] on div "chevron_left Utilities / Bills Medical chevron_right" at bounding box center [632, 302] width 731 height 49
click at [983, 301] on span "Medical" at bounding box center [965, 302] width 43 height 12
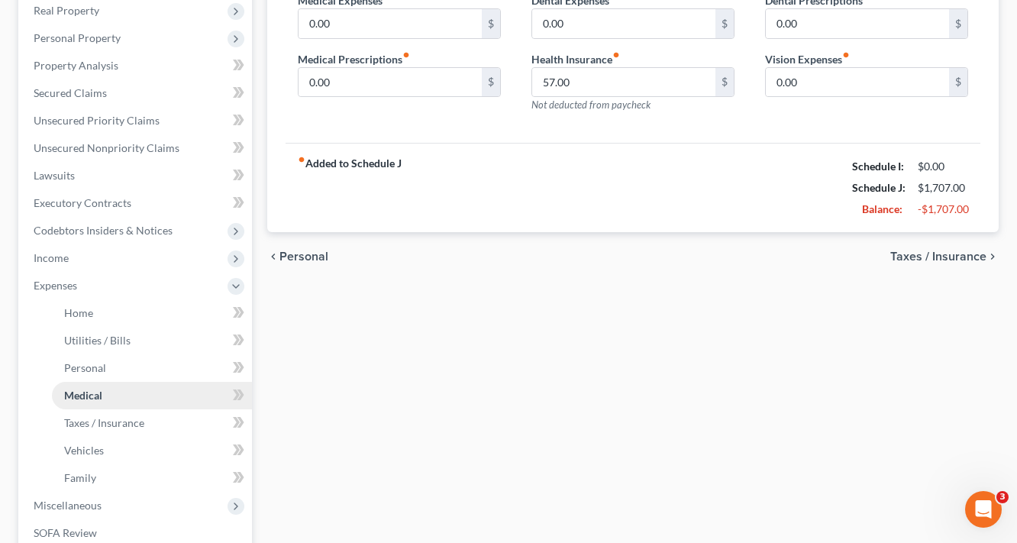
scroll to position [305, 0]
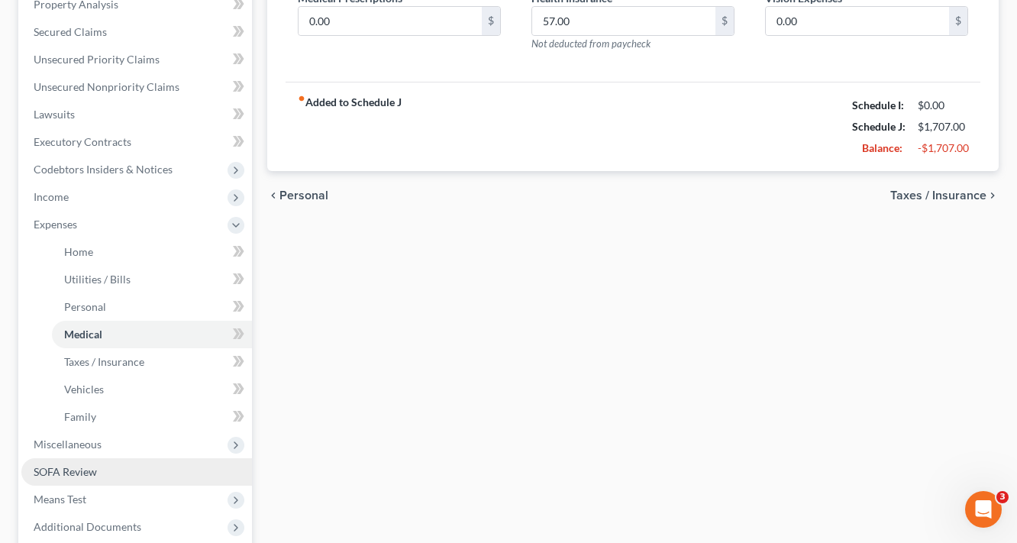
click at [64, 469] on span "SOFA Review" at bounding box center [65, 471] width 63 height 13
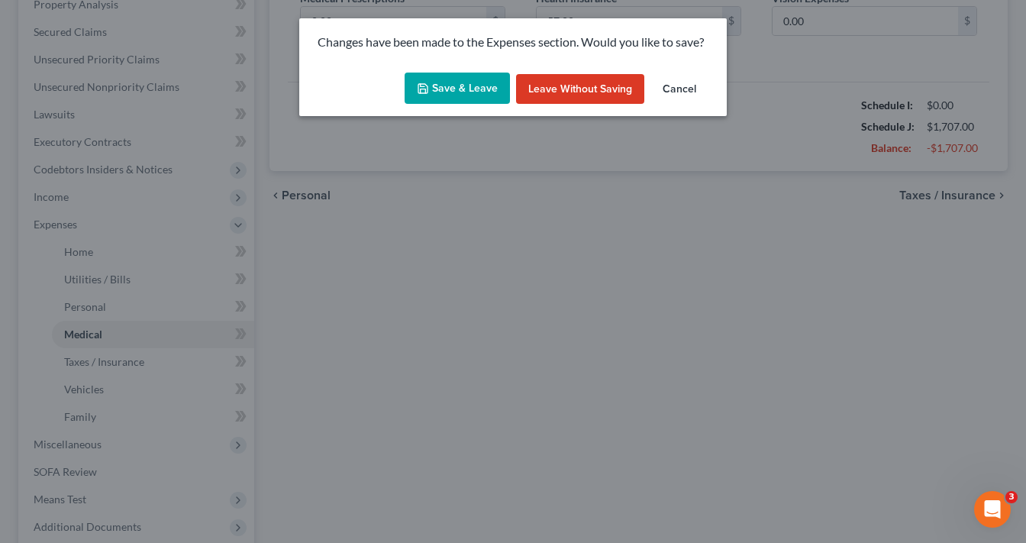
click at [447, 106] on div "Save & Leave Leave without Saving Cancel" at bounding box center [513, 91] width 428 height 50
click at [455, 86] on button "Save & Leave" at bounding box center [457, 89] width 105 height 32
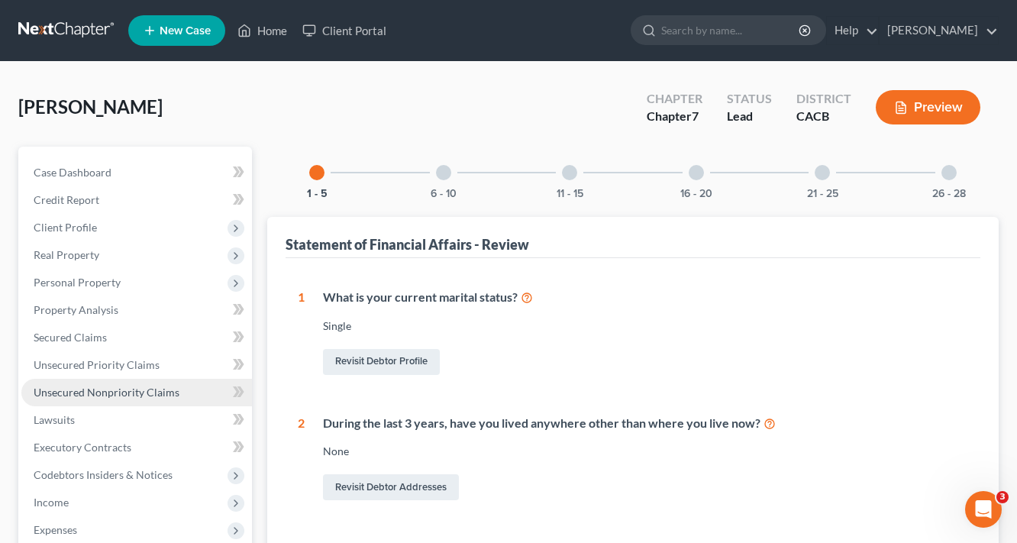
click at [86, 390] on span "Unsecured Nonpriority Claims" at bounding box center [107, 392] width 146 height 13
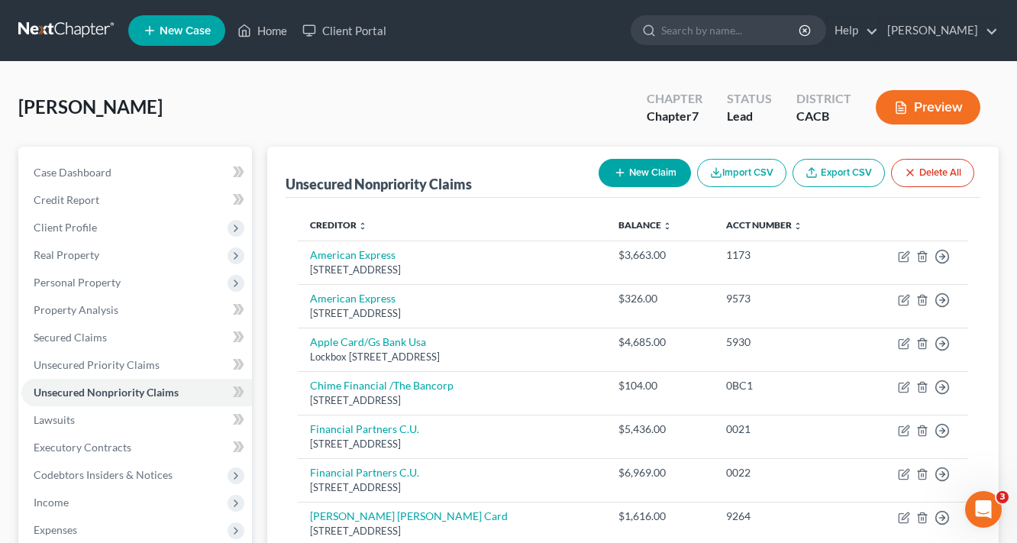
click at [650, 186] on div "New Claim Import CSV Export CSV Delete All" at bounding box center [786, 173] width 388 height 40
click at [652, 172] on button "New Claim" at bounding box center [645, 173] width 92 height 28
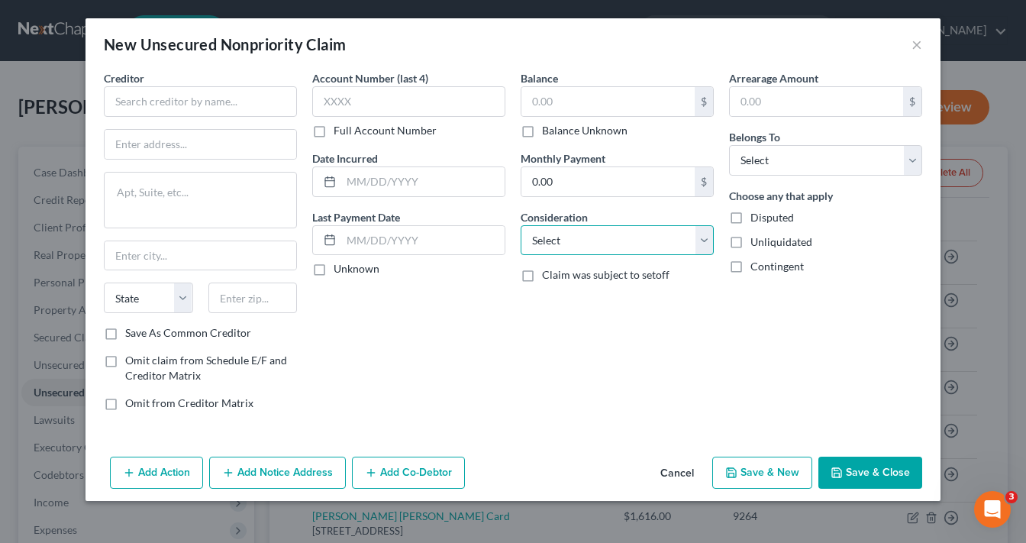
click at [629, 234] on select "Select Cable / Satellite Services Collection Agency Credit Card Debt Debt Couns…" at bounding box center [617, 240] width 193 height 31
click at [521, 225] on select "Select Cable / Satellite Services Collection Agency Credit Card Debt Debt Couns…" at bounding box center [617, 240] width 193 height 31
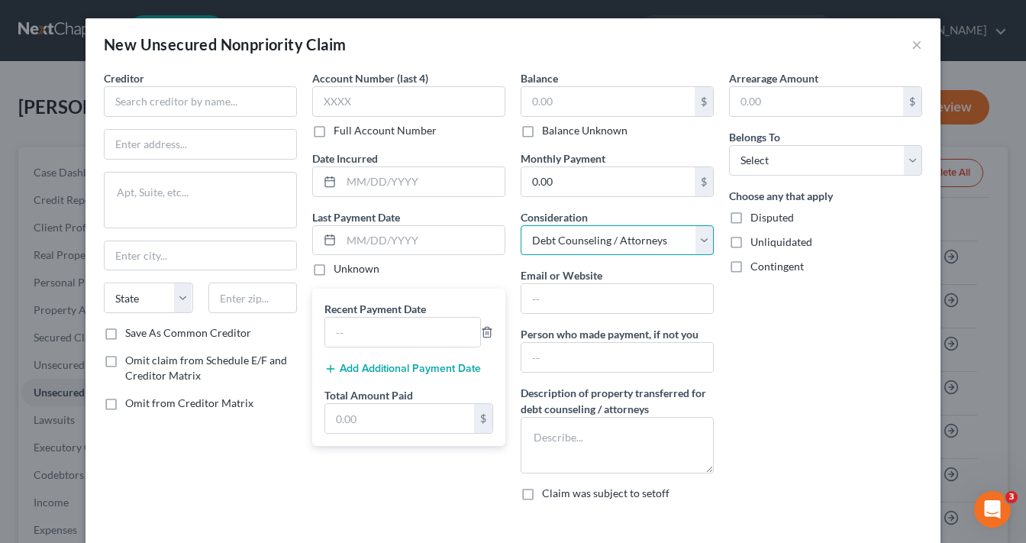
click at [567, 232] on select "Select Cable / Satellite Services Collection Agency Credit Card Debt Debt Couns…" at bounding box center [617, 240] width 193 height 31
select select "16"
click at [521, 225] on select "Select Cable / Satellite Services Collection Agency Credit Card Debt Debt Couns…" at bounding box center [617, 240] width 193 height 31
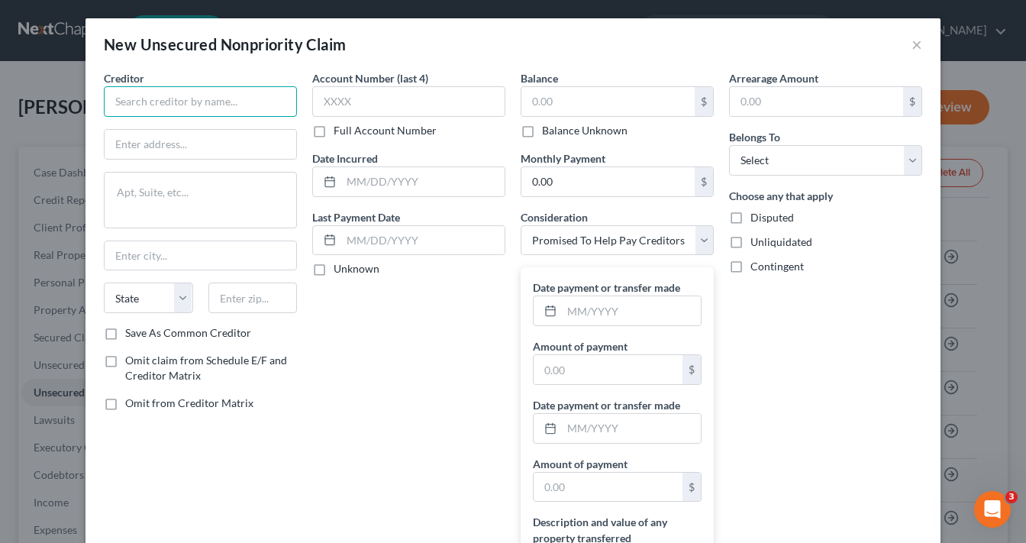
click at [211, 102] on input "text" at bounding box center [200, 101] width 193 height 31
type input "Clear One Advantage"
click at [125, 357] on label "Omit claim from Schedule E/F and Creditor Matrix" at bounding box center [211, 368] width 172 height 31
click at [131, 357] on input "Omit claim from Schedule E/F and Creditor Matrix" at bounding box center [136, 358] width 10 height 10
checkbox input "true"
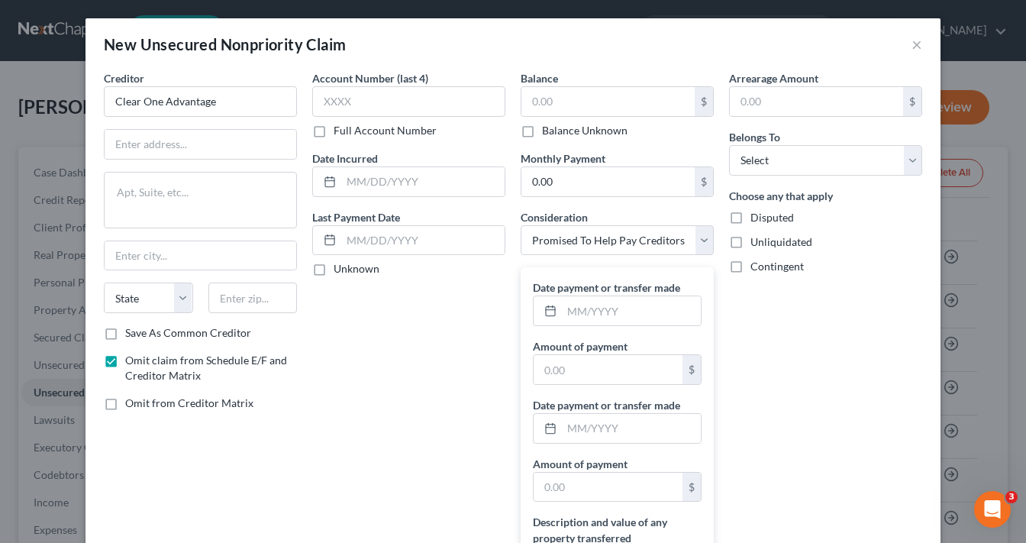
click at [810, 410] on div "Arrearage Amount $ Belongs To * Select Debtor 1 Only Debtor 2 Only Debtor 1 And…" at bounding box center [825, 362] width 208 height 584
drag, startPoint x: 237, startPoint y: 109, endPoint x: 0, endPoint y: 141, distance: 239.6
click at [13, 134] on div "New Unsecured Nonpriority Claim × Creditor * Clear One Advantage State [US_STAT…" at bounding box center [513, 271] width 1026 height 543
click at [178, 147] on input "text" at bounding box center [201, 144] width 192 height 29
paste input "[STREET_ADDRESS]"
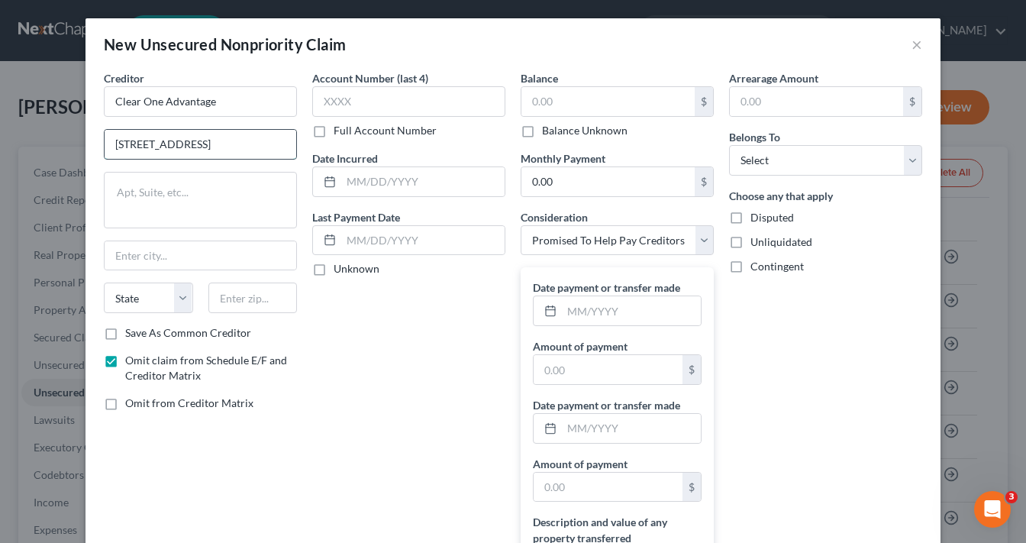
click at [226, 144] on input "[STREET_ADDRESS]" at bounding box center [201, 144] width 192 height 29
type input "[STREET_ADDRESS]"
click at [250, 303] on input "text" at bounding box center [252, 297] width 89 height 31
type input "85281"
click at [444, 372] on div "Account Number (last 4) Full Account Number Date Incurred Last Payment Date Unk…" at bounding box center [409, 362] width 208 height 584
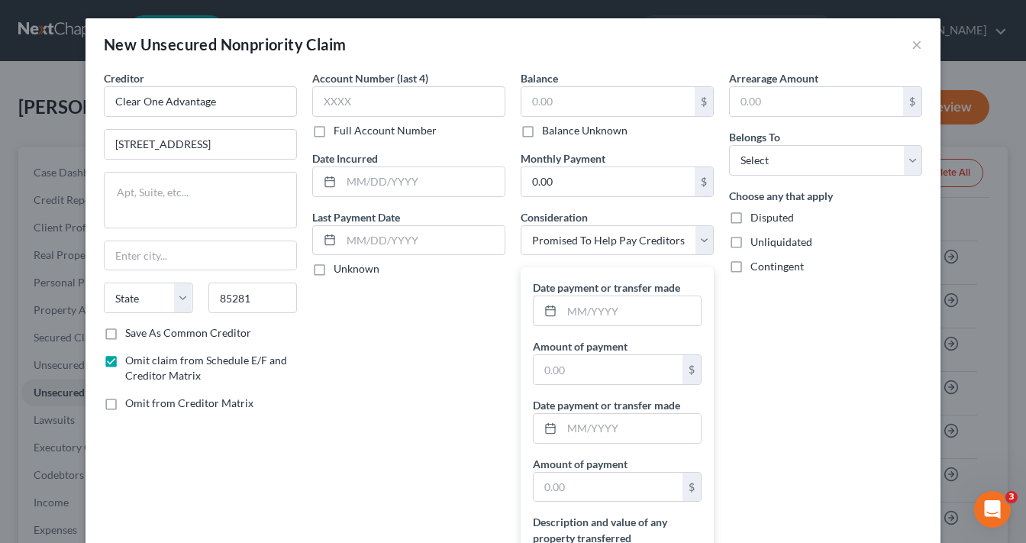
type input "Tempe"
select select "3"
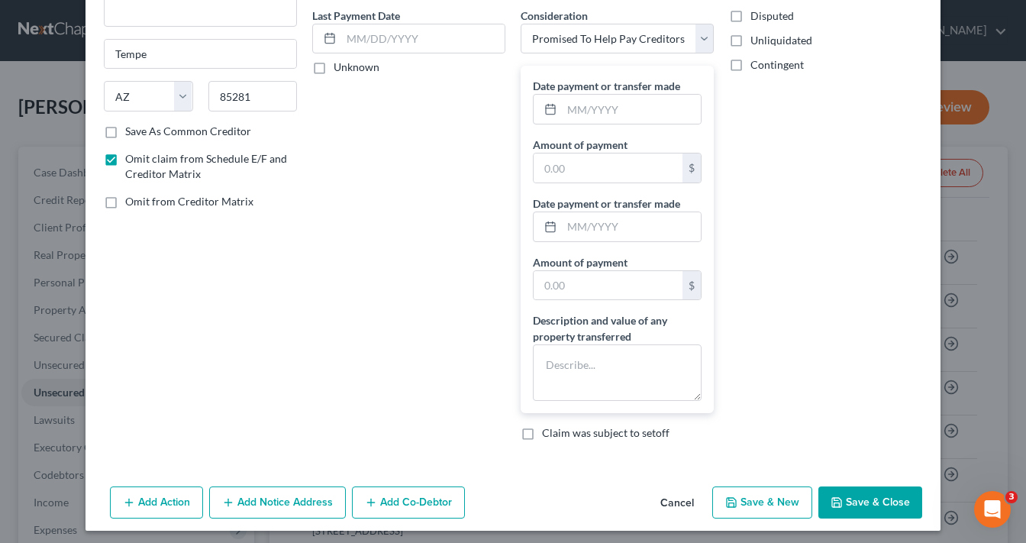
scroll to position [205, 0]
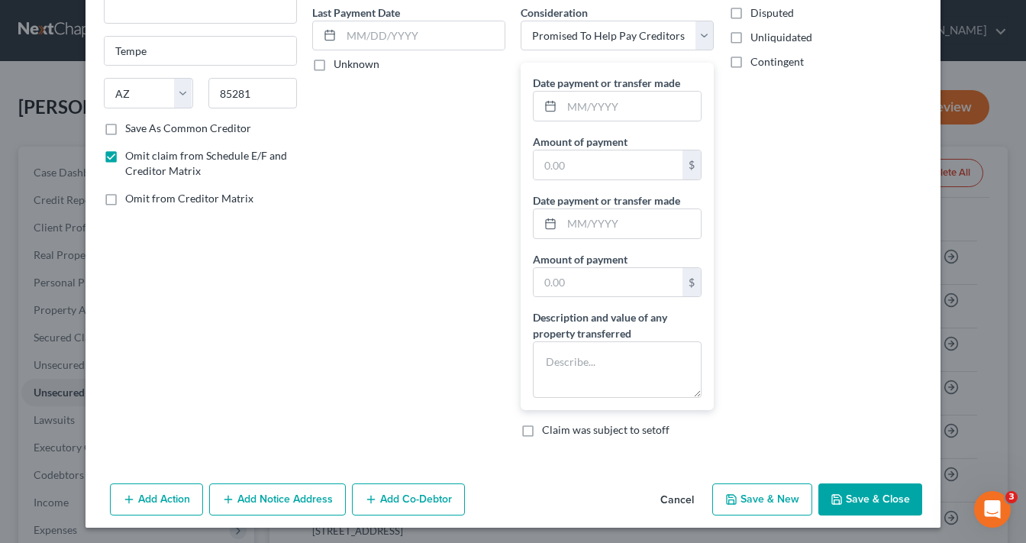
click at [857, 484] on button "Save & Close" at bounding box center [870, 499] width 104 height 32
click at [881, 506] on button "Save & Close" at bounding box center [870, 499] width 104 height 32
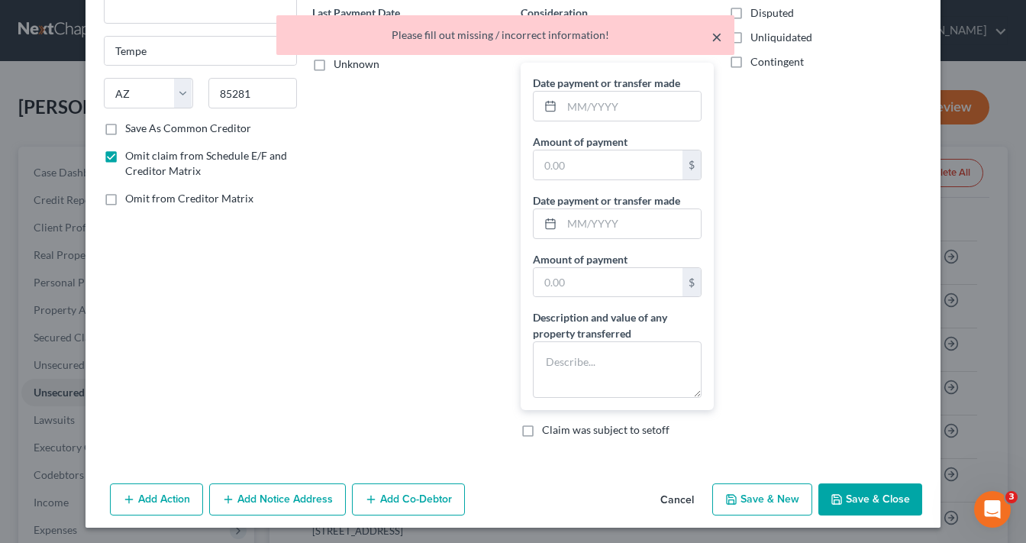
click at [713, 37] on button "×" at bounding box center [716, 36] width 11 height 18
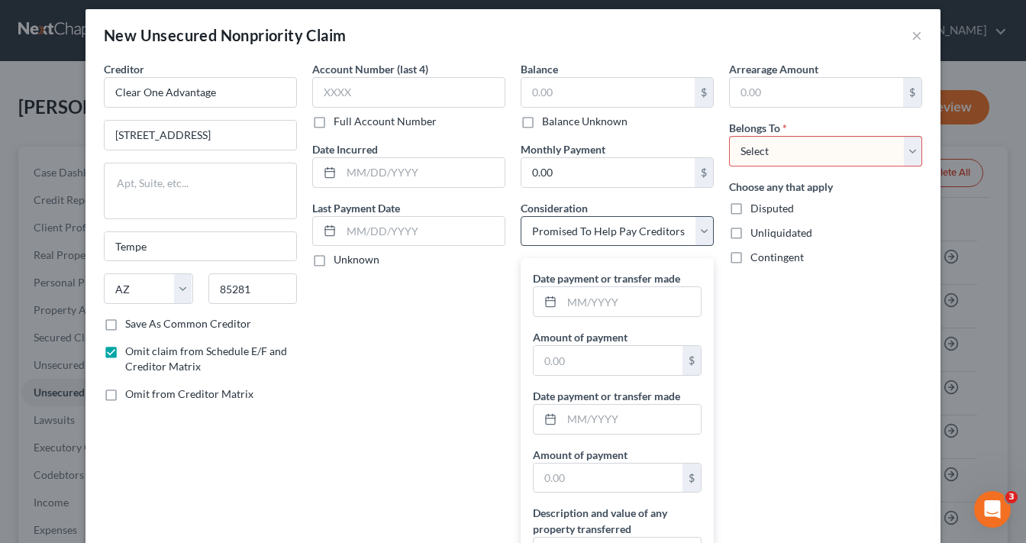
scroll to position [0, 0]
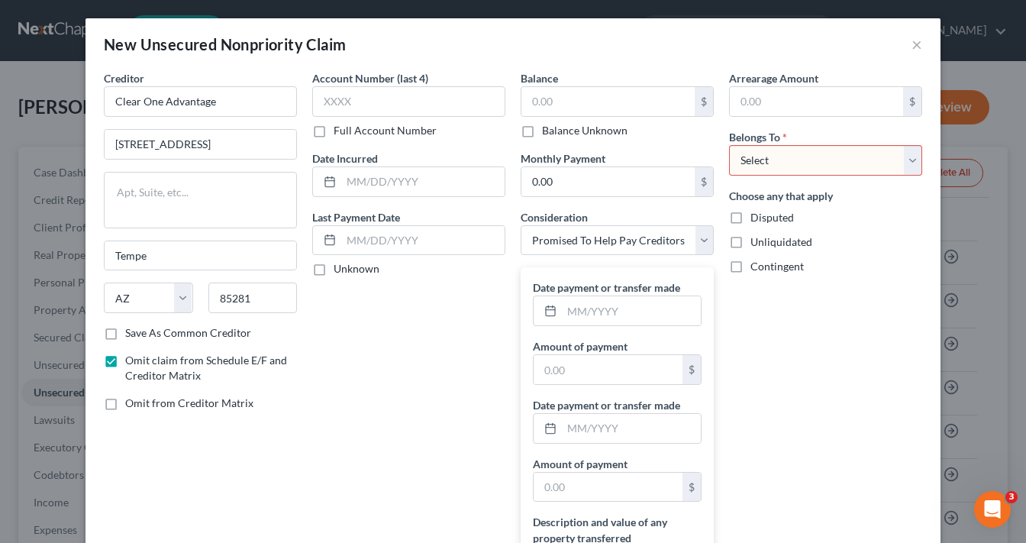
click at [760, 163] on select "Select Debtor 1 Only Debtor 2 Only Debtor 1 And Debtor 2 Only At Least One Of T…" at bounding box center [825, 160] width 193 height 31
select select "0"
click at [729, 145] on select "Select Debtor 1 Only Debtor 2 Only Debtor 1 And Debtor 2 Only At Least One Of T…" at bounding box center [825, 160] width 193 height 31
click at [798, 157] on select "Select Debtor 1 Only Debtor 2 Only Debtor 1 And Debtor 2 Only At Least One Of T…" at bounding box center [825, 160] width 193 height 31
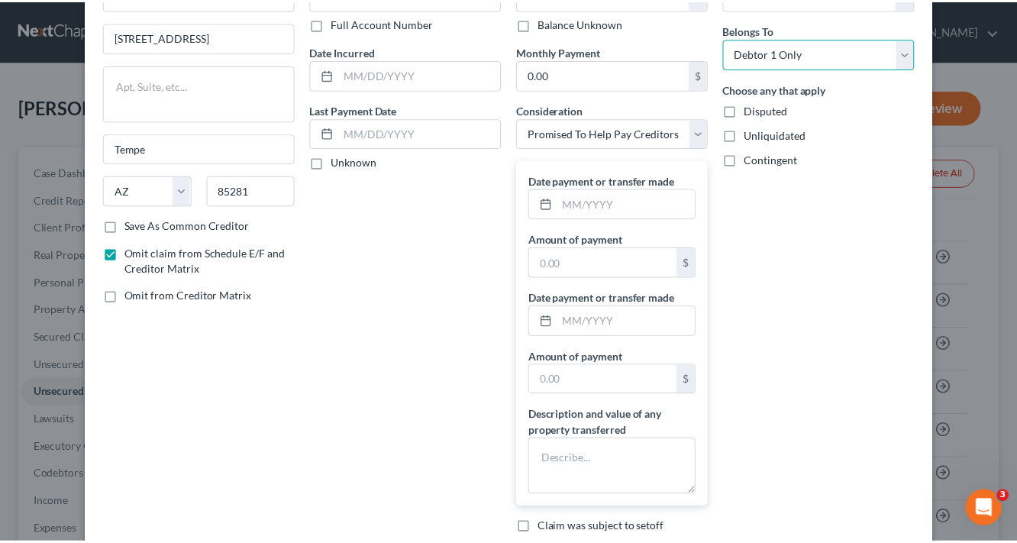
scroll to position [205, 0]
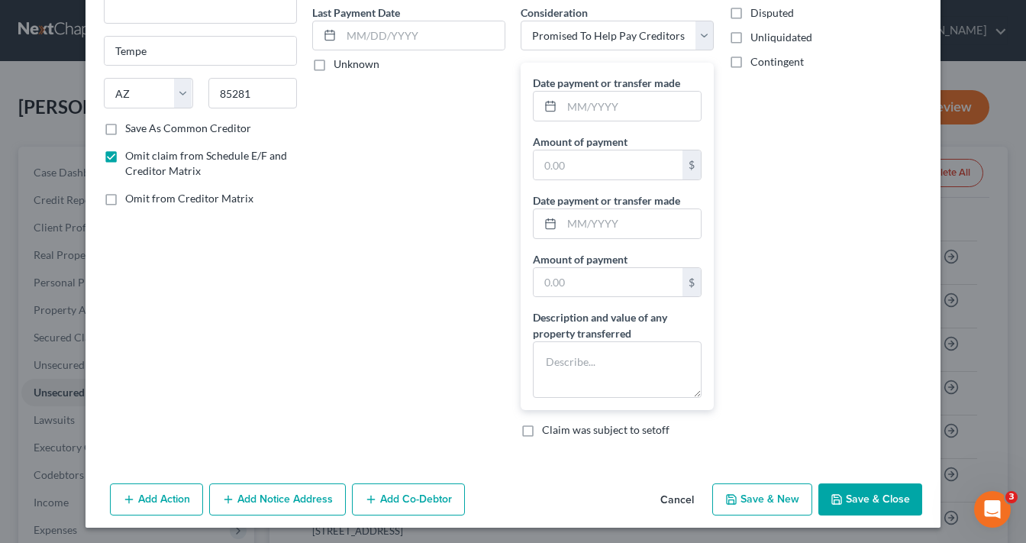
click at [856, 497] on button "Save & Close" at bounding box center [870, 499] width 104 height 32
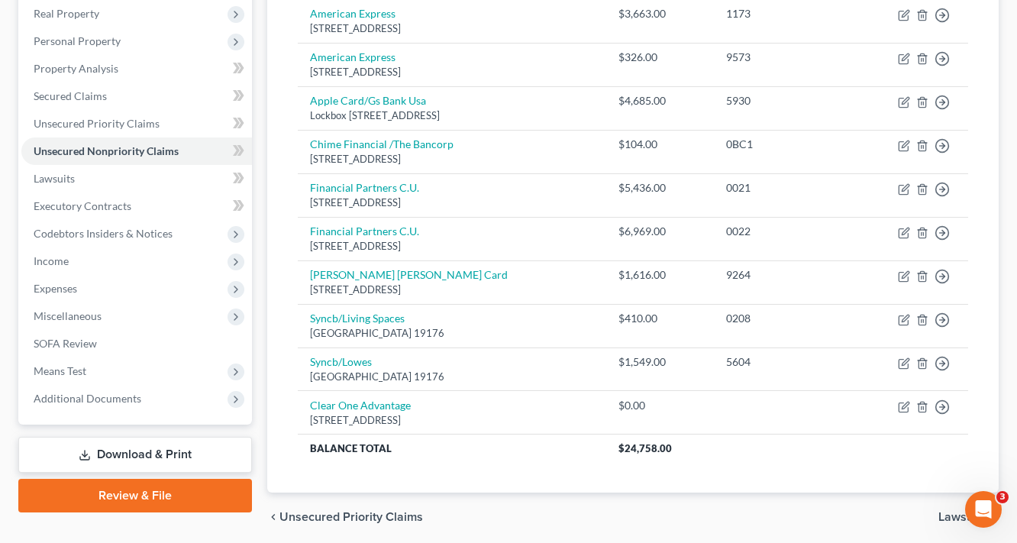
scroll to position [295, 0]
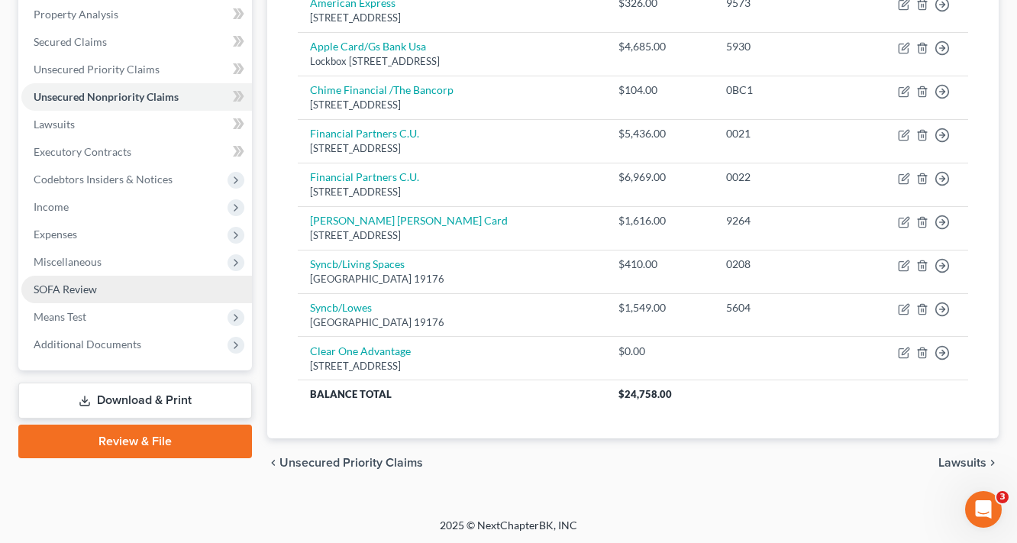
click at [76, 287] on span "SOFA Review" at bounding box center [65, 288] width 63 height 13
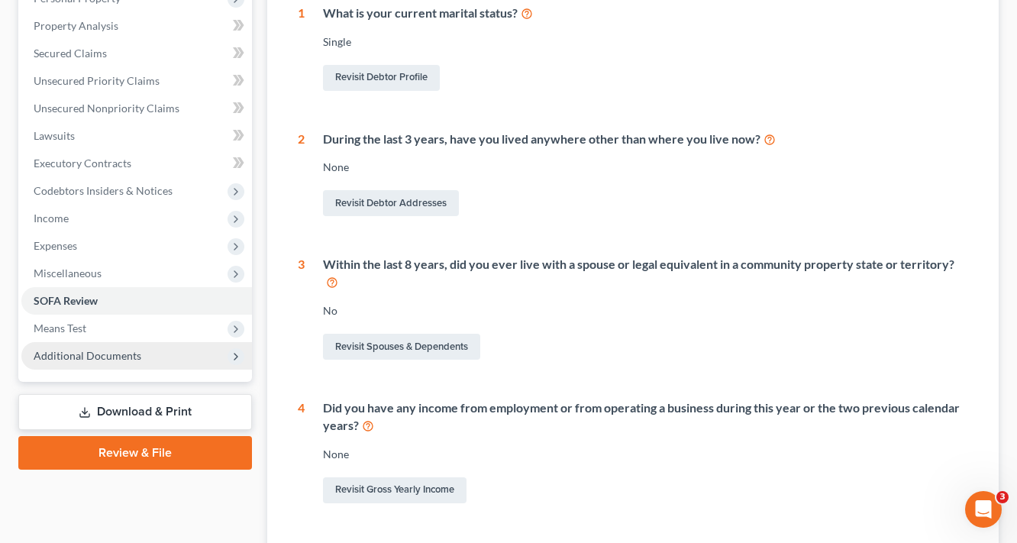
scroll to position [305, 0]
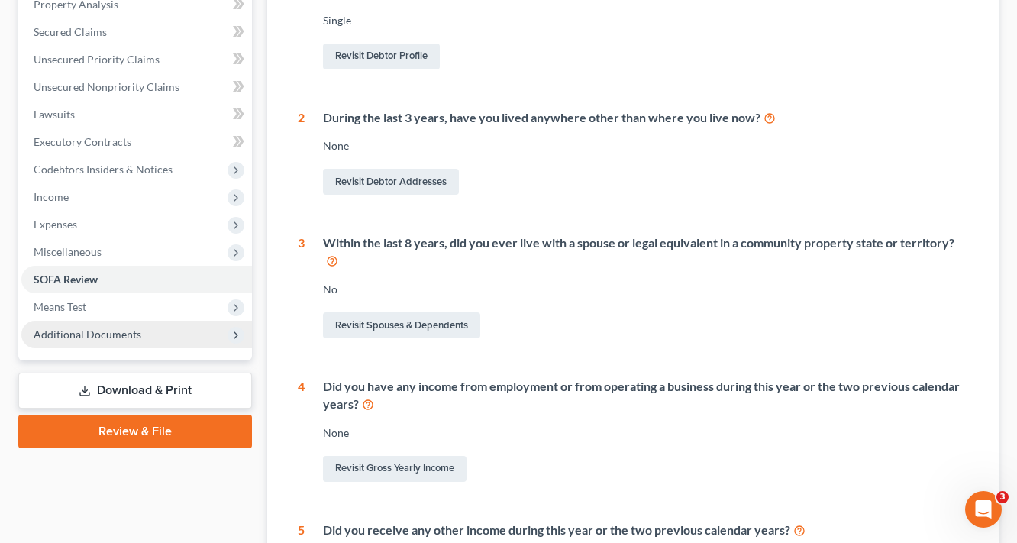
click at [79, 337] on span "Additional Documents" at bounding box center [88, 333] width 108 height 13
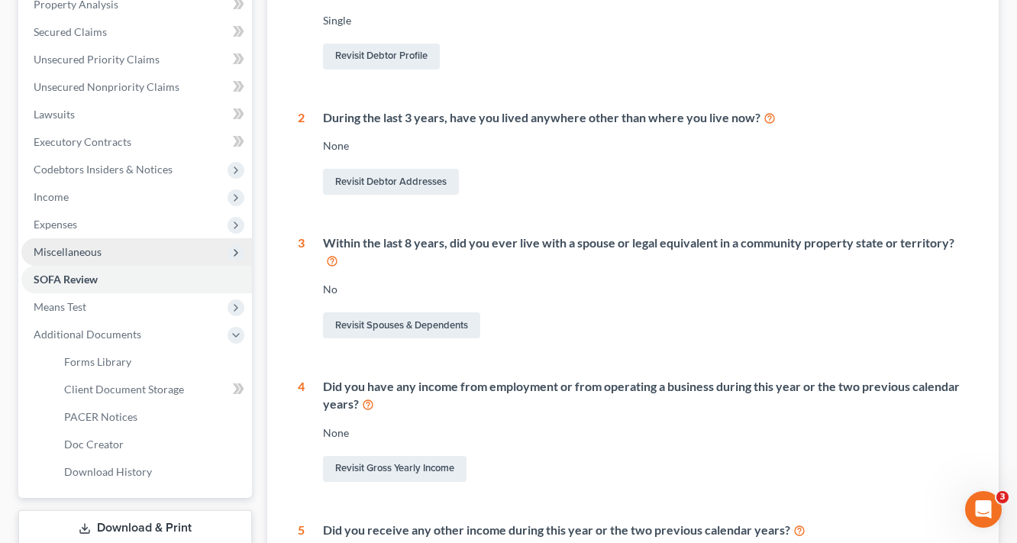
click at [67, 260] on span "Miscellaneous" at bounding box center [136, 251] width 231 height 27
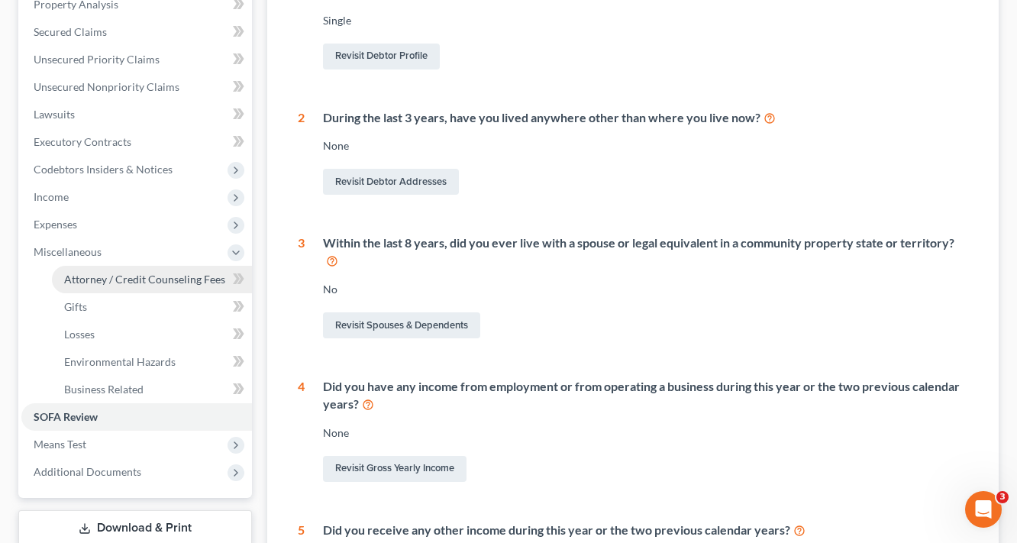
click at [111, 275] on span "Attorney / Credit Counseling Fees" at bounding box center [144, 279] width 161 height 13
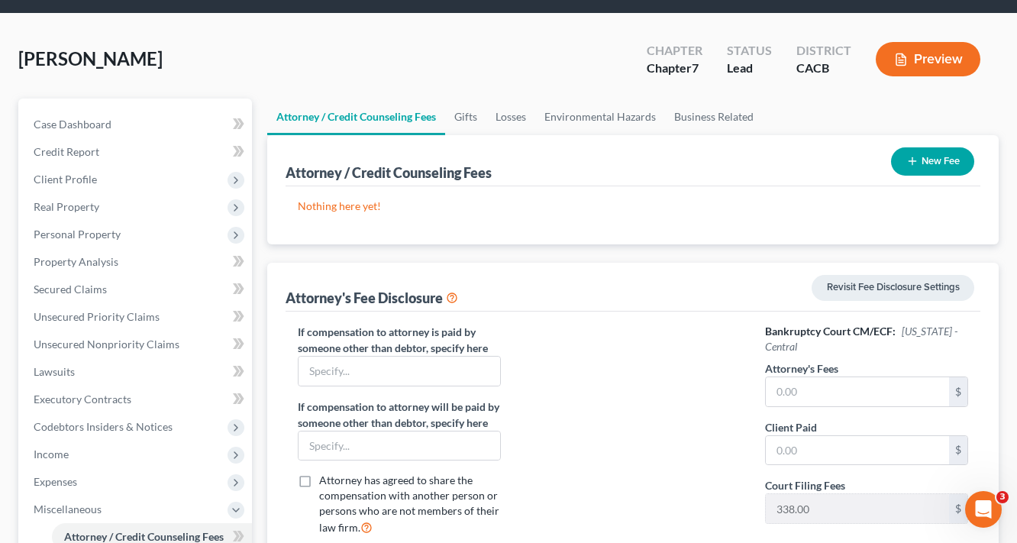
scroll to position [122, 0]
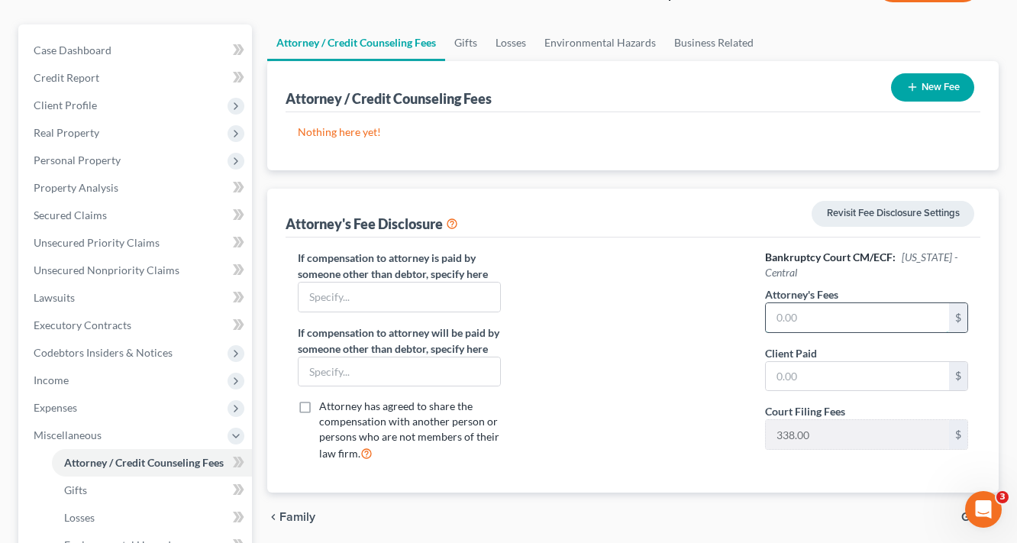
click at [816, 314] on input "text" at bounding box center [857, 317] width 183 height 29
type input "1,582.00"
click at [835, 369] on input "text" at bounding box center [857, 376] width 183 height 29
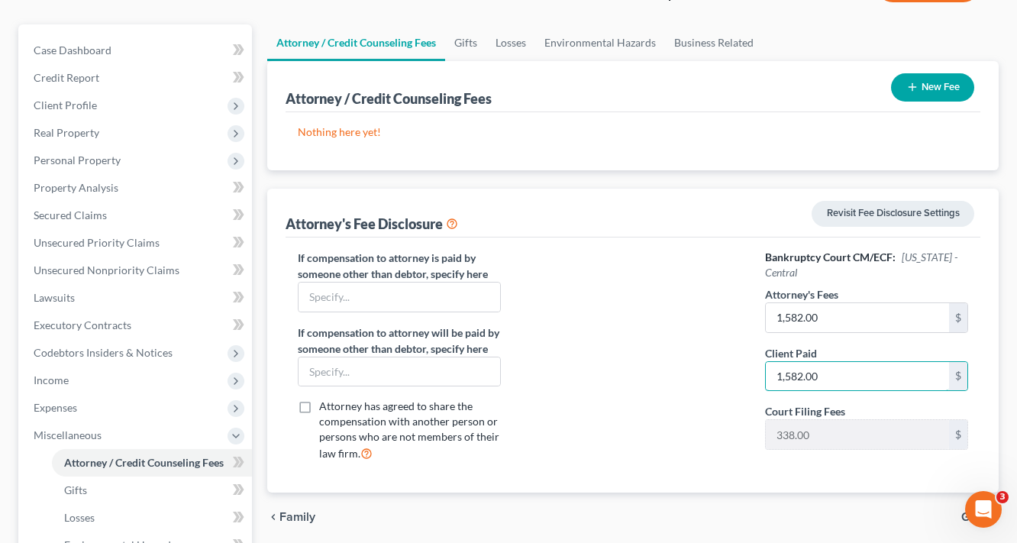
type input "1,582.00"
click at [941, 93] on button "New Fee" at bounding box center [932, 87] width 83 height 28
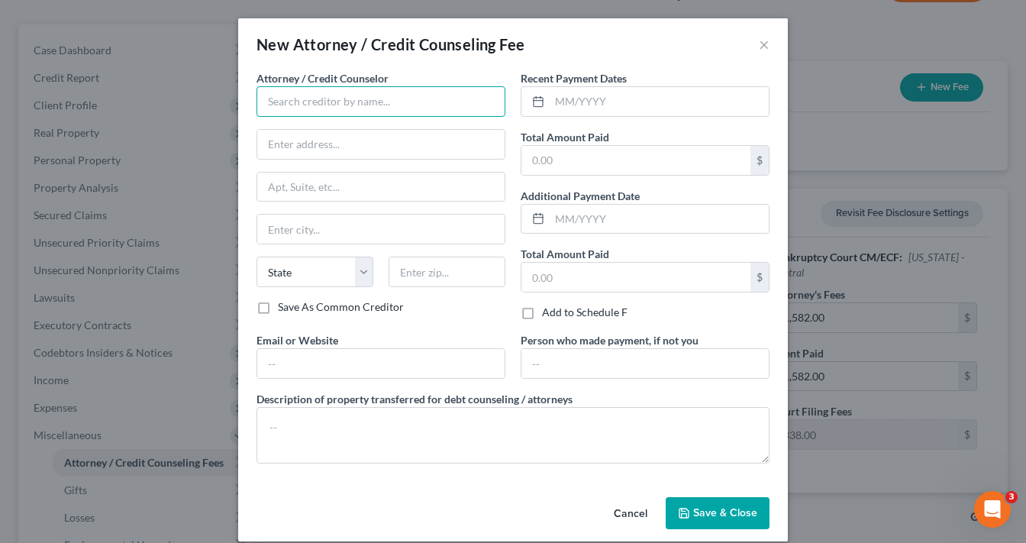
click at [371, 108] on input "text" at bounding box center [381, 101] width 249 height 31
type input "The Law Office of [PERSON_NAME]"
type input "[STREET_ADDRESS][US_STATE]"
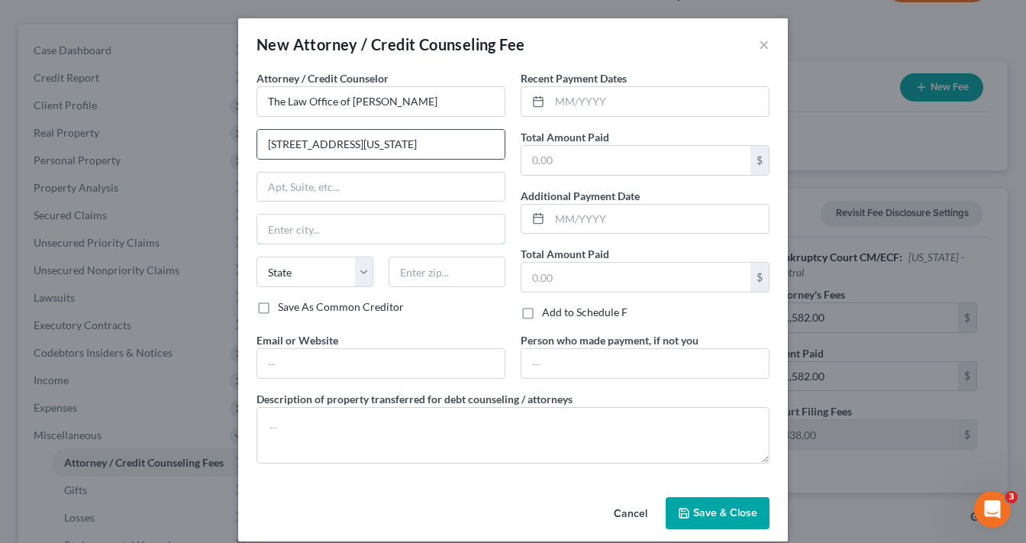
type input "[GEOGRAPHIC_DATA]"
select select "4"
type input "90230"
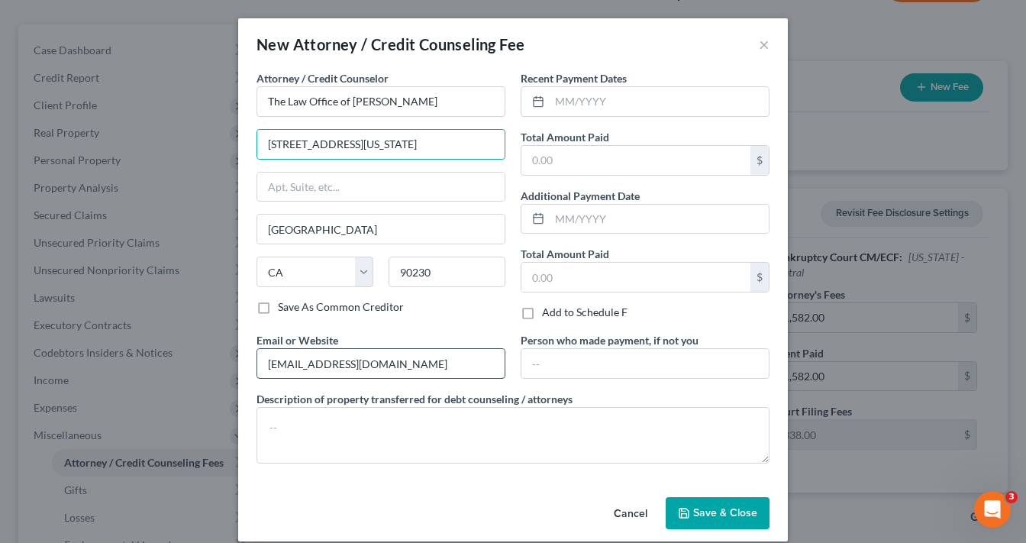
click at [289, 361] on input "[EMAIL_ADDRESS][DOMAIN_NAME]" at bounding box center [380, 363] width 247 height 29
type input "[PERSON_NAME][EMAIL_ADDRESS][DOMAIN_NAME]"
click at [623, 102] on input "text" at bounding box center [659, 101] width 219 height 29
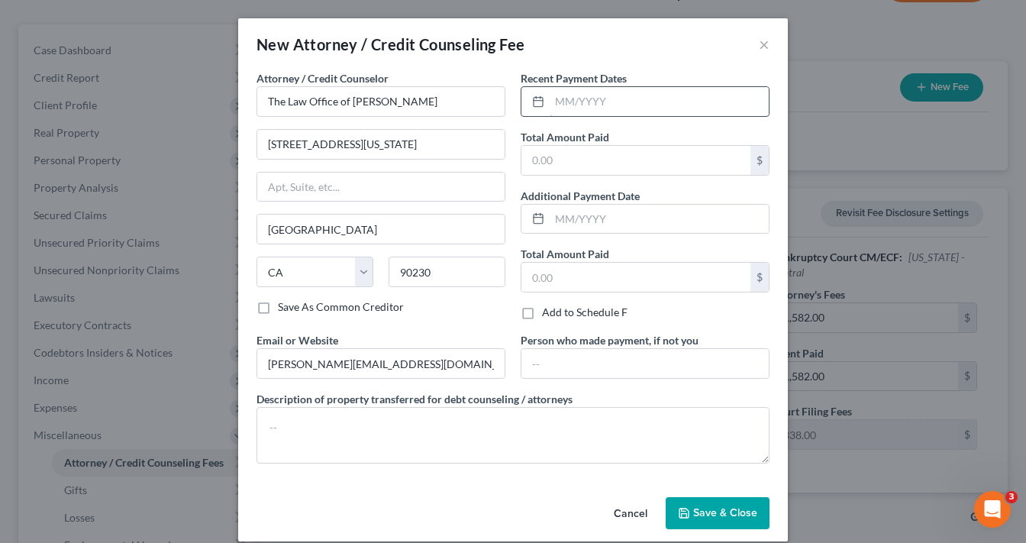
click at [595, 101] on input "text" at bounding box center [659, 101] width 219 height 29
type input "[DATE]"
click at [592, 160] on input "text" at bounding box center [635, 160] width 229 height 29
type input "1,582.00"
click at [739, 513] on span "Save & Close" at bounding box center [725, 512] width 64 height 13
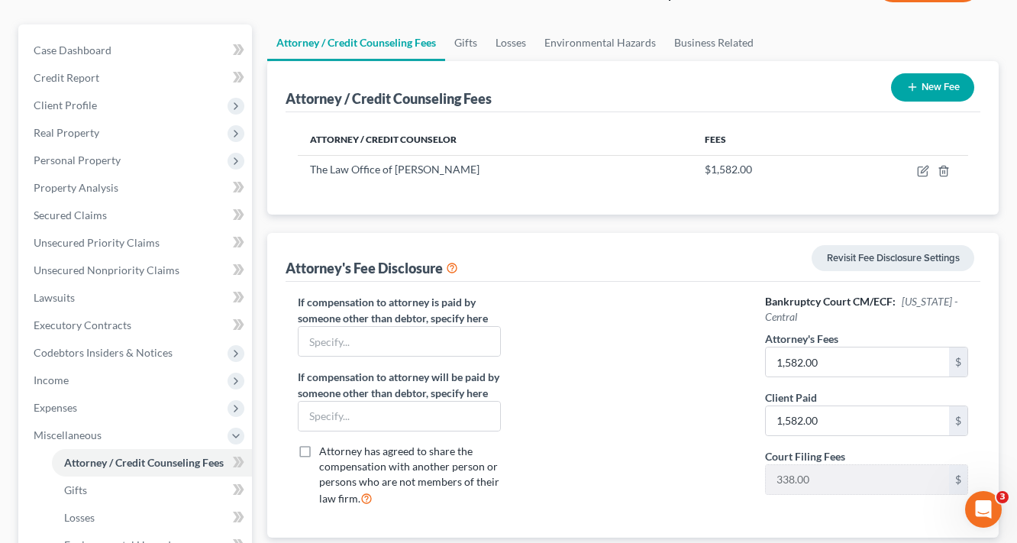
click at [931, 86] on button "New Fee" at bounding box center [932, 87] width 83 height 28
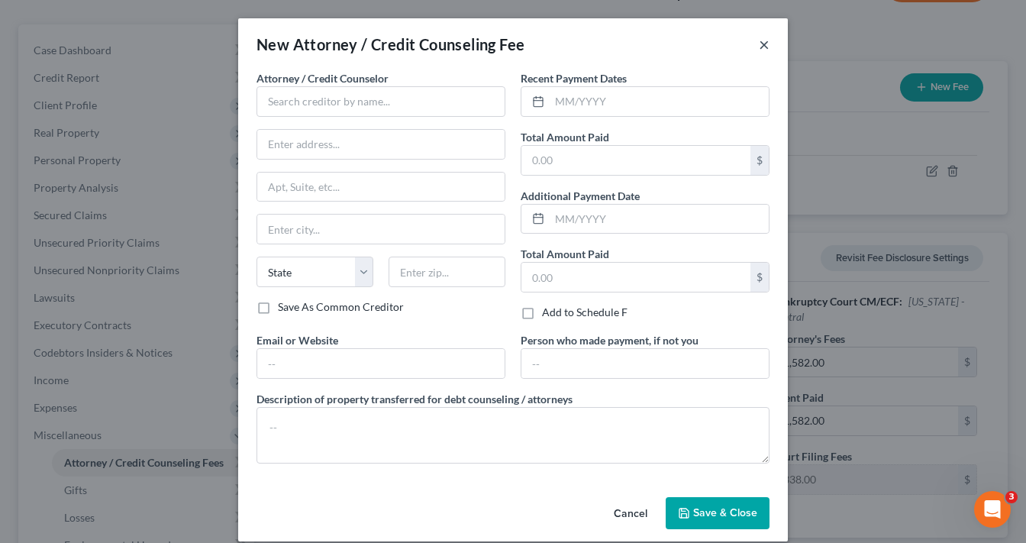
click at [763, 43] on button "×" at bounding box center [764, 44] width 11 height 18
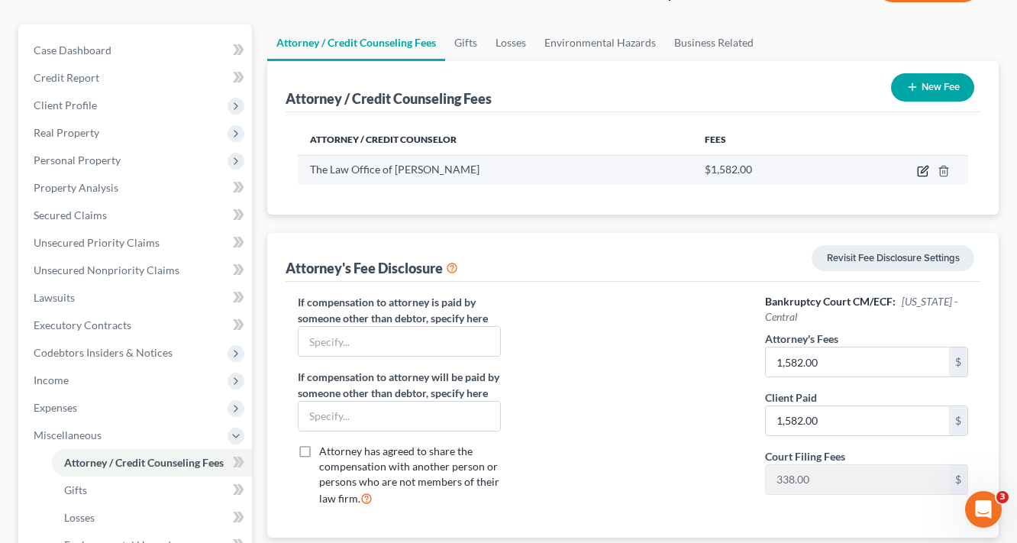
click at [924, 173] on icon "button" at bounding box center [923, 171] width 12 height 12
select select "4"
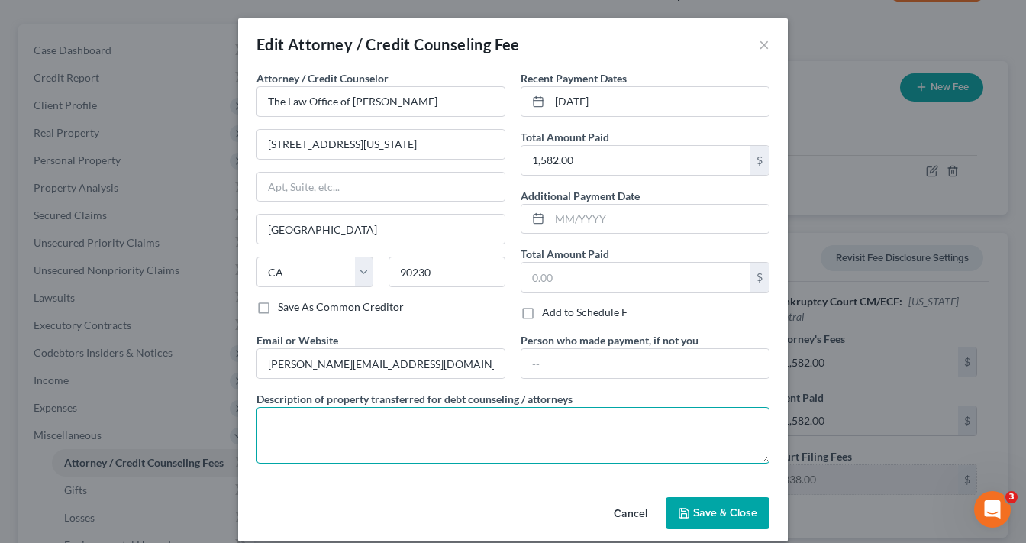
click at [469, 425] on textarea at bounding box center [513, 435] width 513 height 56
paste textarea "Chapter 7 [MEDICAL_DATA] Agreement Includes Cost of Credit Report and Required …"
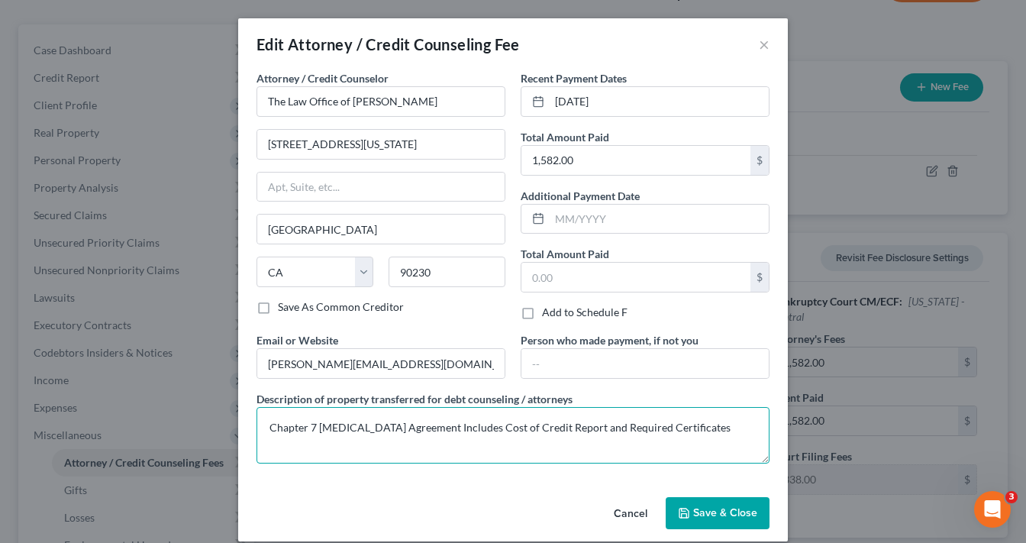
type textarea "Chapter 7 [MEDICAL_DATA] Agreement Includes Cost of Credit Report and Required …"
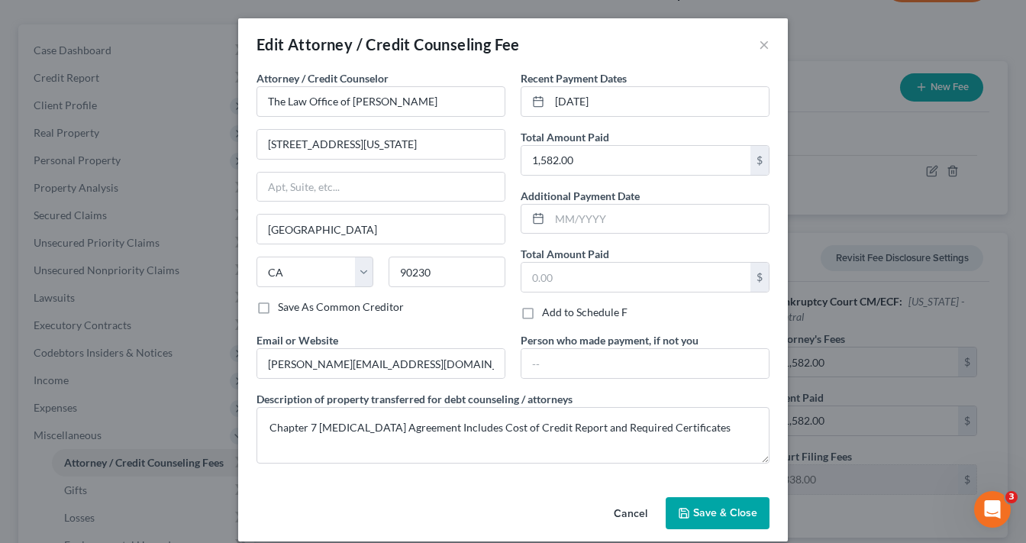
click at [721, 514] on span "Save & Close" at bounding box center [725, 512] width 64 height 13
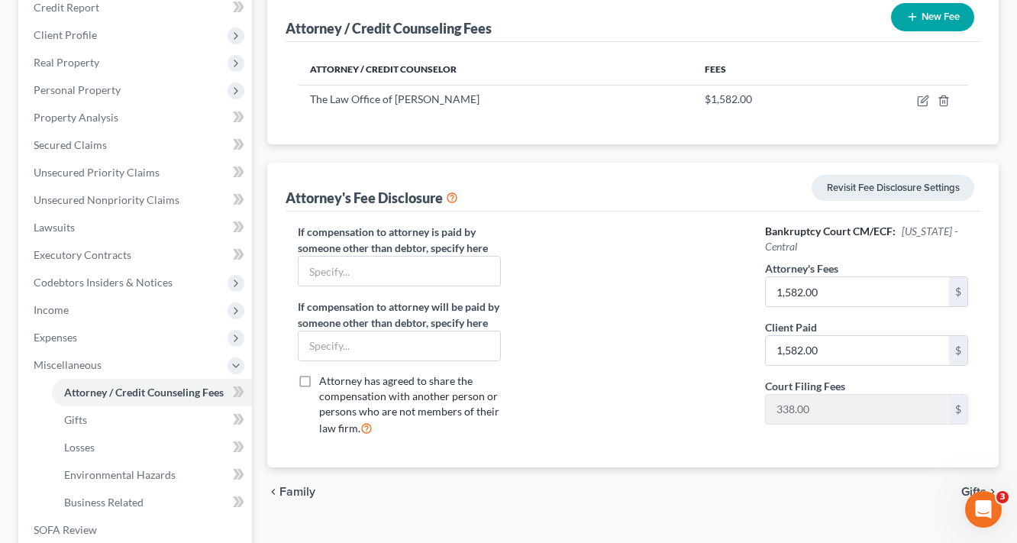
scroll to position [99, 0]
